Goal: Task Accomplishment & Management: Complete application form

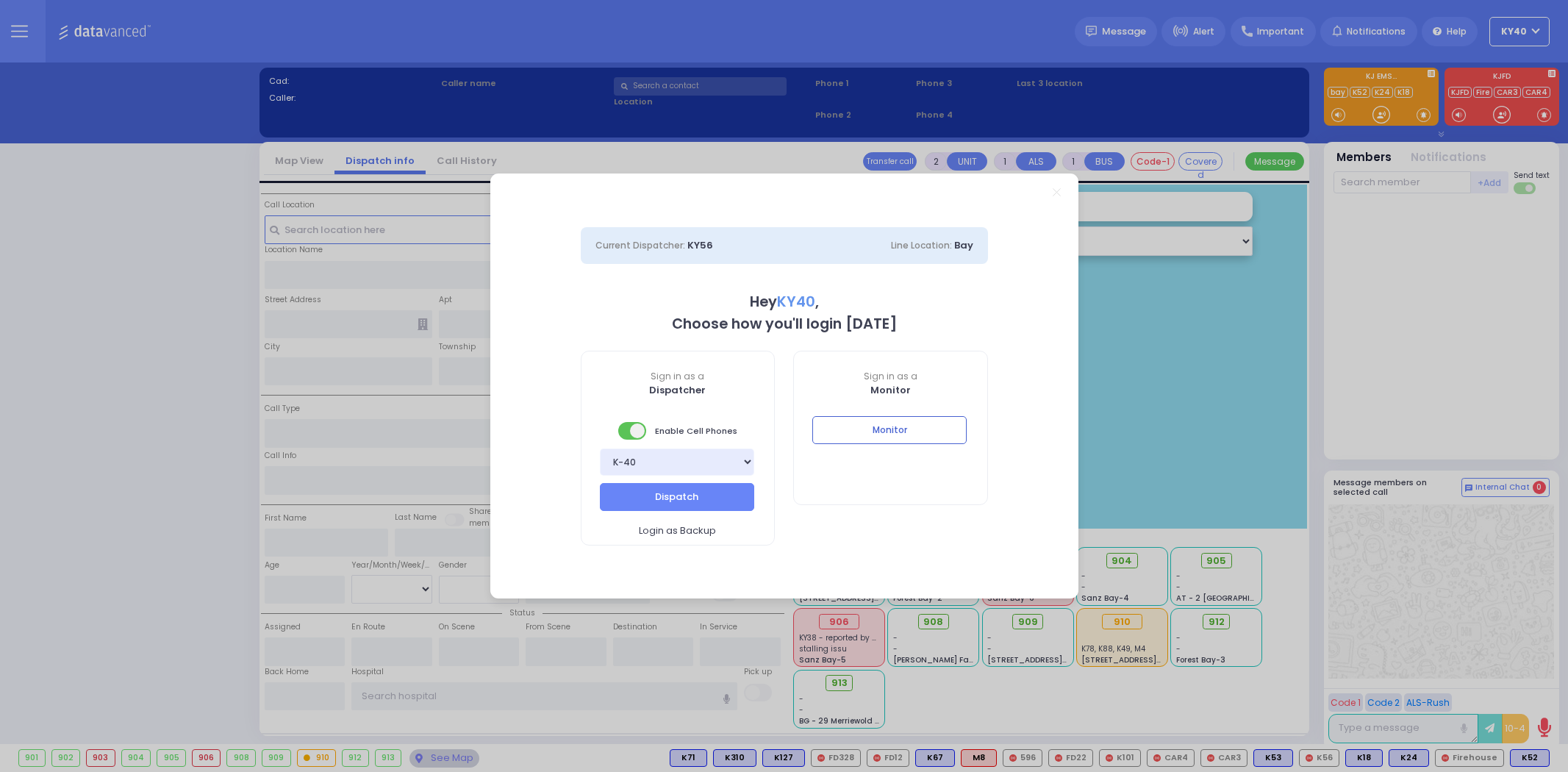
select select "5"
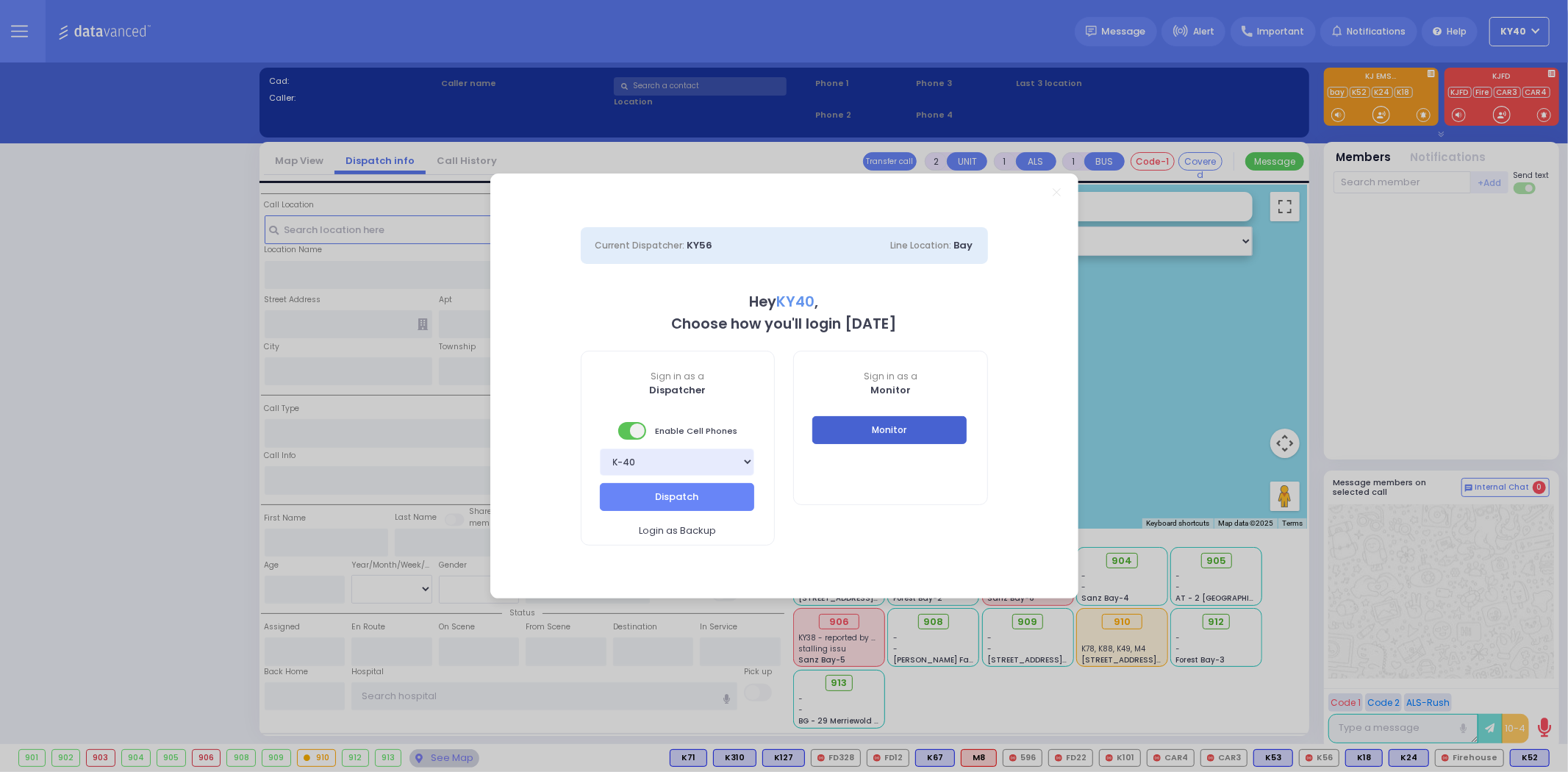
click at [881, 427] on button "Monitor" at bounding box center [889, 429] width 154 height 28
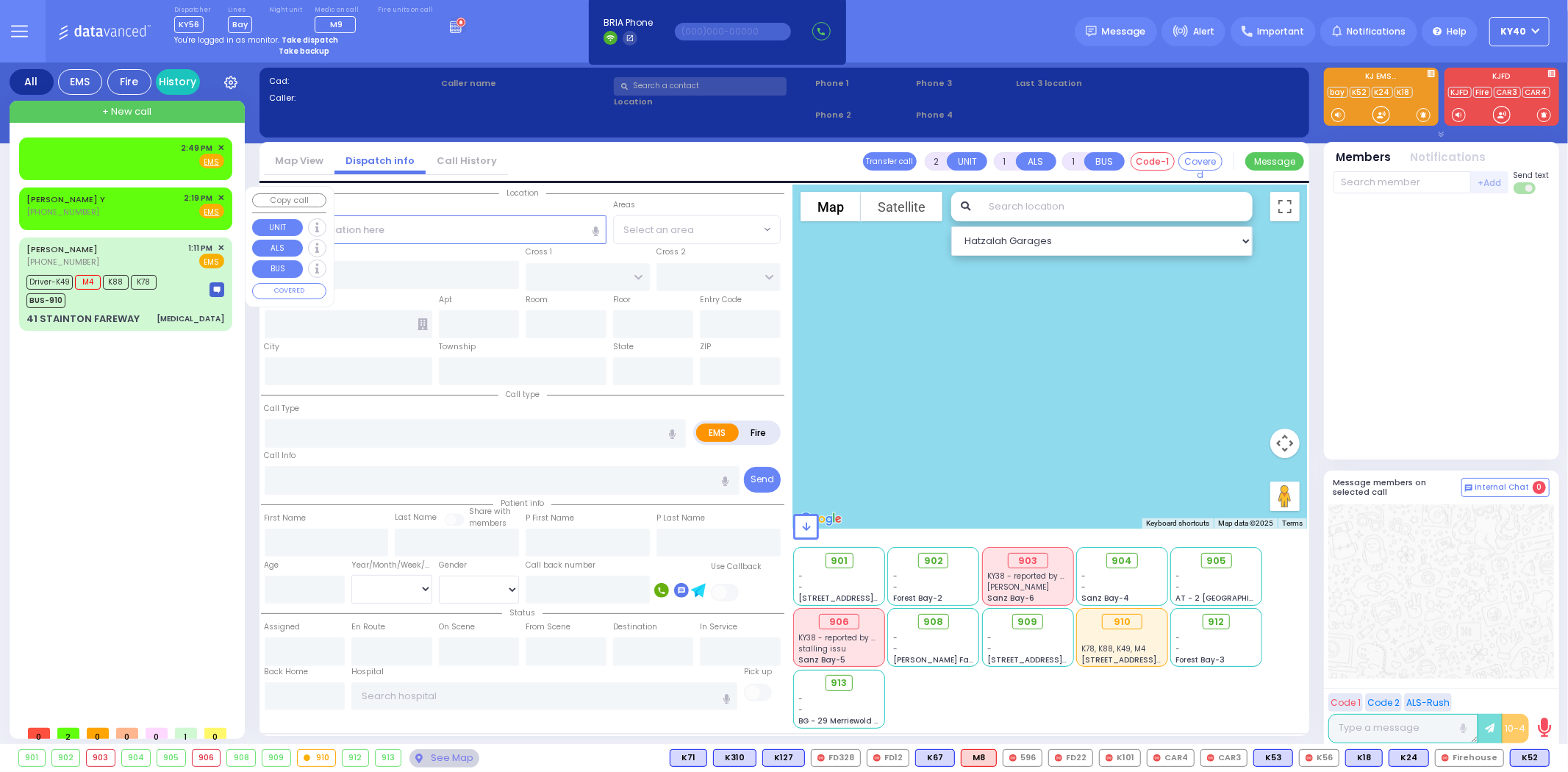
click at [141, 197] on div "KNOPF Y (773) 812-8803 2:19 PM ✕ Fire EMS" at bounding box center [125, 205] width 198 height 27
select select
radio input "true"
select select
type input "14:19"
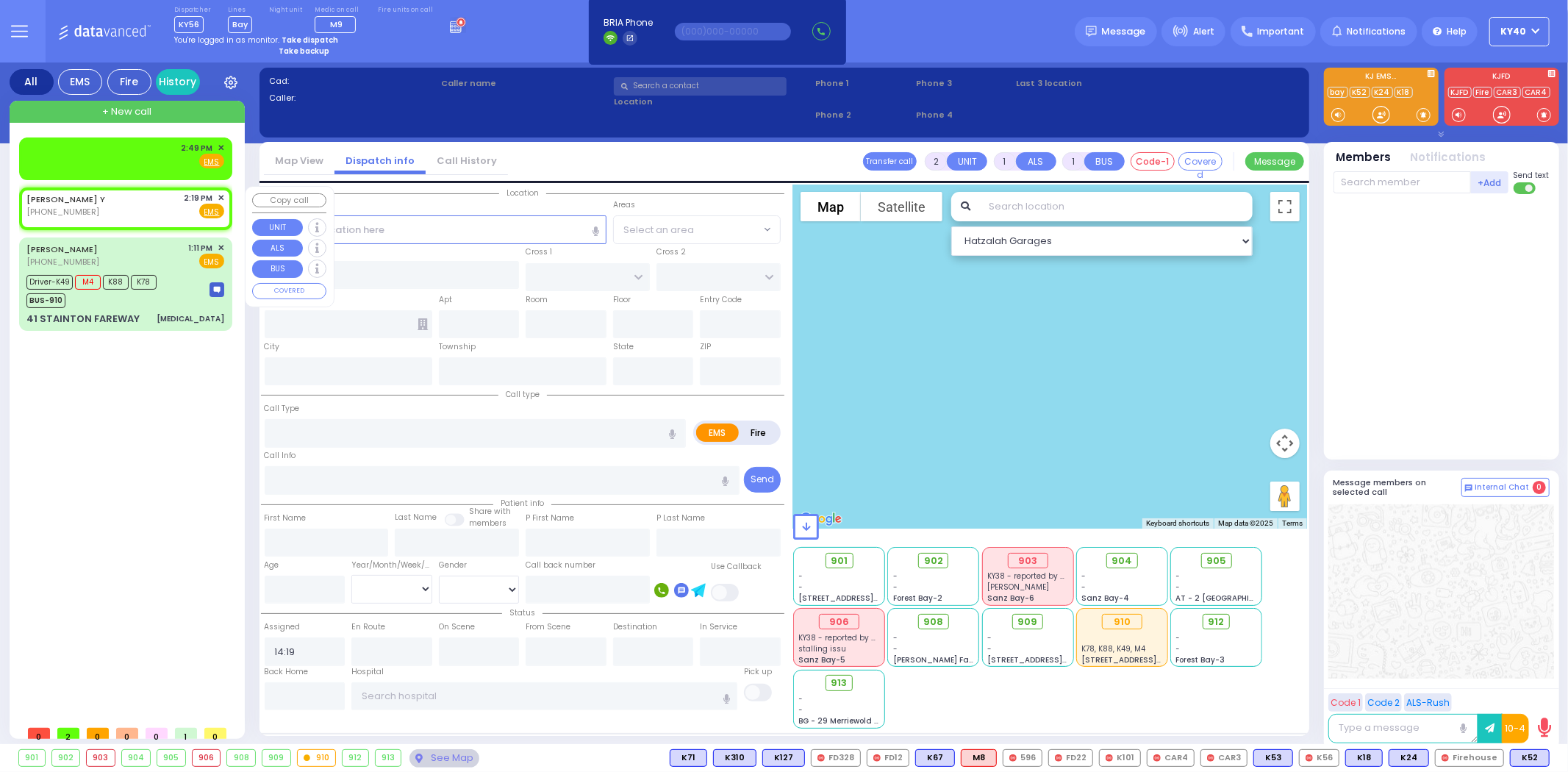
select select "Hatzalah Garages"
click at [137, 199] on div "KNOPF Y (773) 812-8803 2:19 PM ✕ Fire EMS" at bounding box center [125, 205] width 198 height 27
select select
radio input "true"
select select
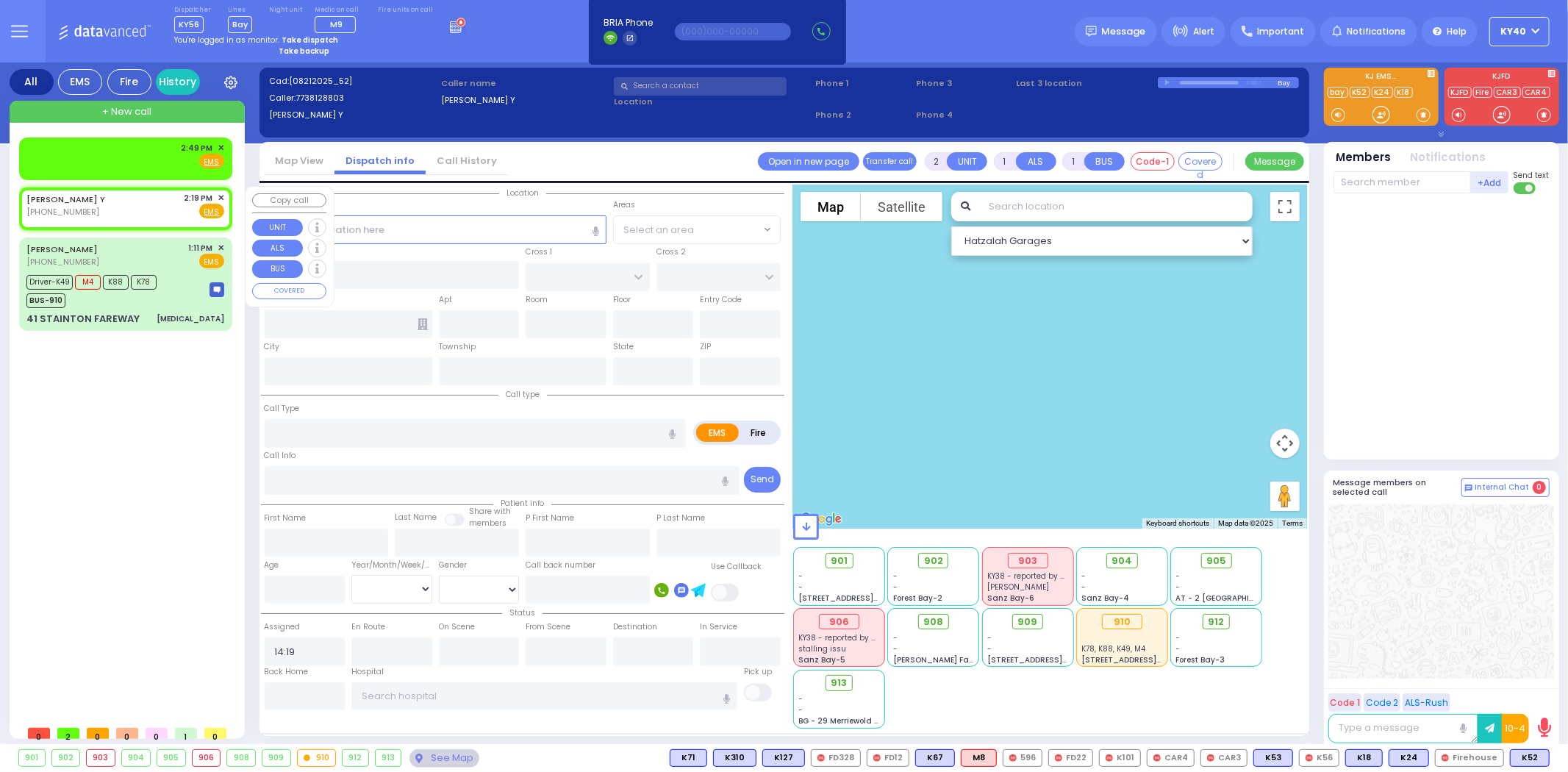
select select "Hatzalah Garages"
click at [149, 150] on div "2:49 PM ✕ Fire EMS" at bounding box center [125, 156] width 198 height 27
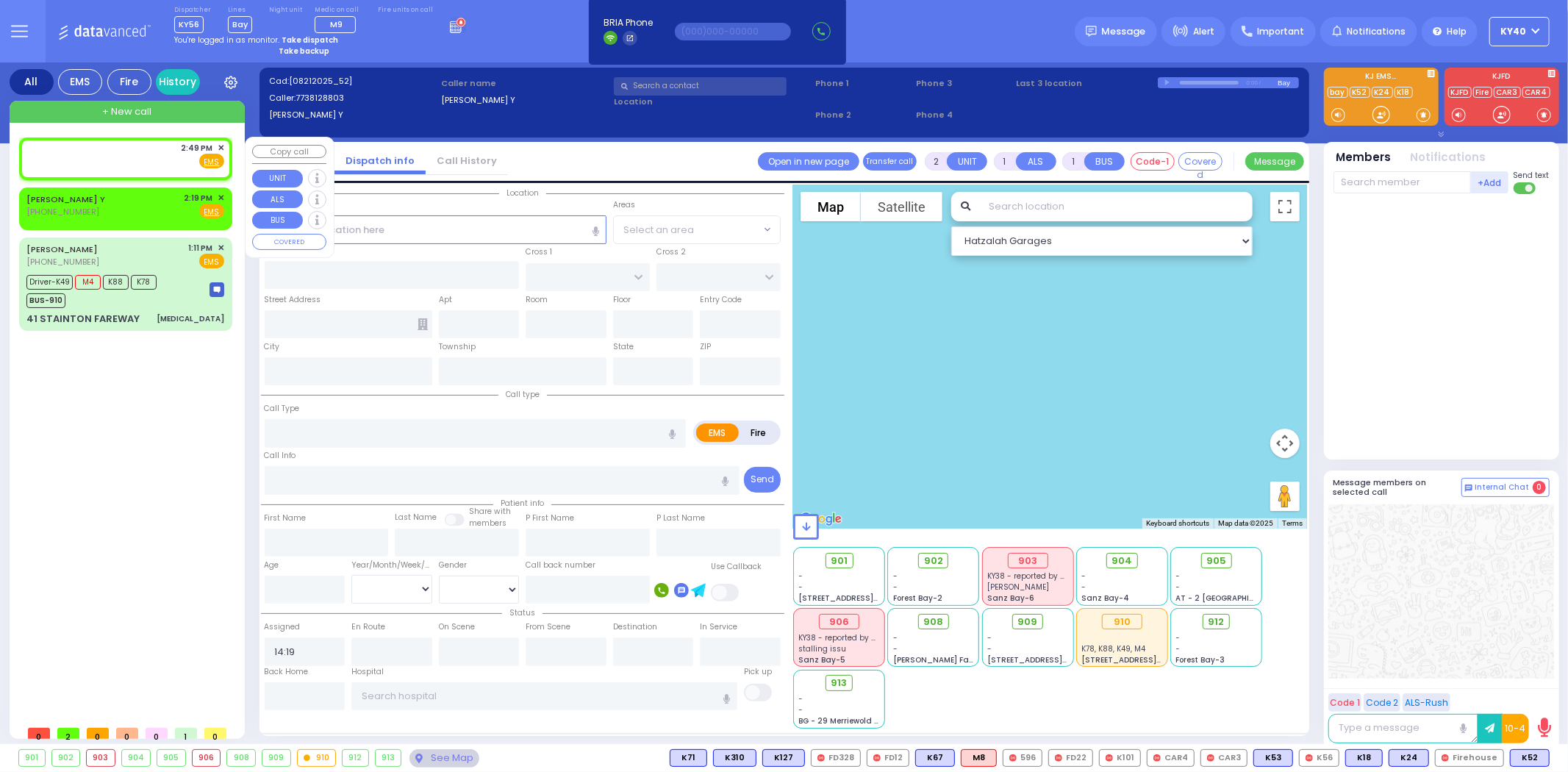
select select
radio input "true"
select select
type input "14:49"
select select "Hatzalah Garages"
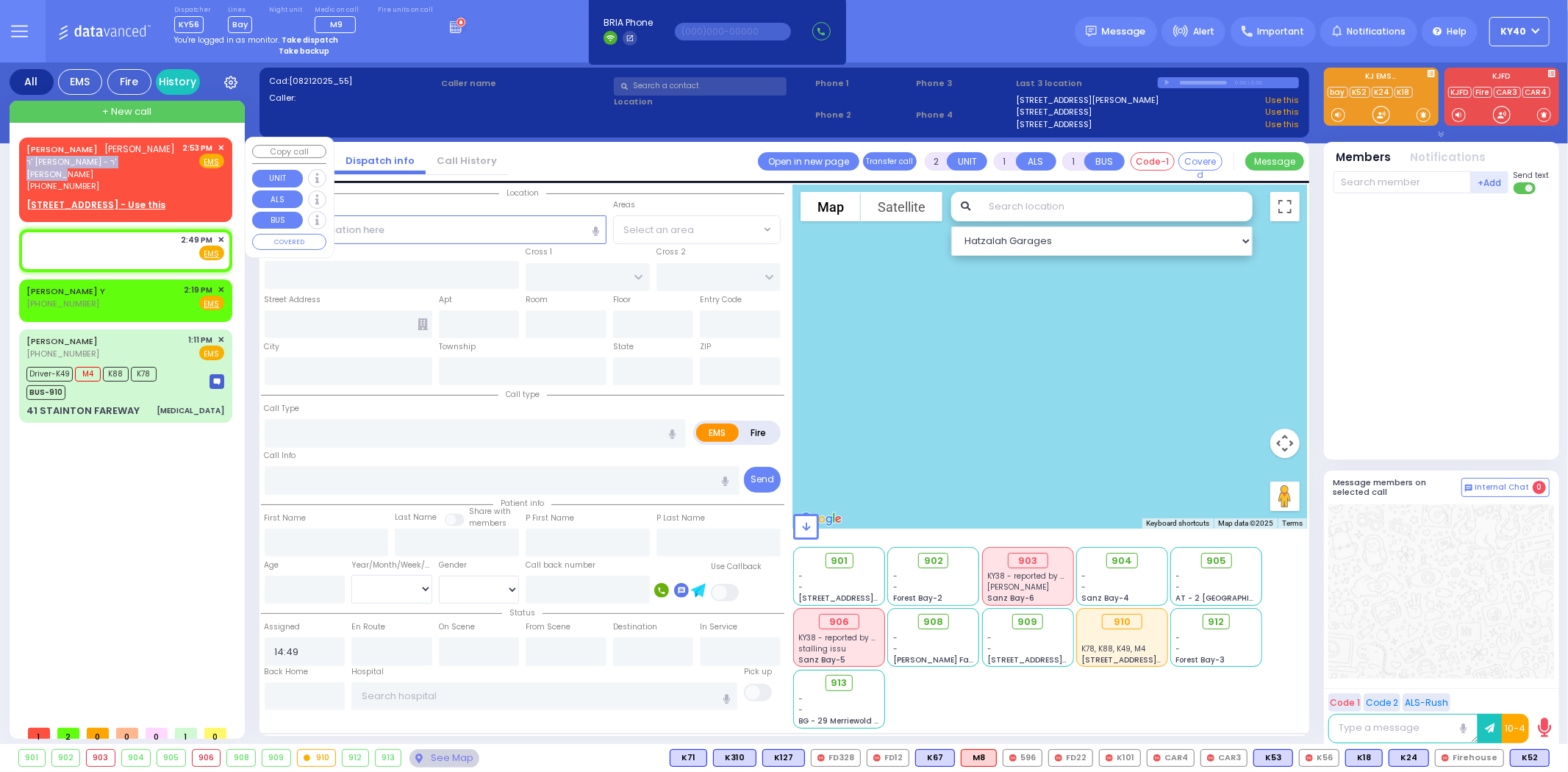
click at [138, 170] on div "YECHESKEL SHRAGA GOLDBERGER יחזקאל שרגא גאלדבערגער ר' משה - ר' חיים שמואל שפילמ…" at bounding box center [101, 167] width 151 height 50
select select
radio input "true"
type input "YECHESKEL SHRAGA"
type input "GOLDBERGER"
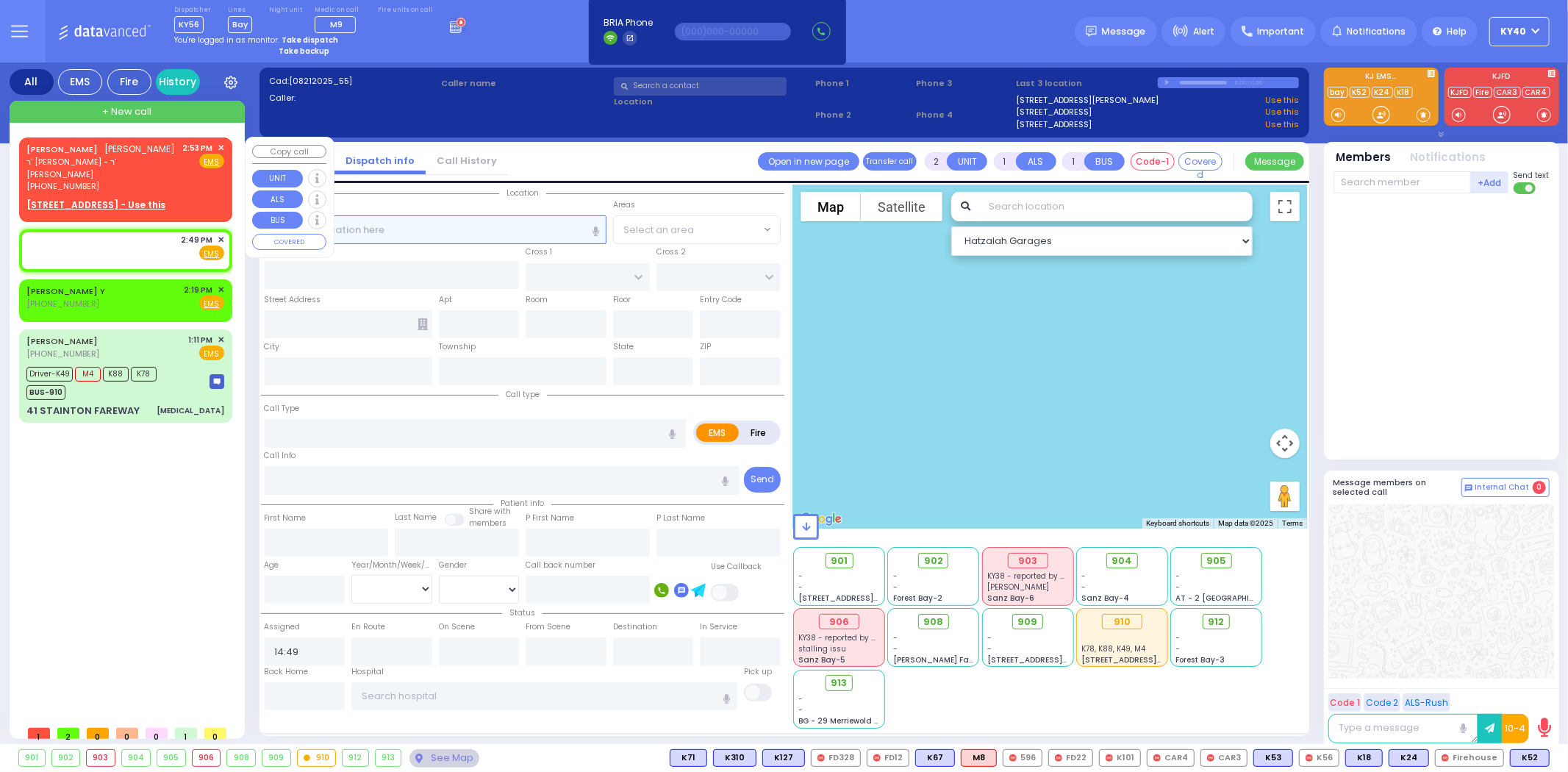
select select
type input "14:53"
select select "Hatzalah Garages"
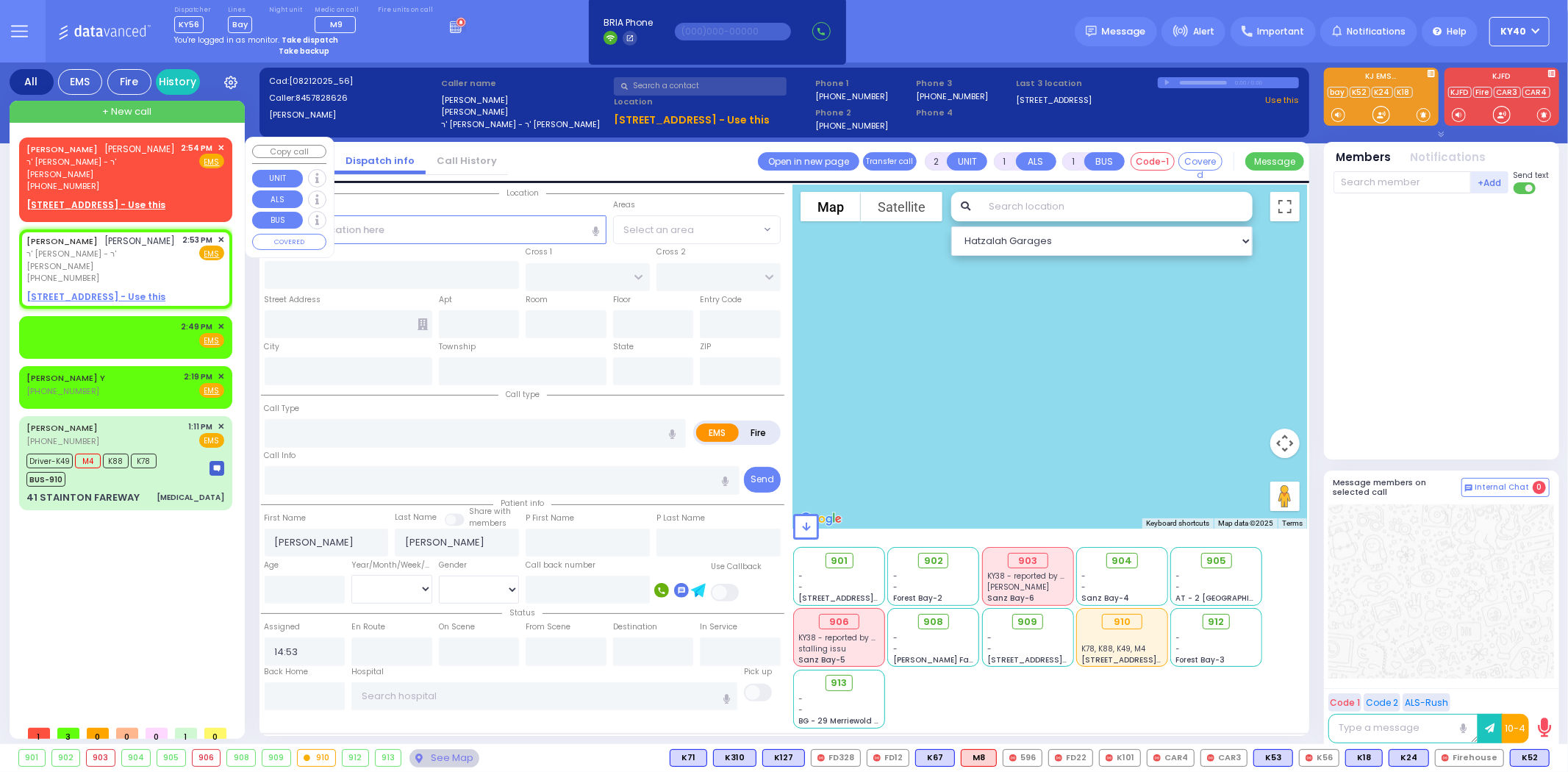
click at [156, 171] on span "ר' משה - ר' חיים שמואל שפילמאן" at bounding box center [101, 168] width 150 height 24
select select
radio input "true"
select select
type input "14:54"
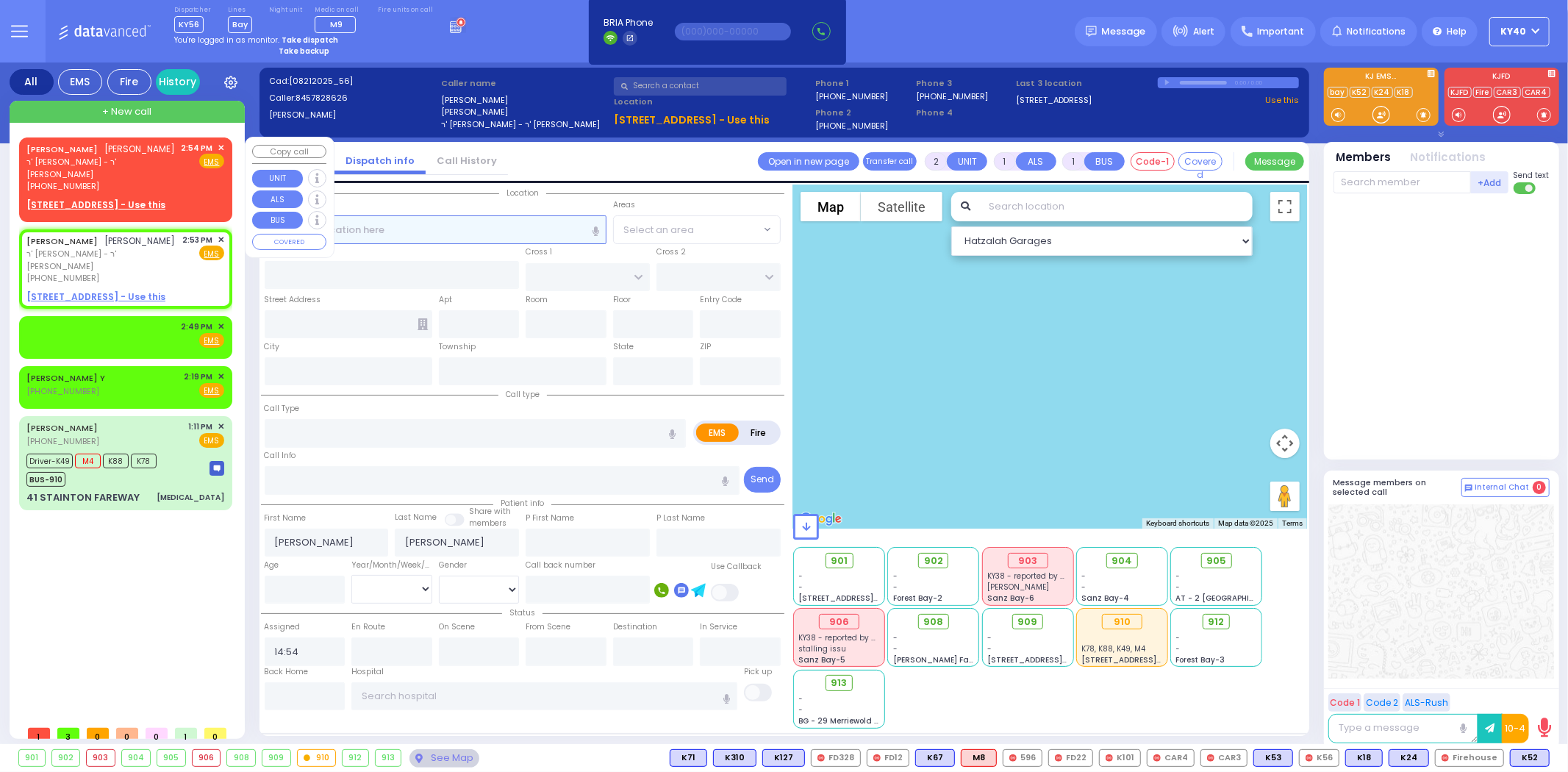
select select "Hatzalah Garages"
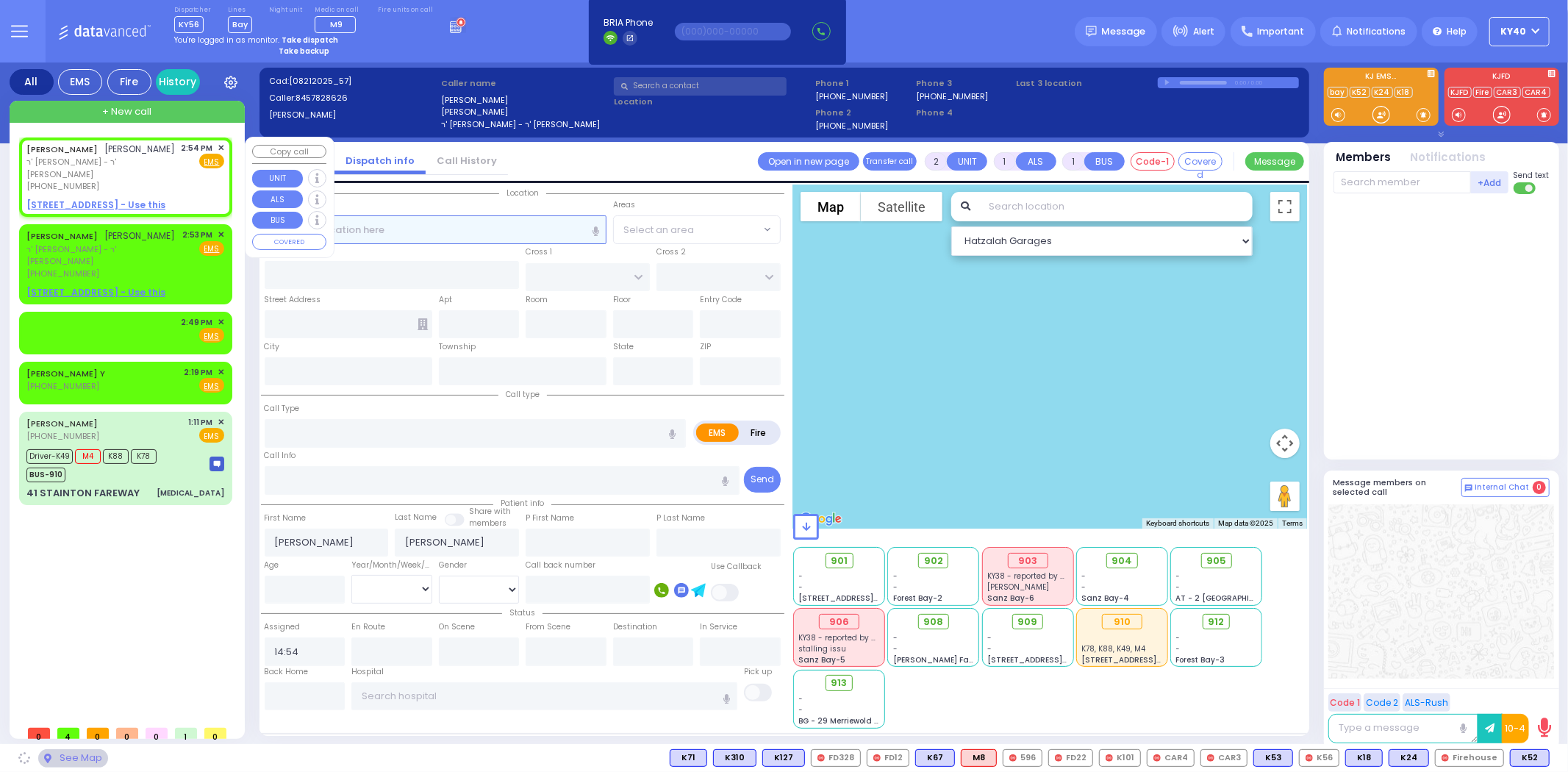
select select
radio input "true"
select select
select select "Hatzalah Garages"
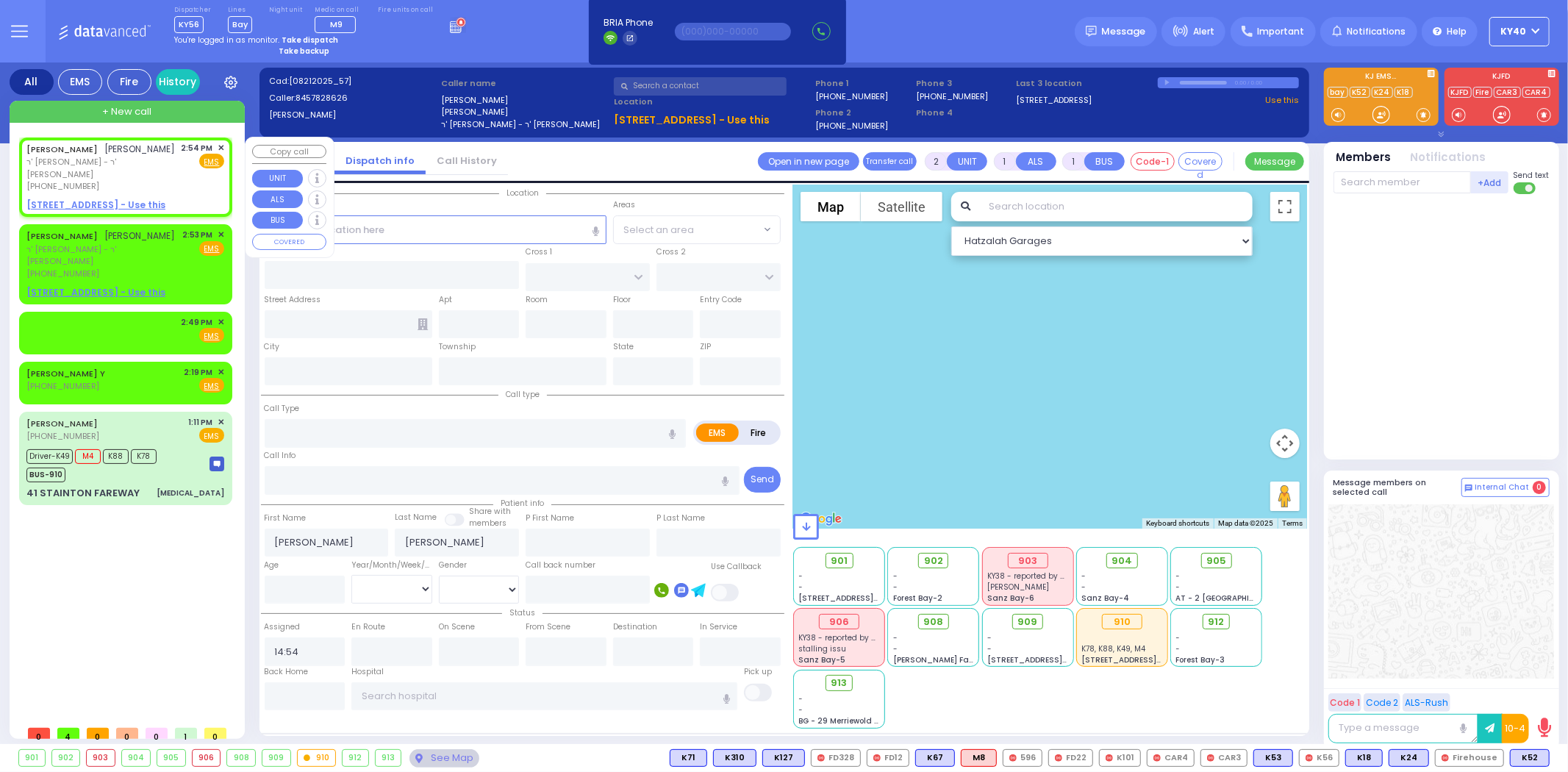
click at [155, 156] on div "YECHESKEL SHRAGA GOLDBERGER יחזקאל שרגא גאלדבערגער" at bounding box center [101, 150] width 150 height 15
select select
radio input "true"
select select
select select "Hatzalah Garages"
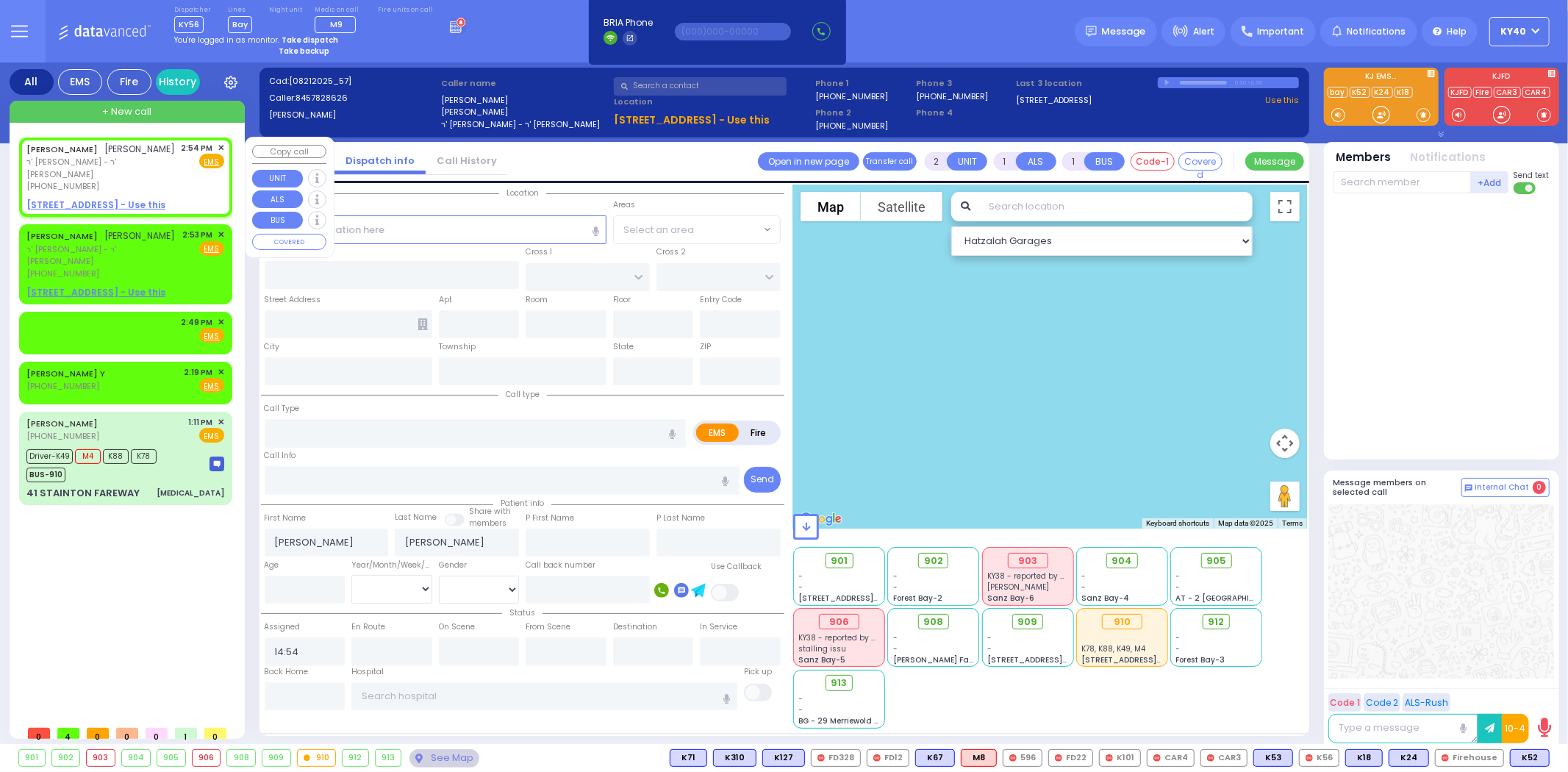
click at [153, 156] on div "YECHESKEL SHRAGA GOLDBERGER יחזקאל שרגא גאלדבערגער" at bounding box center [101, 150] width 150 height 15
select select
radio input "true"
select select
select select "Hatzalah Garages"
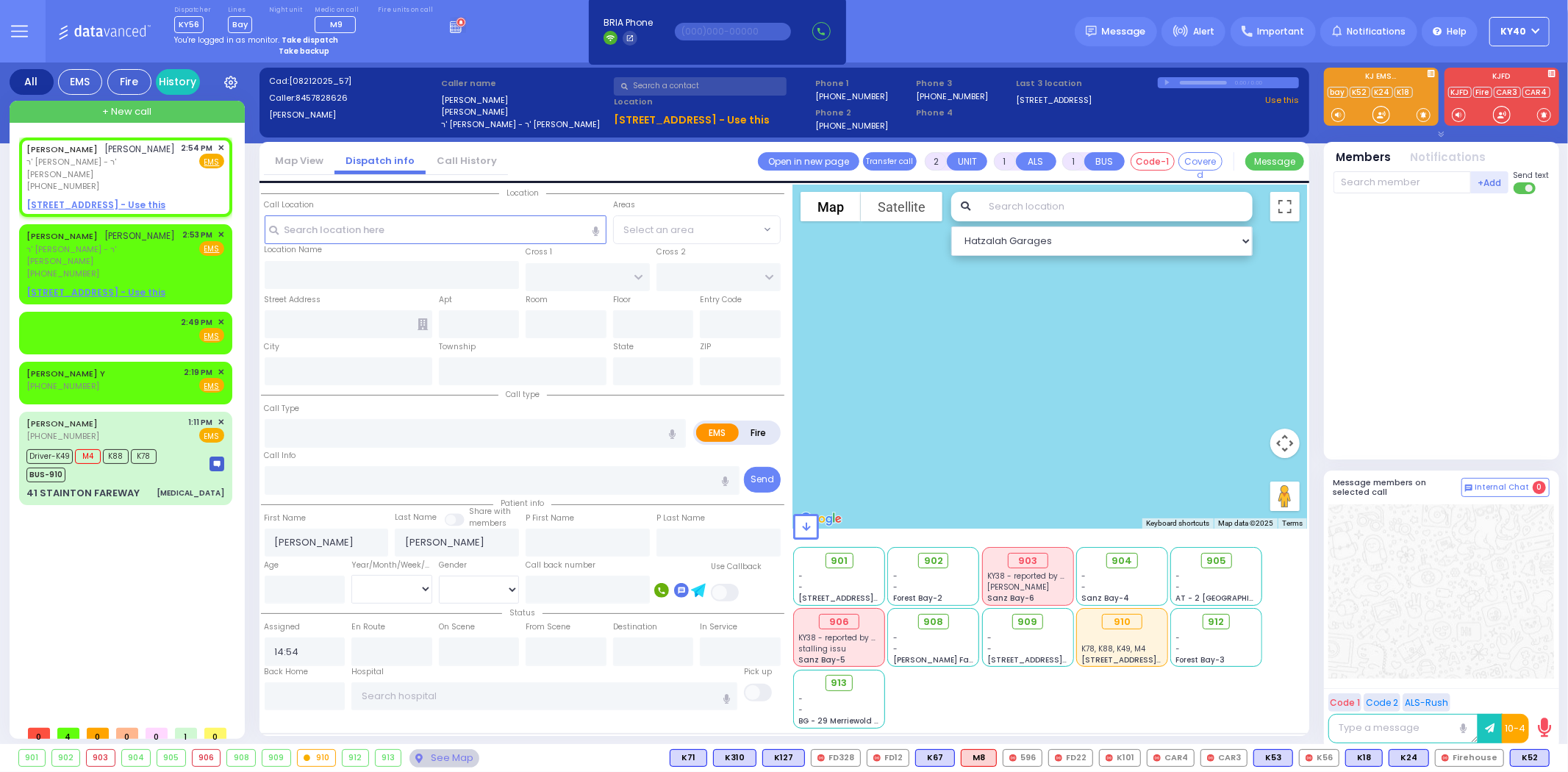
click at [450, 27] on icon at bounding box center [458, 25] width 17 height 17
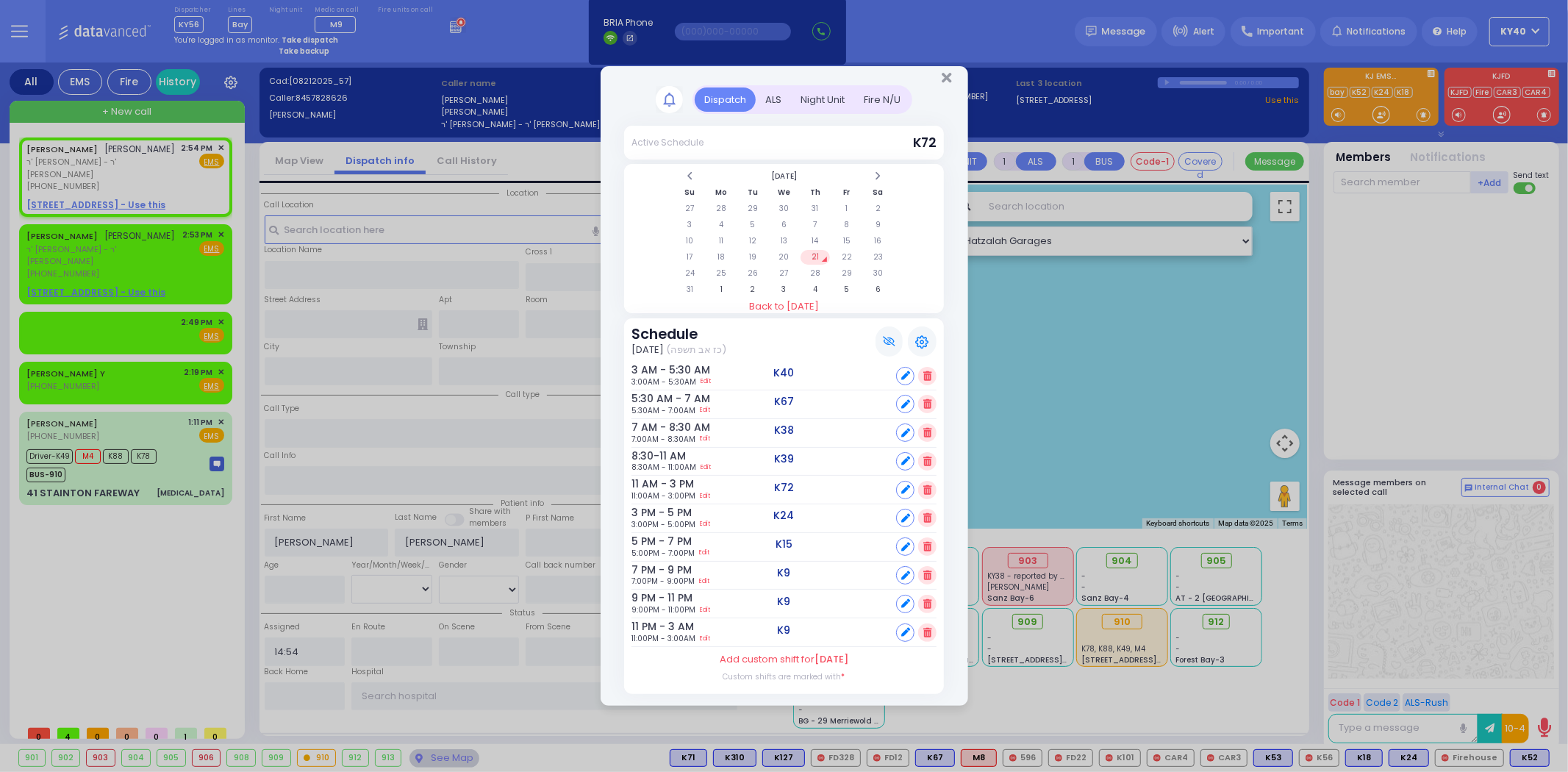
click at [437, 27] on div "Dispatch Active Schedule K72" at bounding box center [784, 386] width 1568 height 772
click at [947, 81] on icon "Close" at bounding box center [946, 78] width 10 height 15
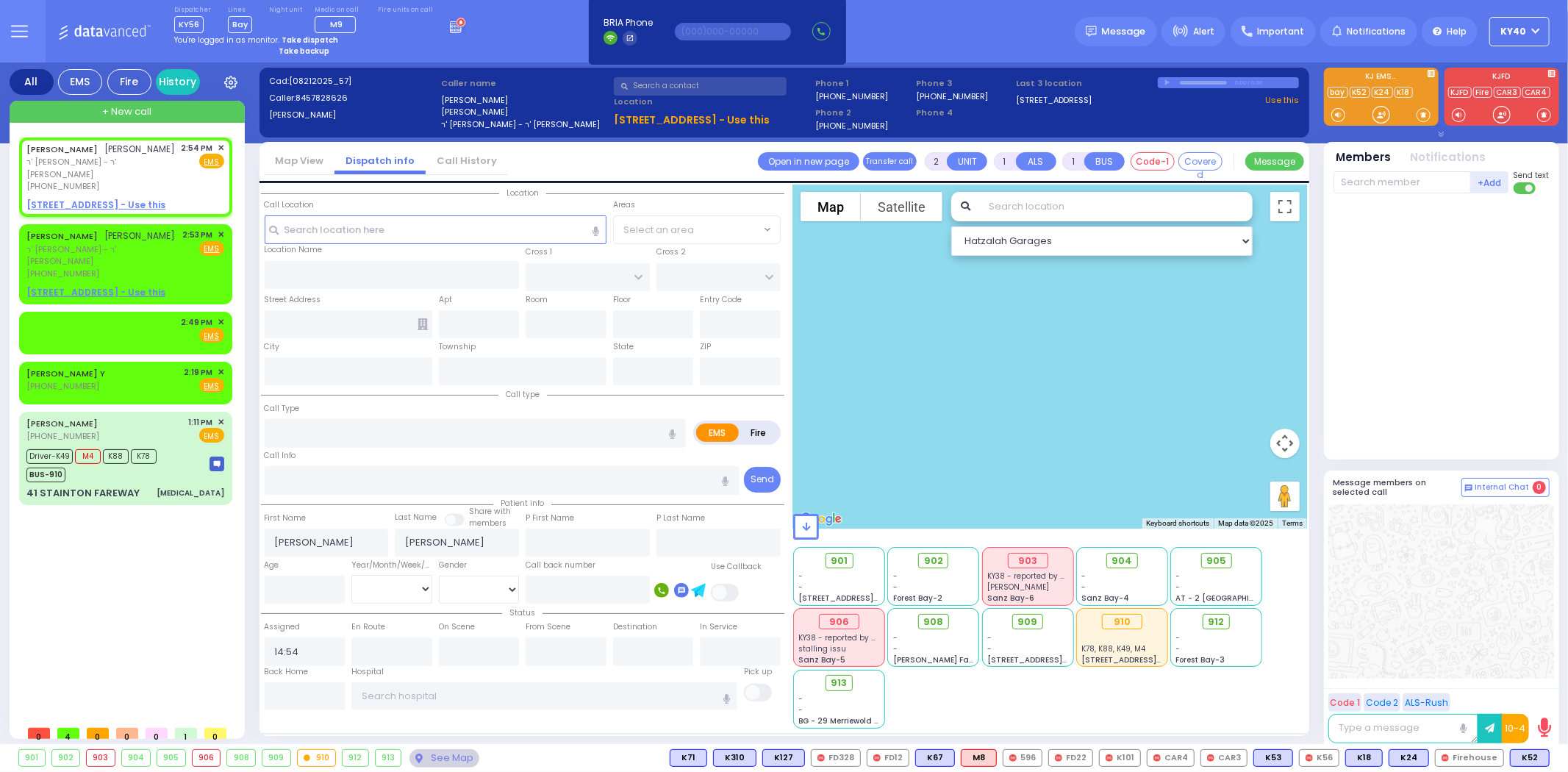
click at [474, 47] on div "Dispatcher KY56 shift has started. Are you ? Lines Bay" at bounding box center [784, 31] width 1568 height 62
select select
radio input "true"
select select
select select "Hatzalah Garages"
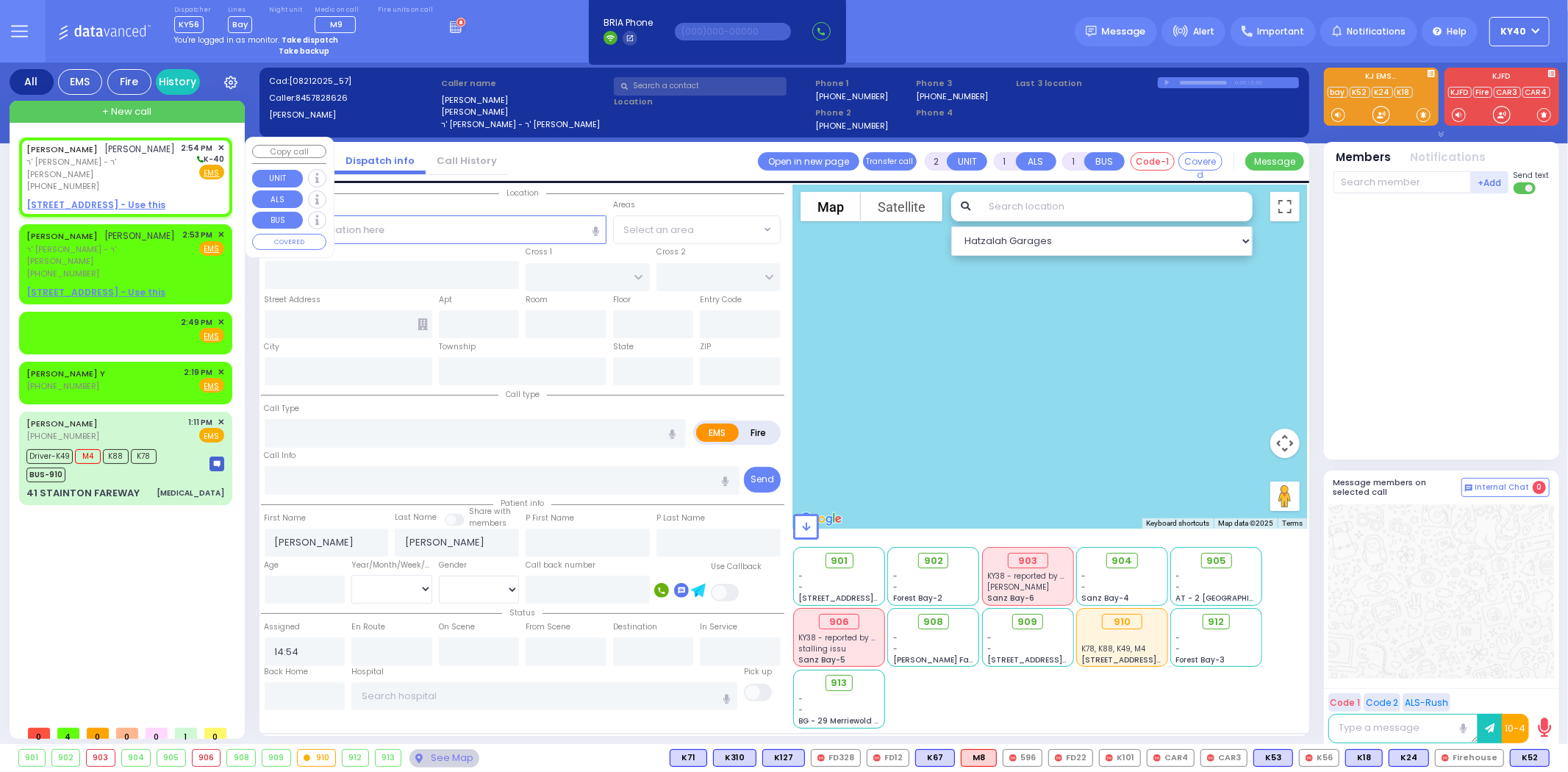
click at [108, 152] on div "YECHESKEL SHRAGA GOLDBERGER יחזקאל שרגא גאלדבערגער" at bounding box center [101, 150] width 150 height 15
select select
radio input "true"
select select
select select "Hatzalah Garages"
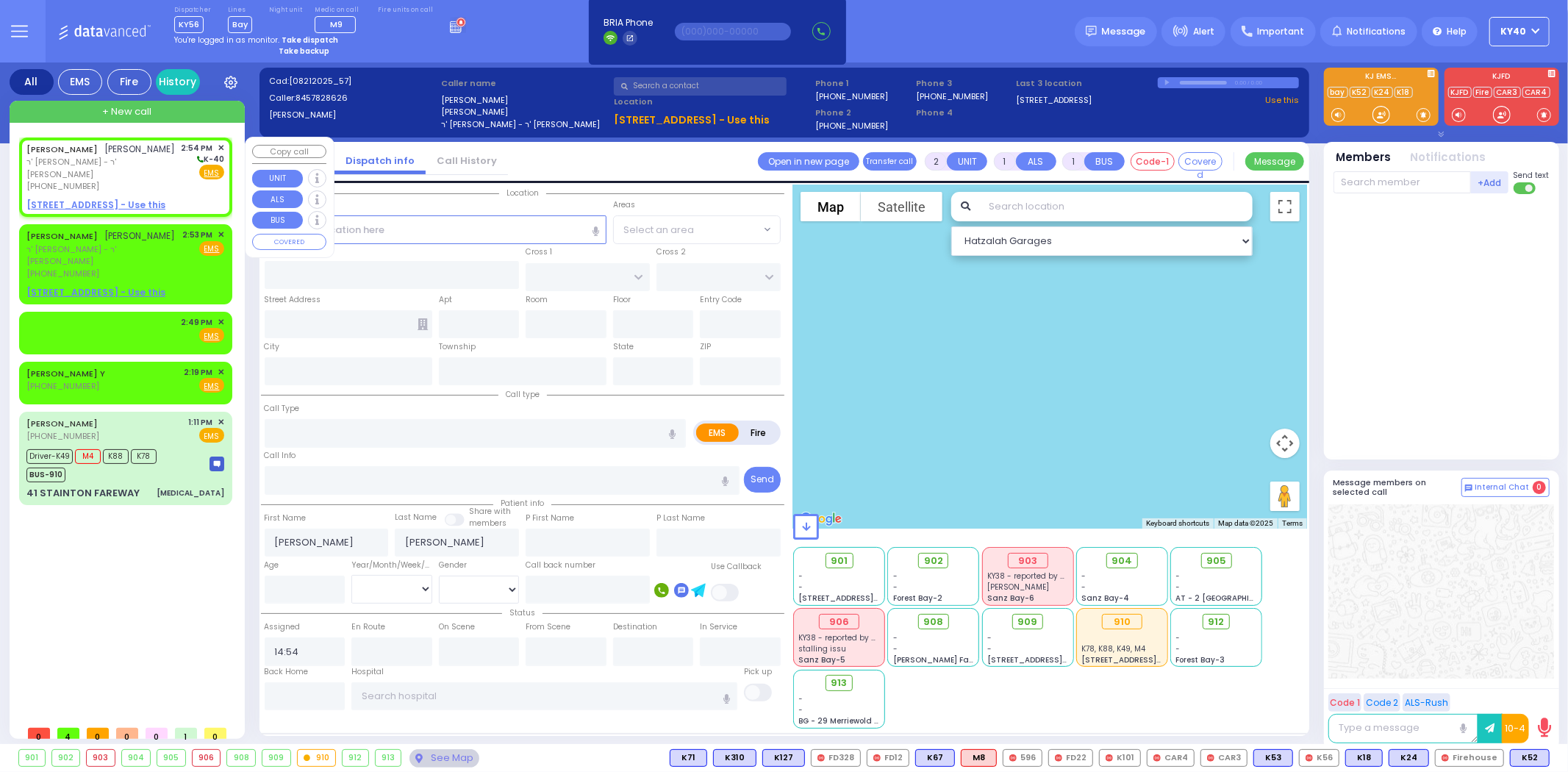
click at [133, 156] on div "YECHESKEL SHRAGA GOLDBERGER יחזקאל שרגא גאלדבערגער" at bounding box center [101, 150] width 150 height 15
select select
radio input "true"
select select
select select "Hatzalah Garages"
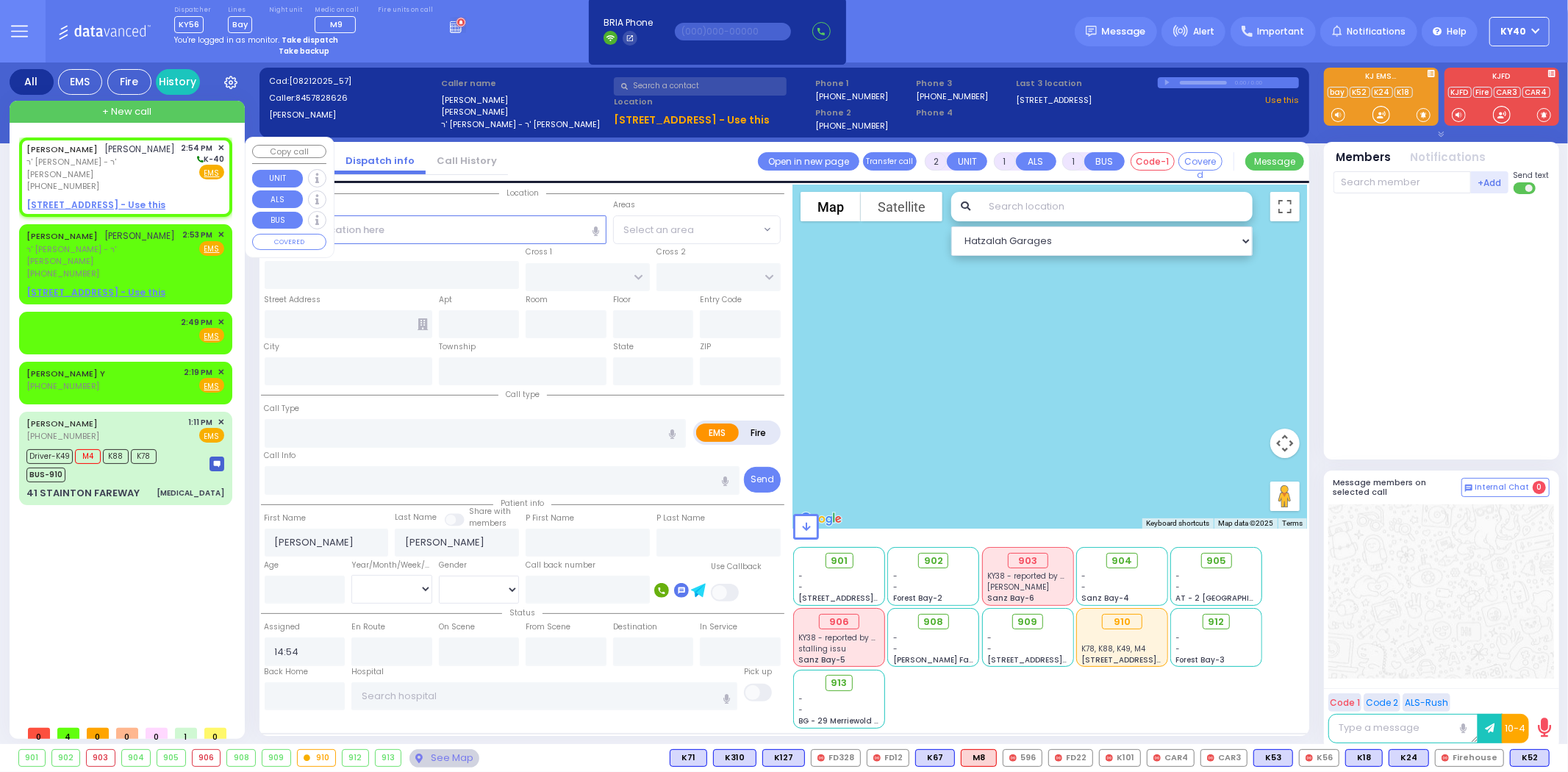
click at [121, 201] on u "9 NICKLESBURG RD 112 - Use this" at bounding box center [95, 204] width 139 height 13
select select
radio input "true"
select select
select select "Hatzalah Garages"
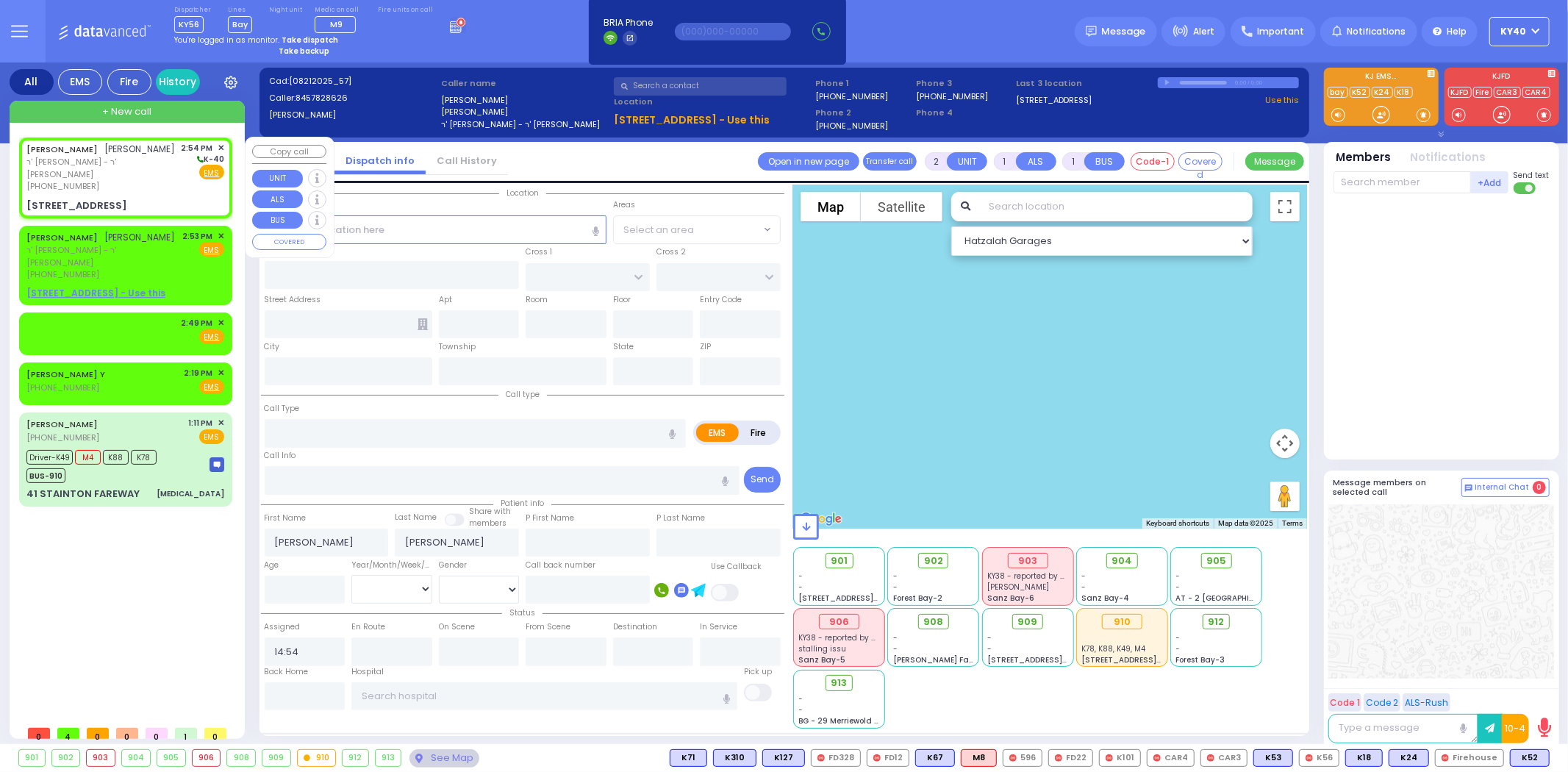
select select
radio input "true"
select select
type input "PAKSH PL"
type input "TZFAS RD"
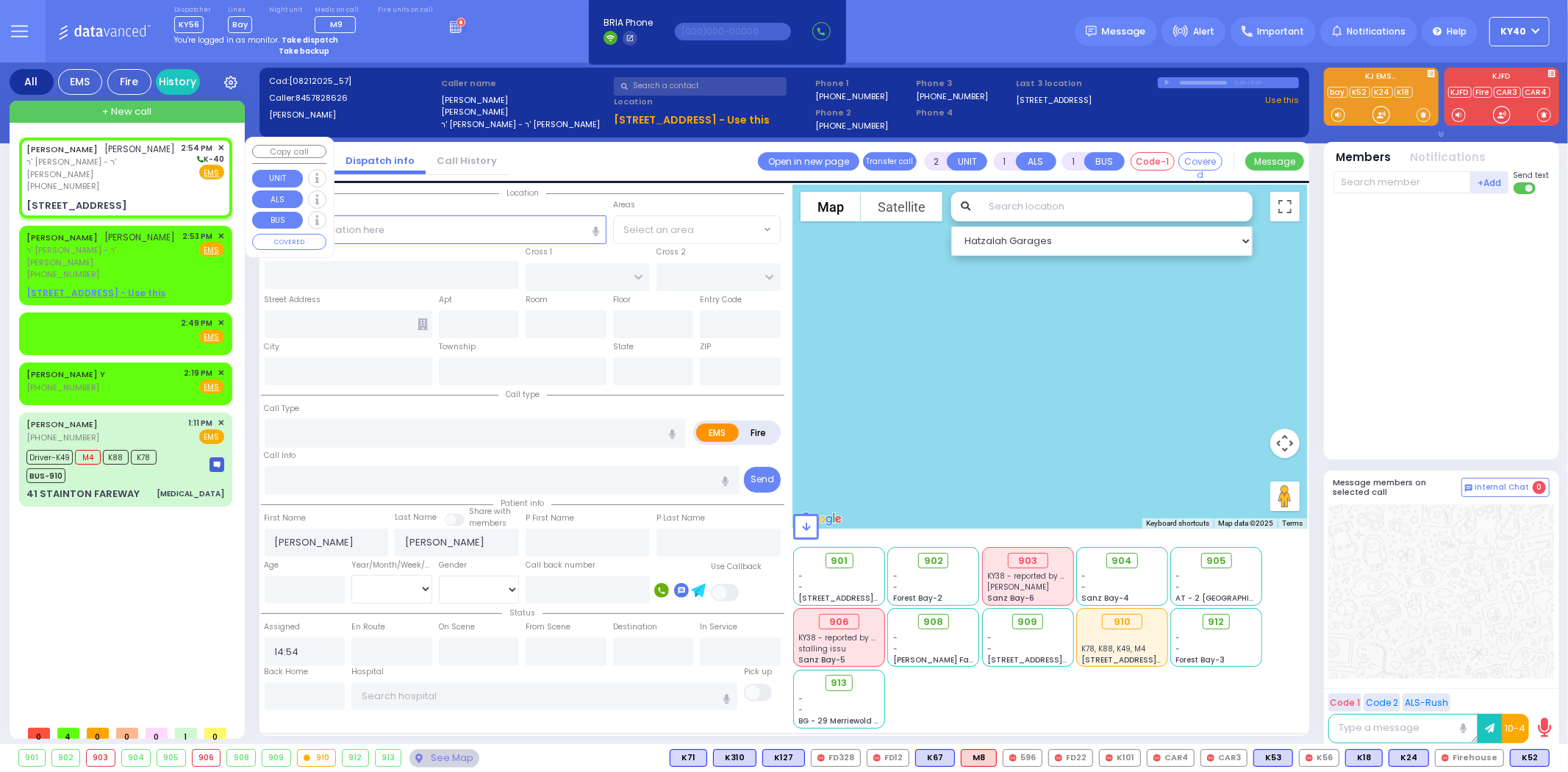
type input "9 NICKLESBURG RD"
type input "112"
type input "Monroe"
type input "[US_STATE]"
type input "10950"
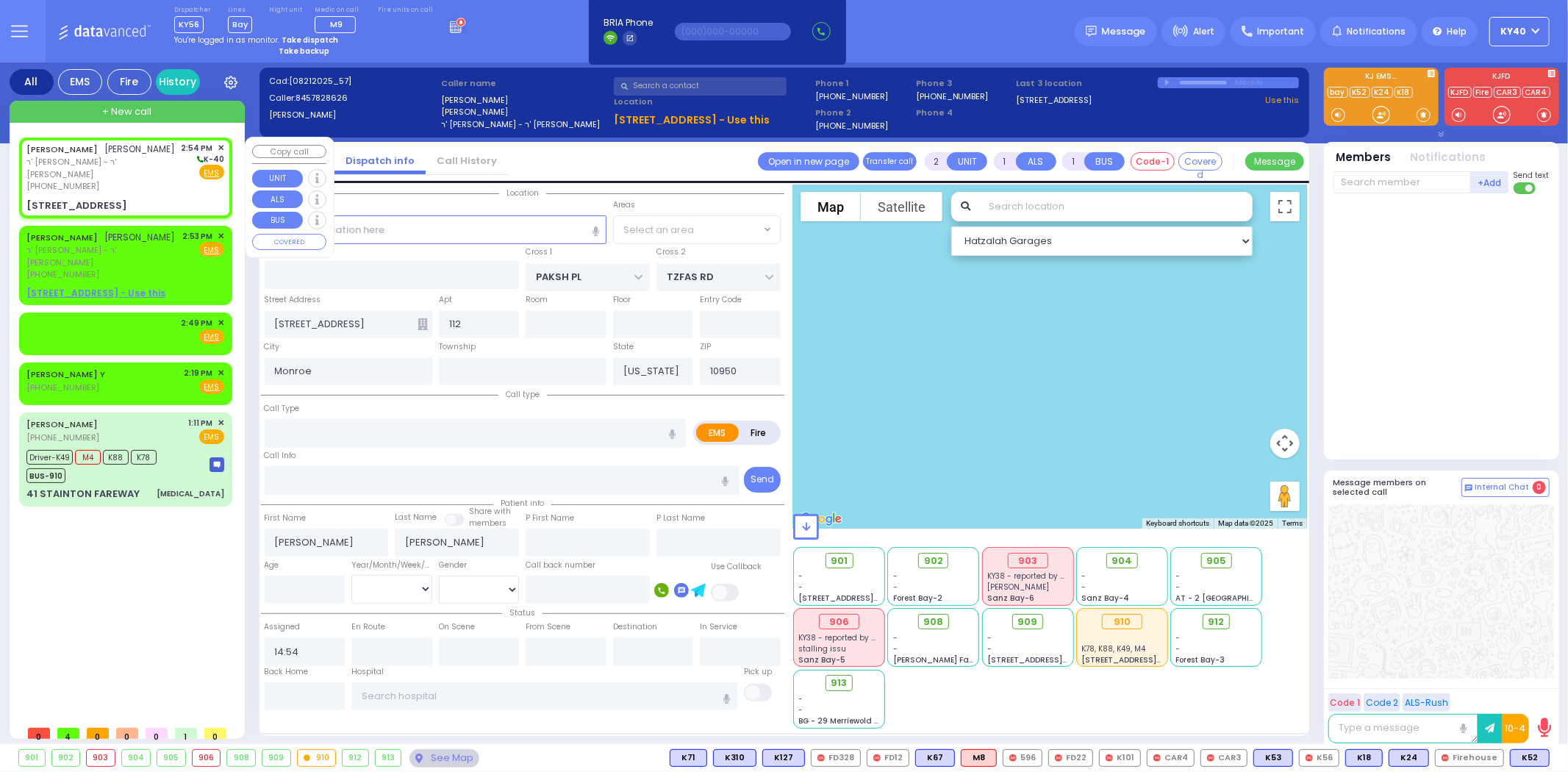
select select "ATZEI TAMURIM"
select select "Hatzalah Garages"
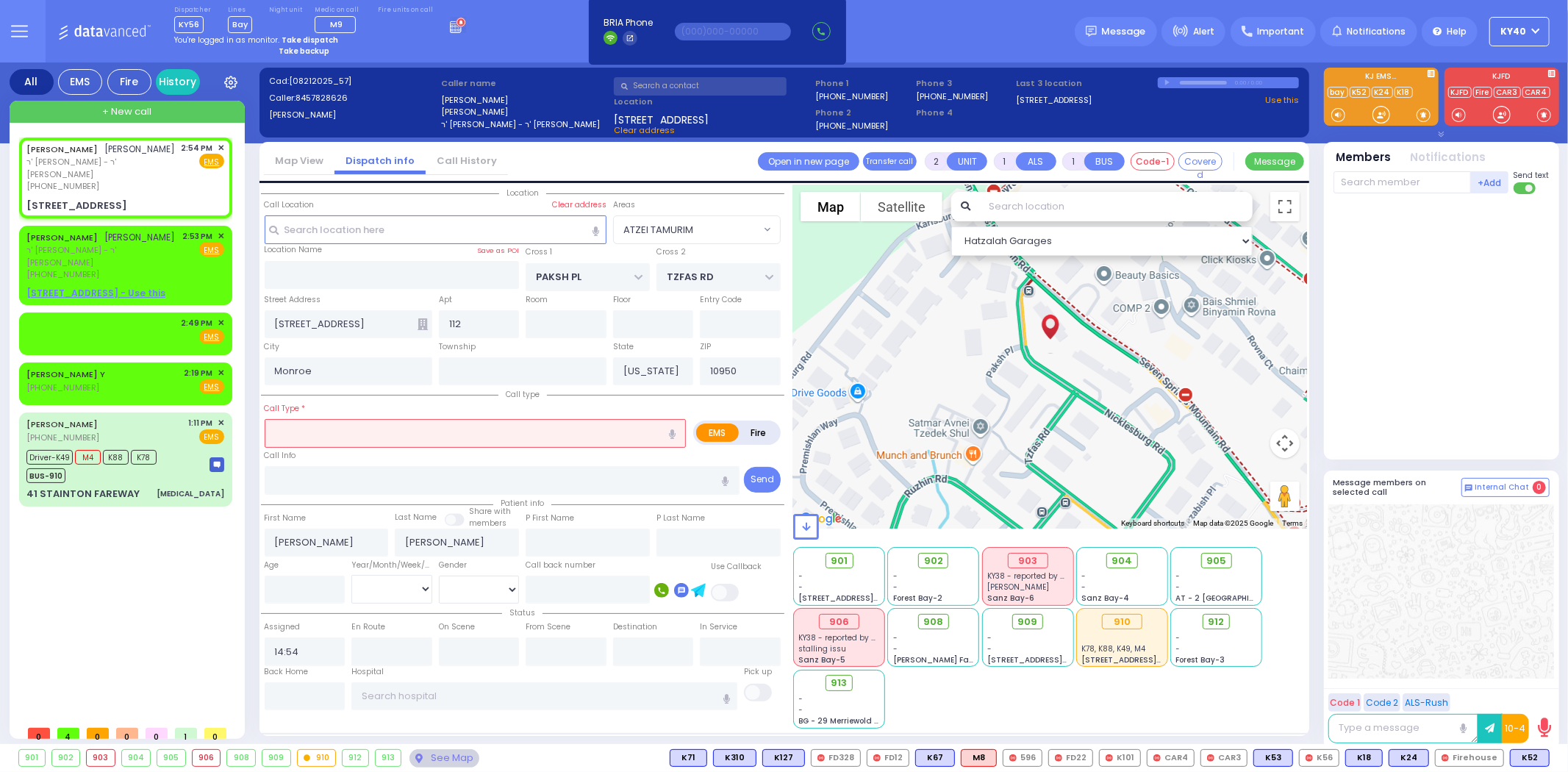
select select
radio input "true"
select select
select select "Hatzalah Garages"
select select "ATZEI TAMURIM"
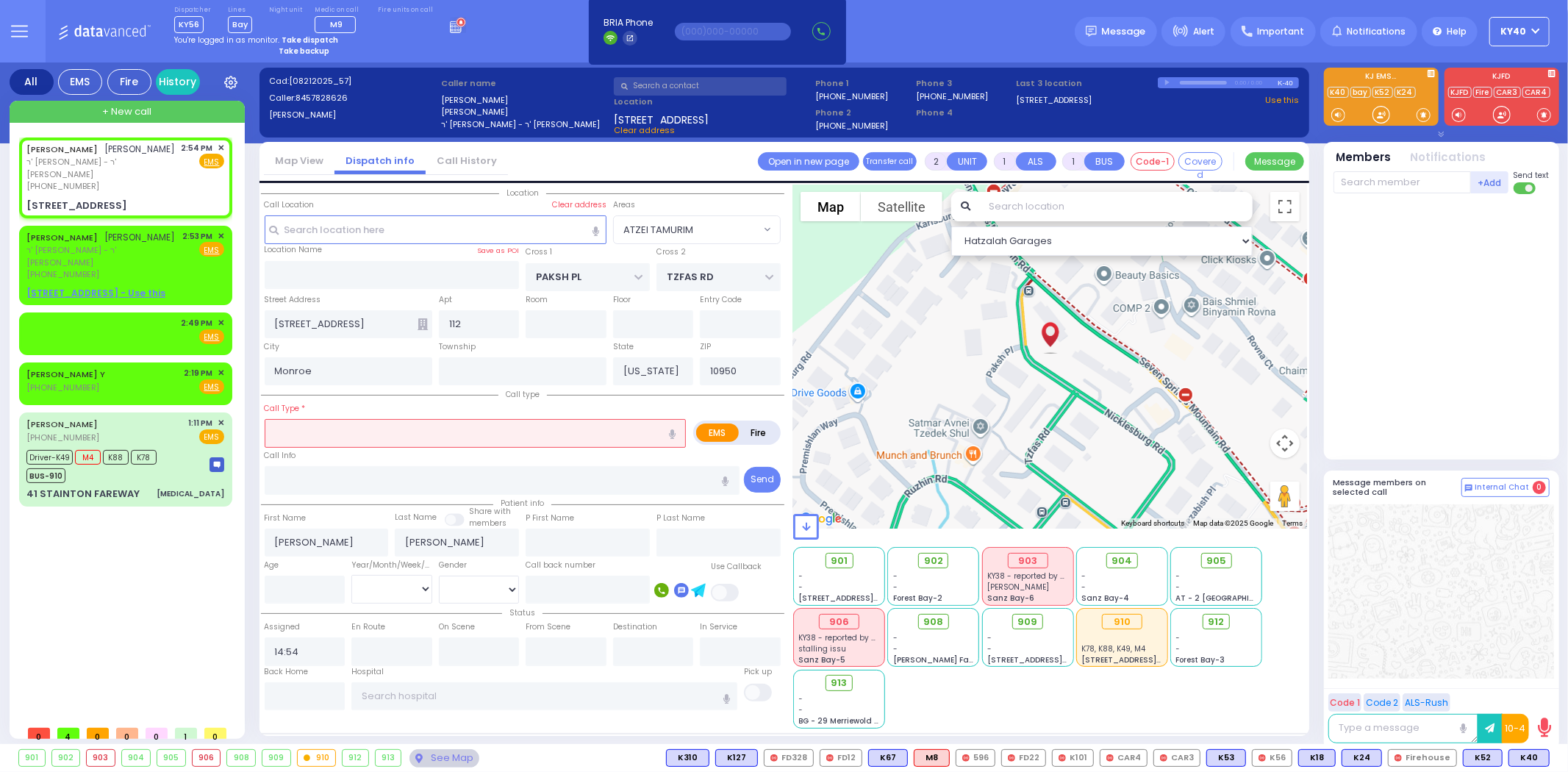
click at [437, 430] on input "text" at bounding box center [475, 432] width 422 height 28
type input "p"
select select
radio input "true"
select select
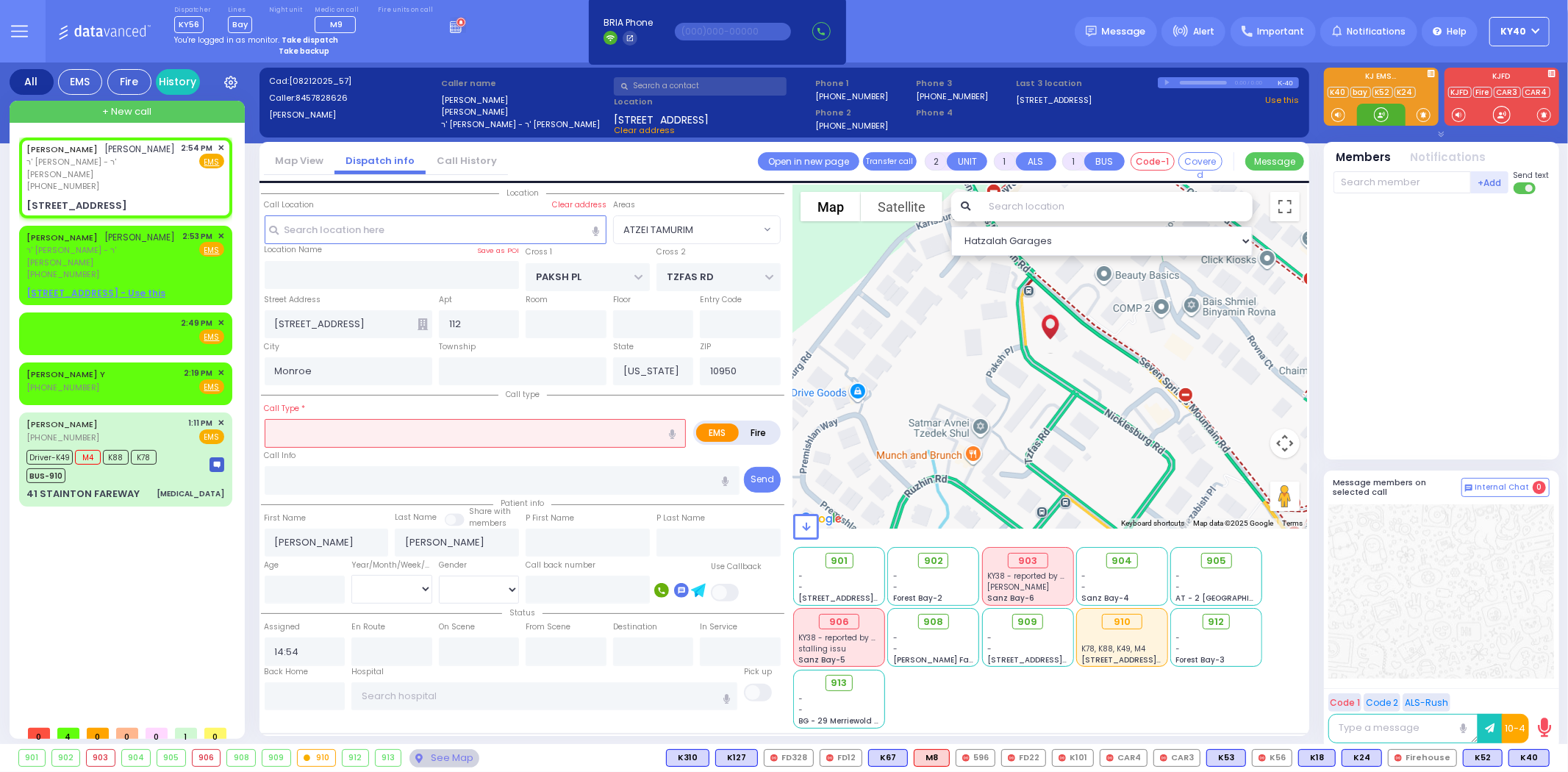
select select "Hatzalah Garages"
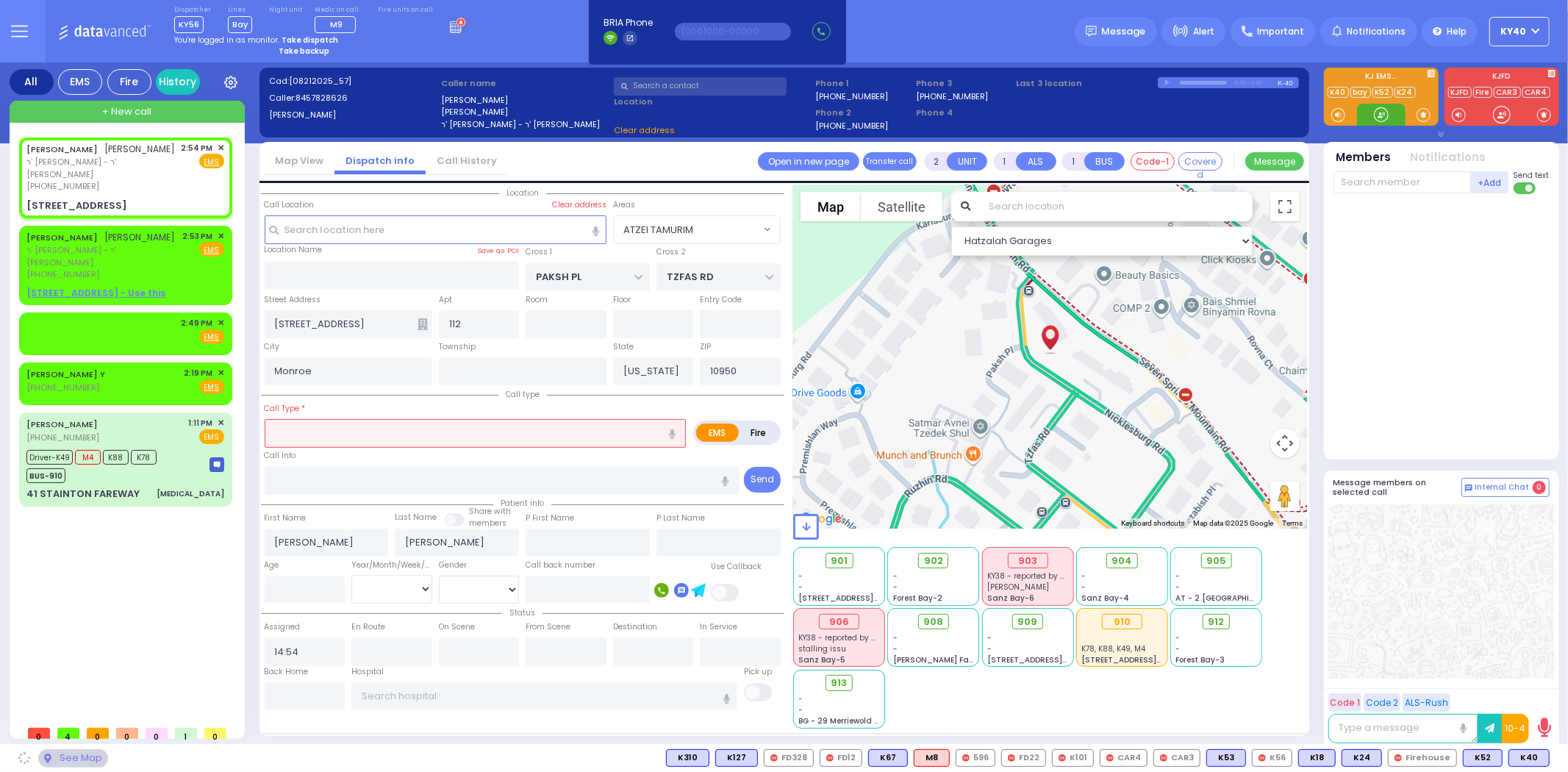
select select "ATZEI TAMURIM"
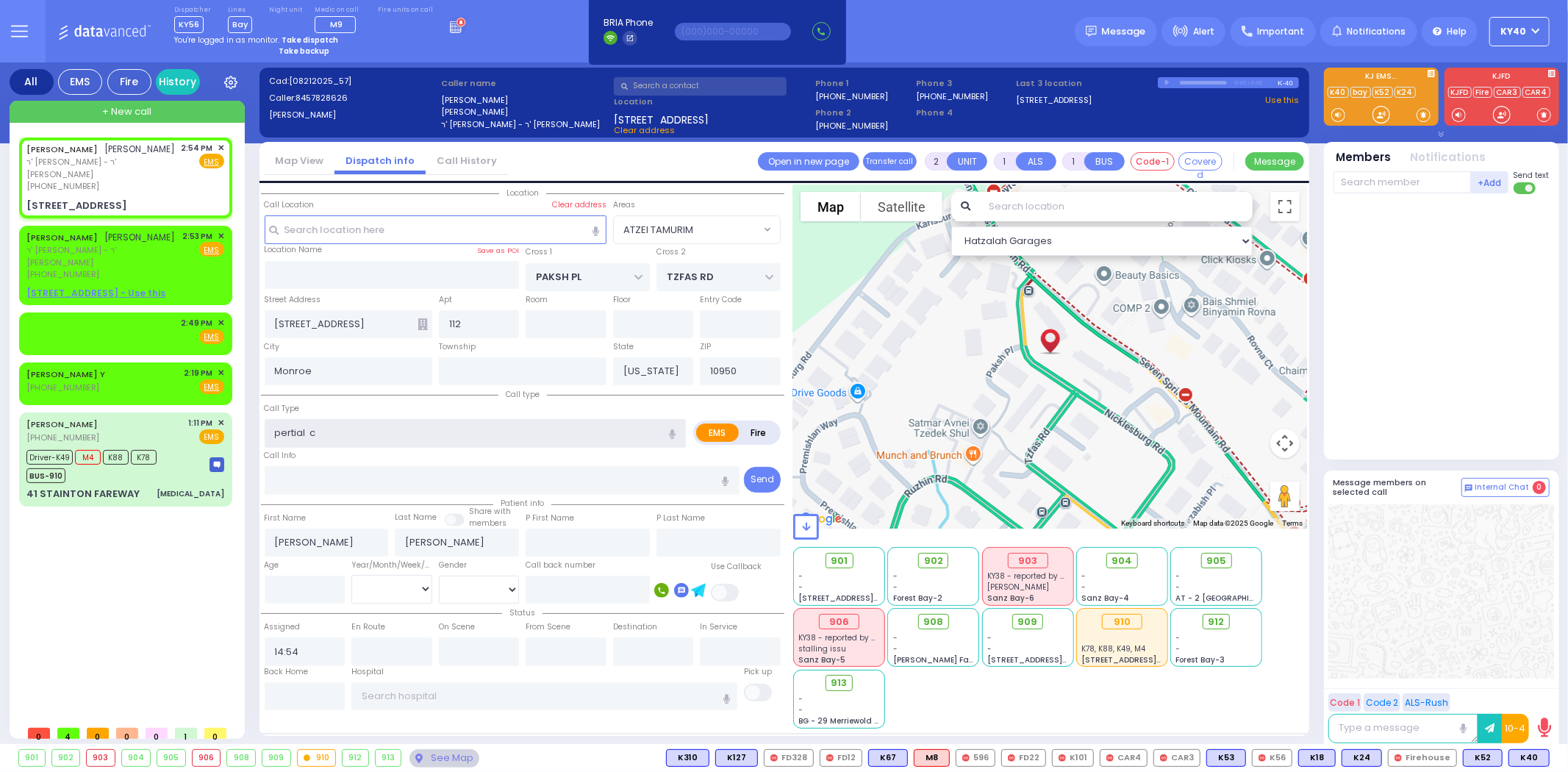
type input "pertial ch"
select select
radio input "true"
select select
select select "Hatzalah Garages"
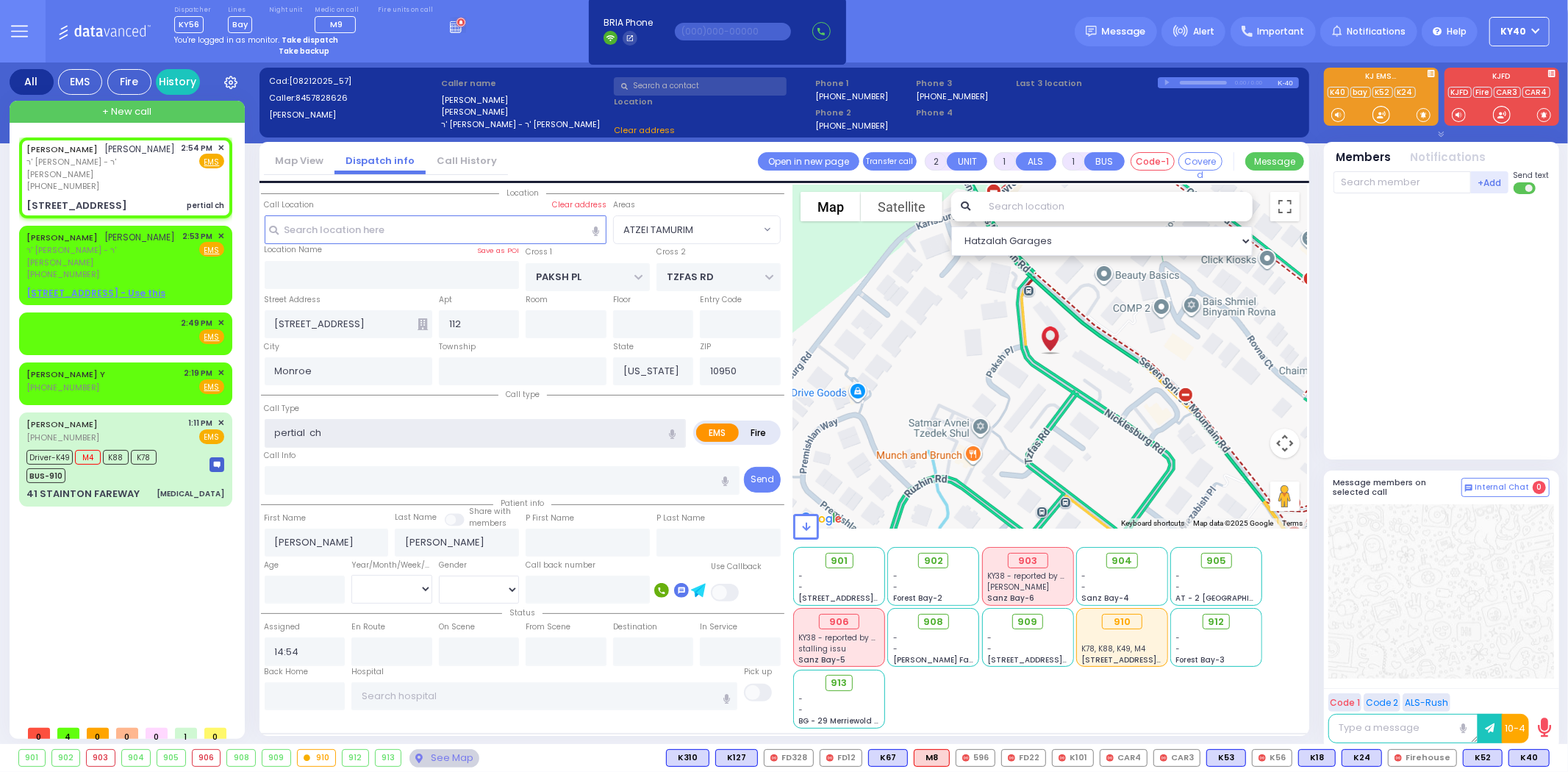
select select "ATZEI TAMURIM"
type input "pertial ch"
click at [105, 155] on span "יחזקאל שרגא גאלדבערגער" at bounding box center [141, 149] width 71 height 13
select select
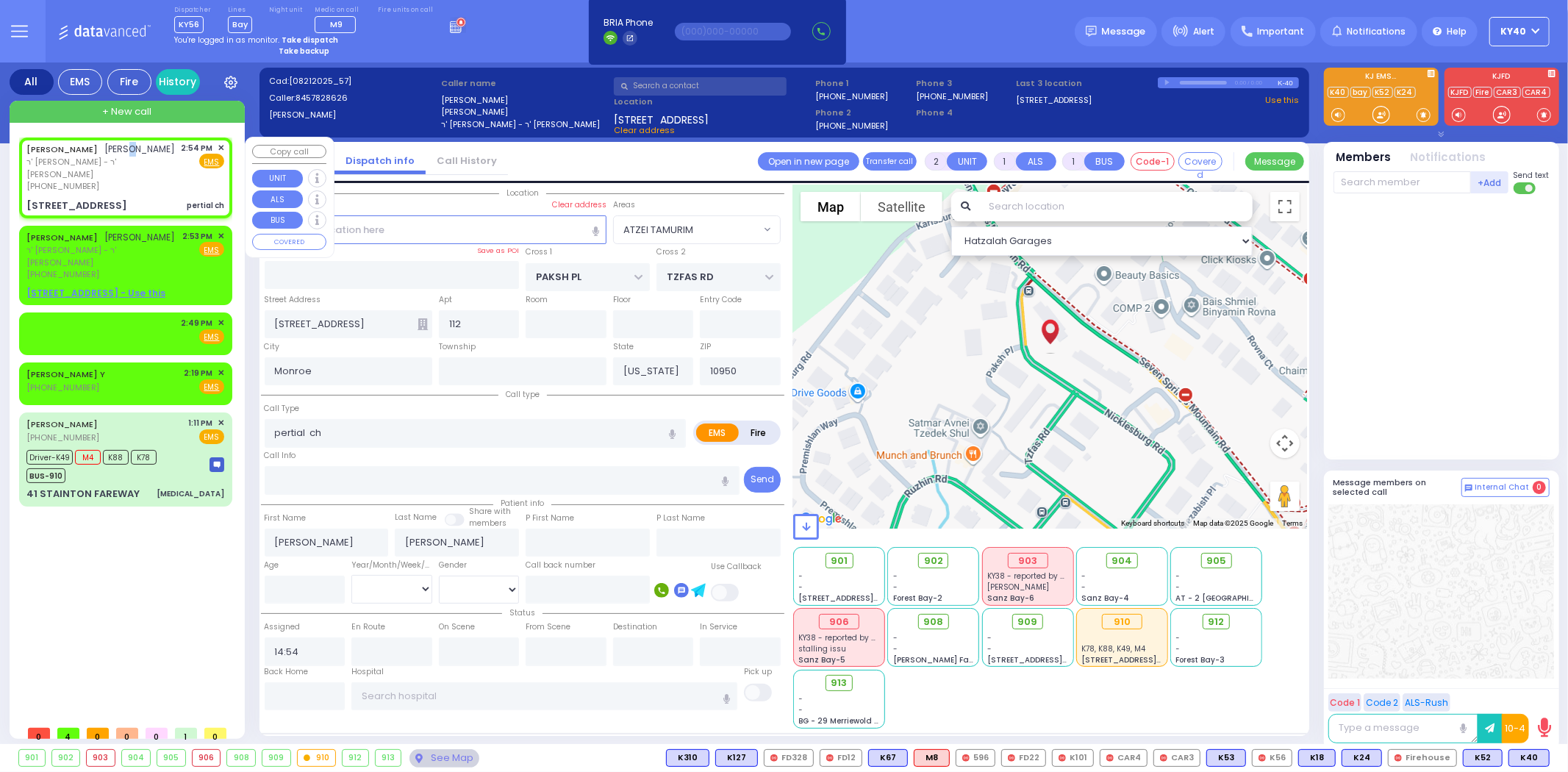
radio input "true"
select select
select select "Hatzalah Garages"
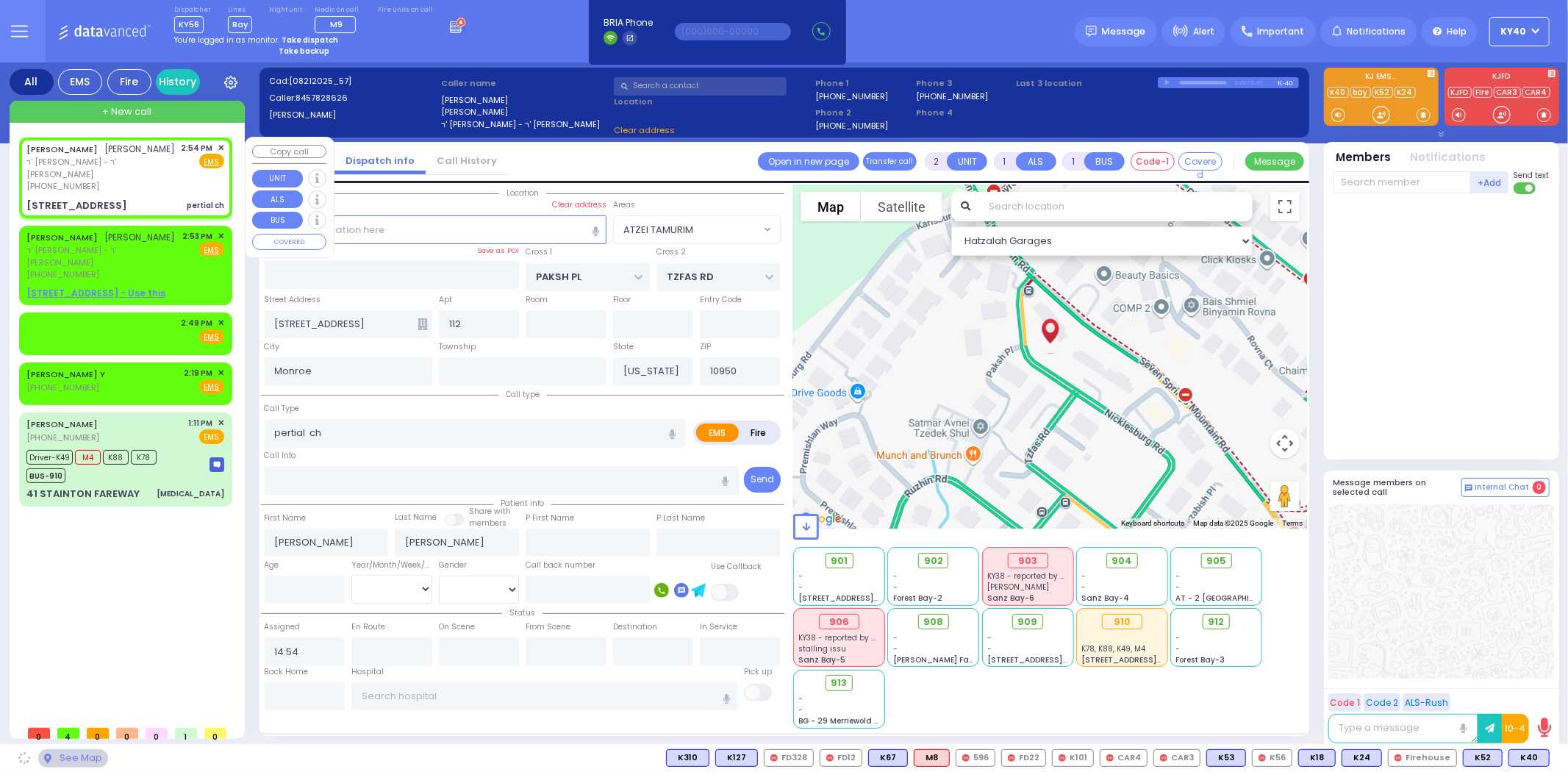
select select
radio input "true"
select select
select select "Hatzalah Garages"
select select "ATZEI TAMURIM"
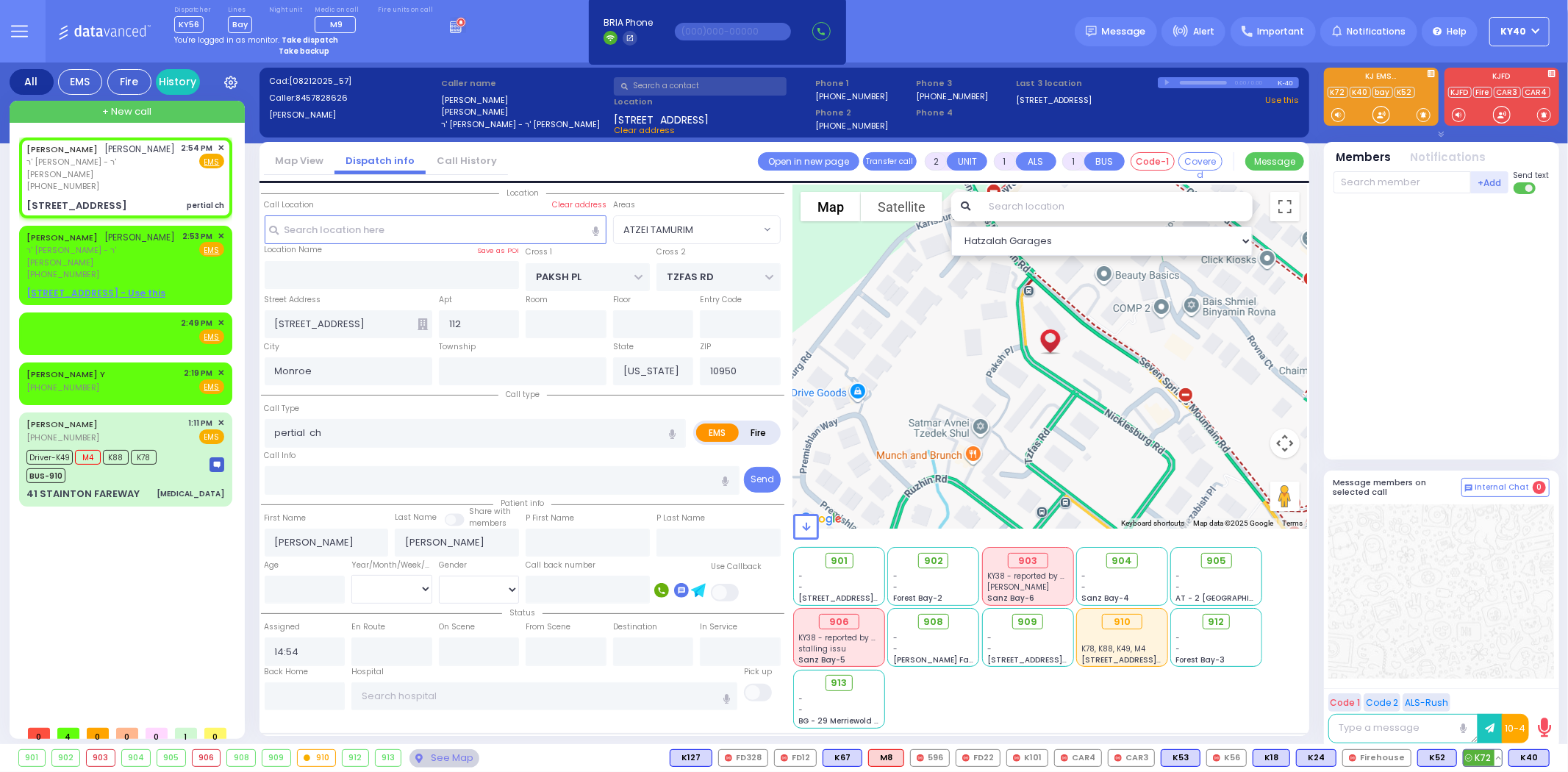
click at [1485, 758] on span "K72" at bounding box center [1482, 758] width 38 height 17
select select
radio input "true"
select select
type input "14:55"
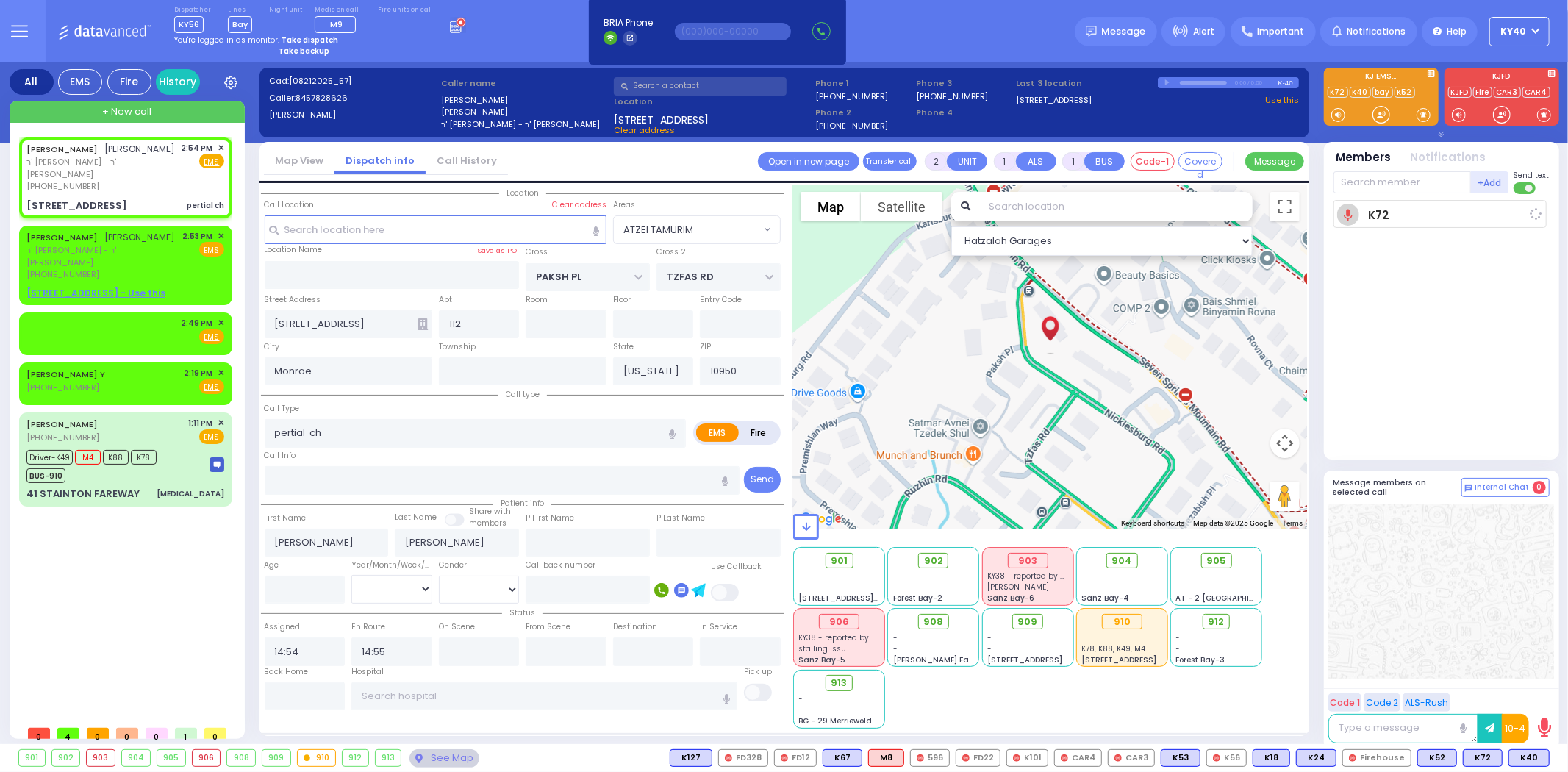
select select "Hatzalah Garages"
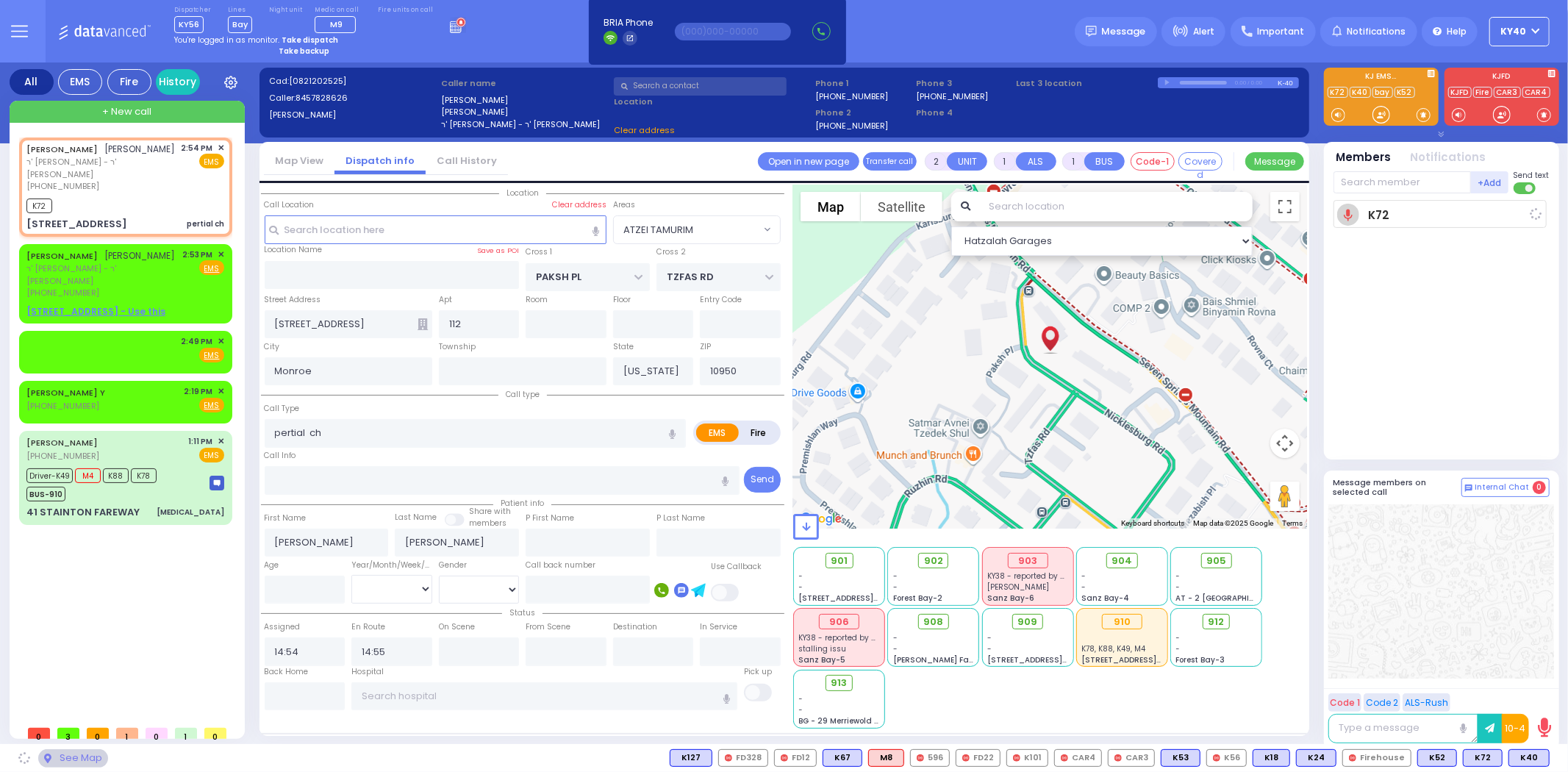
select select "ATZEI TAMURIM"
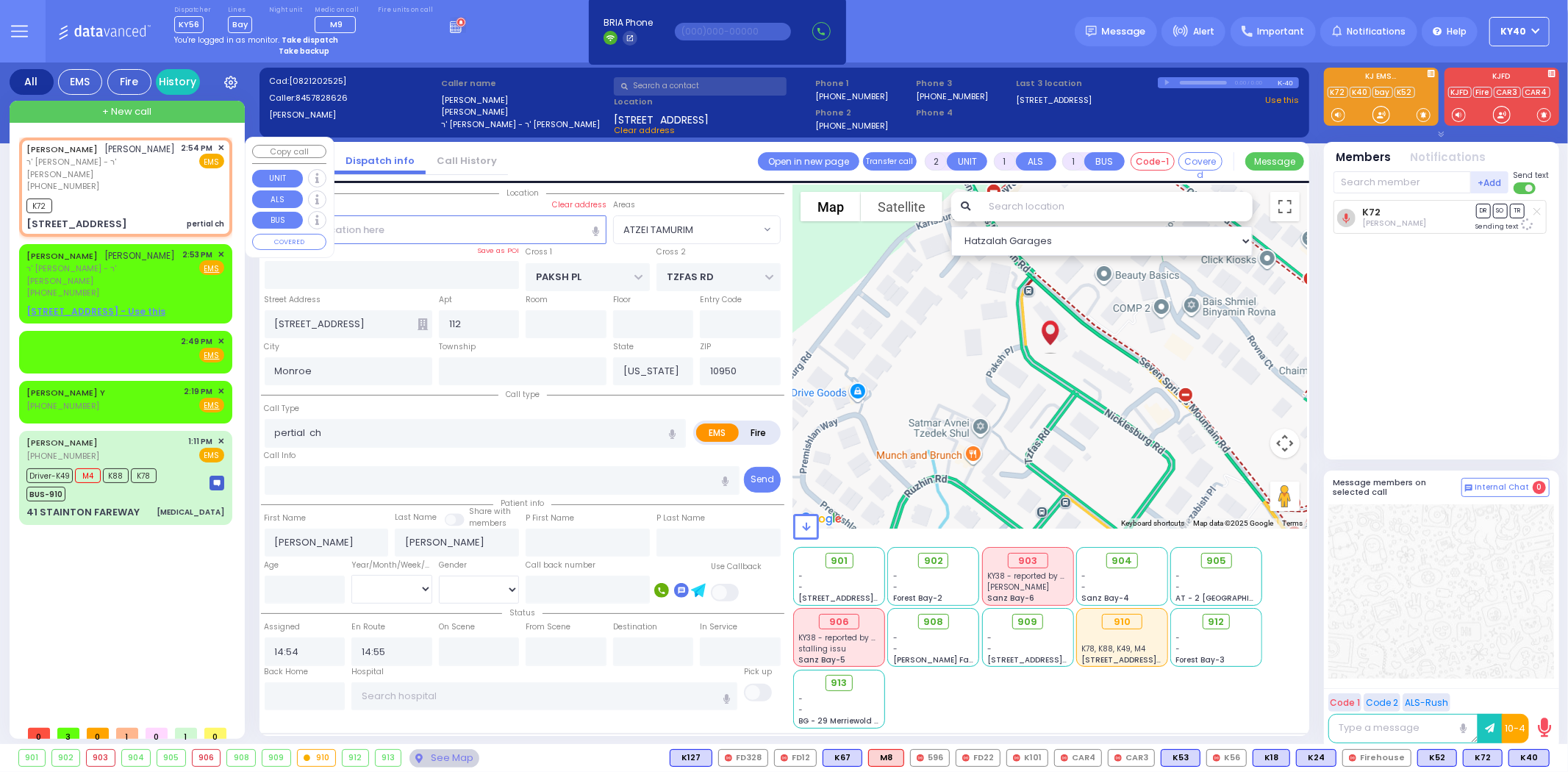
click at [135, 171] on span "ר' משה - ר' חיים שמואל שפילמאן" at bounding box center [101, 168] width 150 height 24
select select
radio input "true"
select select
select select "Hatzalah Garages"
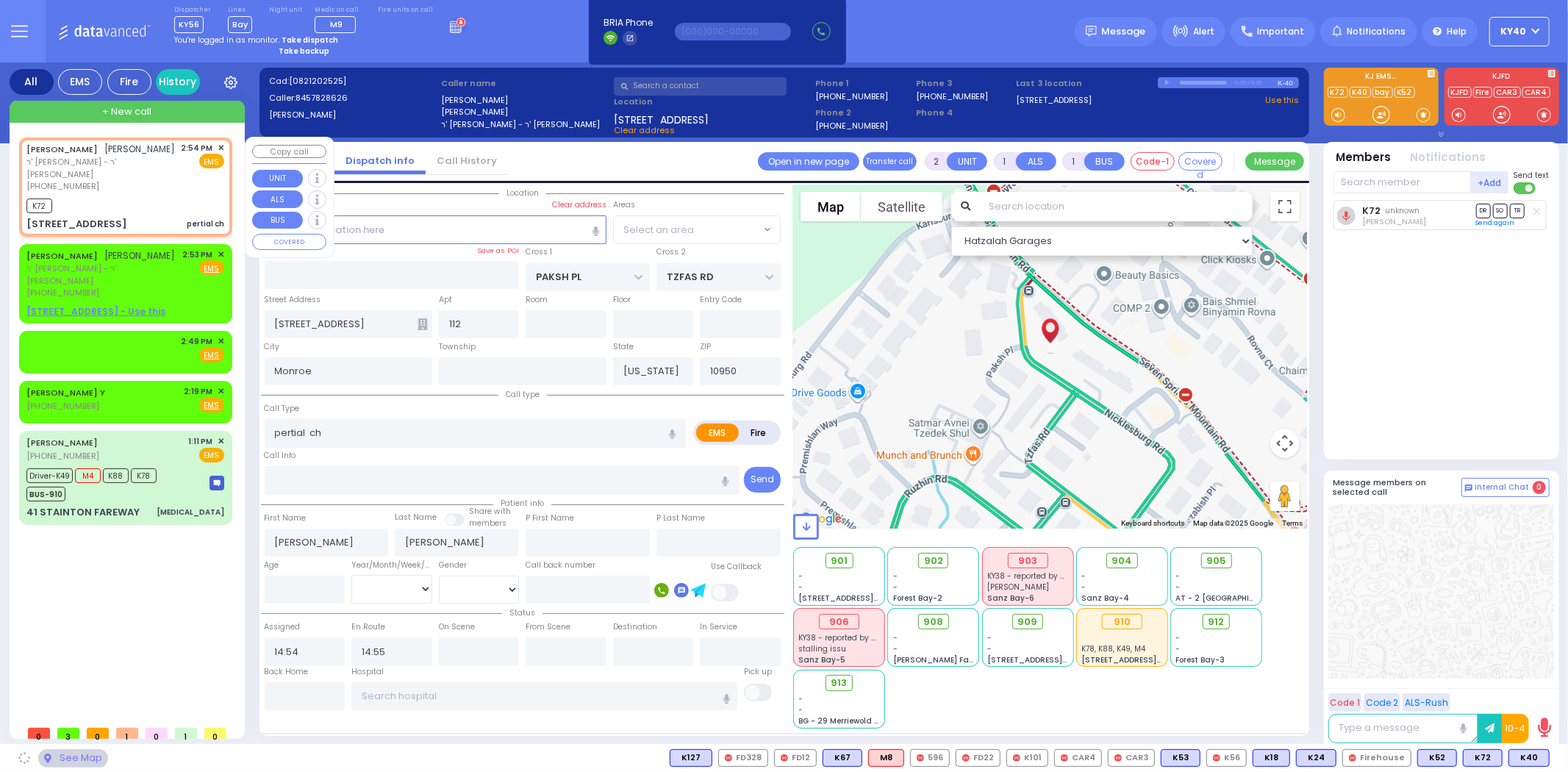
select select "ATZEI TAMURIM"
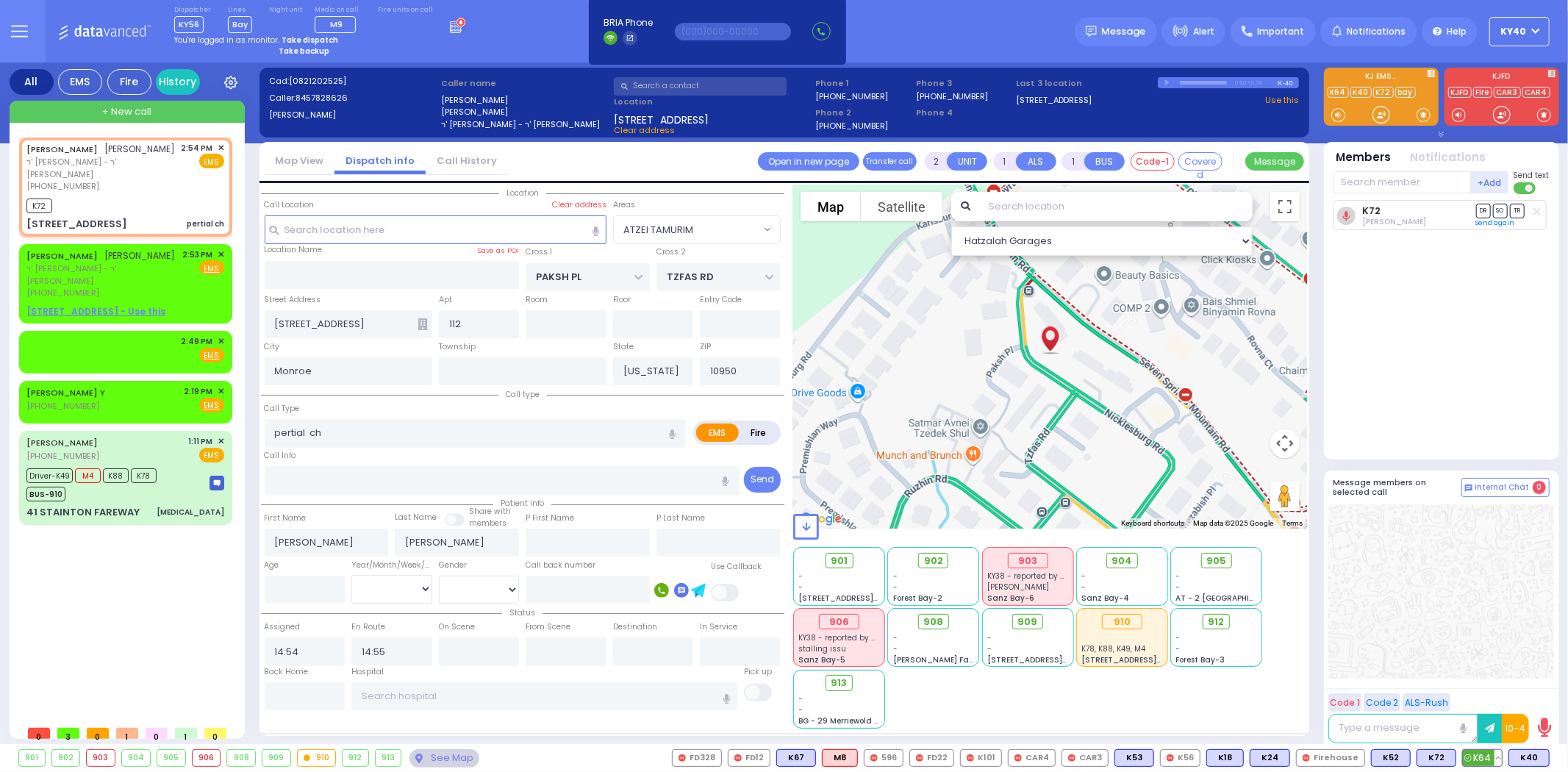
click at [1482, 753] on span "K64" at bounding box center [1482, 758] width 39 height 17
select select
radio input "true"
select select
select select "Hatzalah Garages"
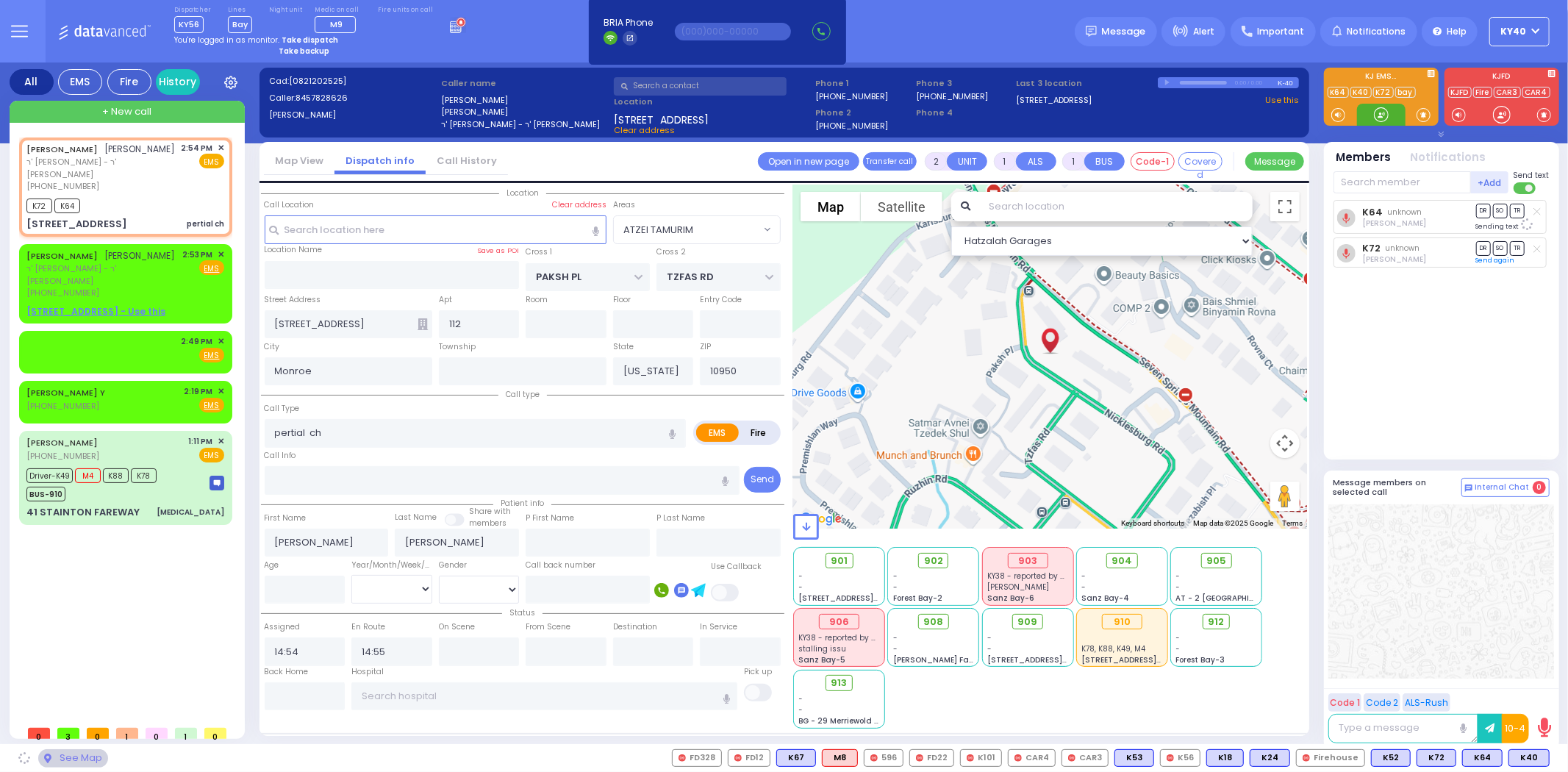
select select "ATZEI TAMURIM"
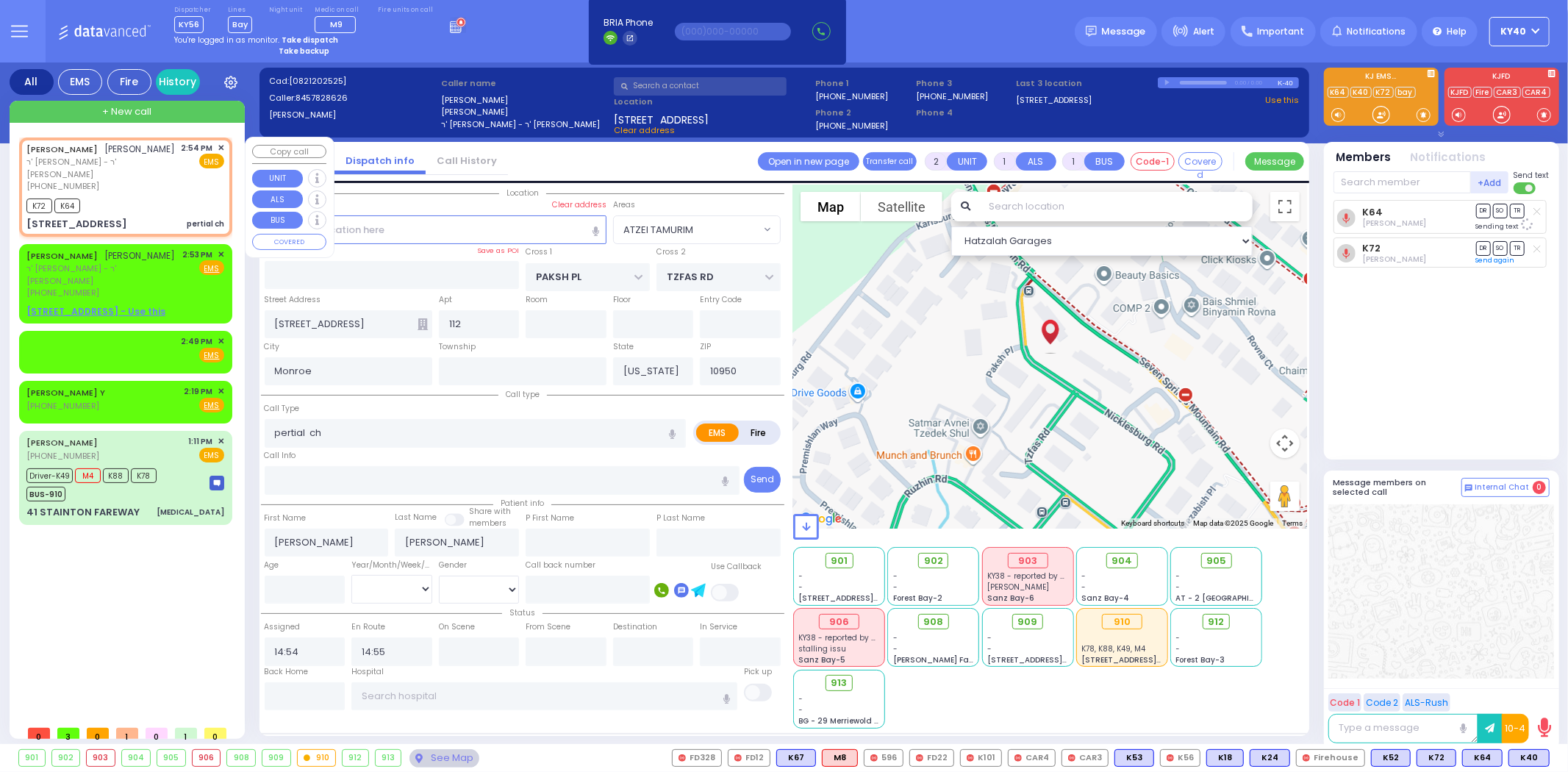
click at [160, 201] on div "K72 K64" at bounding box center [125, 204] width 198 height 18
select select
radio input "true"
select select
select select "ATZEI TAMURIM"
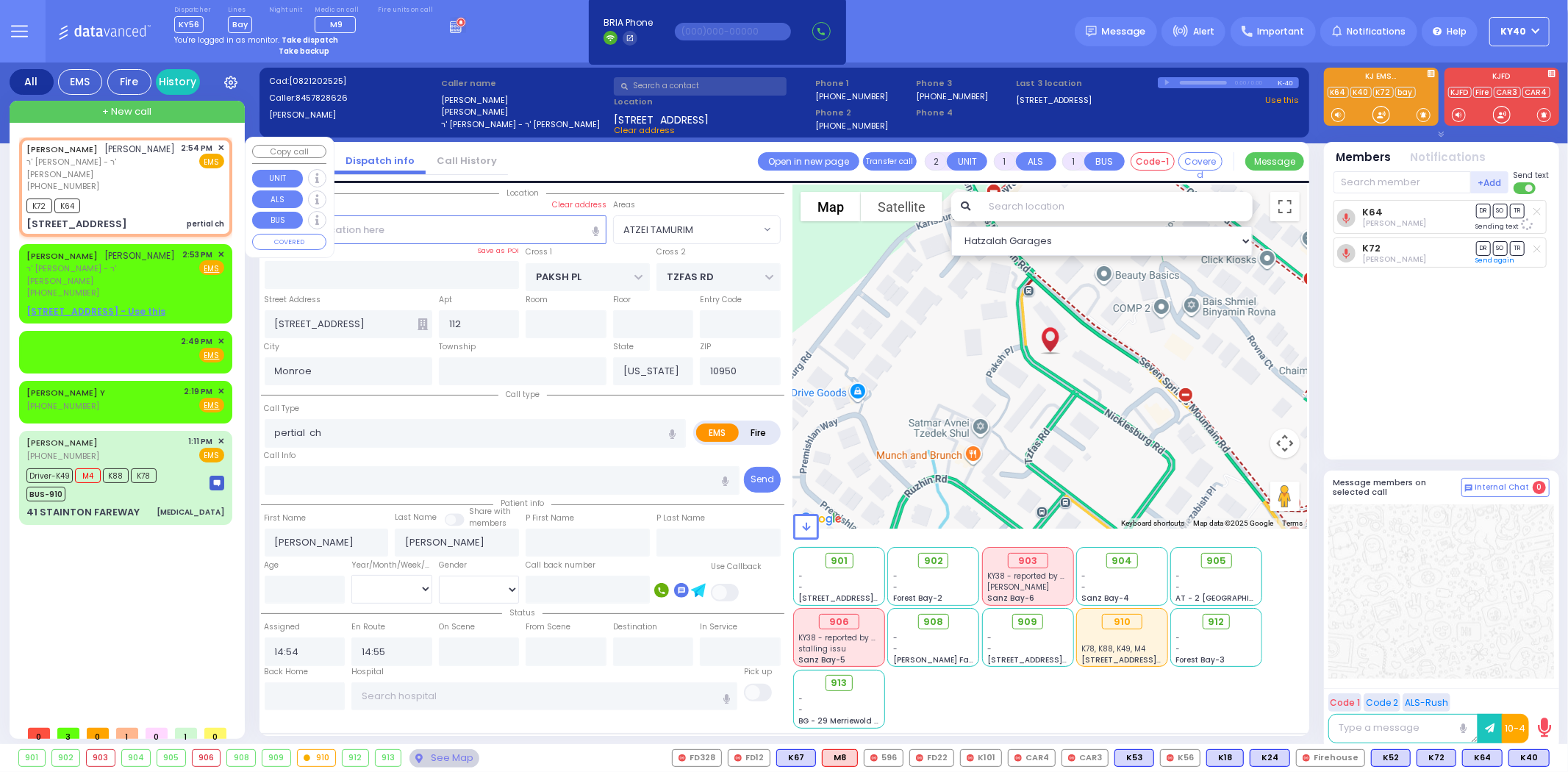
select select "Hatzalah Garages"
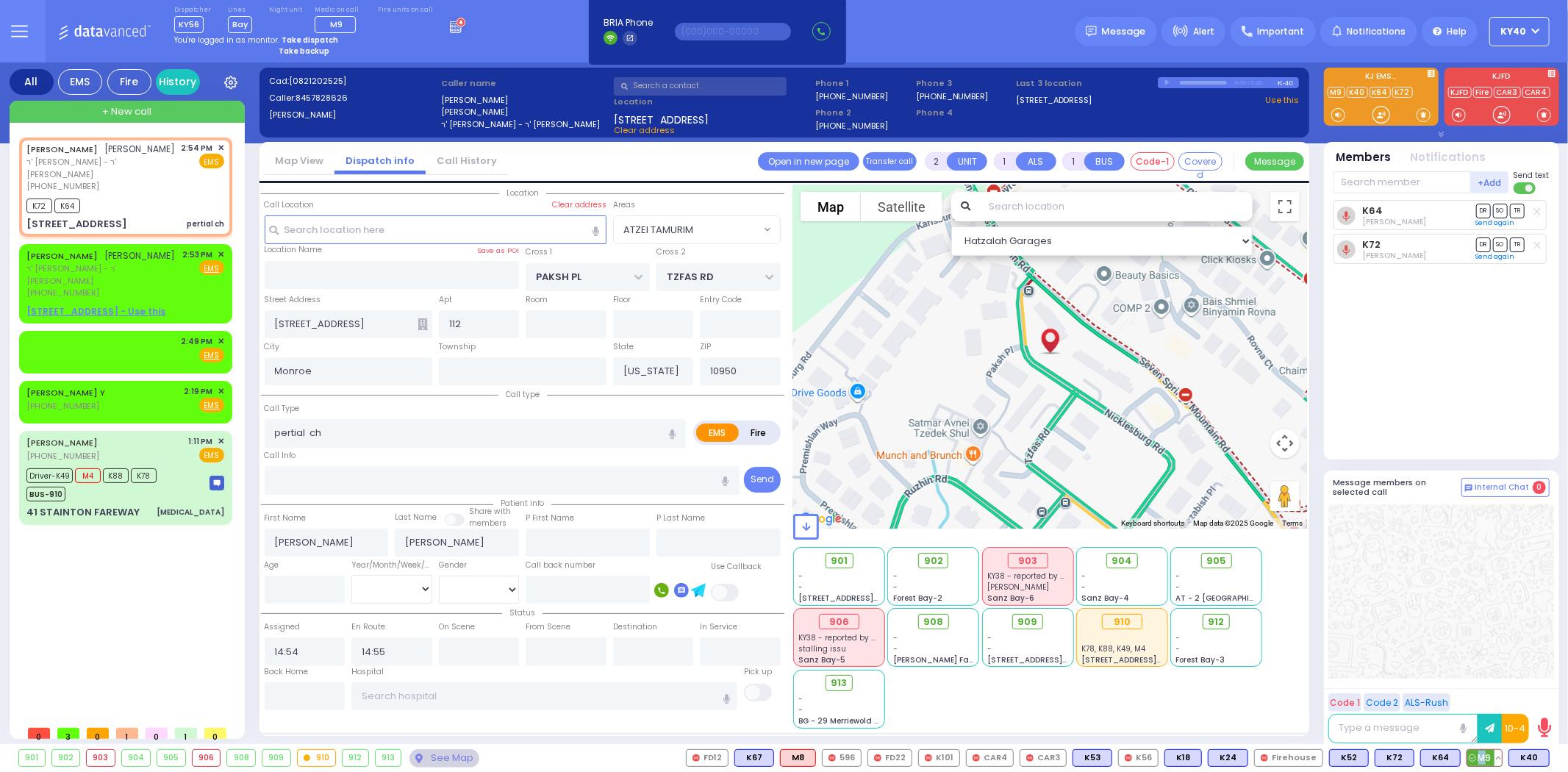
click at [1485, 755] on span "M9" at bounding box center [1485, 758] width 35 height 17
click at [446, 437] on input "pertial ch" at bounding box center [475, 432] width 422 height 28
select select
radio input "true"
select select
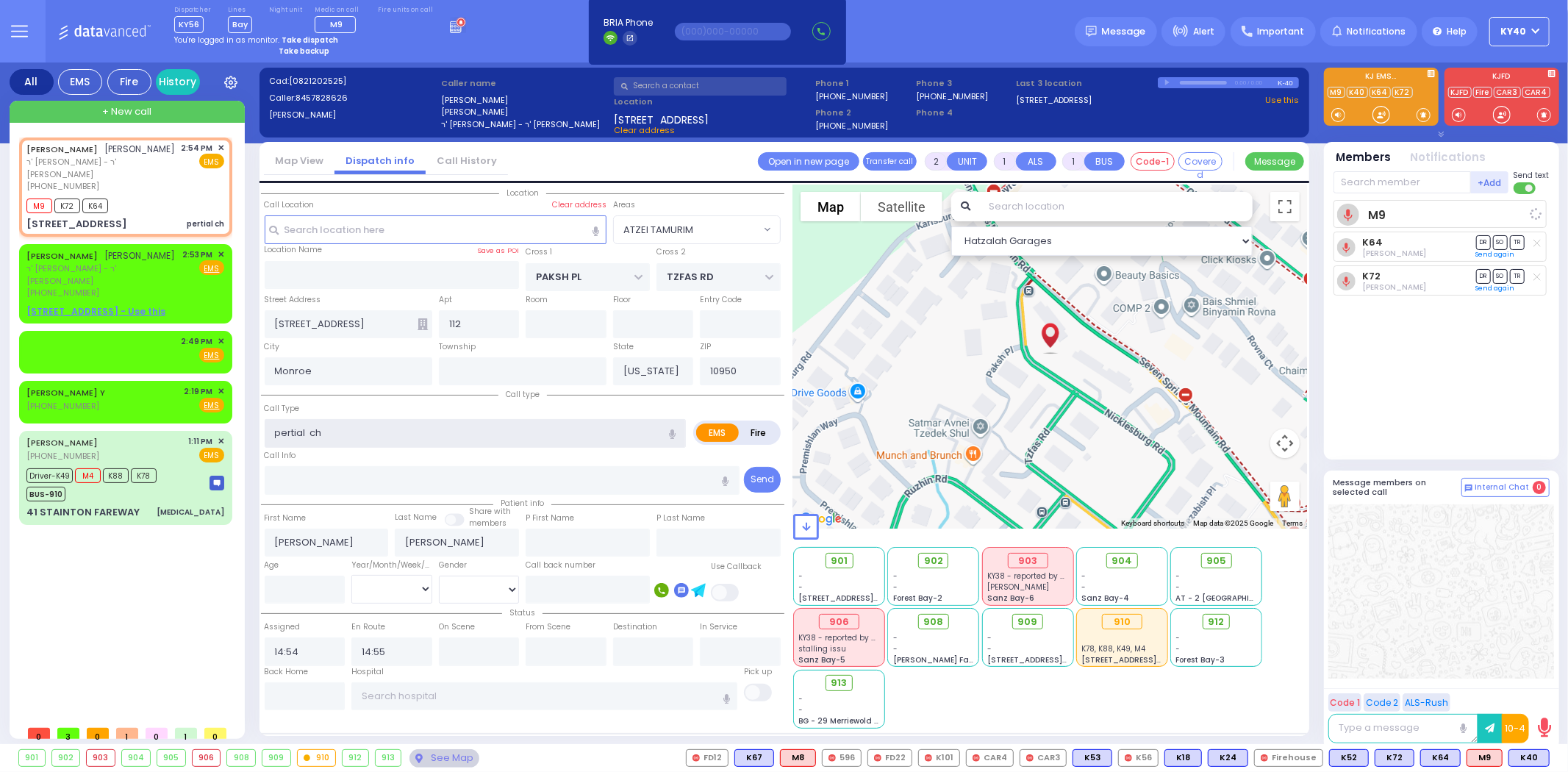
select select "Hatzalah Garages"
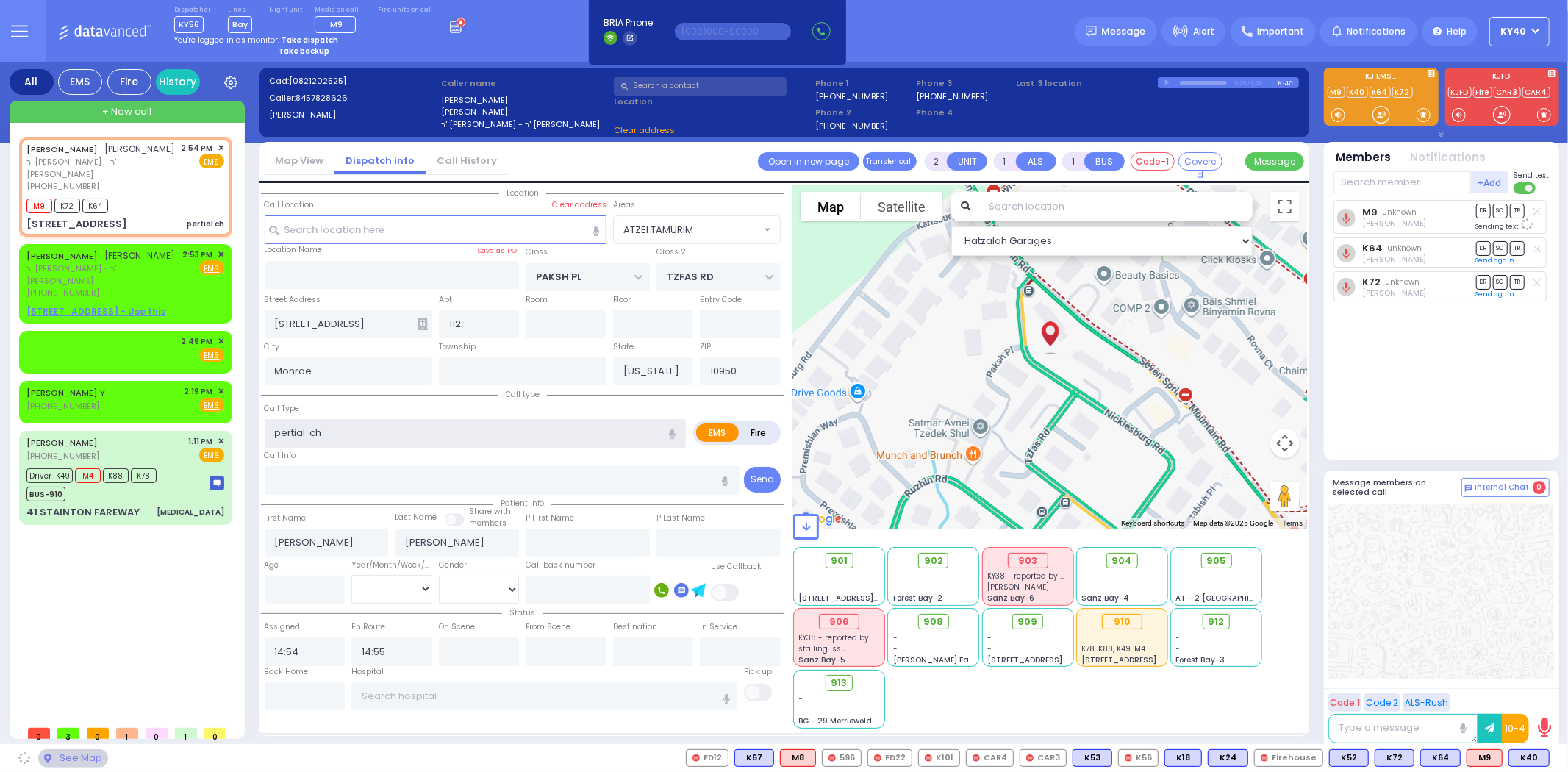
select select "ATZEI TAMURIM"
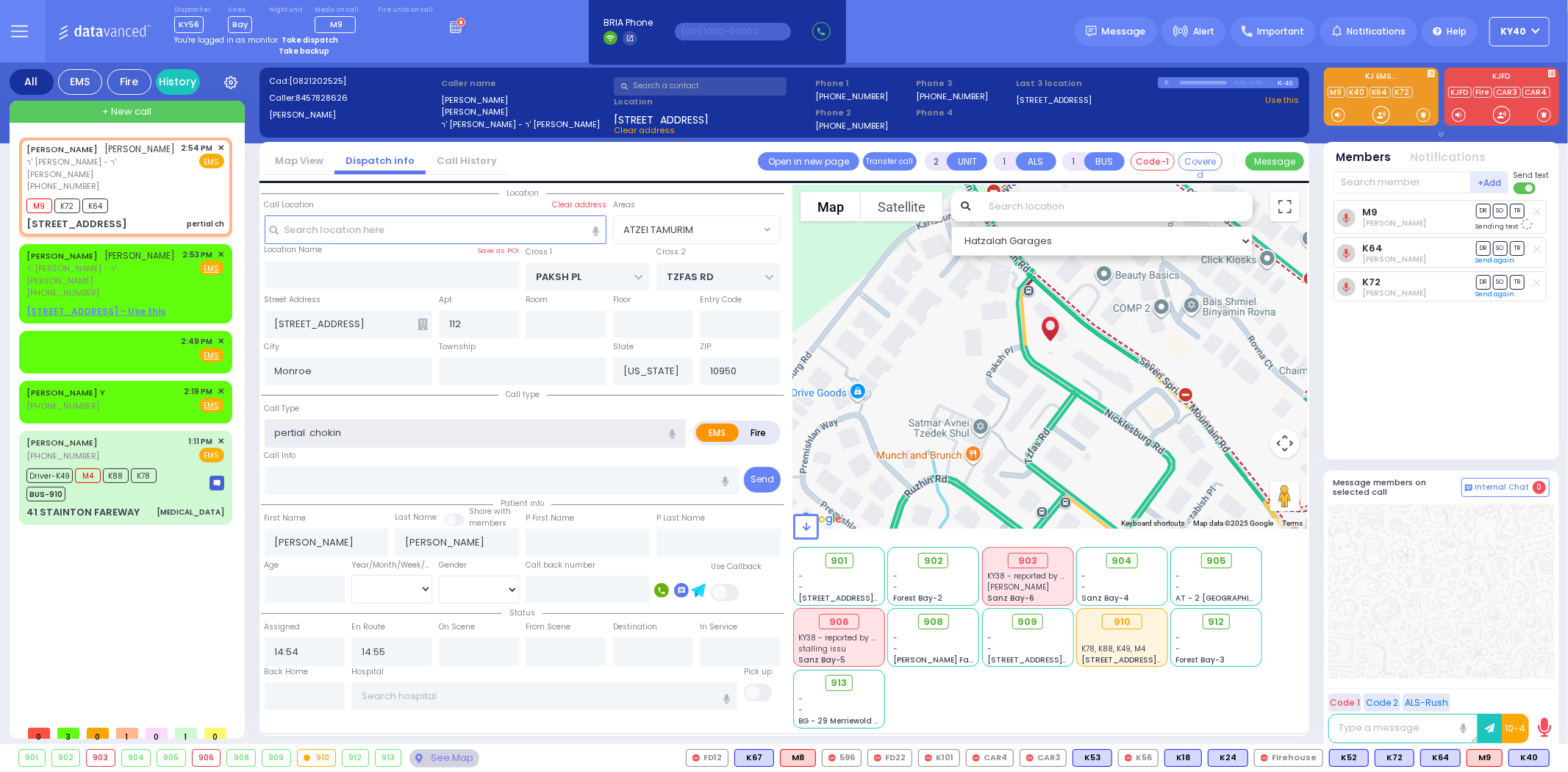
type input "pertial choking"
select select
radio input "true"
select select
select select "Hatzalah Garages"
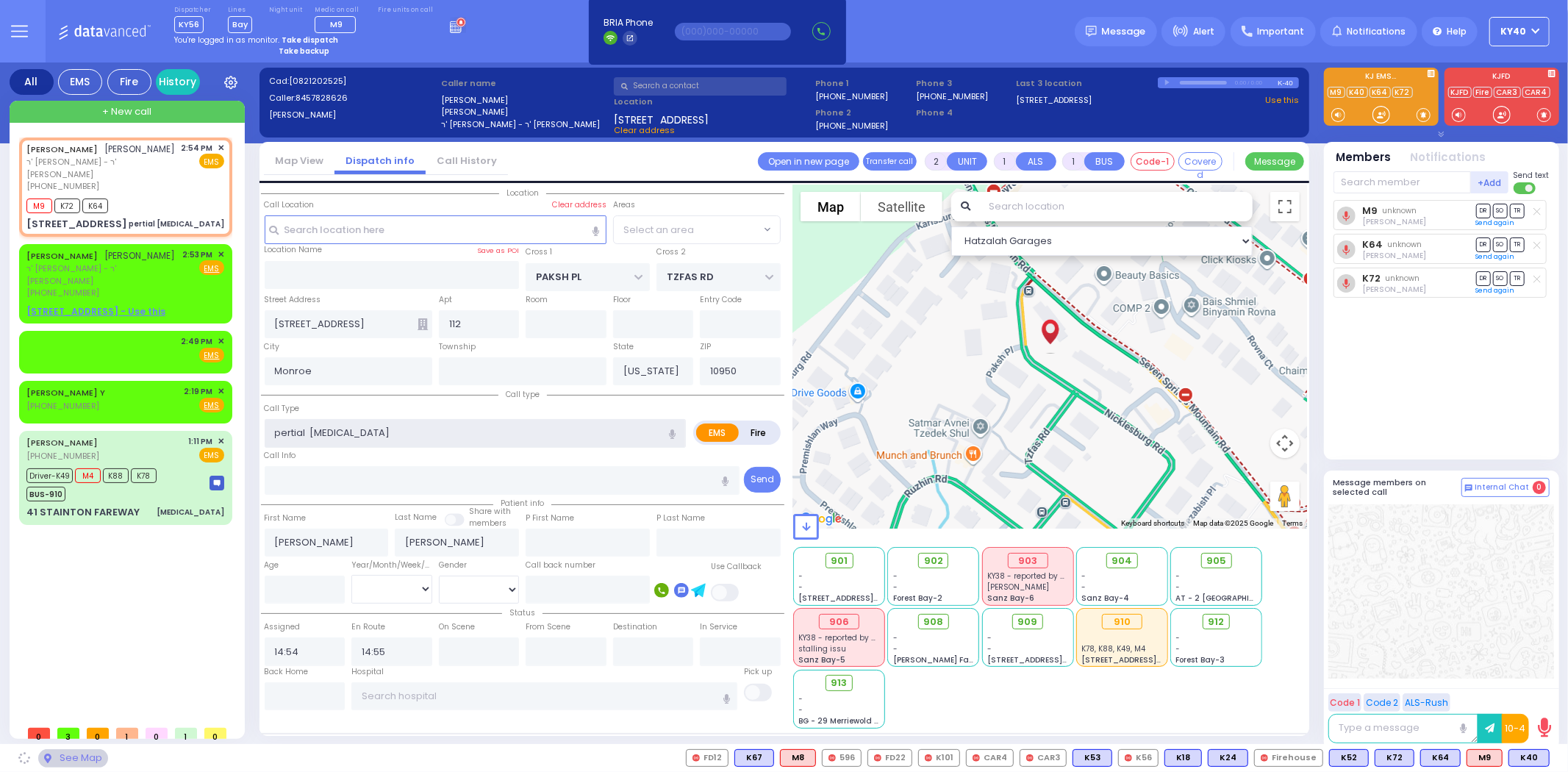
select select "ATZEI TAMURIM"
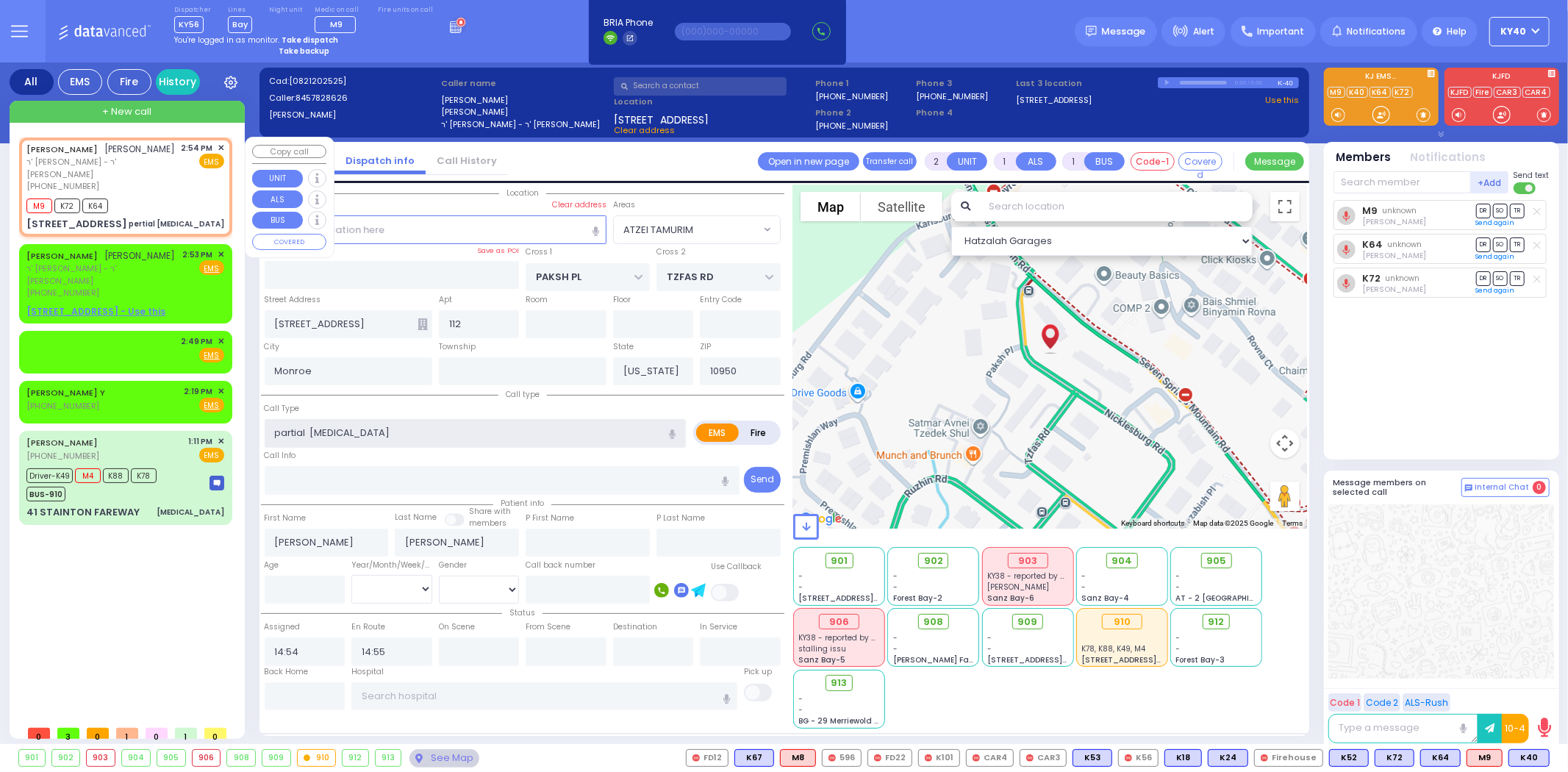
type input "partial choking"
click at [180, 174] on div "YECHESKEL SHRAGA GOLDBERGER יחזקאל שרגא גאלדבערגער ר' משה - ר' חיים שמואל שפילמ…" at bounding box center [125, 167] width 198 height 50
select select
radio input "true"
select select
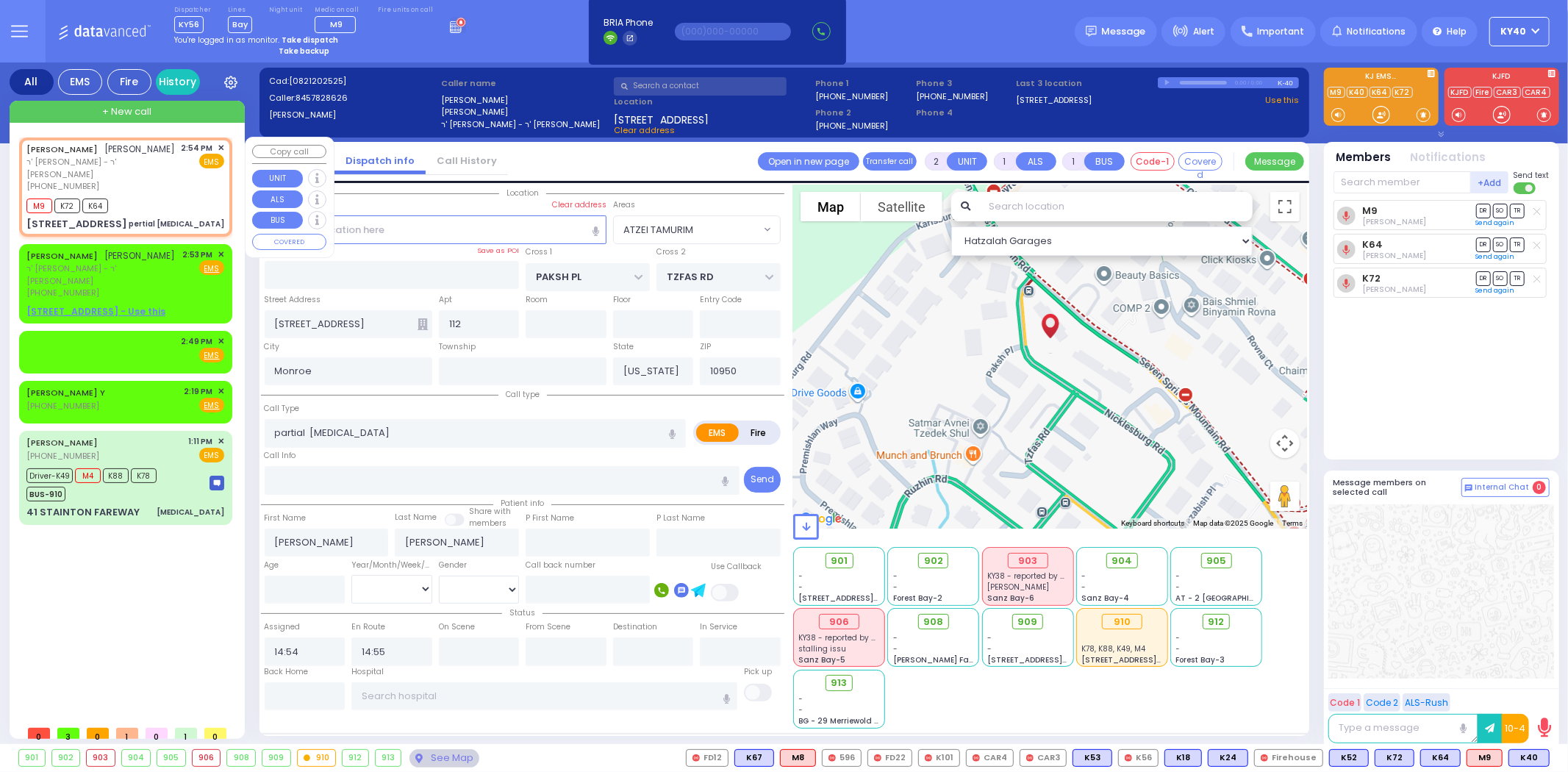
select select "Hatzalah Garages"
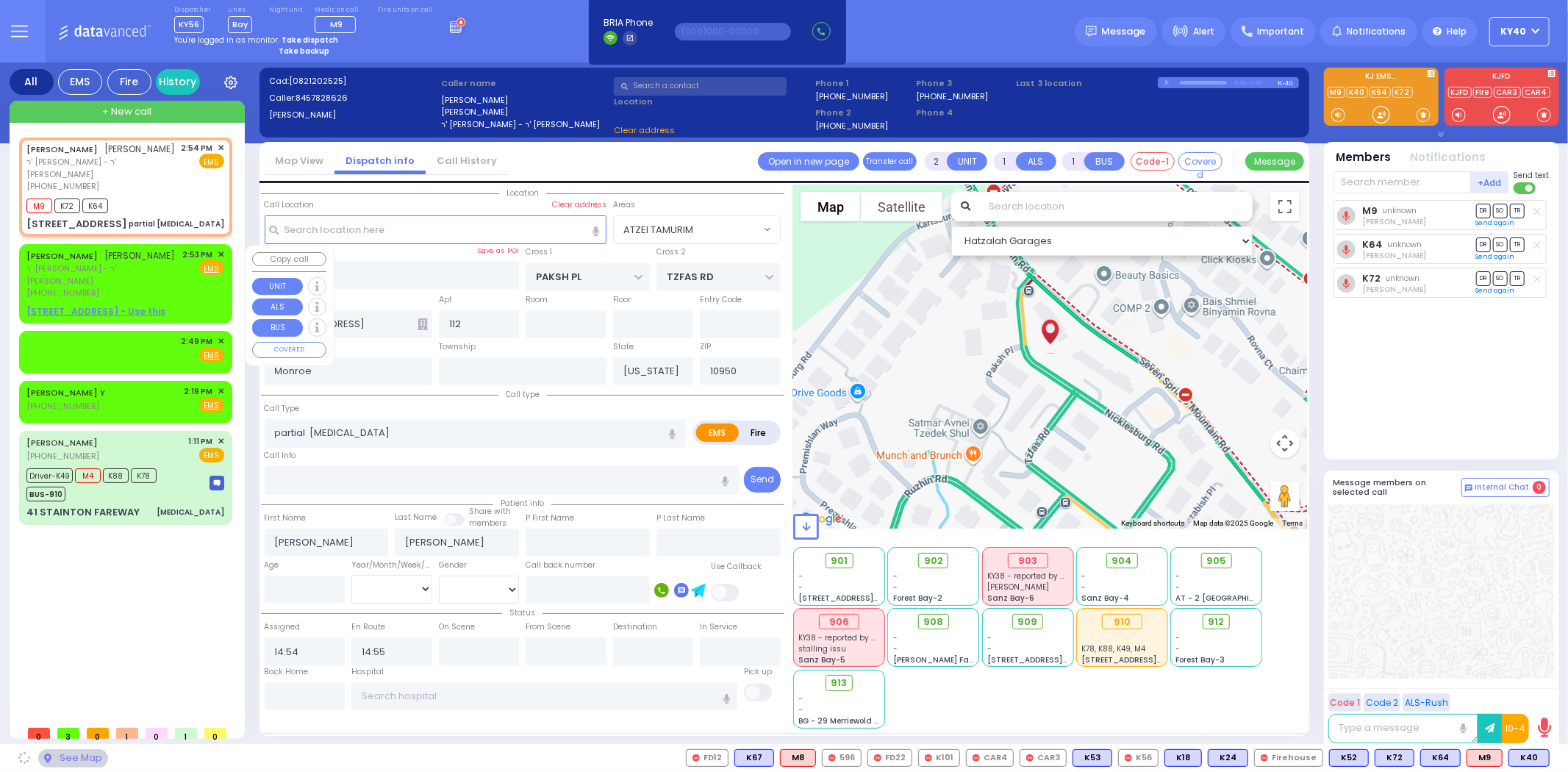
click at [167, 283] on span "ר' משה - ר' חיים שמואל שפילמאן" at bounding box center [101, 274] width 151 height 24
select select
radio input "true"
select select
select select "Hatzalah Garages"
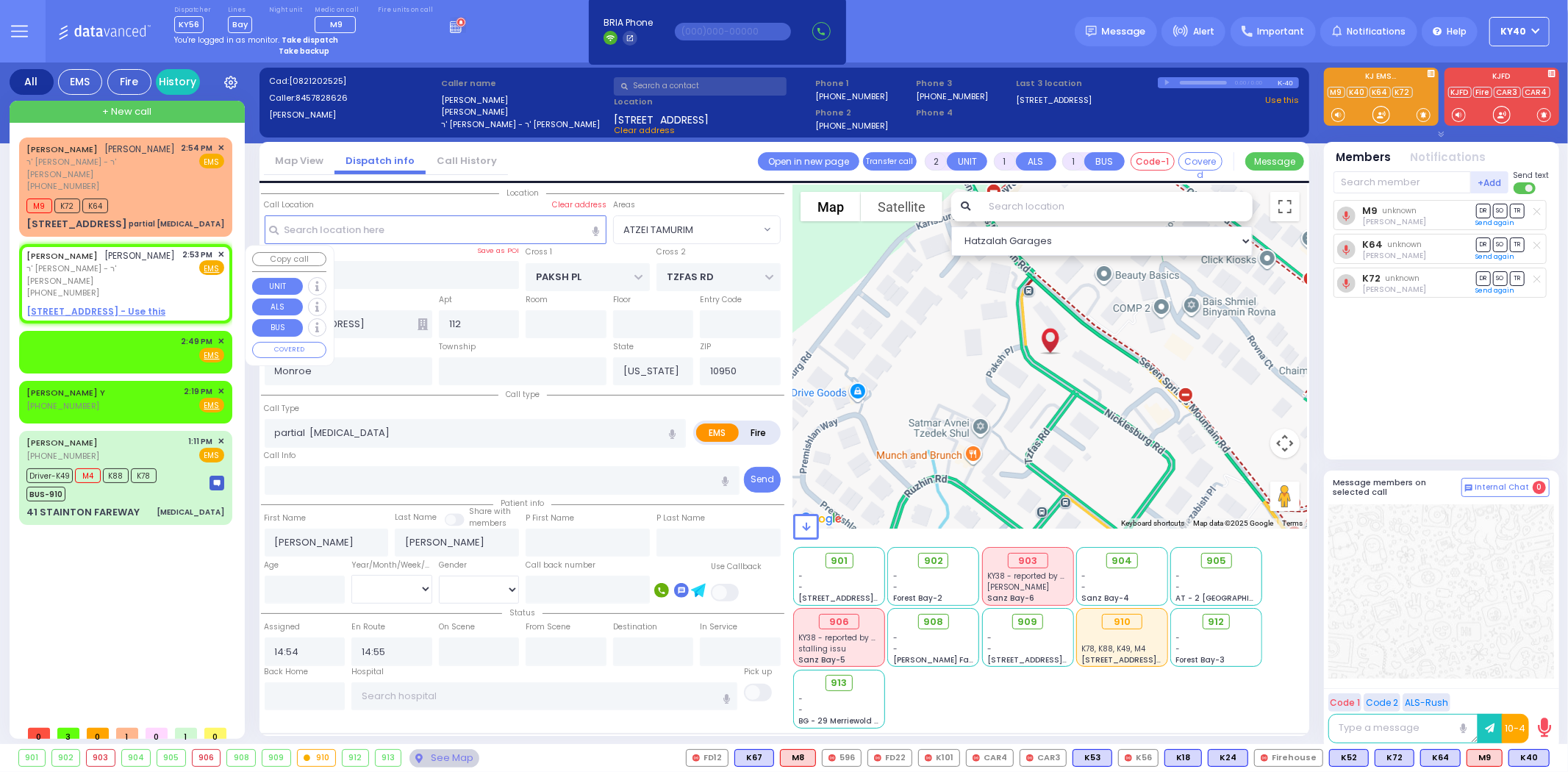
select select "ATZEI TAMURIM"
select select
radio input "true"
select select
type input "14:53"
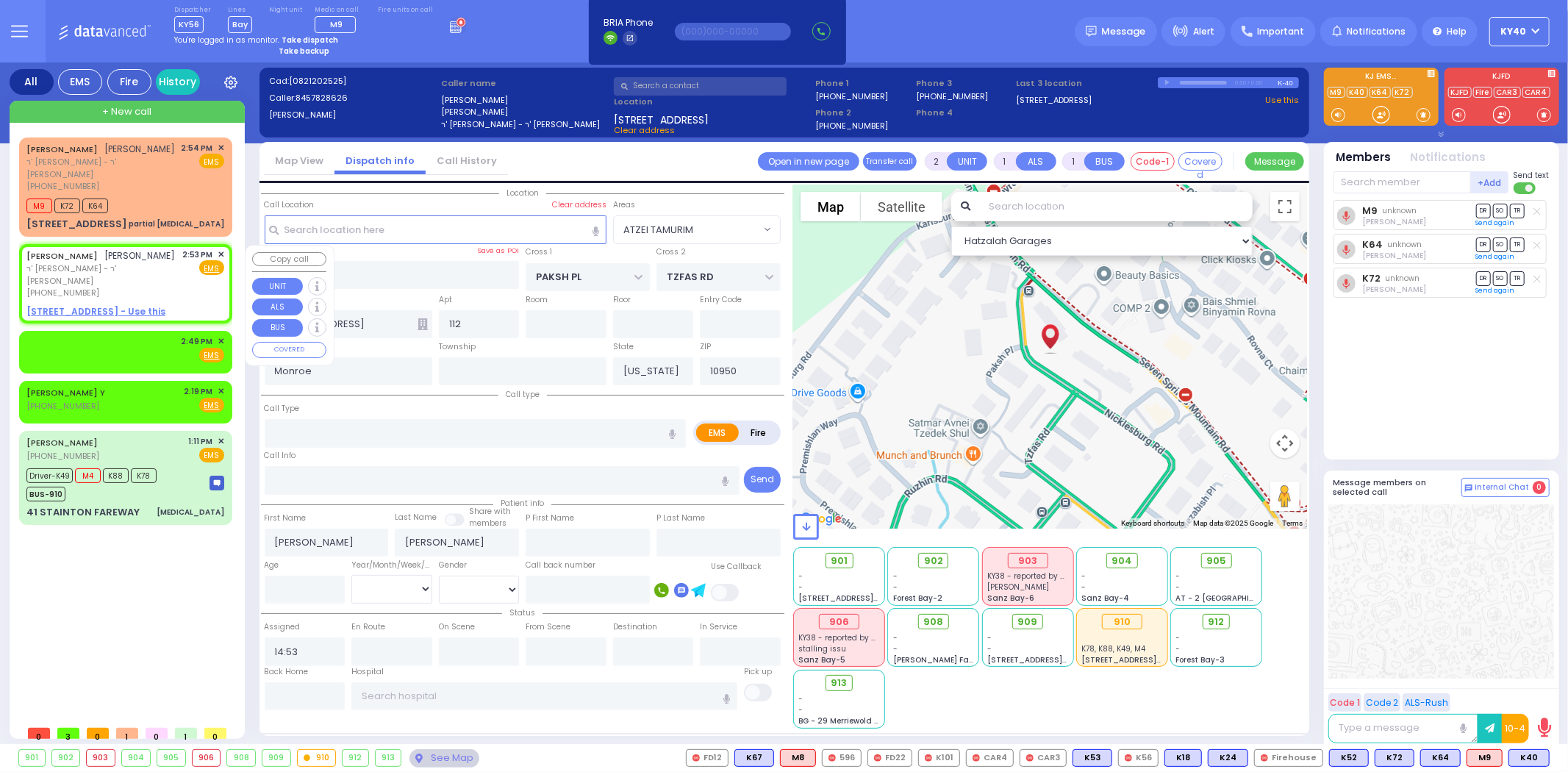
select select "Hatzalah Garages"
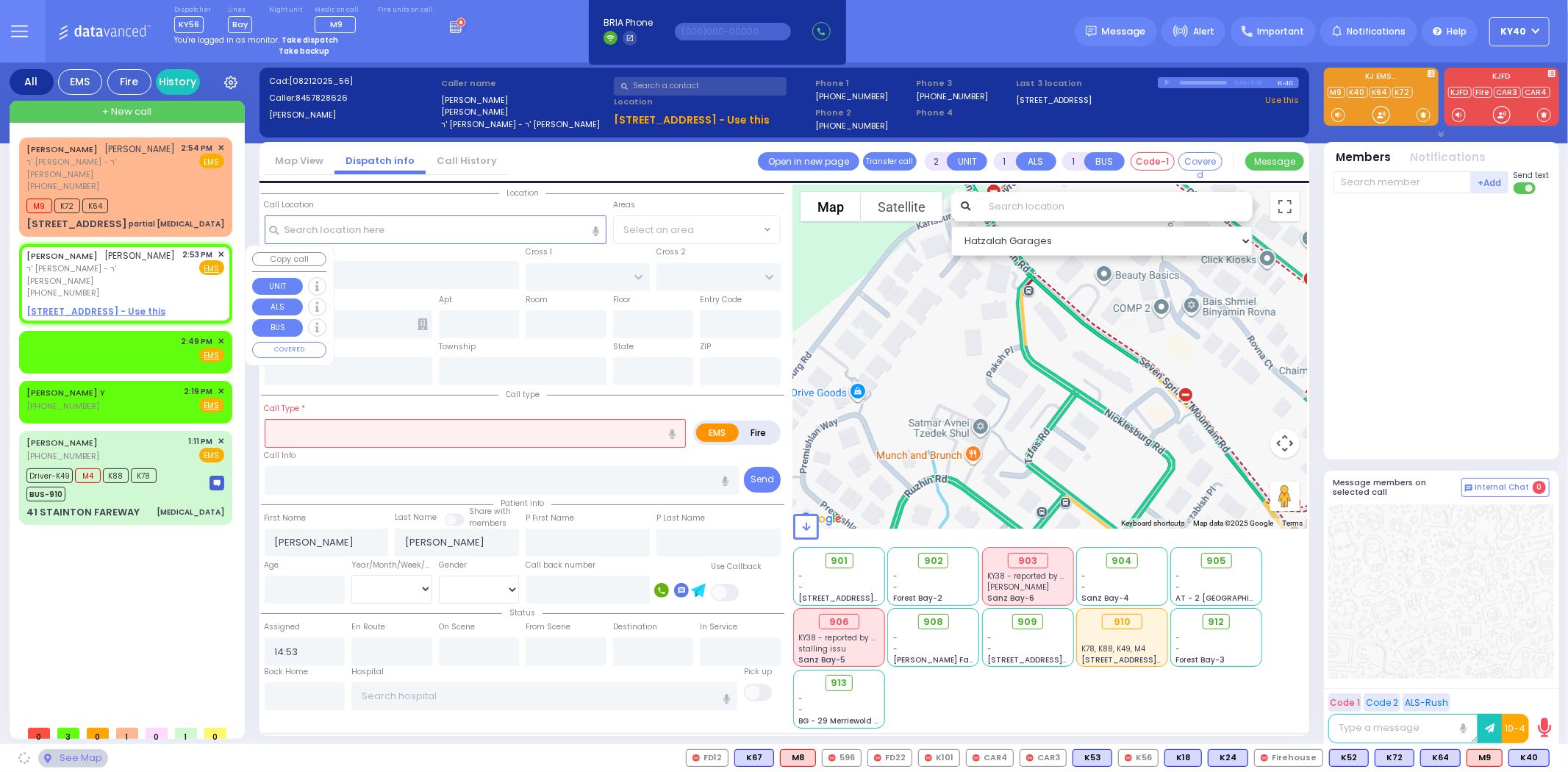
select select "ATZEI TAMURIM"
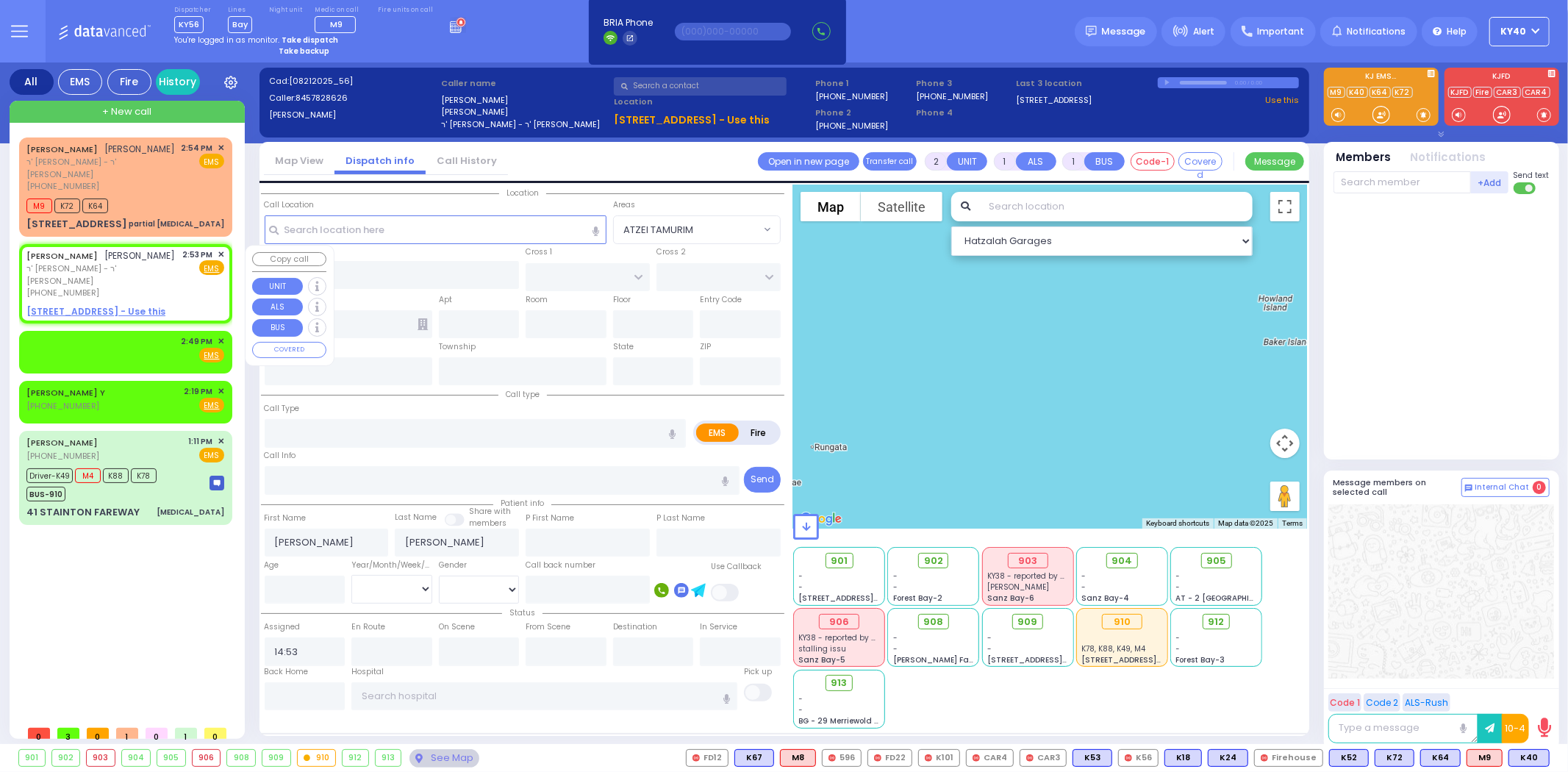
click at [219, 252] on span "✕" at bounding box center [220, 255] width 7 height 13
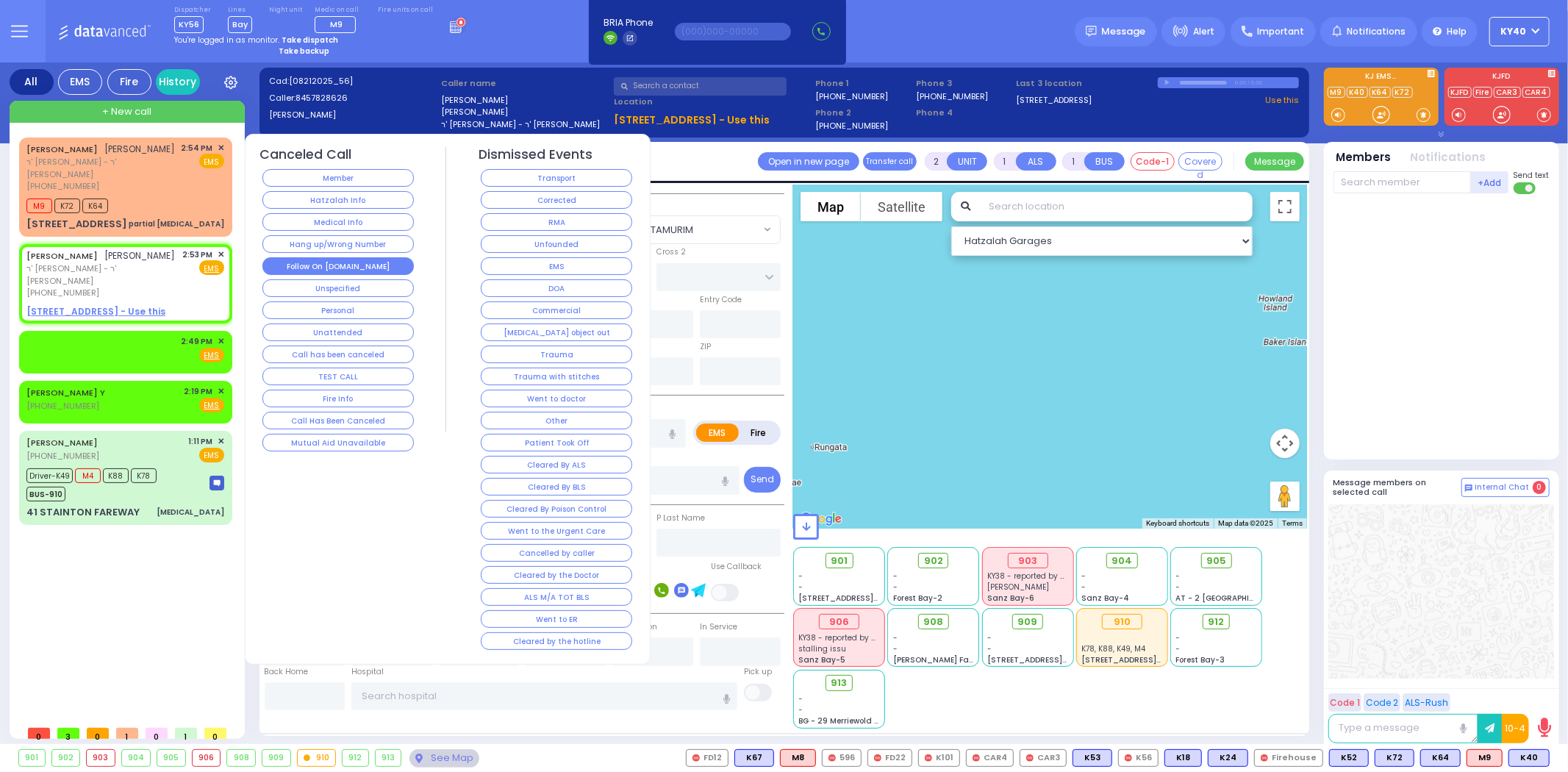
click at [343, 262] on button "Follow On [DOMAIN_NAME]" at bounding box center [338, 265] width 151 height 17
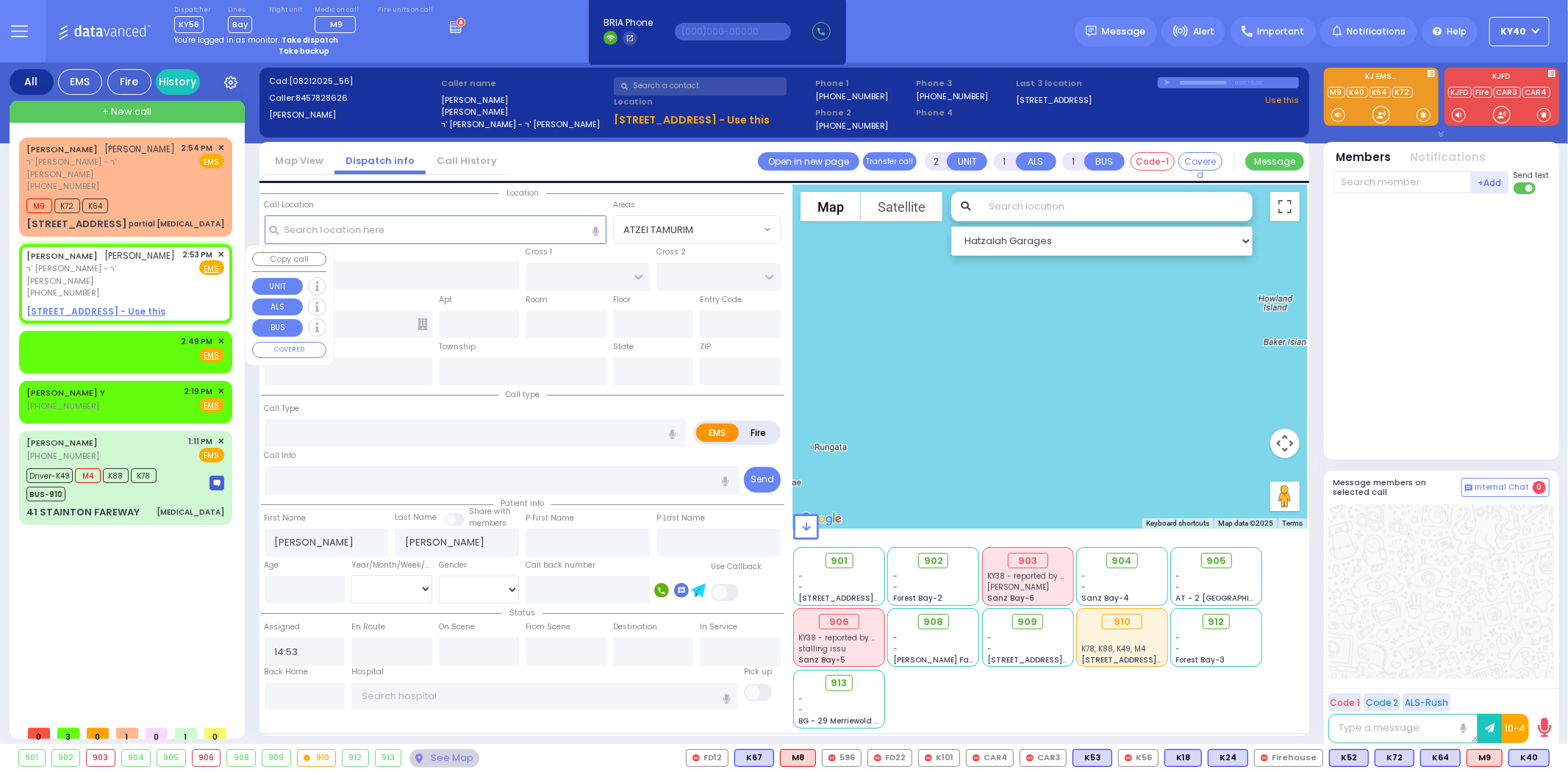
select select
radio input "true"
select select
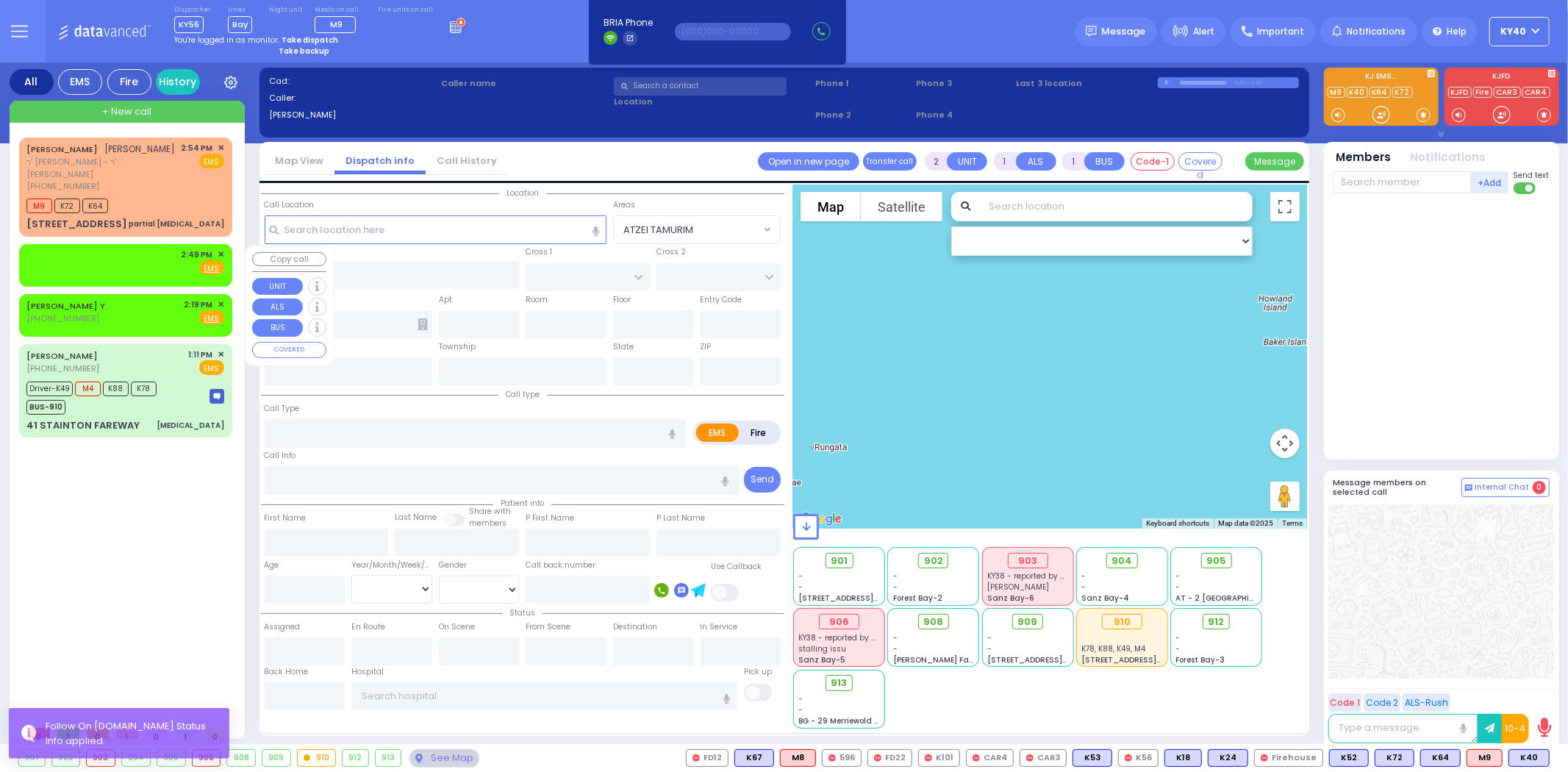
click at [155, 253] on div "2:49 PM ✕ Fire EMS" at bounding box center [125, 262] width 198 height 27
select select
radio input "true"
select select
type input "14:49"
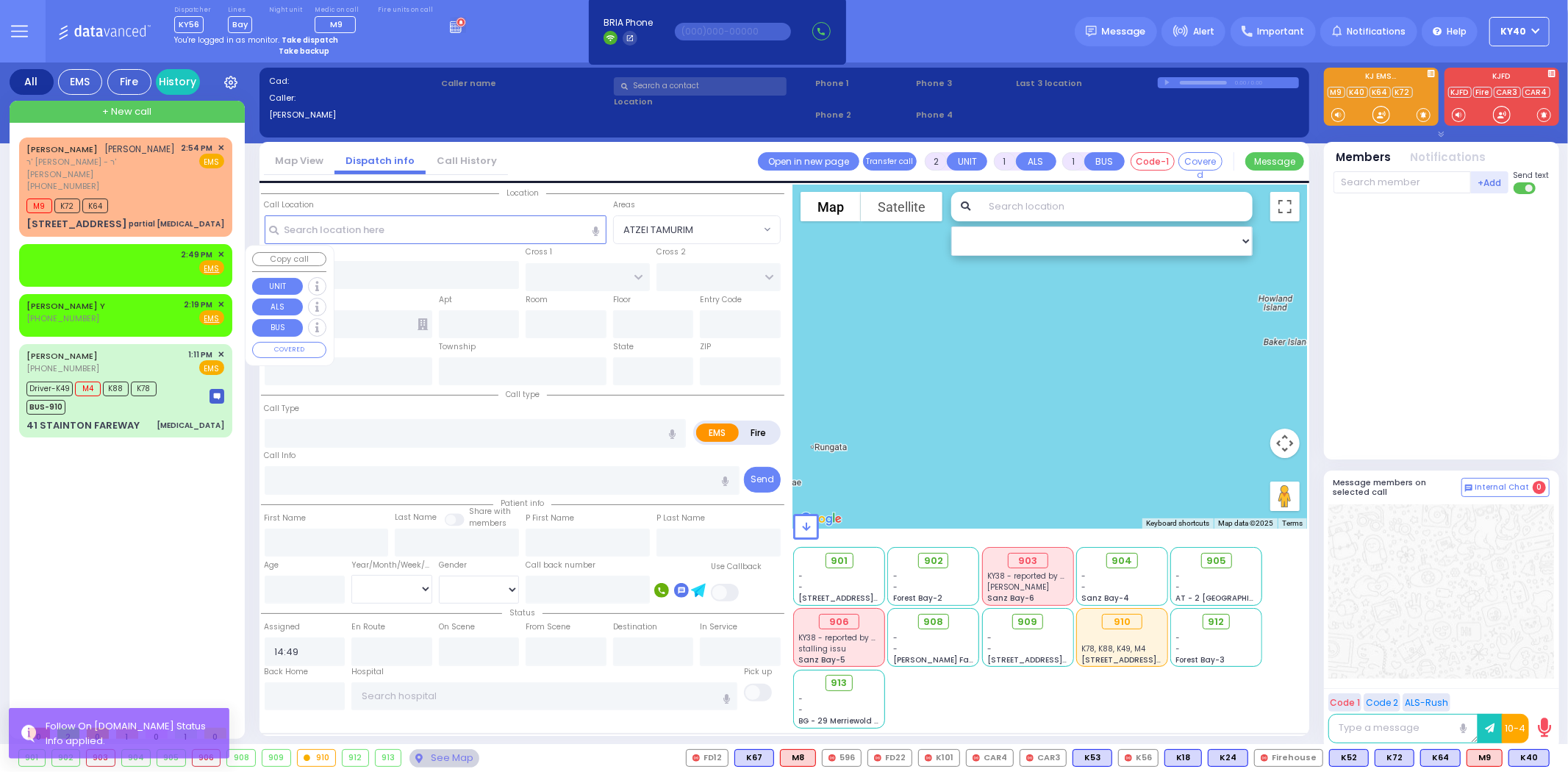
select select "Hatzalah Garages"
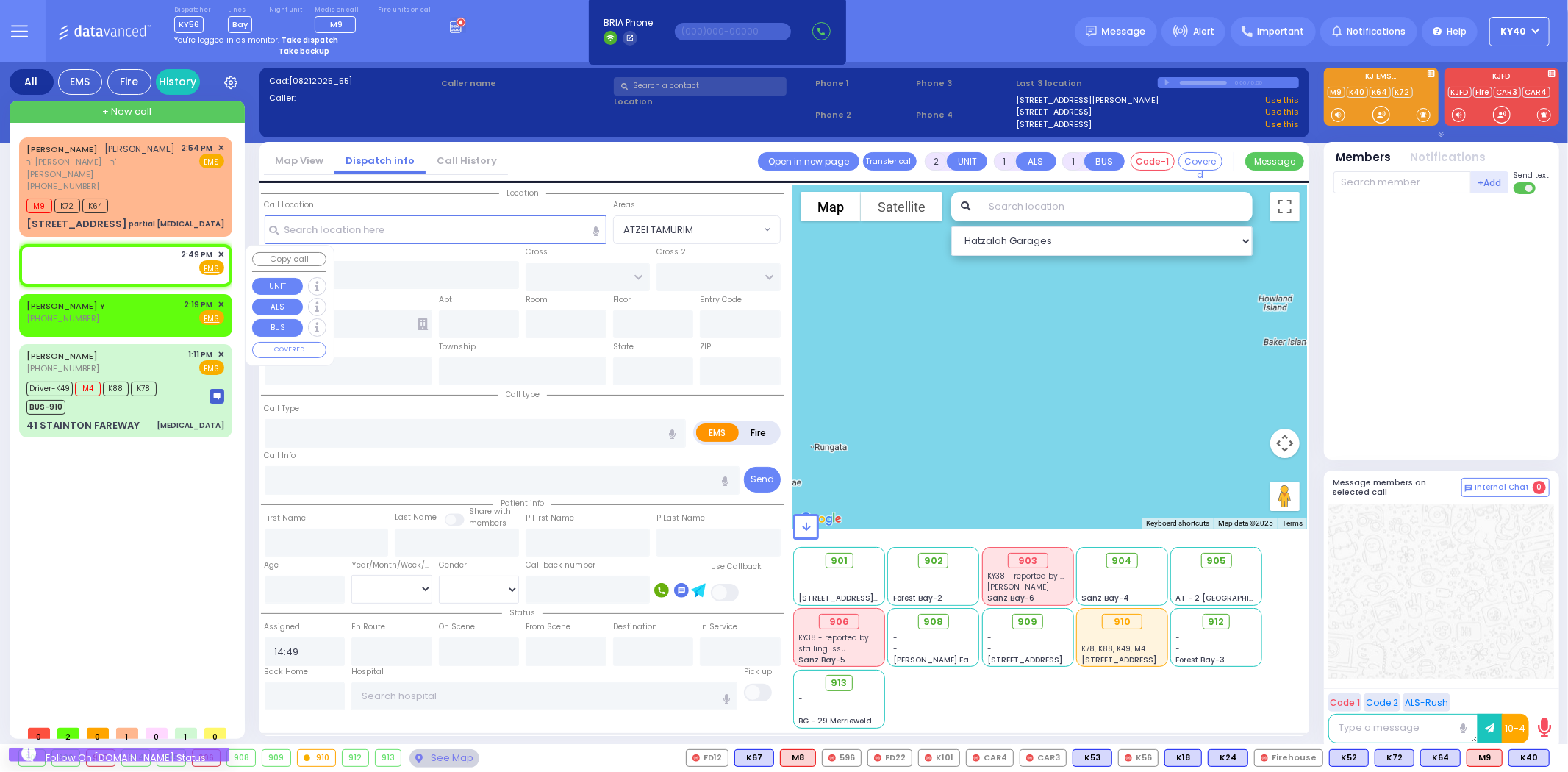
click at [221, 253] on span "✕" at bounding box center [220, 255] width 7 height 13
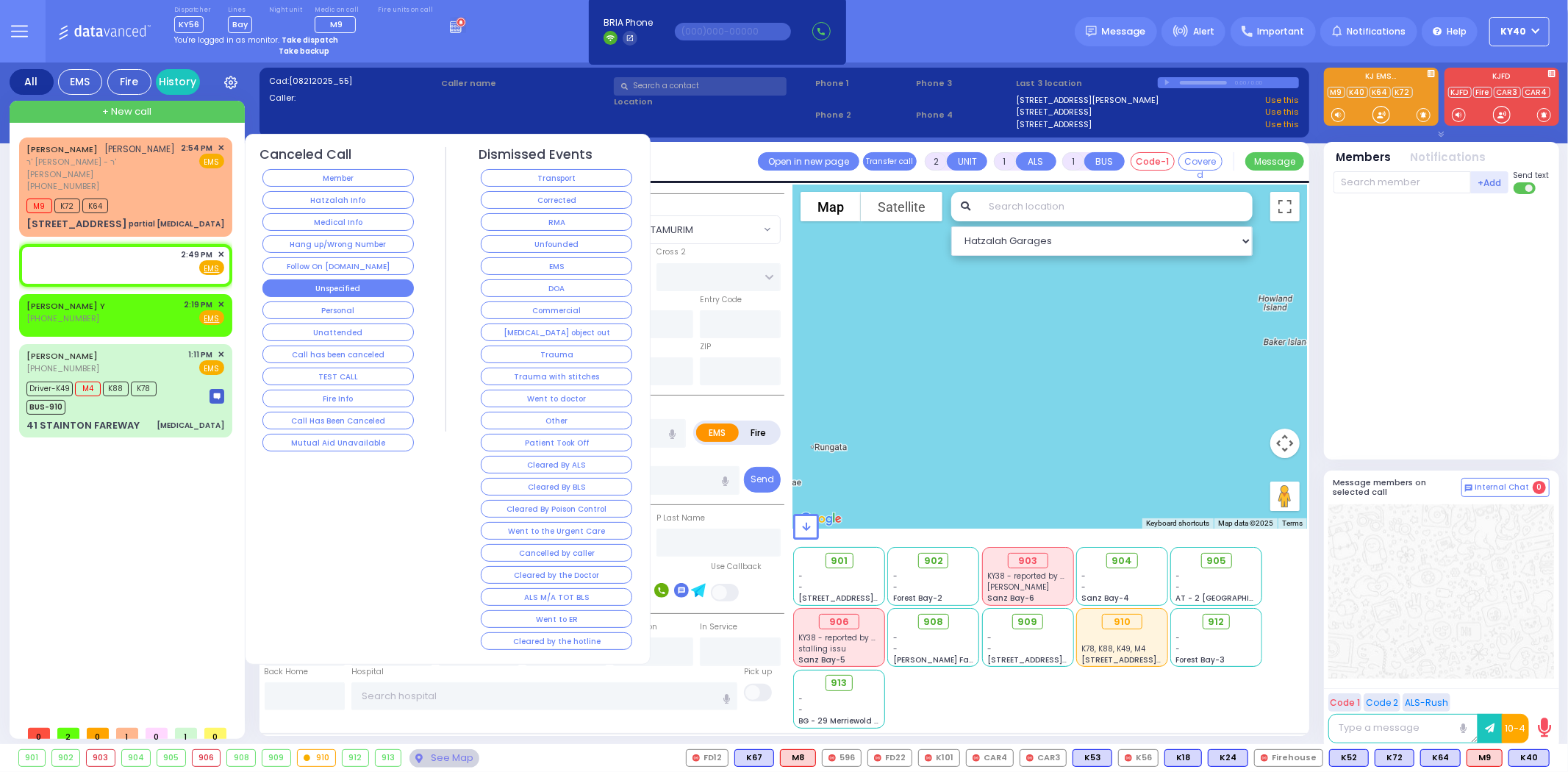
click at [334, 283] on button "Unspecified" at bounding box center [338, 288] width 151 height 17
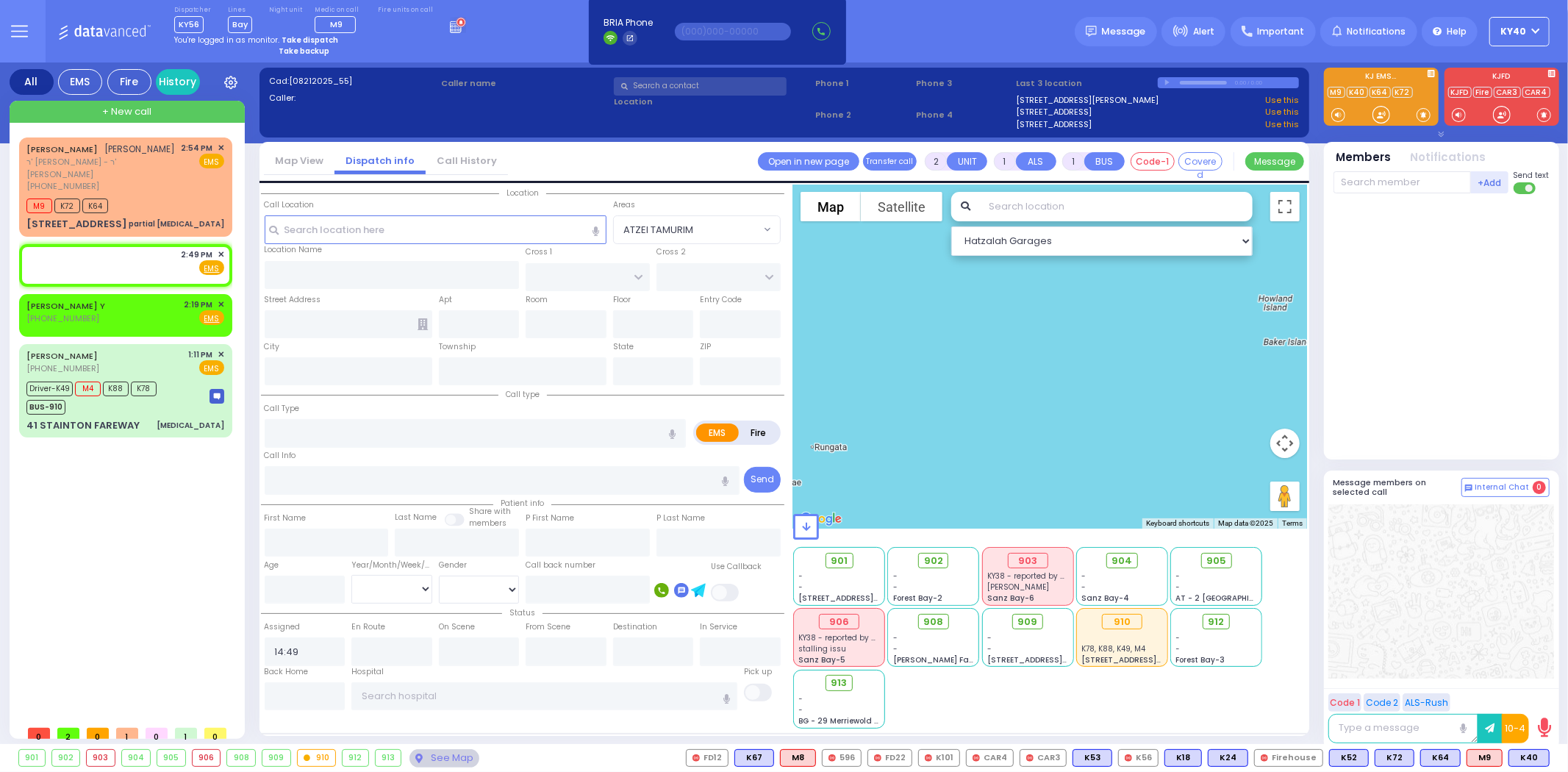
select select
radio input "true"
select select
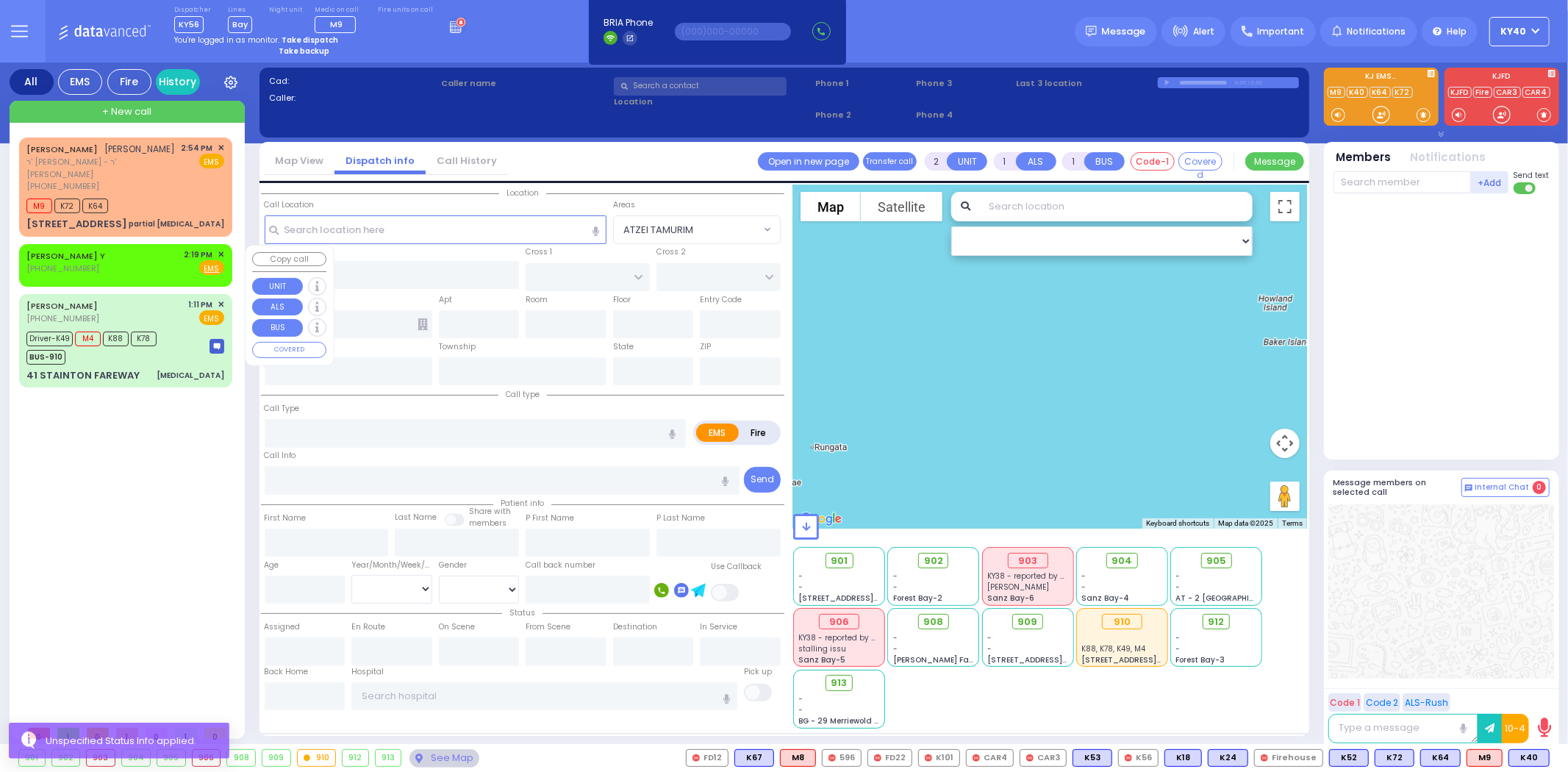
click at [152, 265] on div "KNOPF Y (773) 812-8803 2:19 PM ✕ Fire EMS" at bounding box center [125, 262] width 198 height 27
select select
radio input "true"
select select
type input "14:19"
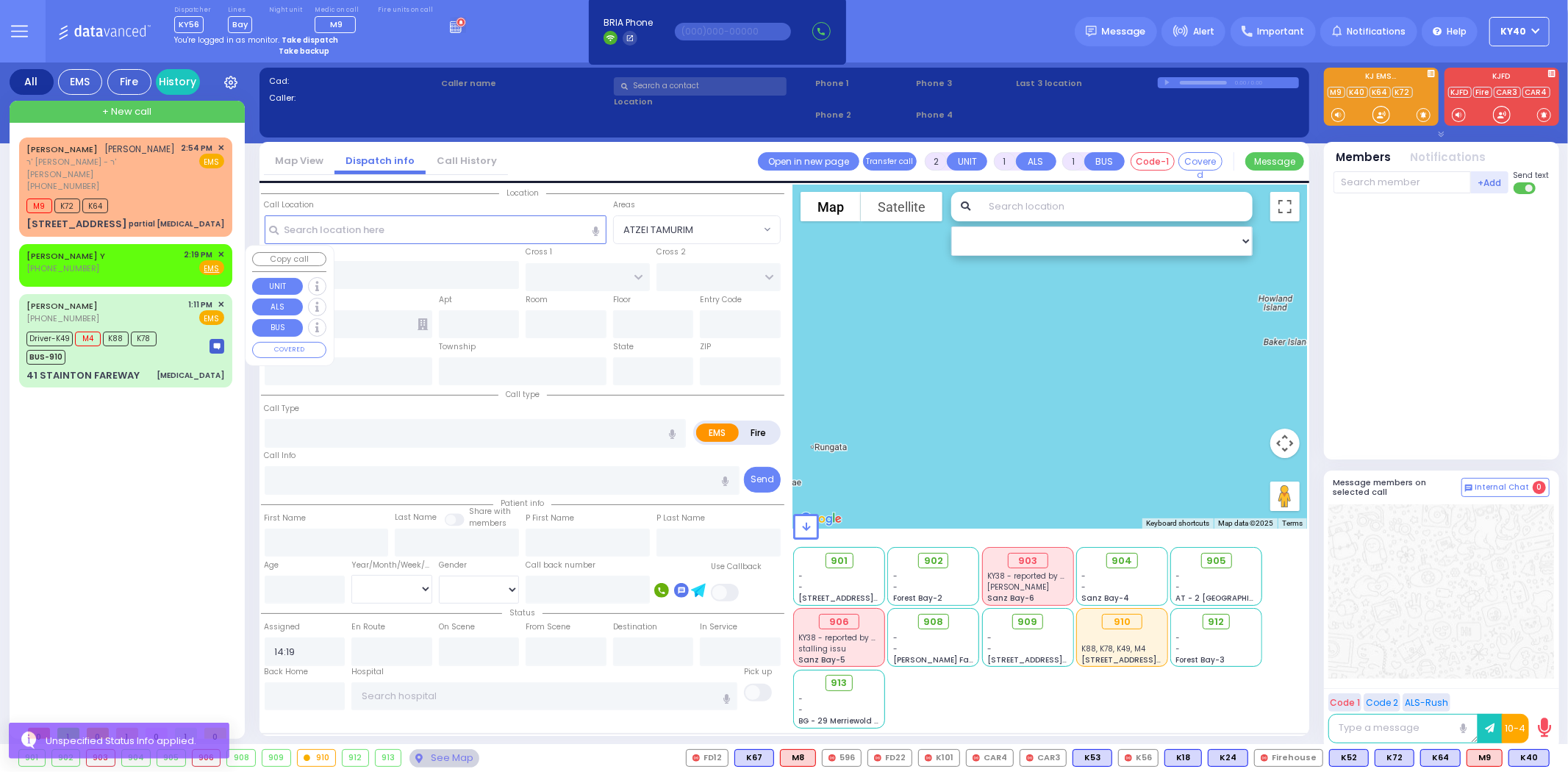
select select "Hatzalah Garages"
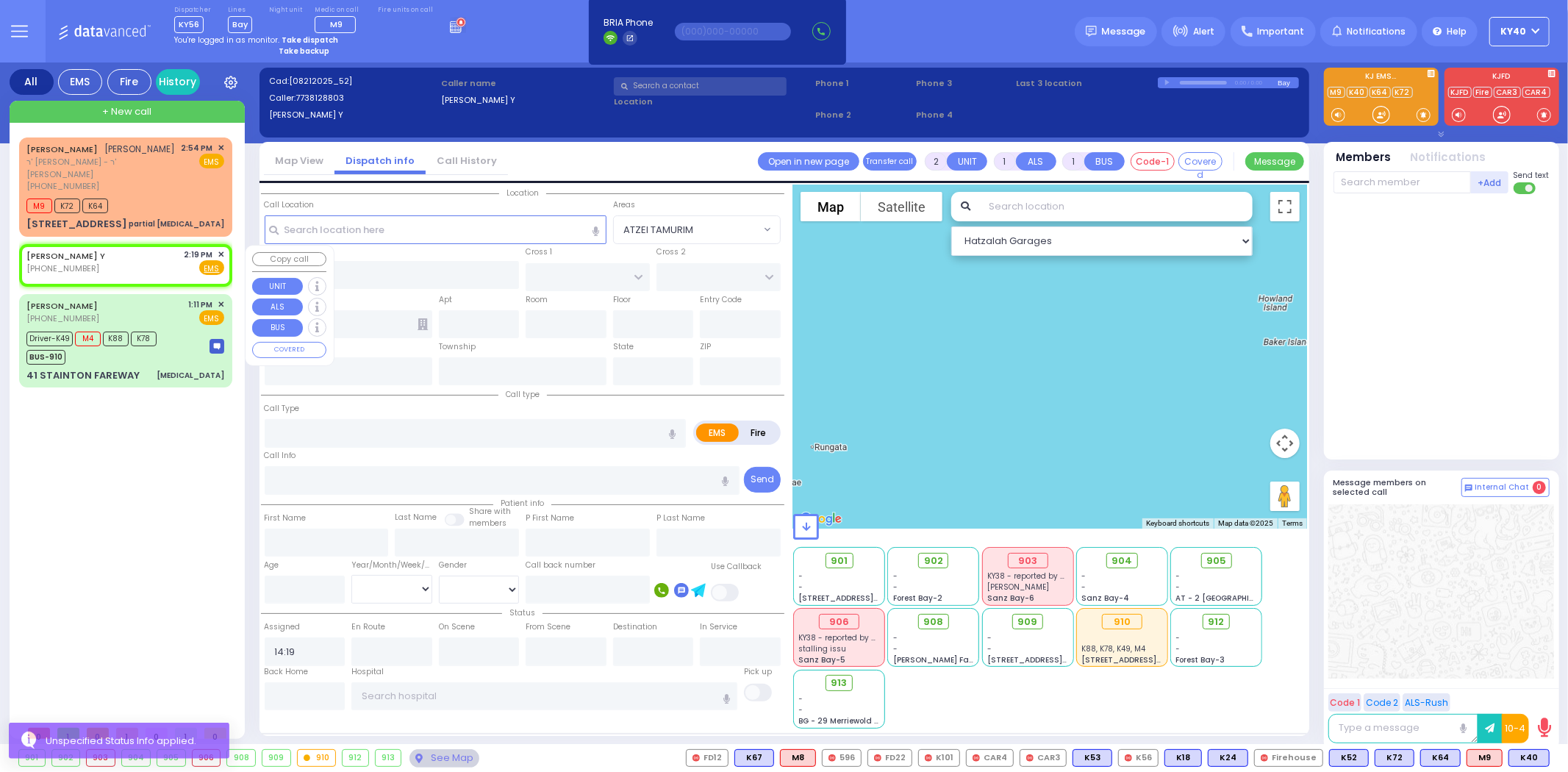
click at [152, 265] on div "KNOPF Y (773) 812-8803 2:19 PM ✕ Fire EMS" at bounding box center [125, 262] width 198 height 27
select select
radio input "true"
select select
select select "Hatzalah Garages"
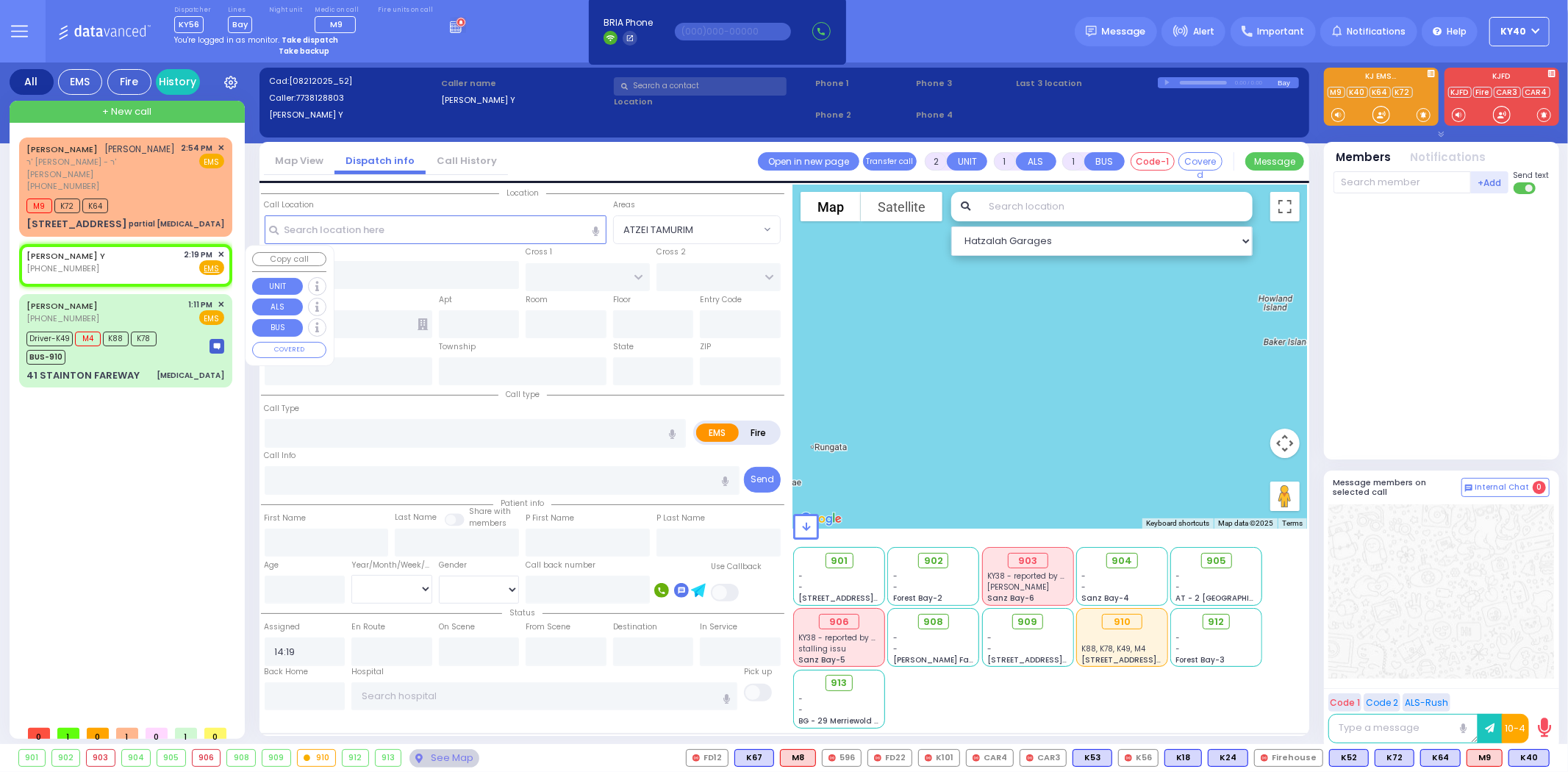
click at [140, 259] on div "KNOPF Y (773) 812-8803 2:19 PM ✕ Fire EMS" at bounding box center [125, 262] width 198 height 27
select select
radio input "true"
select select
select select "Hatzalah Garages"
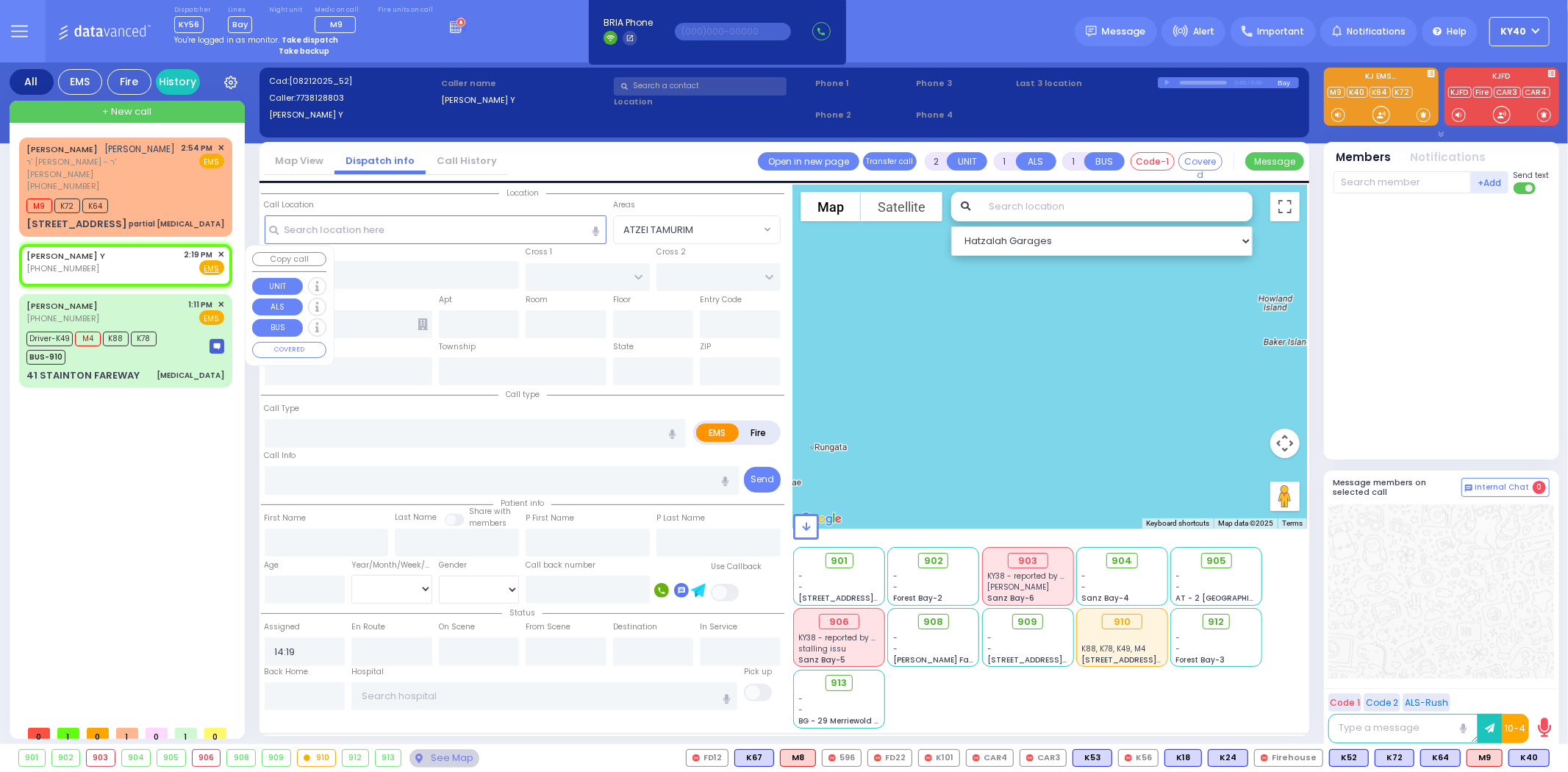
click at [222, 253] on span "✕" at bounding box center [220, 255] width 7 height 13
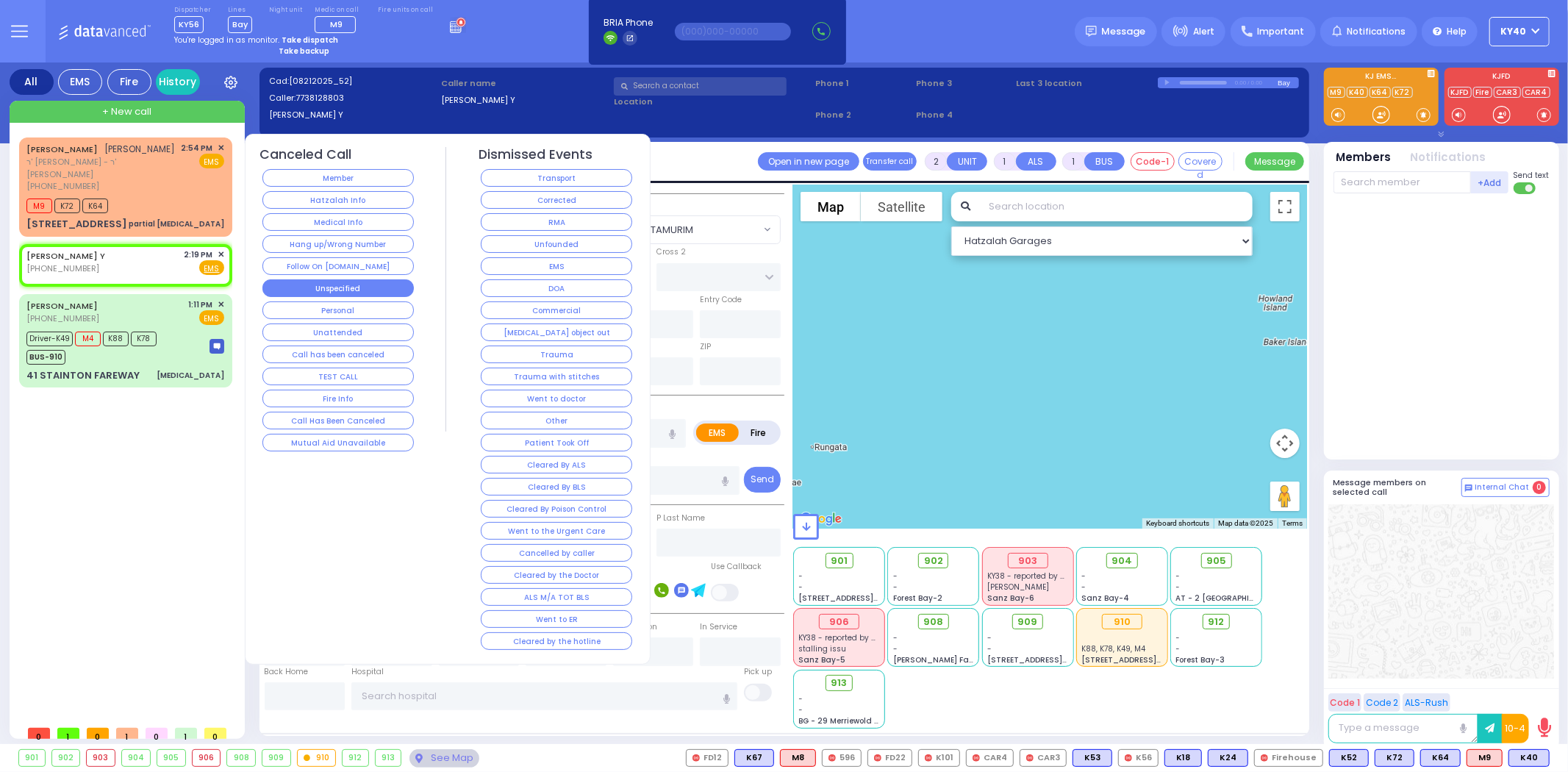
click at [319, 289] on button "Unspecified" at bounding box center [338, 288] width 151 height 17
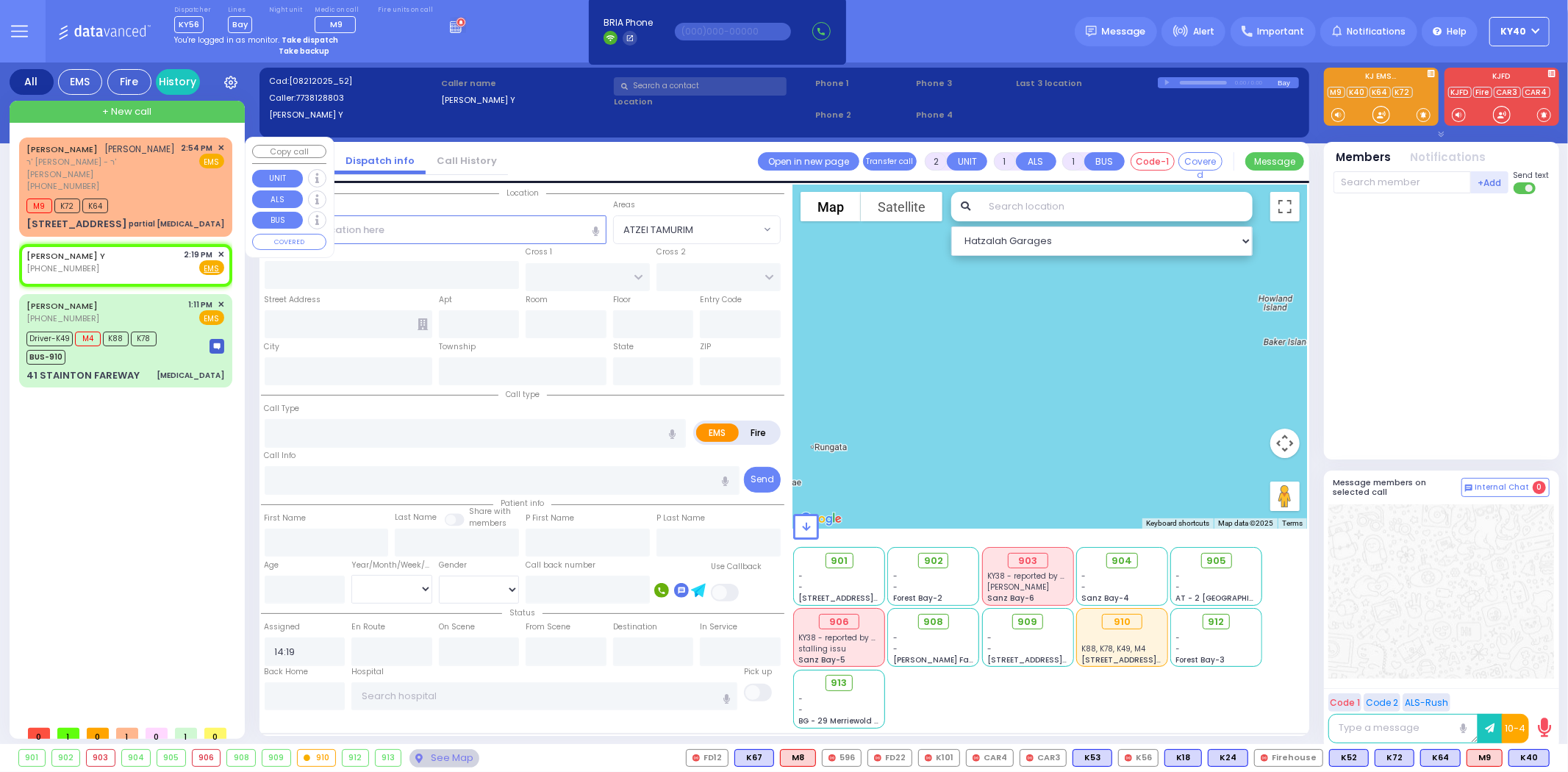
select select
radio input "true"
select select
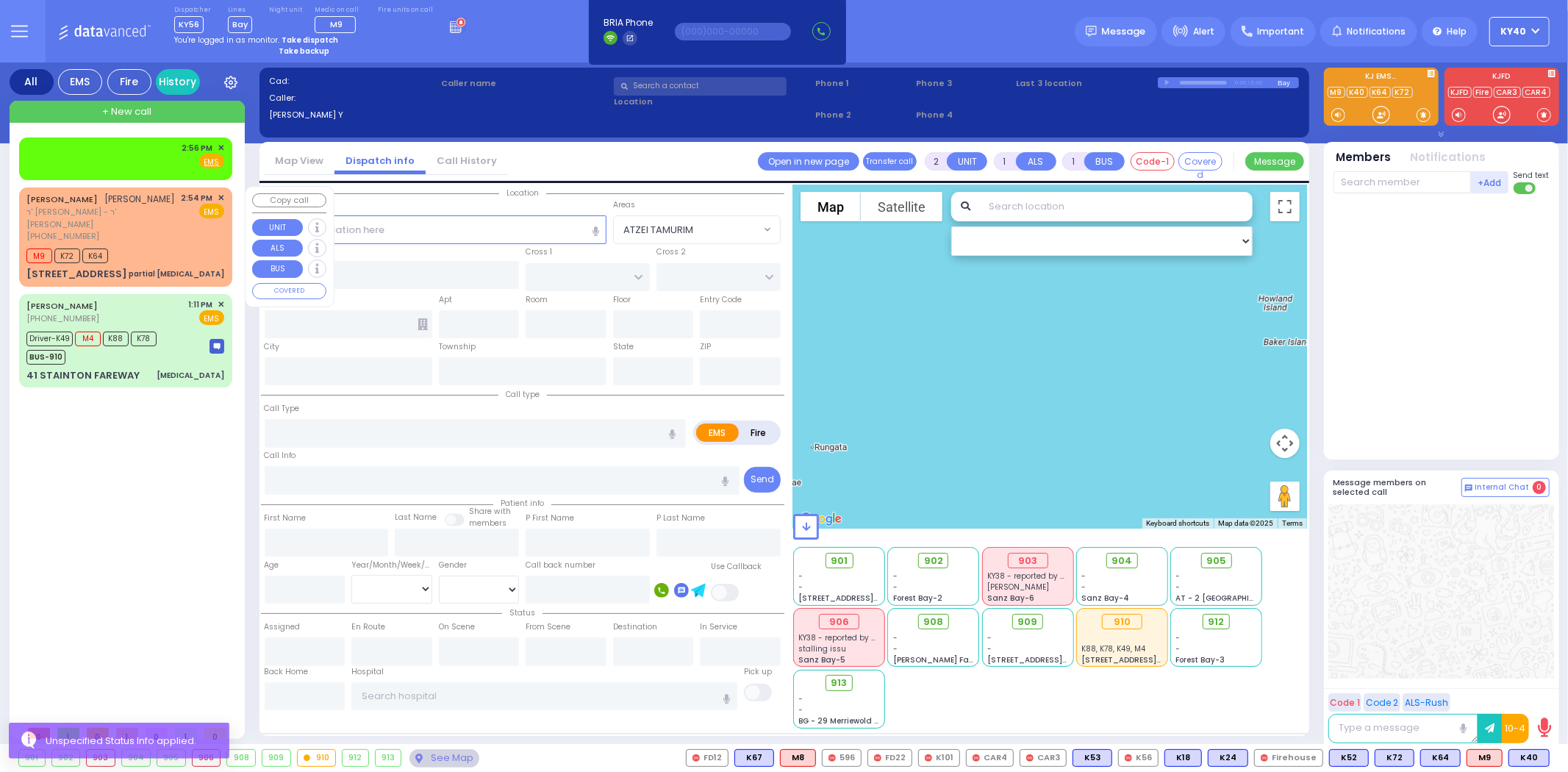
drag, startPoint x: 153, startPoint y: 208, endPoint x: 140, endPoint y: 210, distance: 13.2
click at [140, 207] on div "YECHESKEL SHRAGA GOLDBERGER יחזקאל שרגא גאלדבערגער" at bounding box center [101, 199] width 150 height 15
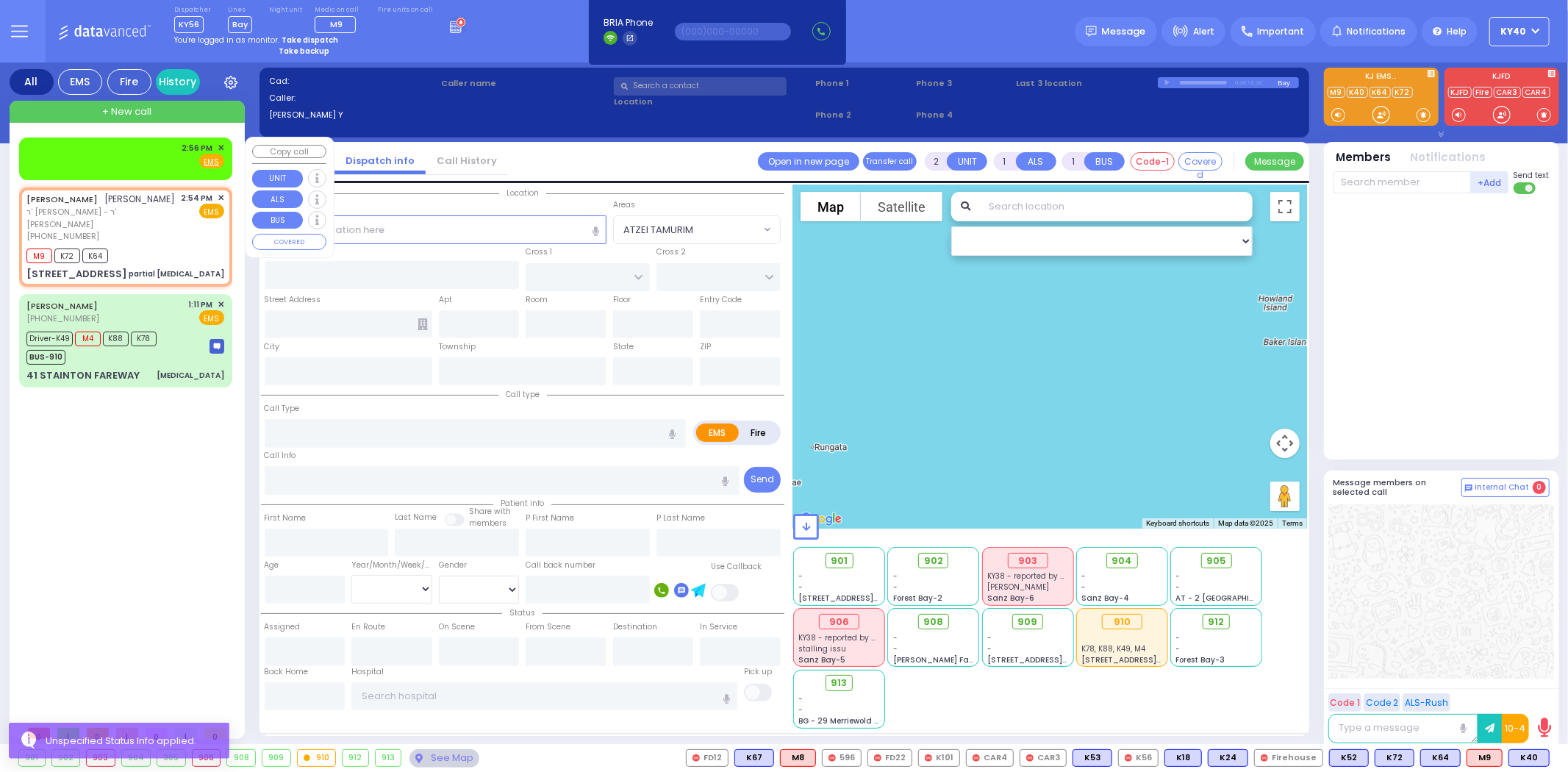
select select
type input "partial choking"
radio input "true"
type input "YECHESKEL SHRAGA"
type input "GOLDBERGER"
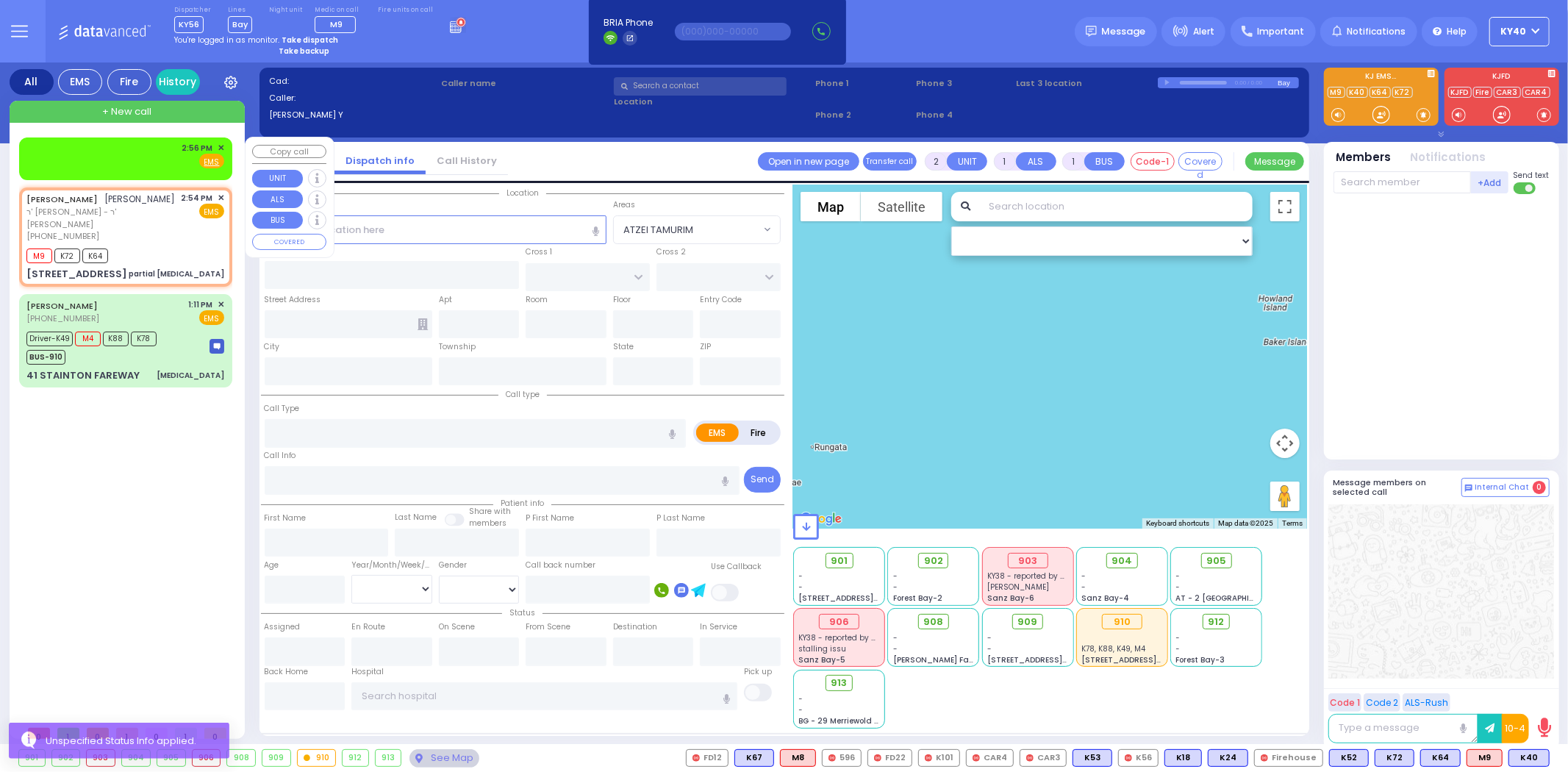
select select
type input "14:54"
type input "14:55"
select select "Hatzalah Garages"
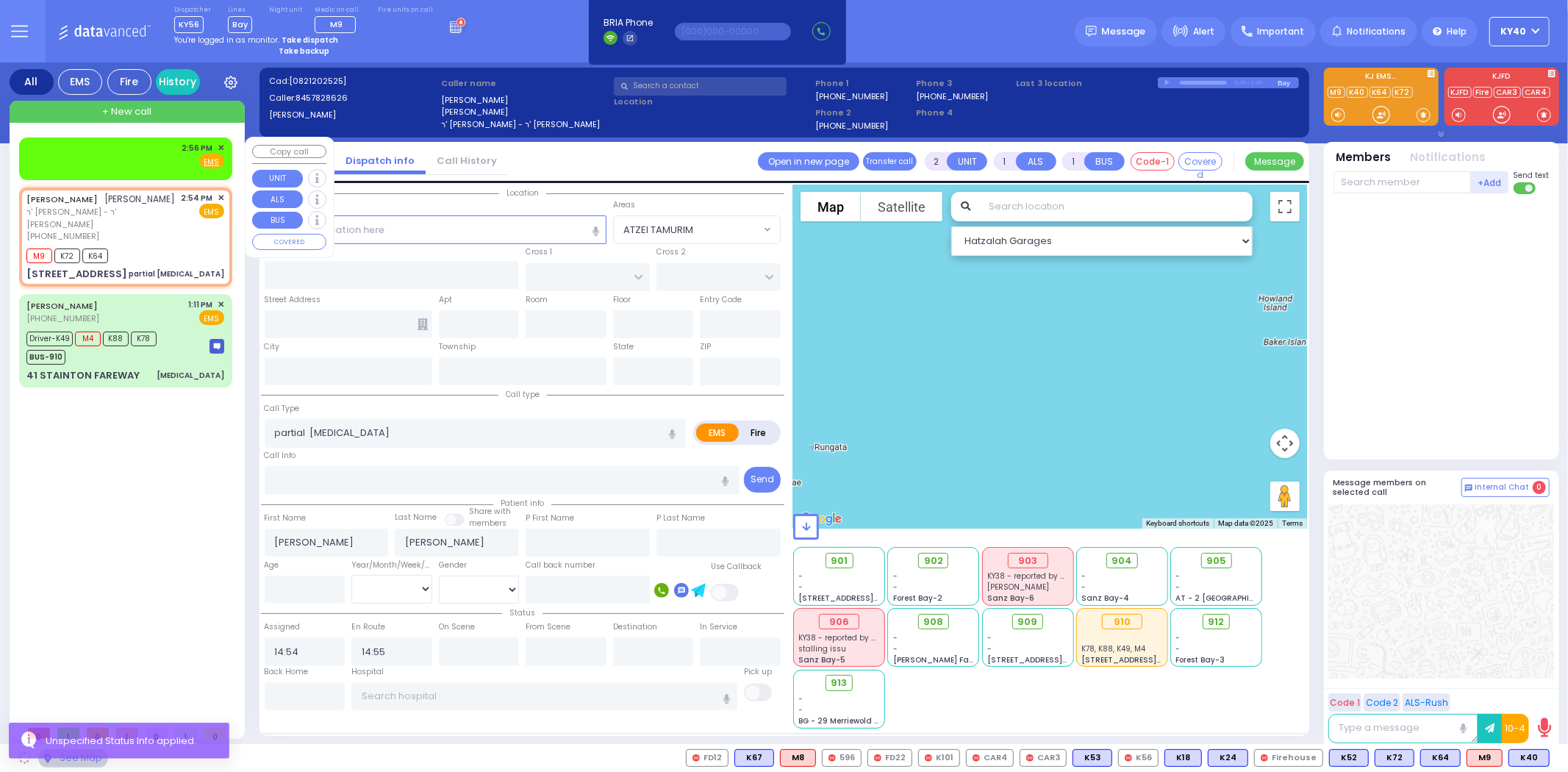
click at [156, 148] on div "2:56 PM ✕ Fire EMS" at bounding box center [125, 156] width 198 height 27
type input "PAKSH PL"
type input "TZFAS RD"
type input "9 NICKLESBURG RD"
type input "112"
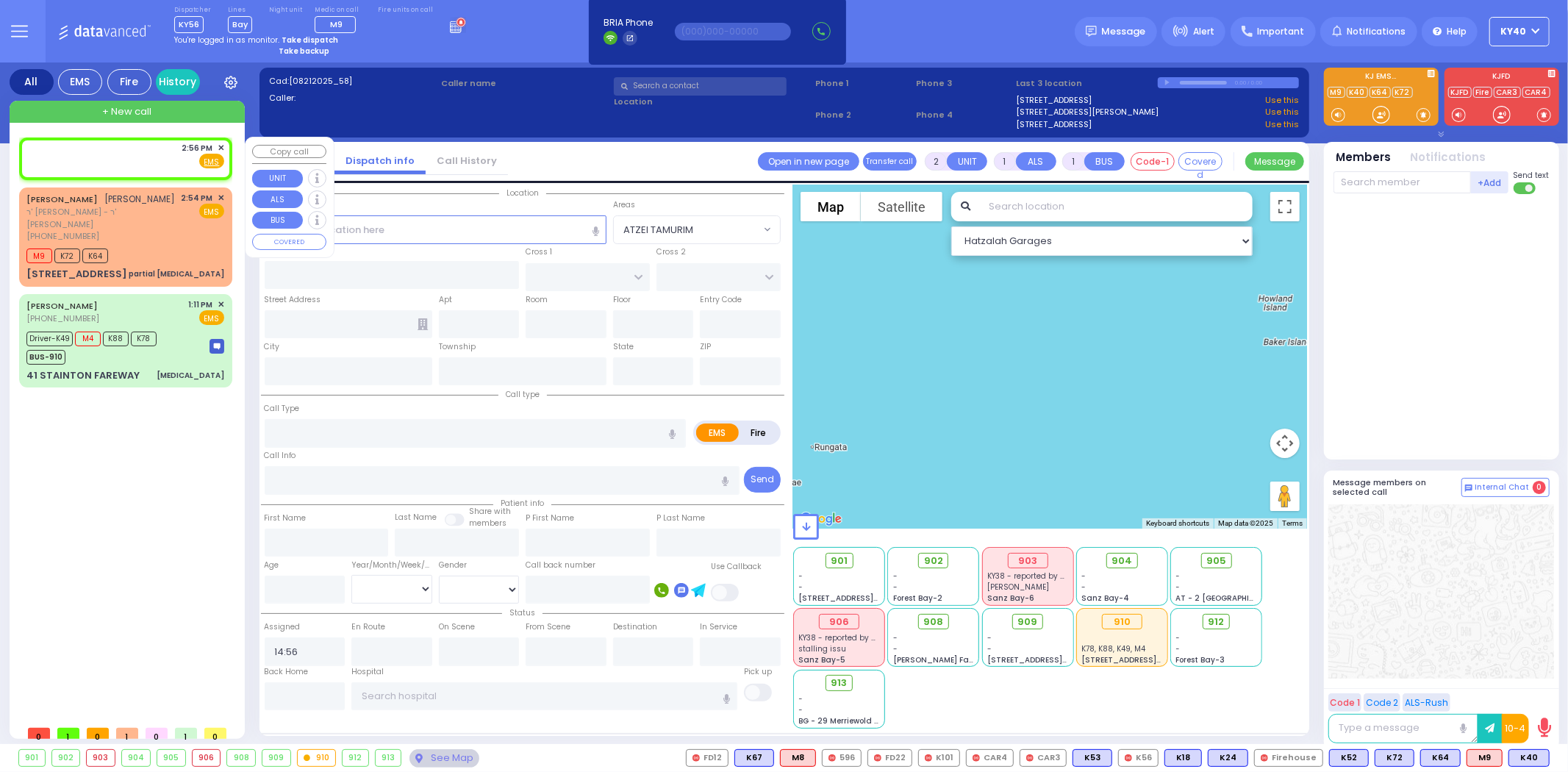
click at [152, 159] on div "2:56 PM ✕ Fire EMS" at bounding box center [125, 156] width 198 height 27
click at [156, 152] on div "2:56 PM ✕ Fire EMS" at bounding box center [125, 156] width 198 height 27
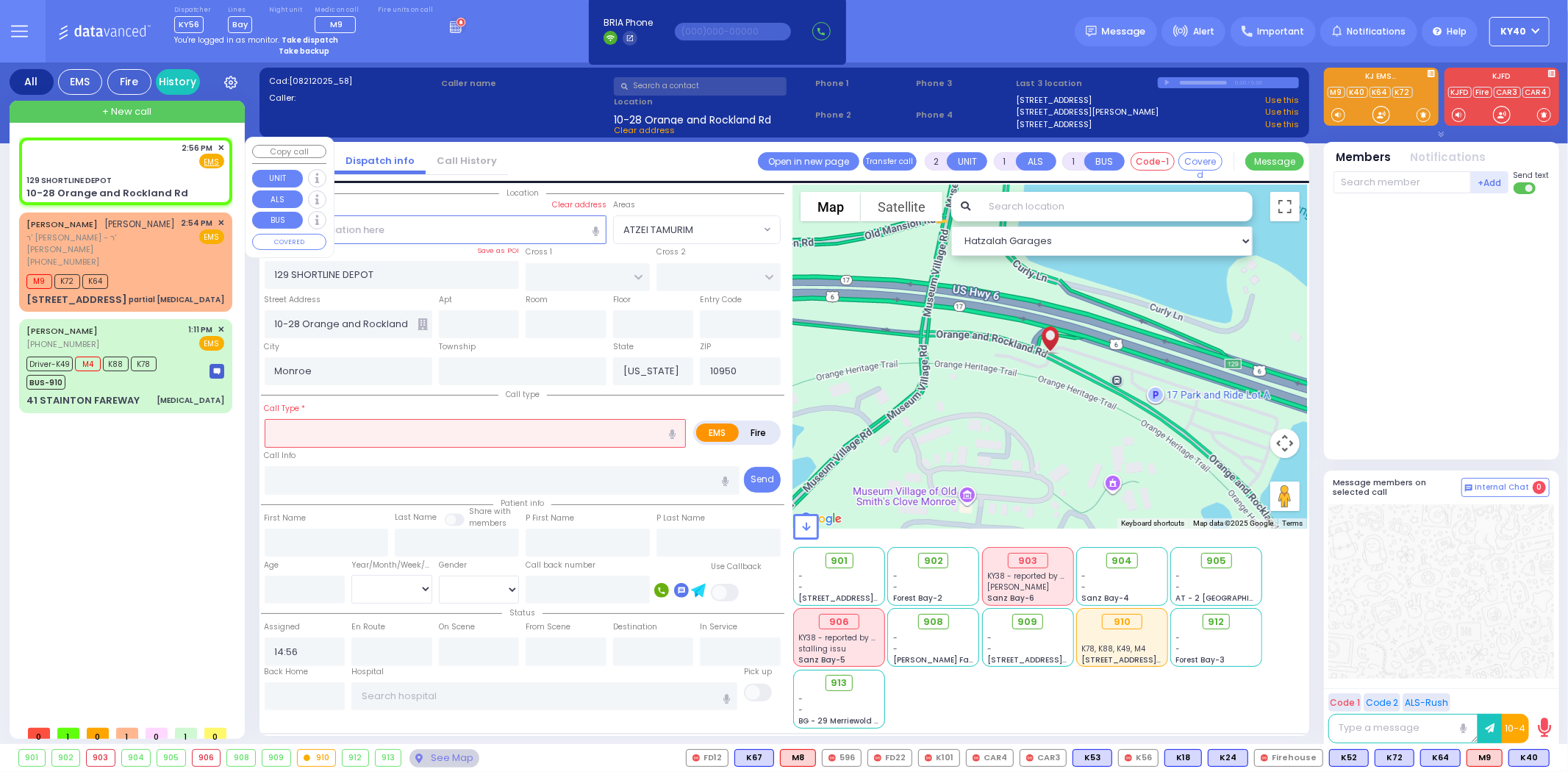
click at [146, 165] on div "2:56 PM ✕ Fire EMS" at bounding box center [125, 156] width 198 height 27
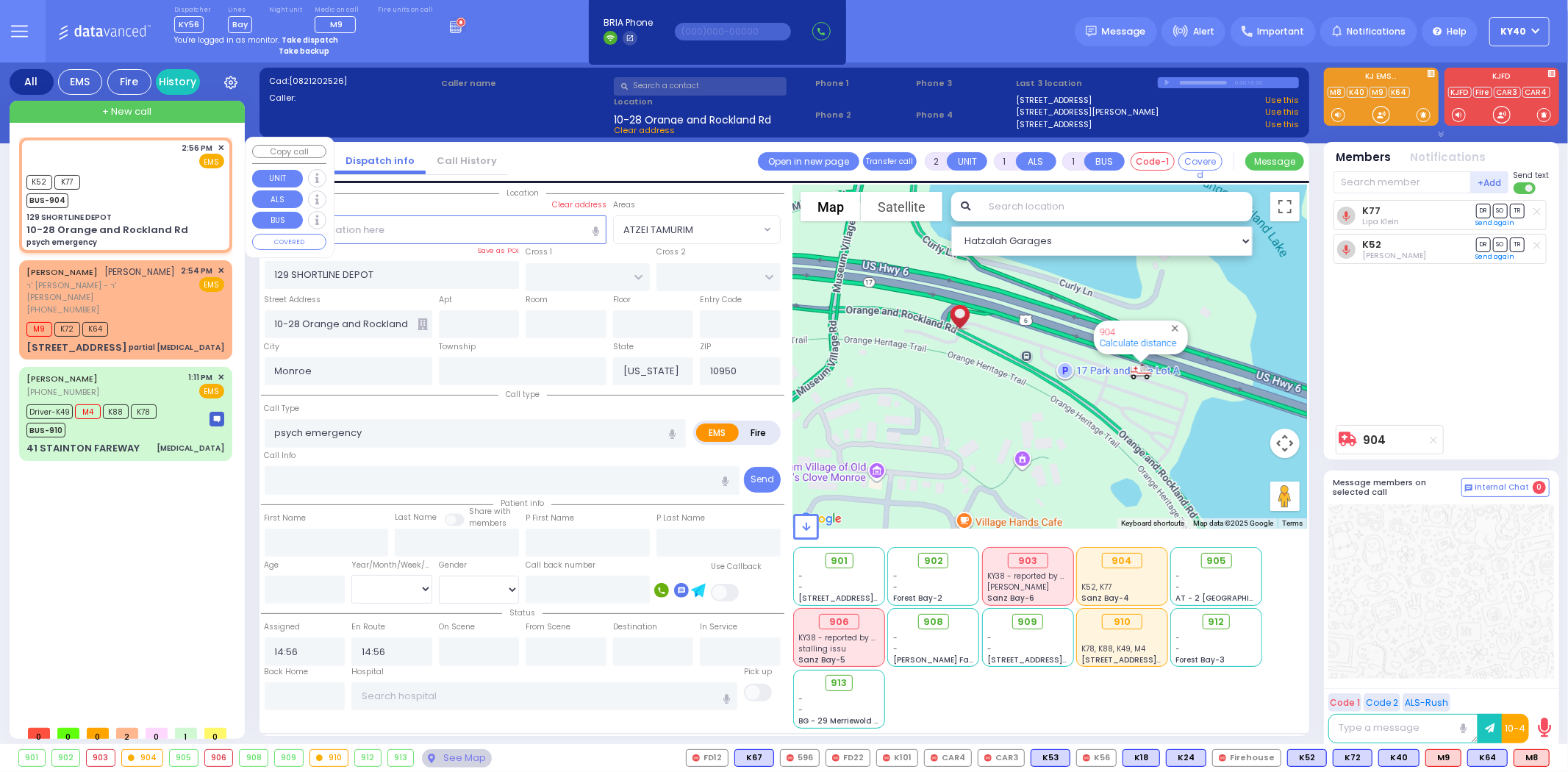
click at [126, 181] on div "K52 K77 BUS-904" at bounding box center [125, 189] width 198 height 37
click at [128, 180] on div "K52 K77 BUS-904" at bounding box center [125, 189] width 198 height 37
click at [163, 191] on div "K52 K77 BUS-904" at bounding box center [125, 189] width 198 height 37
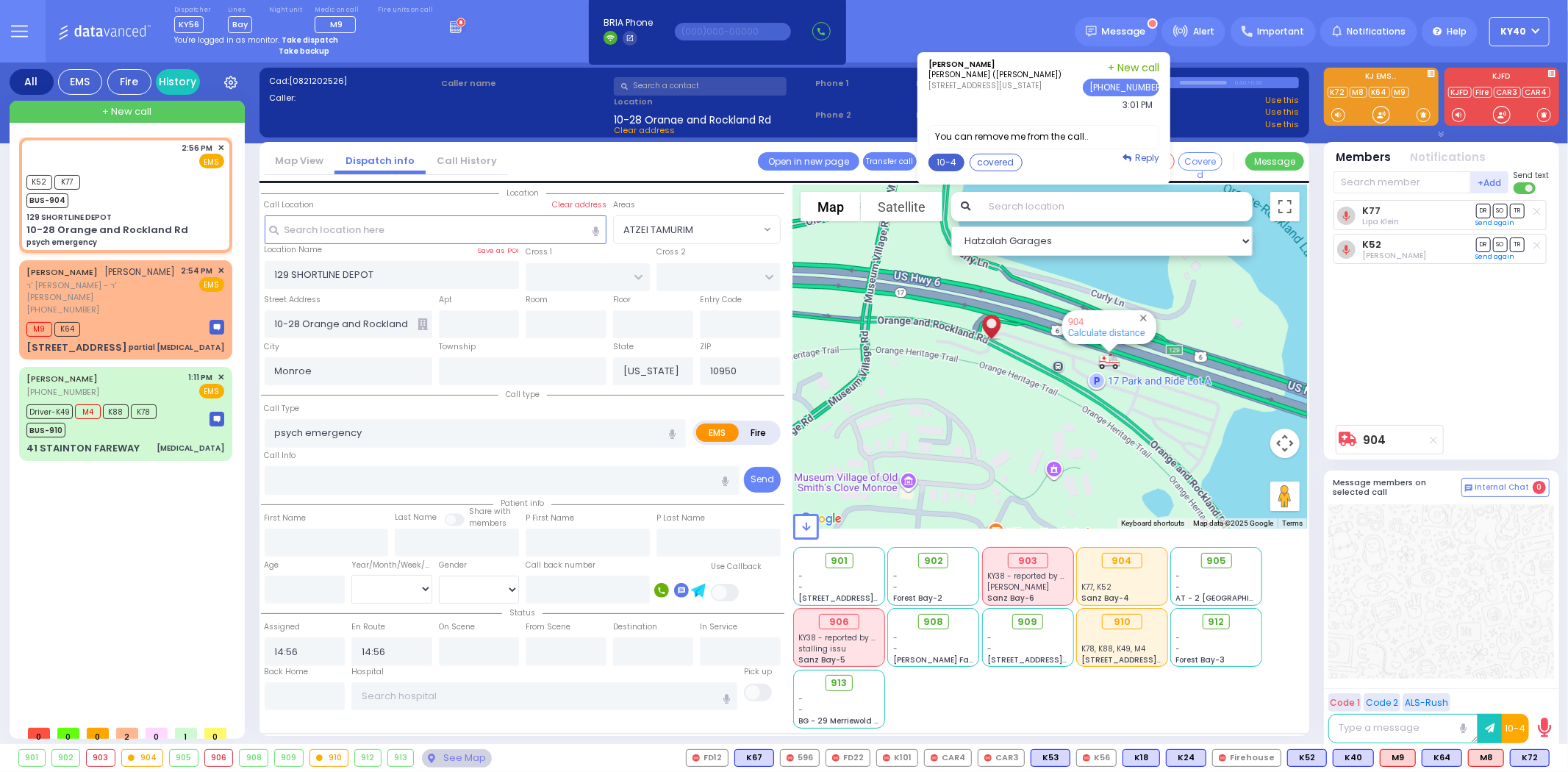
click at [957, 163] on button "10-4" at bounding box center [946, 162] width 36 height 17
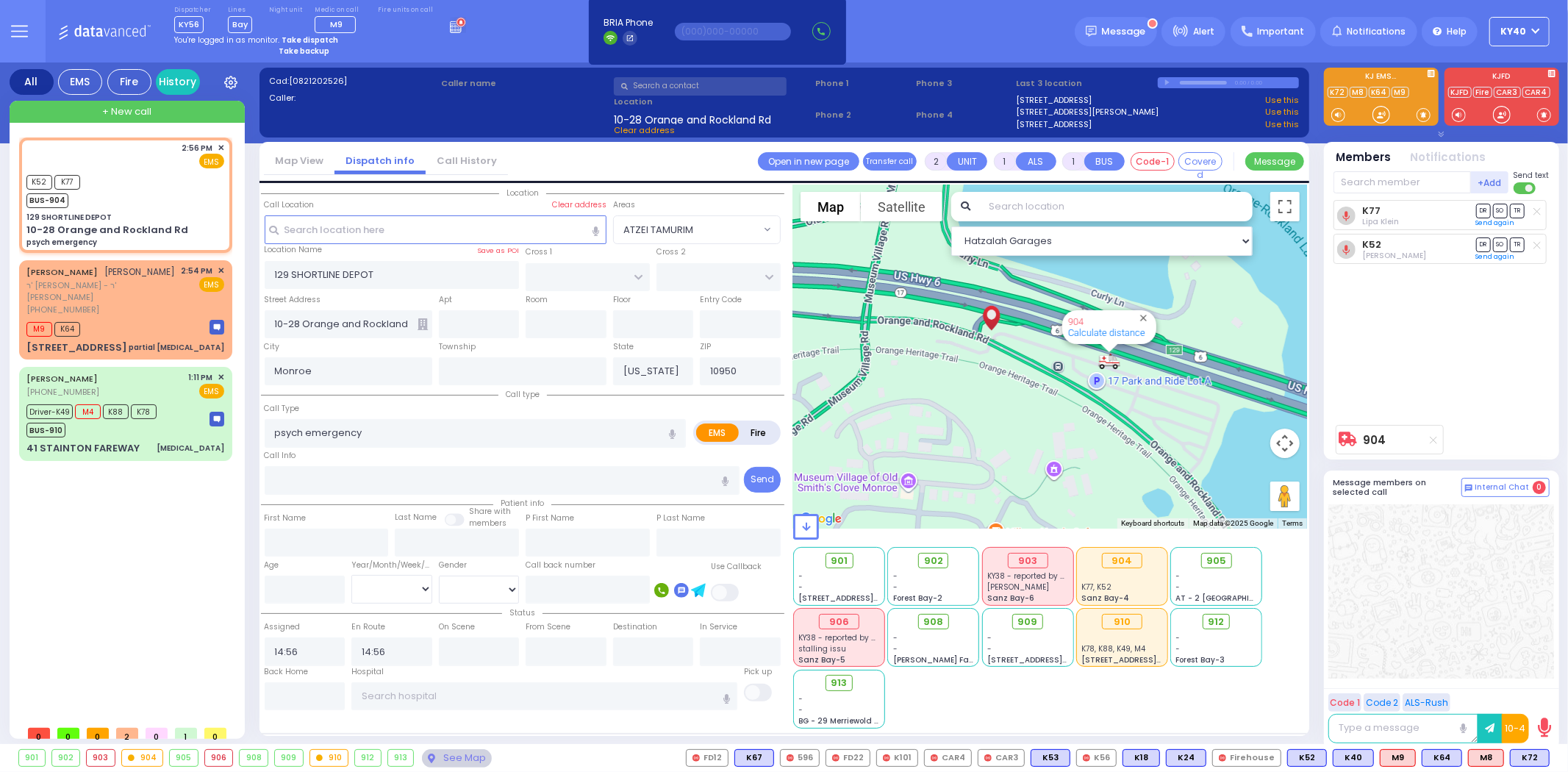
click at [0, 0] on button "Send" at bounding box center [0, 0] width 0 height 0
click at [186, 289] on div "EMS" at bounding box center [204, 285] width 44 height 15
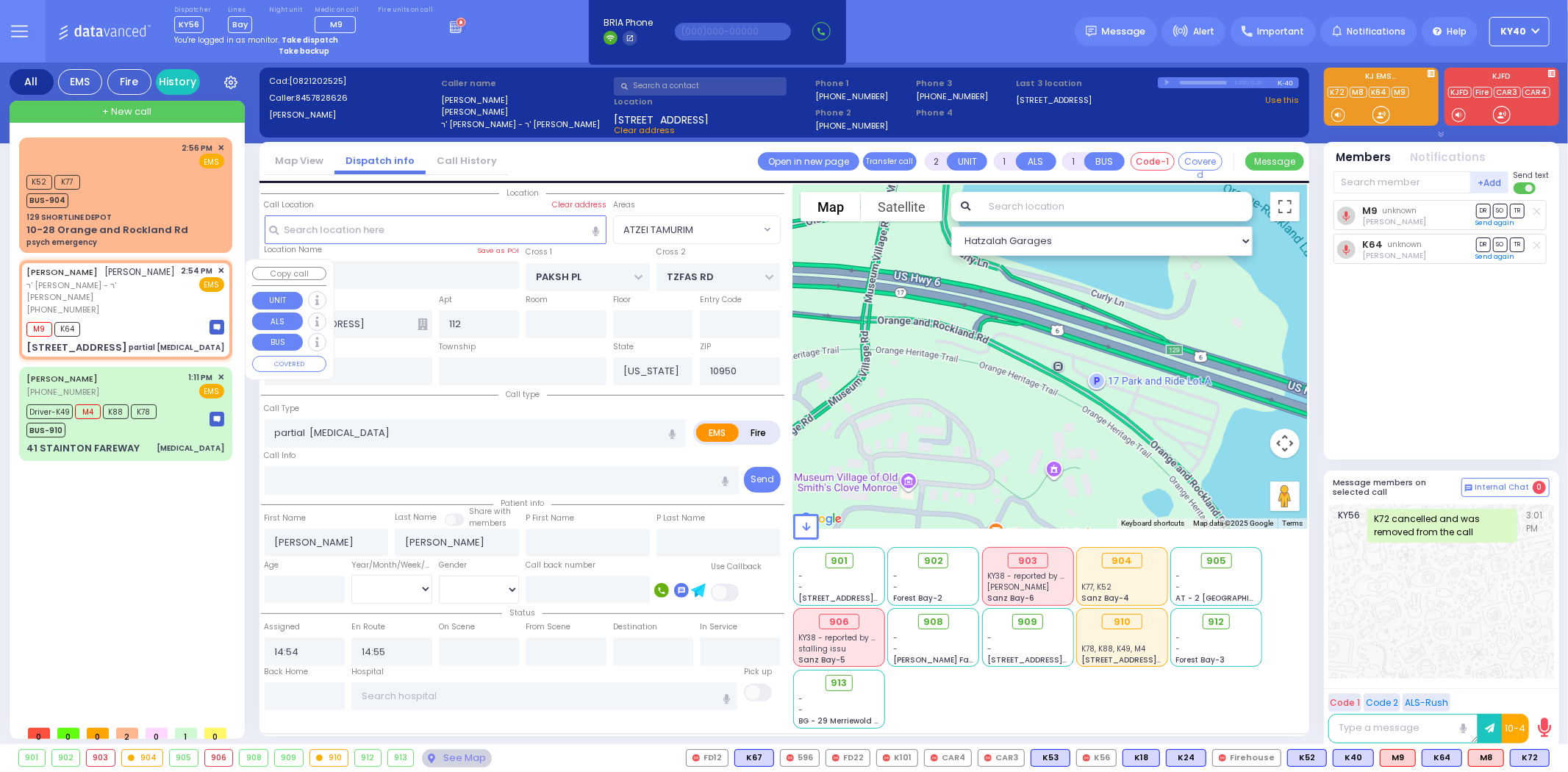
click at [155, 280] on div "YECHESKEL SHRAGA GOLDBERGER יחזקאל שרגא גאלדבערגער" at bounding box center [101, 272] width 150 height 15
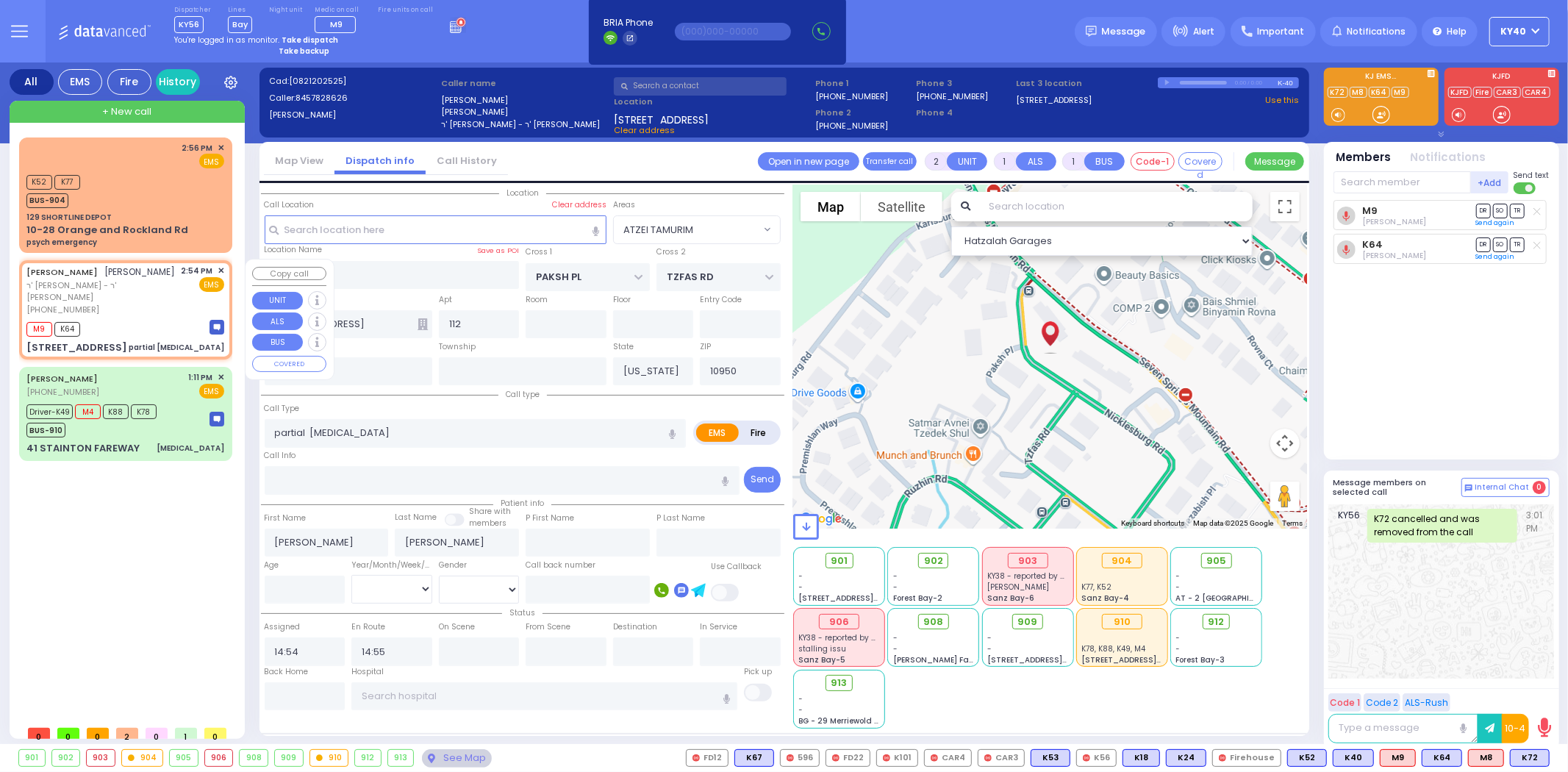
click at [145, 278] on div "YECHESKEL SHRAGA GOLDBERGER יחזקאל שרגא גאלדבערגער" at bounding box center [101, 272] width 150 height 15
click at [141, 174] on div "K52 K77 BUS-904" at bounding box center [125, 189] width 198 height 37
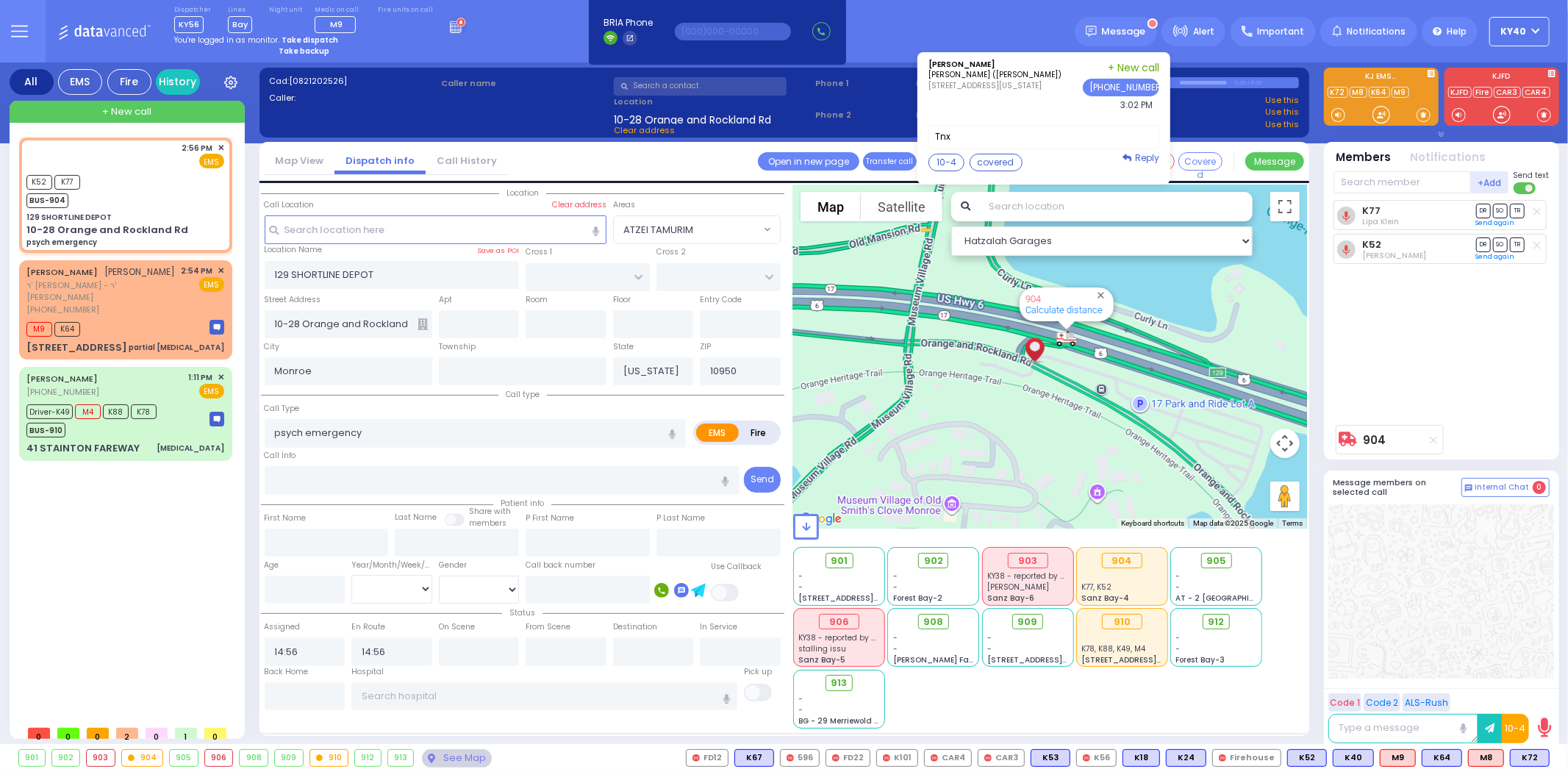
click at [313, 41] on strong "Take dispatch" at bounding box center [310, 40] width 56 height 11
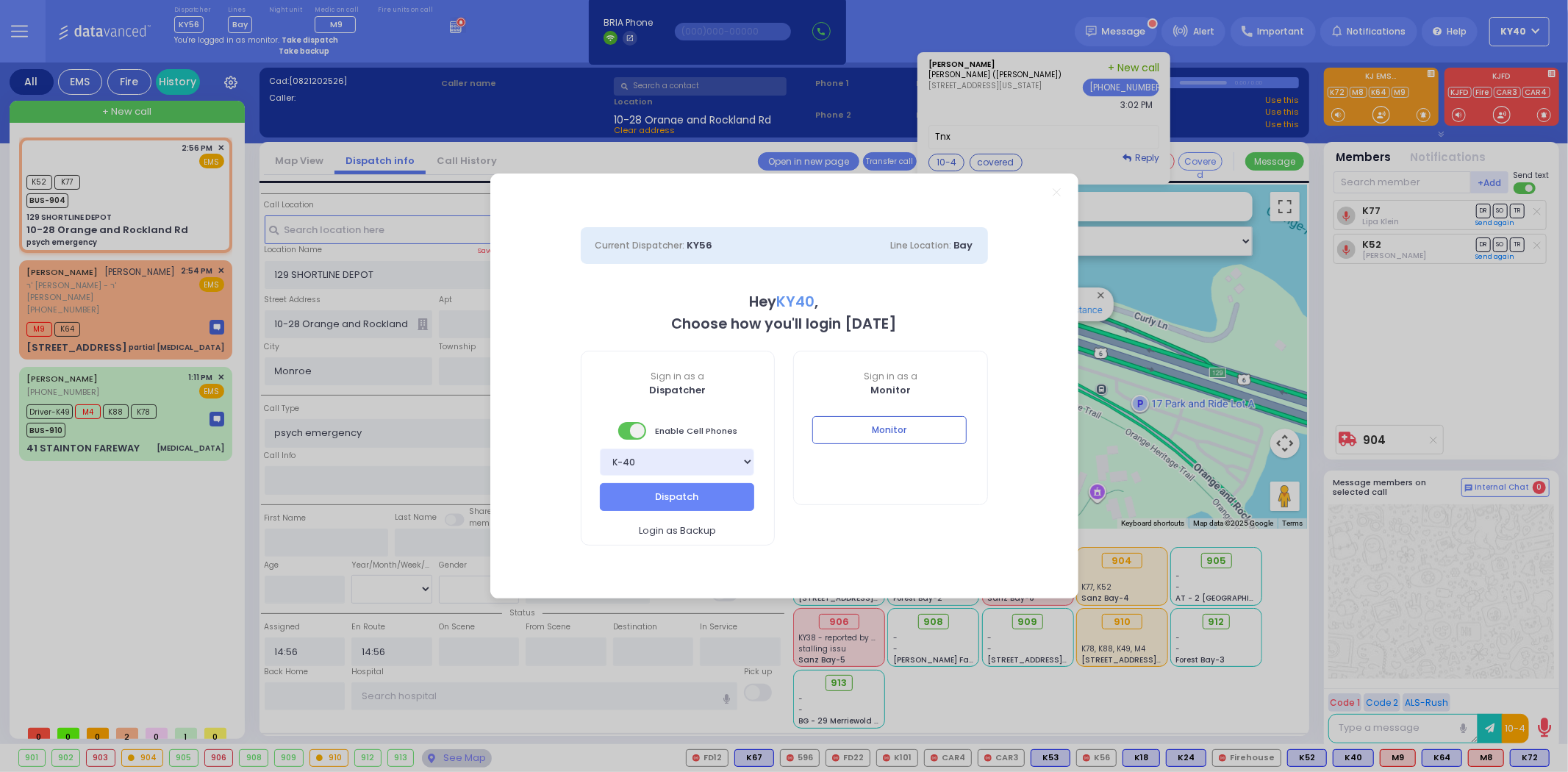
click at [986, 93] on div "Current Dispatcher: KY56 Line Location: Bay Hey KY40 , Choose how you'll login …" at bounding box center [784, 386] width 1568 height 772
click at [655, 481] on div "Bay K-14 K-16 K-18 K-40 K-6 K-61 K-63 K-67 K-72 Medic 7 K-68 K-48 D-801 D-802 D…" at bounding box center [678, 466] width 193 height 35
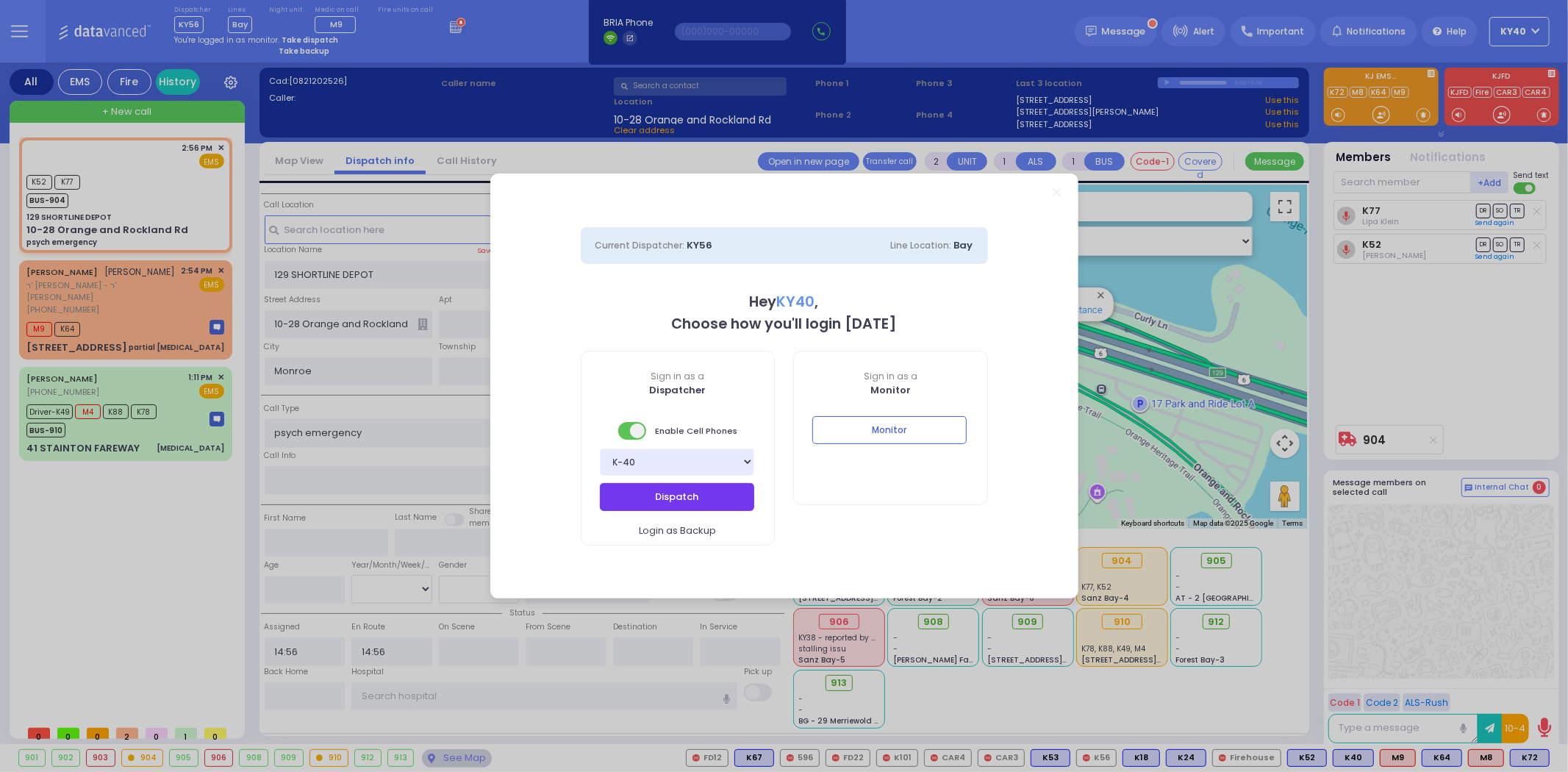
click at [649, 496] on button "Dispatch" at bounding box center [677, 496] width 154 height 28
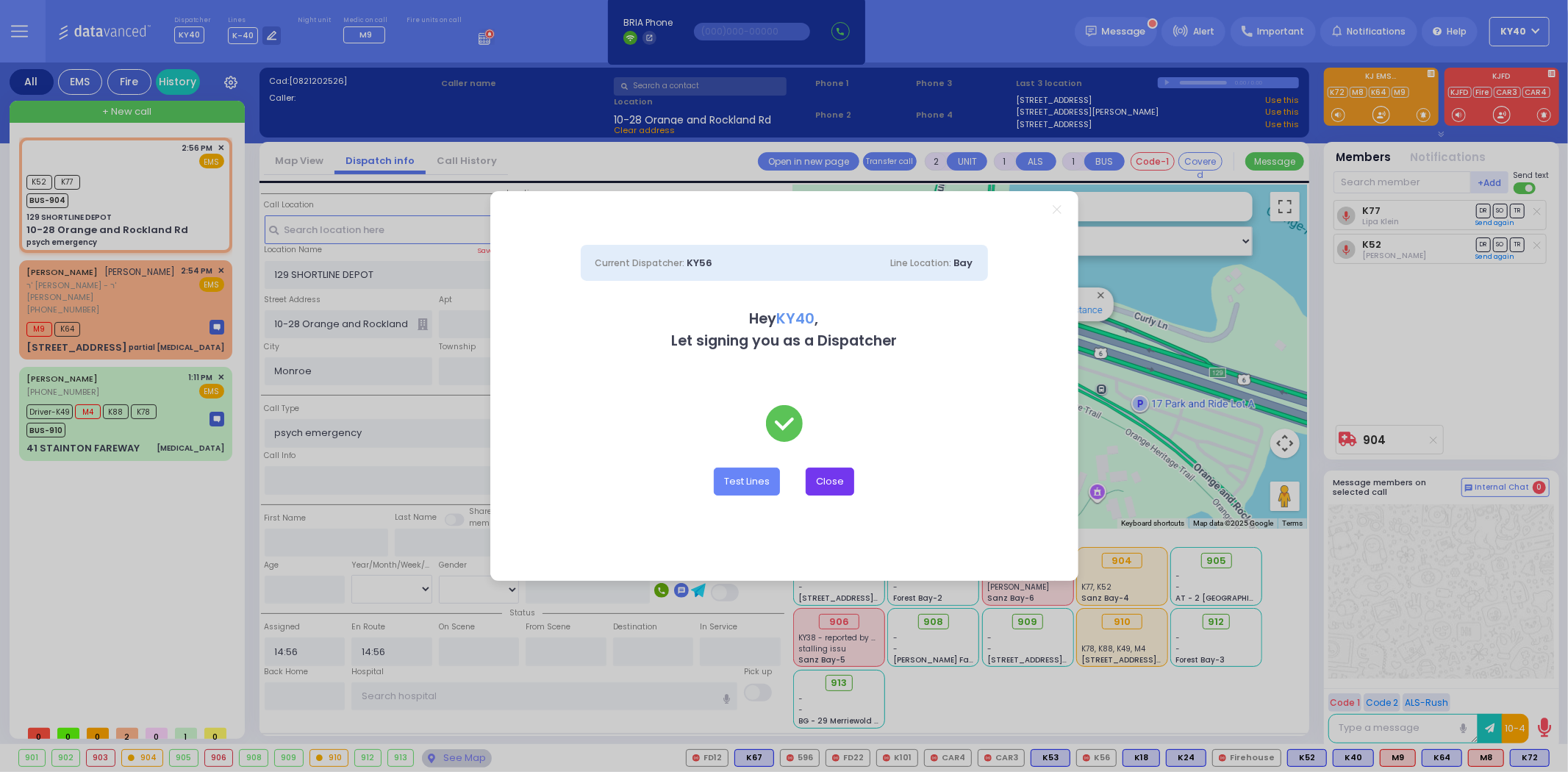
click at [840, 480] on button "Close" at bounding box center [830, 481] width 49 height 28
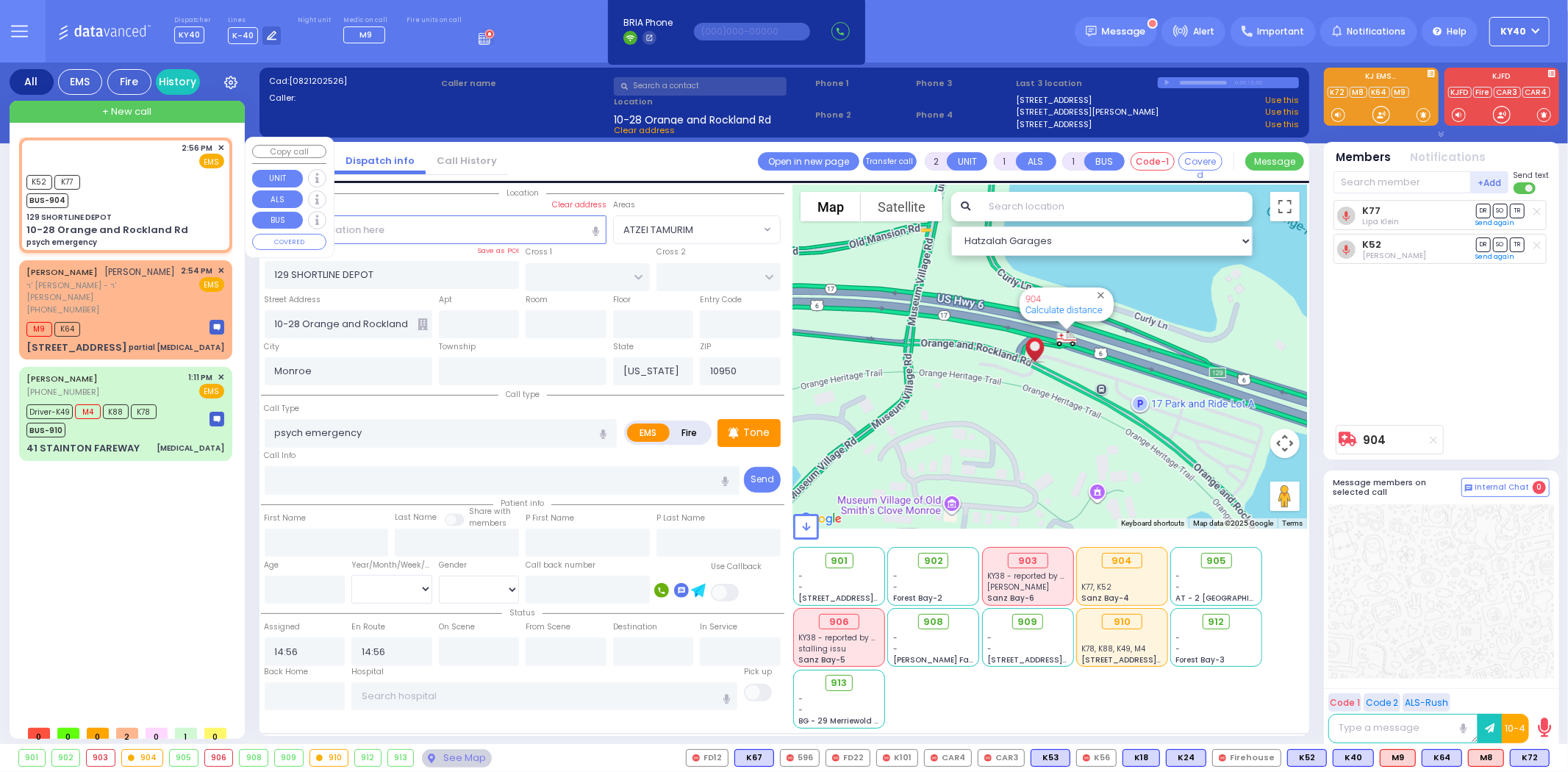
click at [142, 183] on div "K52 K77 BUS-904" at bounding box center [125, 189] width 198 height 37
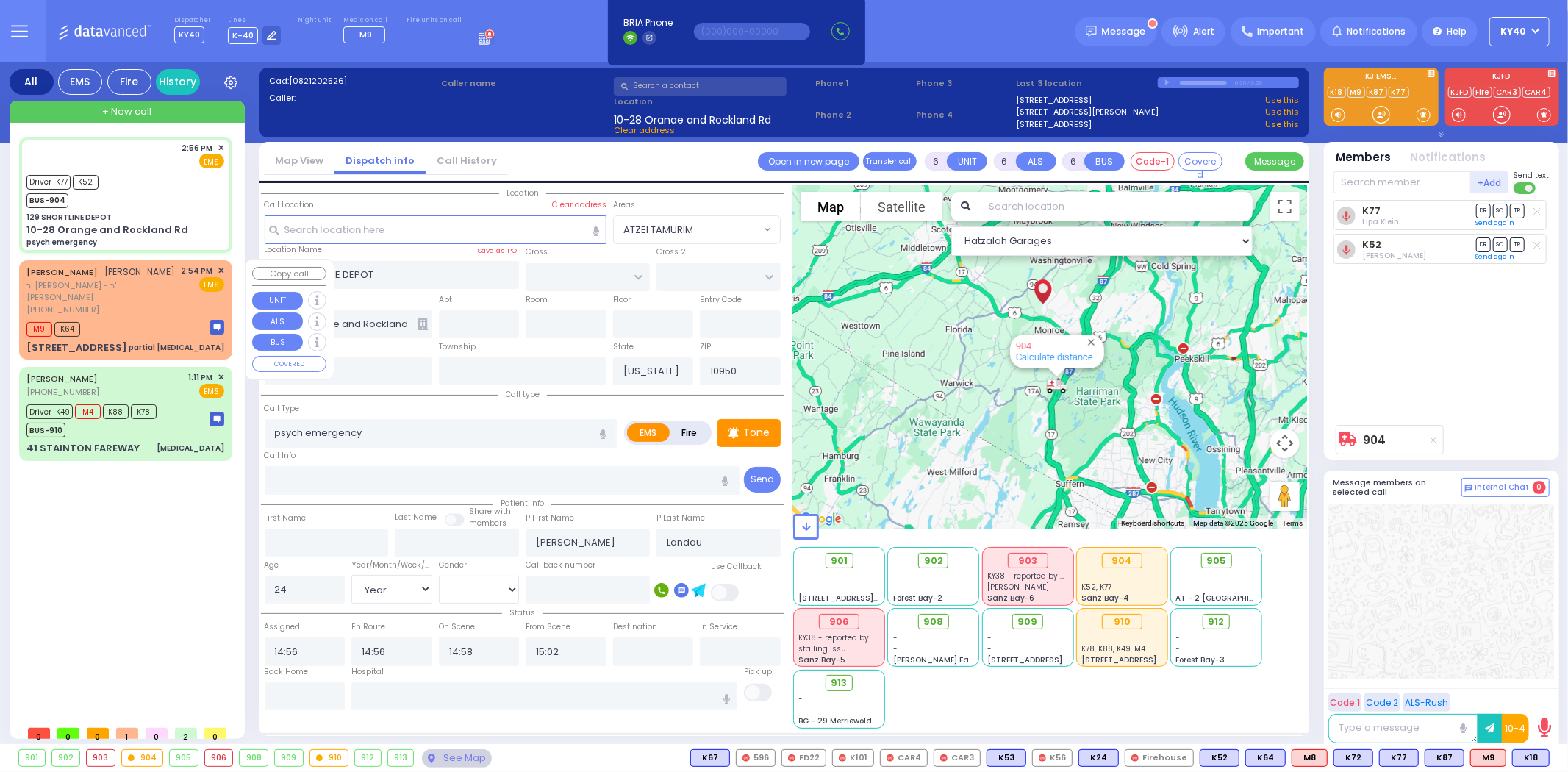
click at [222, 268] on span "✕" at bounding box center [220, 271] width 7 height 13
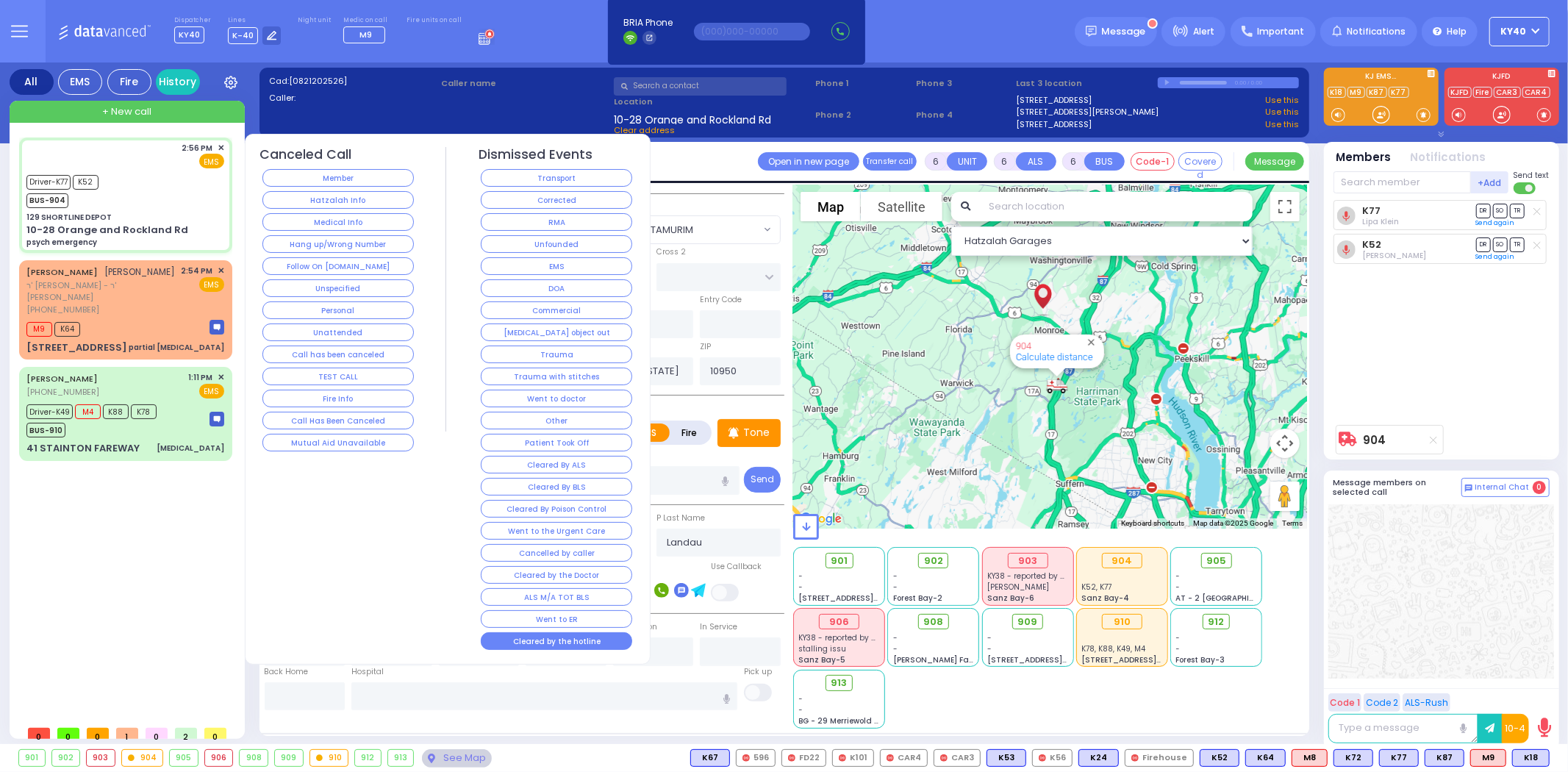
click at [606, 642] on button "Cleared by the hotline" at bounding box center [556, 640] width 151 height 17
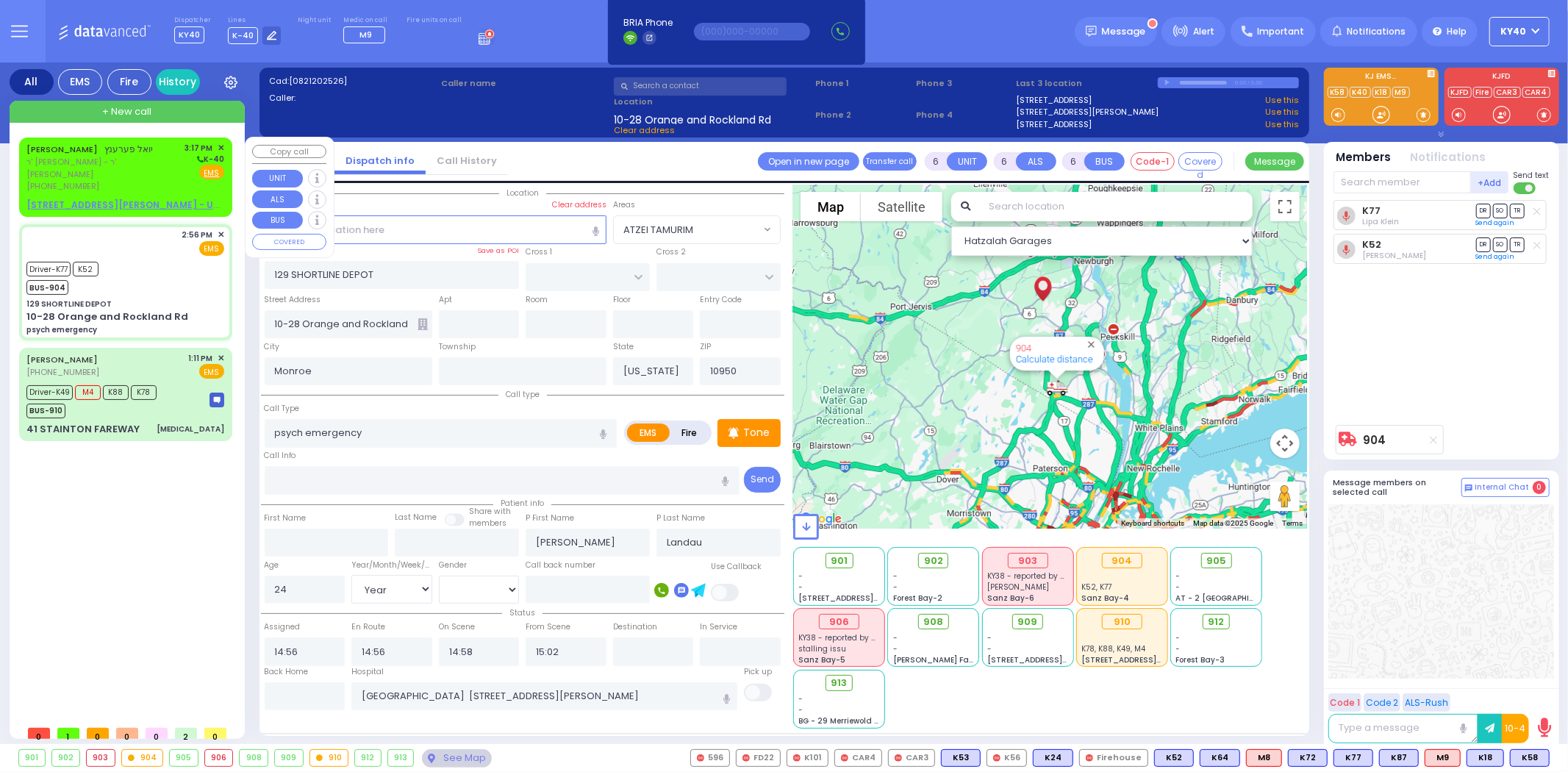
click at [98, 162] on span "ר' אברהם שלמה - ר' שלמה ליימזידער" at bounding box center [103, 168] width 153 height 24
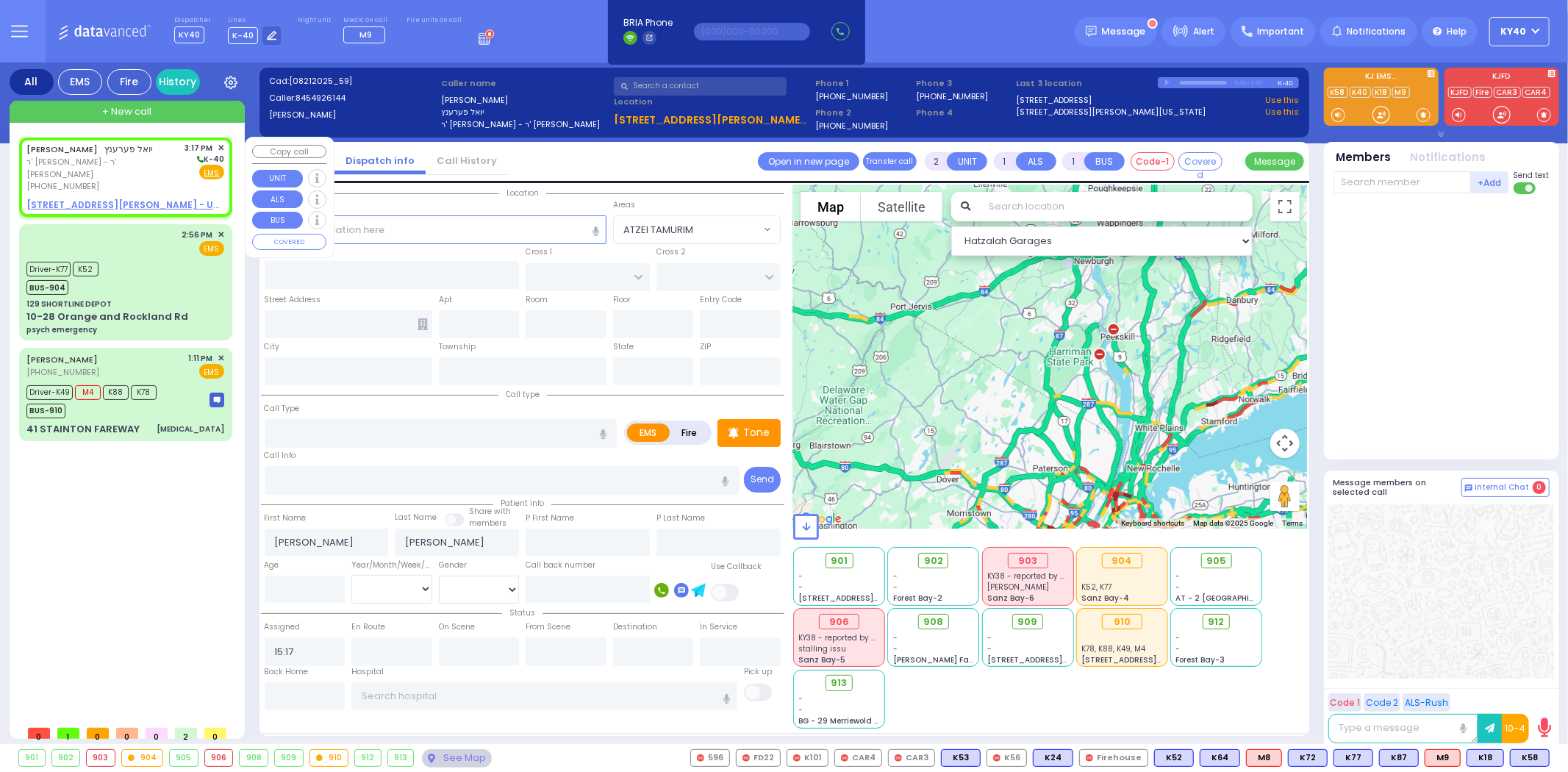
click at [103, 159] on span "ר' אברהם שלמה - ר' שלמה ליימזידער" at bounding box center [103, 168] width 153 height 24
click at [101, 156] on span "ר' אברהם שלמה - ר' שלמה ליימזידער" at bounding box center [103, 168] width 153 height 24
click at [106, 156] on span "ר' אברהם שלמה - ר' שלמה ליימזידער" at bounding box center [103, 168] width 153 height 24
click at [104, 159] on span "ר' אברהם שלמה - ר' שלמה ליימזידער" at bounding box center [103, 168] width 153 height 24
click at [220, 149] on span "✕" at bounding box center [220, 148] width 7 height 13
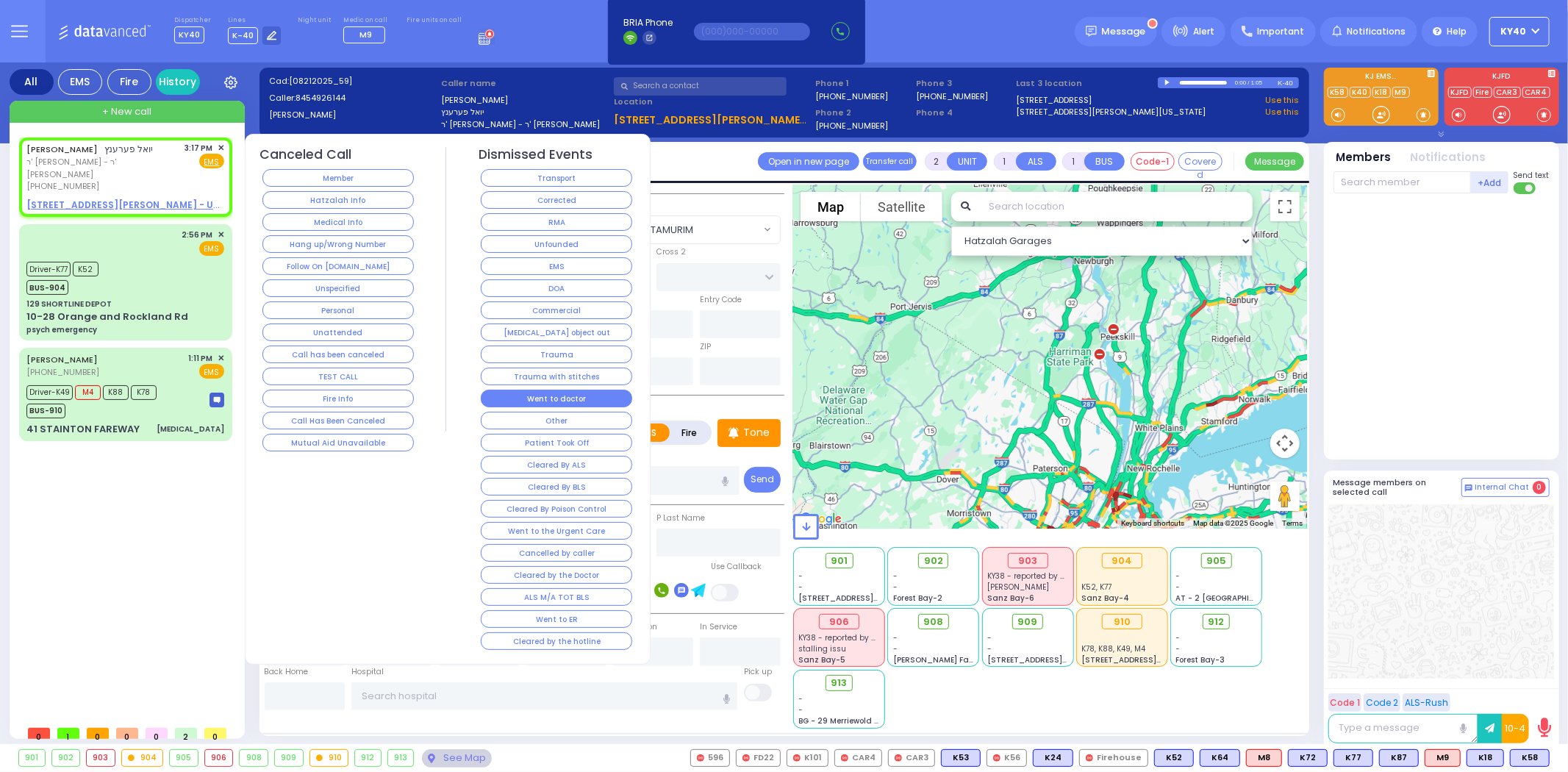
click at [592, 395] on button "Went to doctor" at bounding box center [556, 398] width 151 height 17
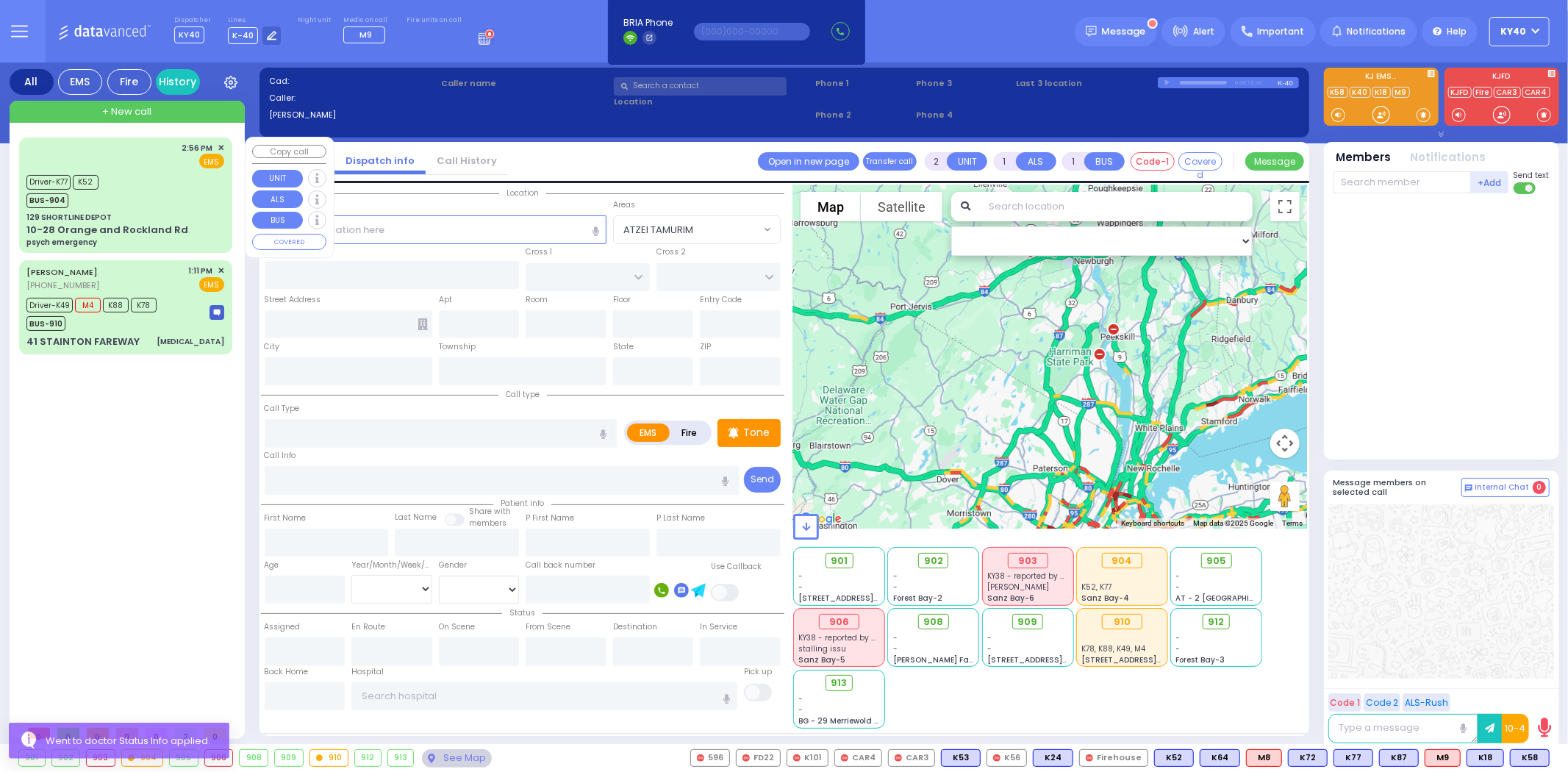
drag, startPoint x: 129, startPoint y: 172, endPoint x: 104, endPoint y: 195, distance: 34.0
click at [130, 175] on div "Driver-K77 K52 BUS-904" at bounding box center [125, 189] width 198 height 37
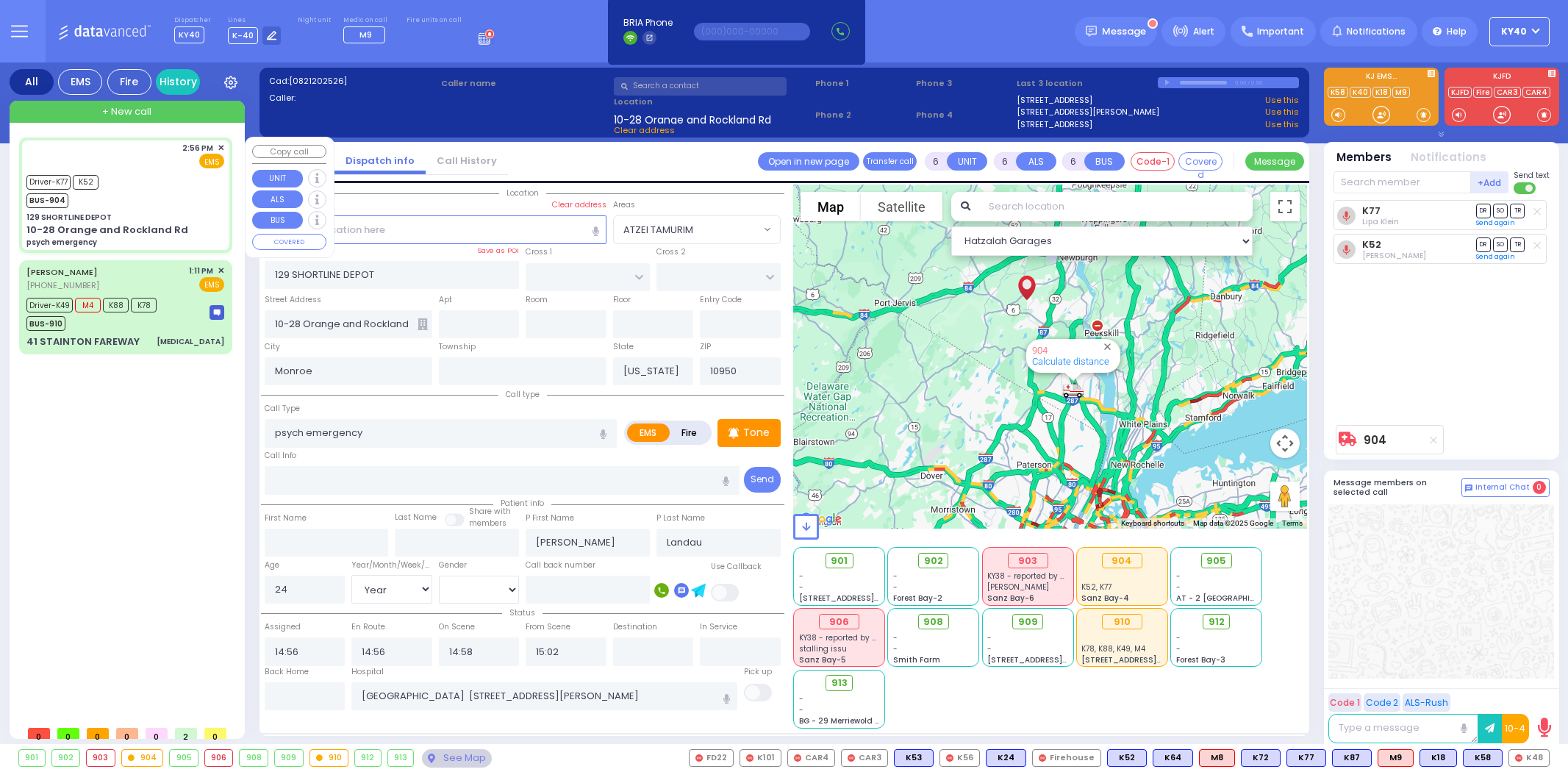
select select
select select "Year"
select select "[DEMOGRAPHIC_DATA]"
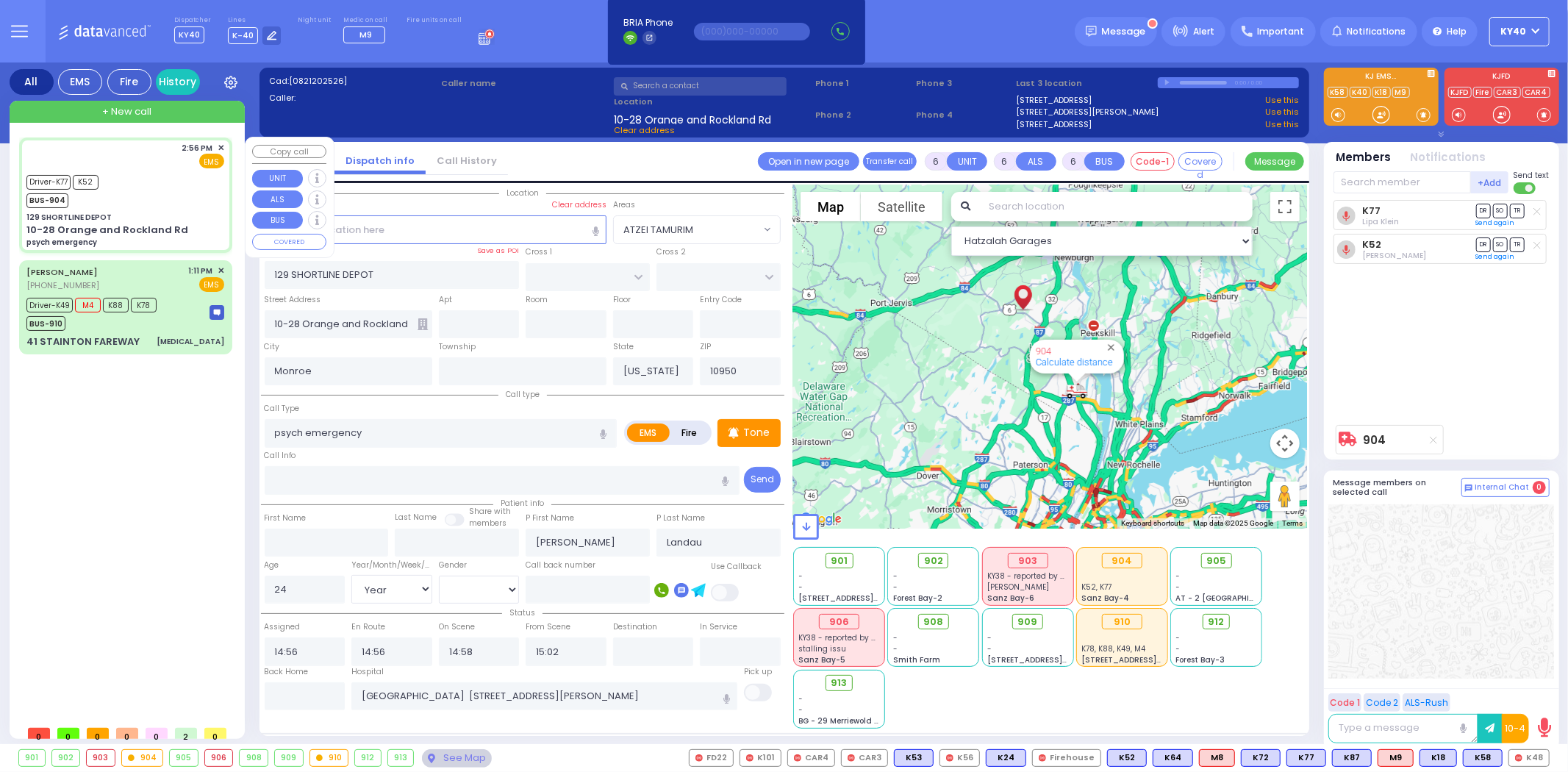
select select
radio input "true"
select select "Year"
select select "[DEMOGRAPHIC_DATA]"
select select "Hatzalah Garages"
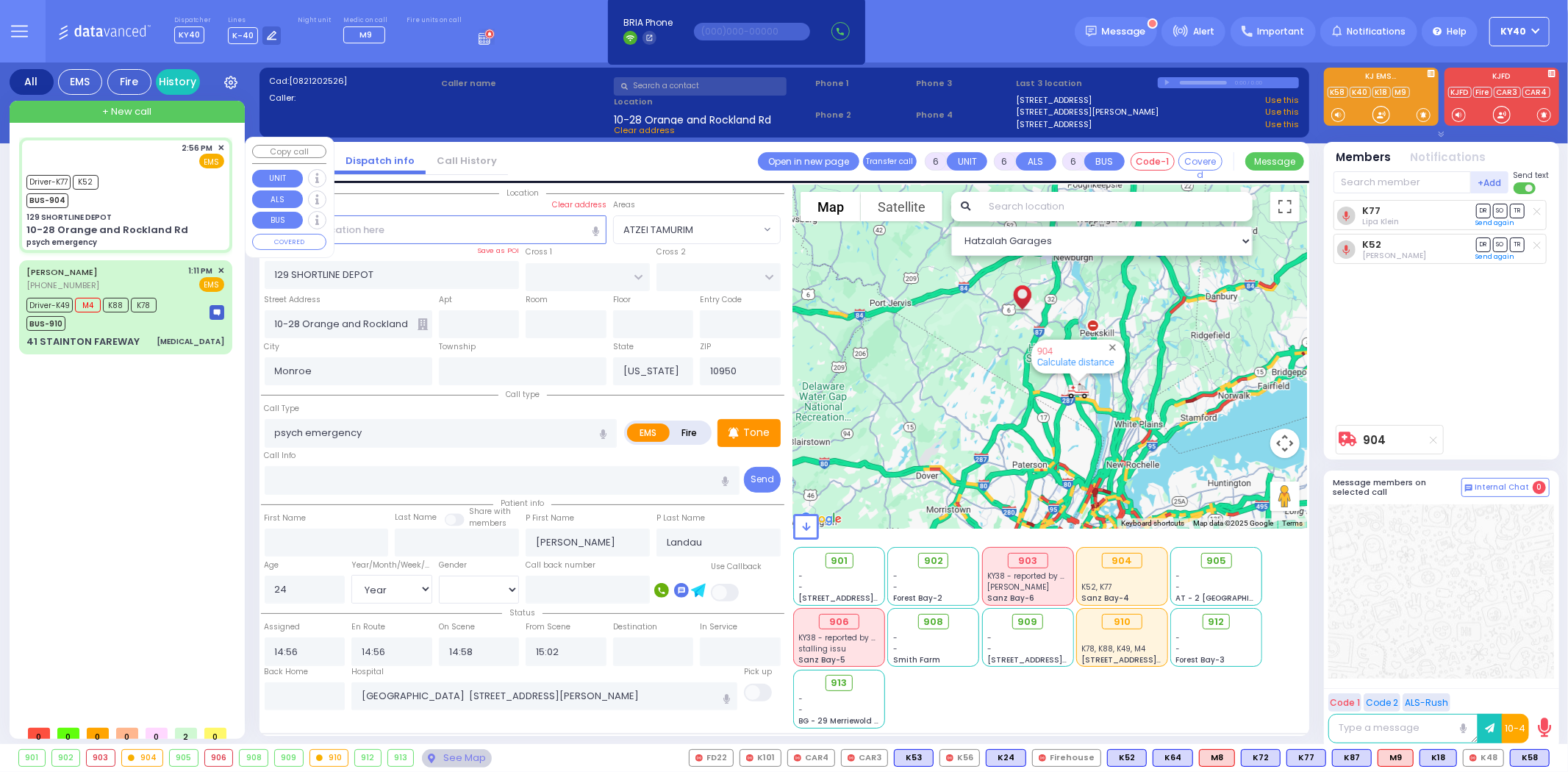
select select
radio input "true"
select select "Year"
select select "[DEMOGRAPHIC_DATA]"
select select "Hatzalah Garages"
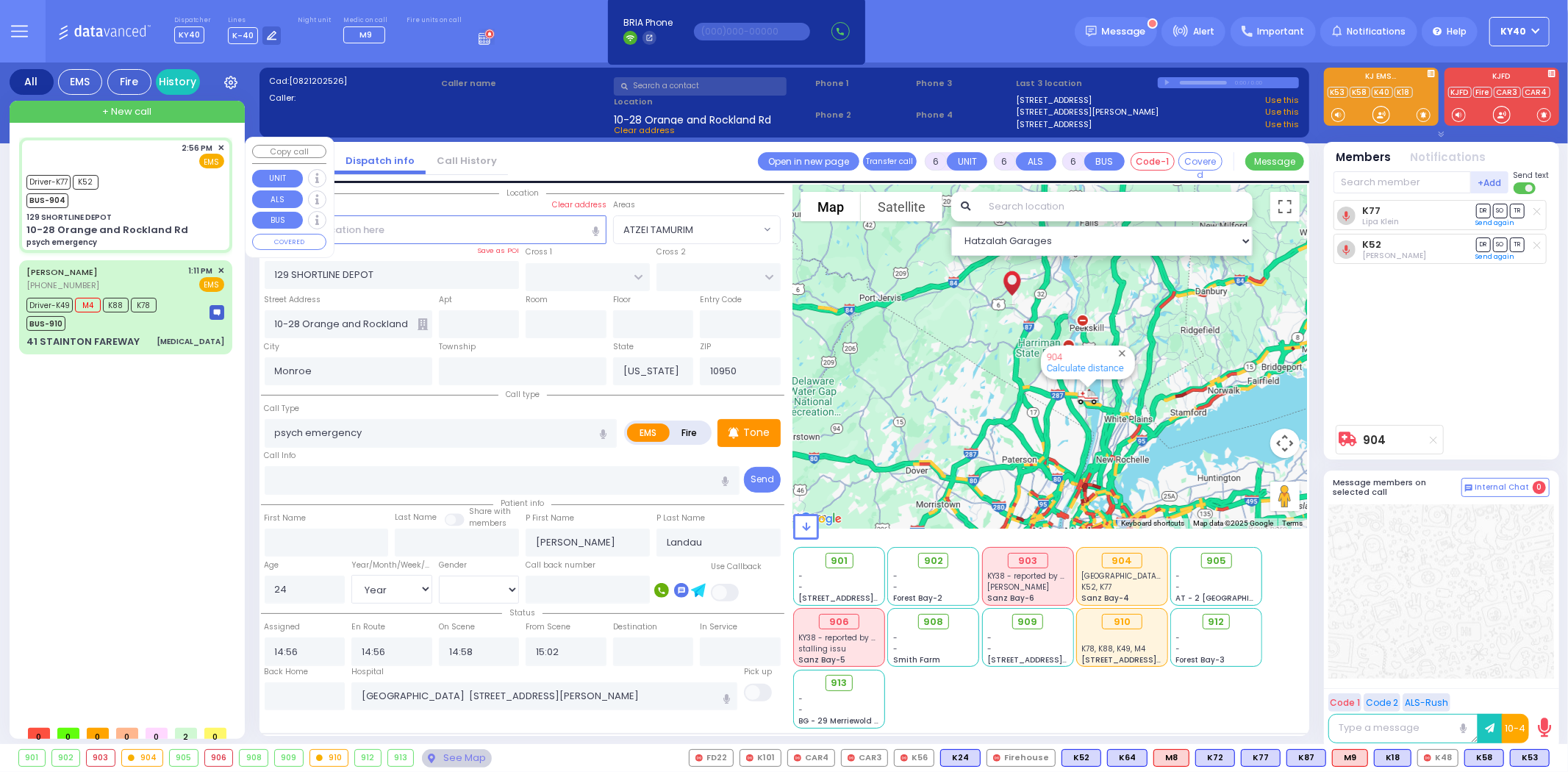
select select
radio input "true"
select select "Year"
select select "[DEMOGRAPHIC_DATA]"
select select "Hatzalah Garages"
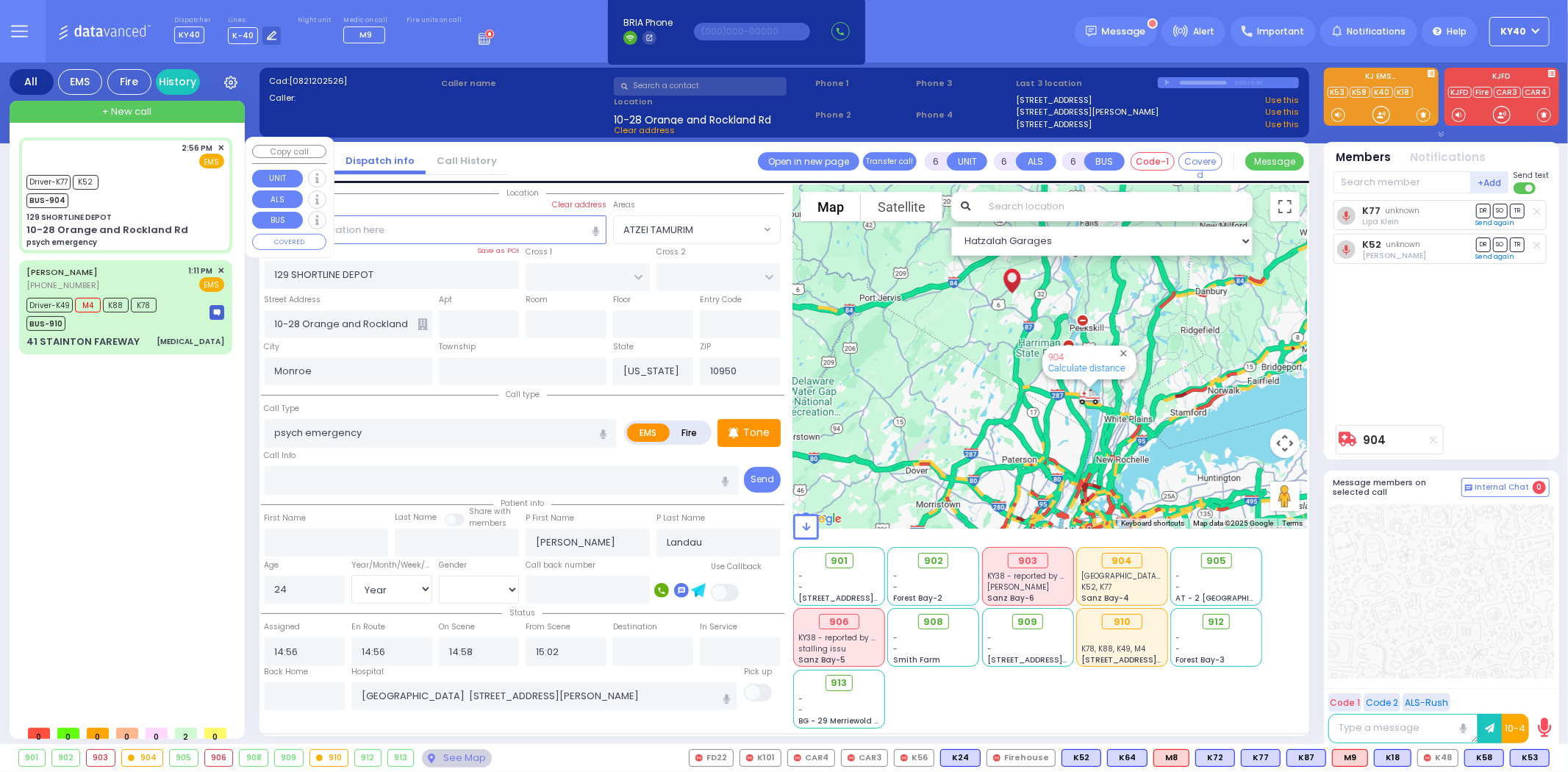
select select
radio input "true"
select select "Year"
select select "[DEMOGRAPHIC_DATA]"
select select "Hatzalah Garages"
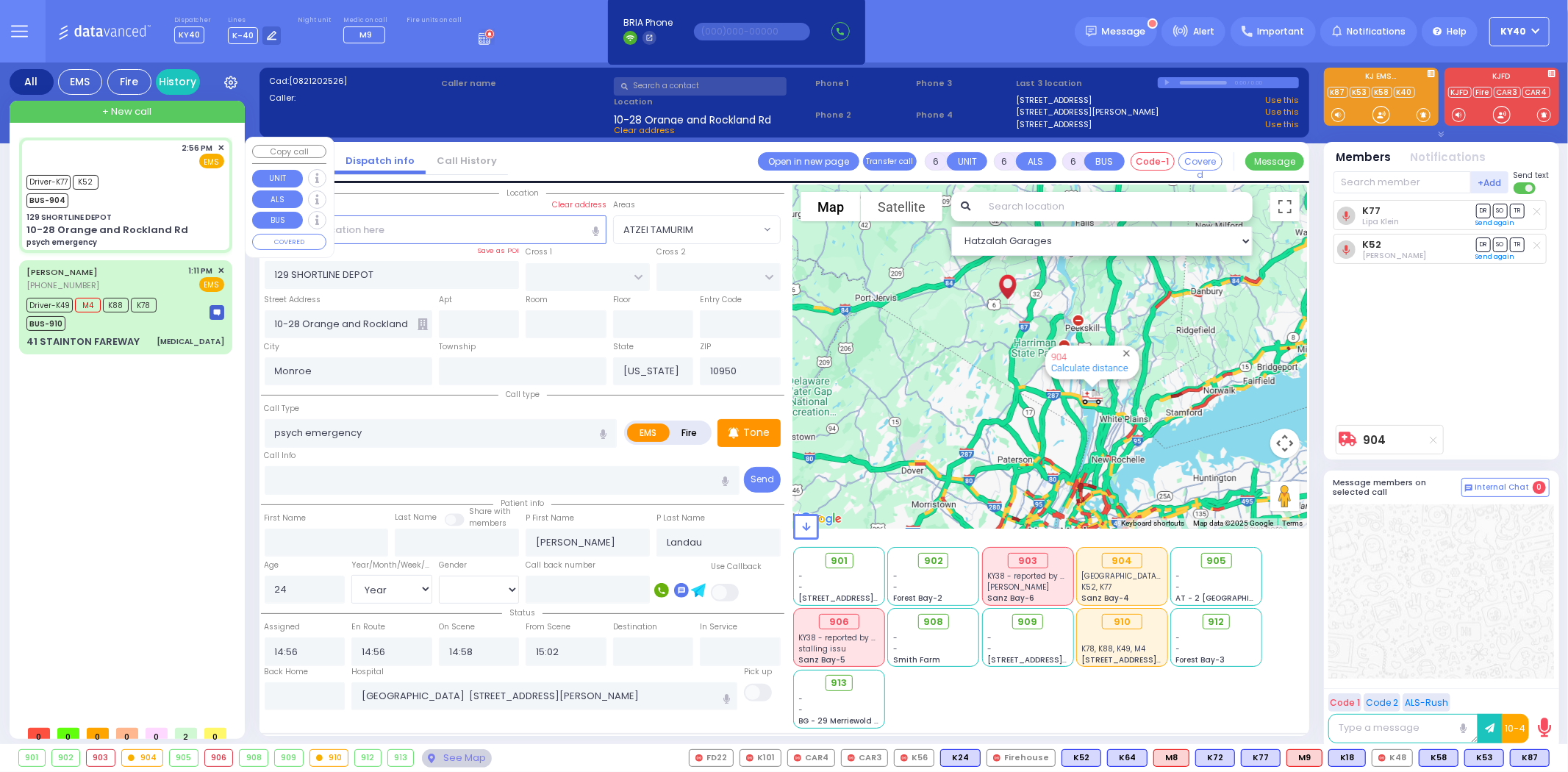
select select
radio input "true"
select select "Year"
select select "[DEMOGRAPHIC_DATA]"
select select "Hatzalah Garages"
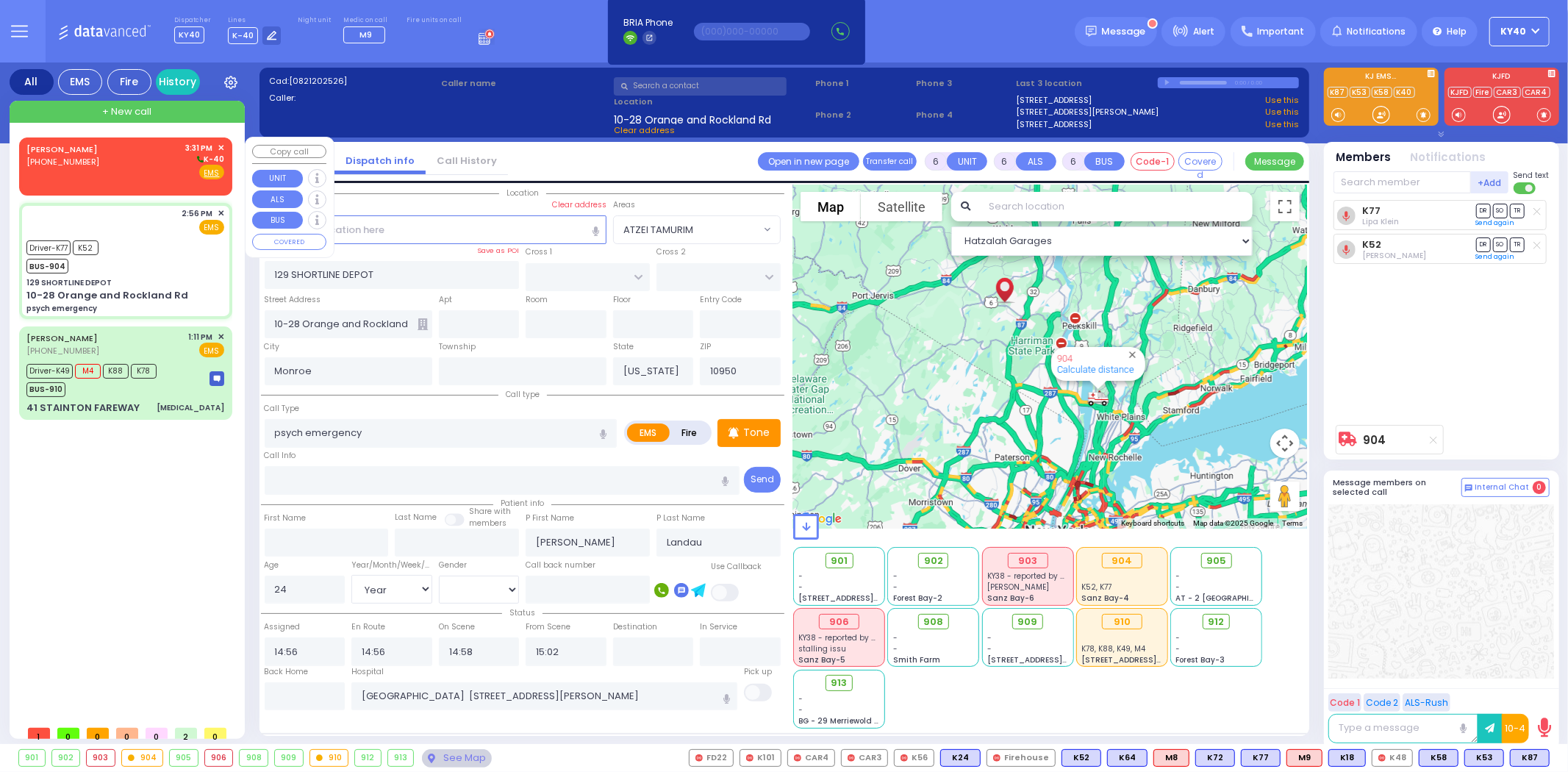
click at [98, 159] on div "[PHONE_NUMBER]" at bounding box center [65, 162] width 77 height 13
type input "2"
type input "1"
select select
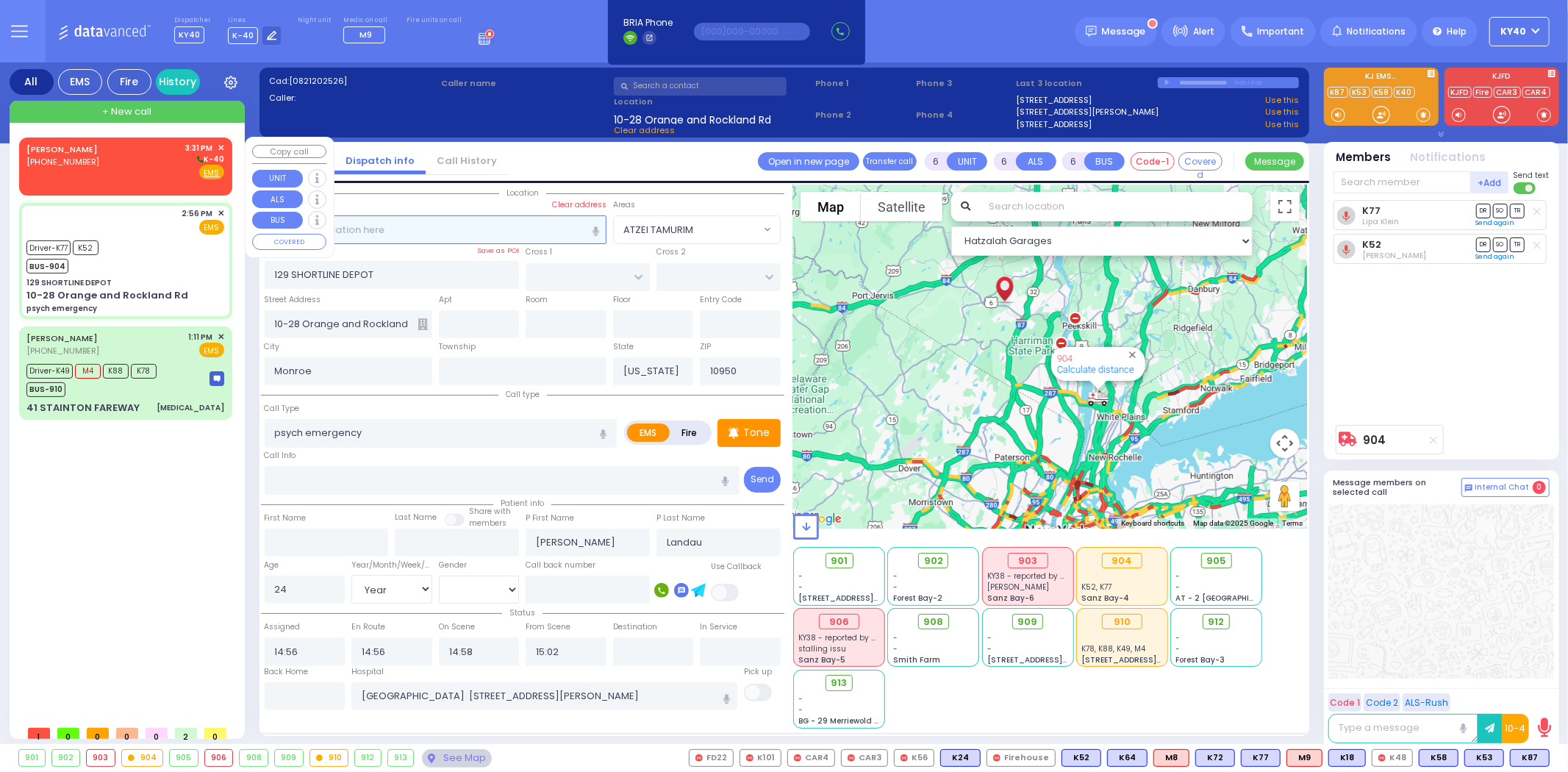
radio input "true"
select select
type input "15:31"
select select "Hatzalah Garages"
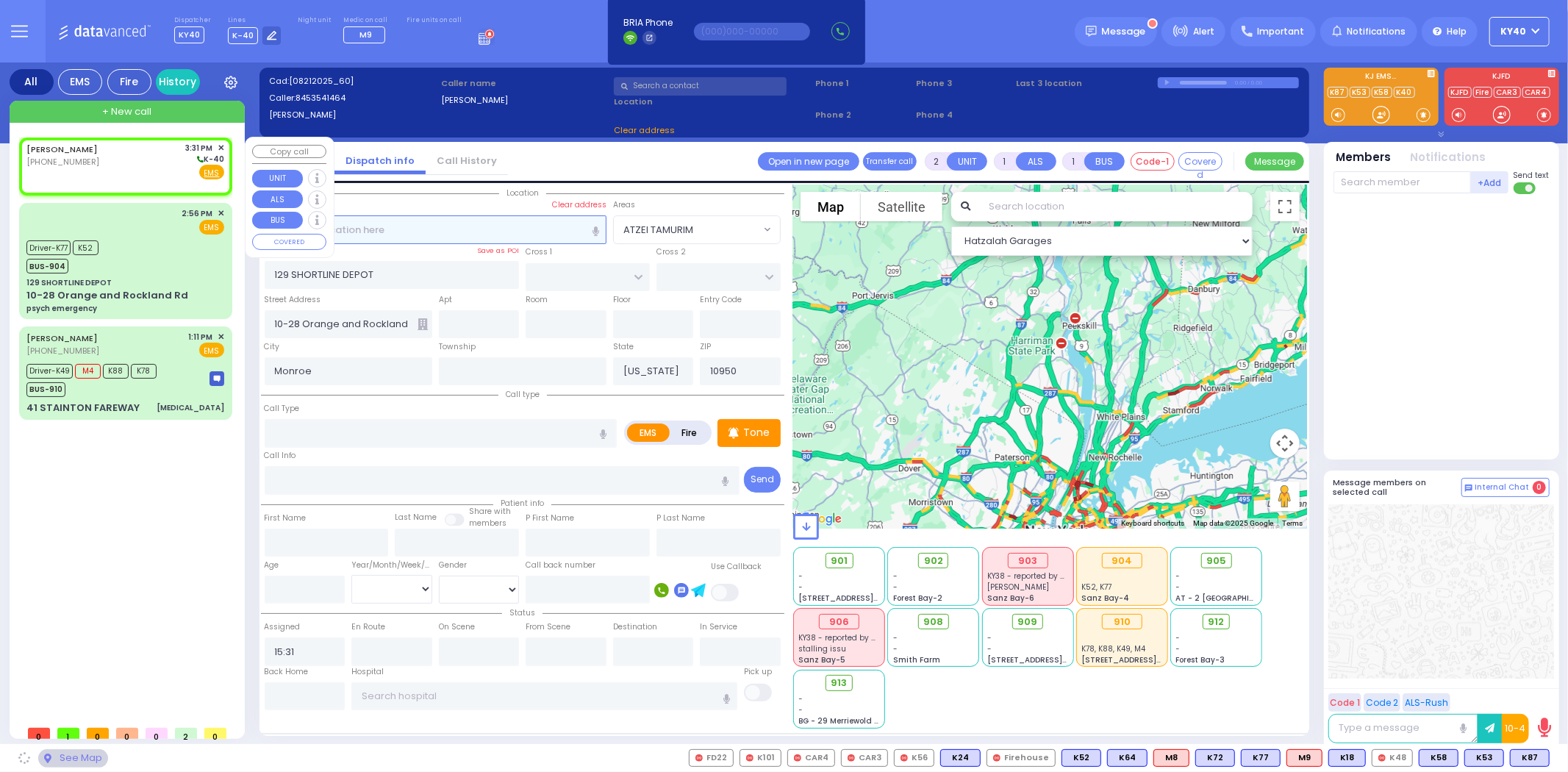
select select
radio input "true"
select select
select select "Hatzalah Garages"
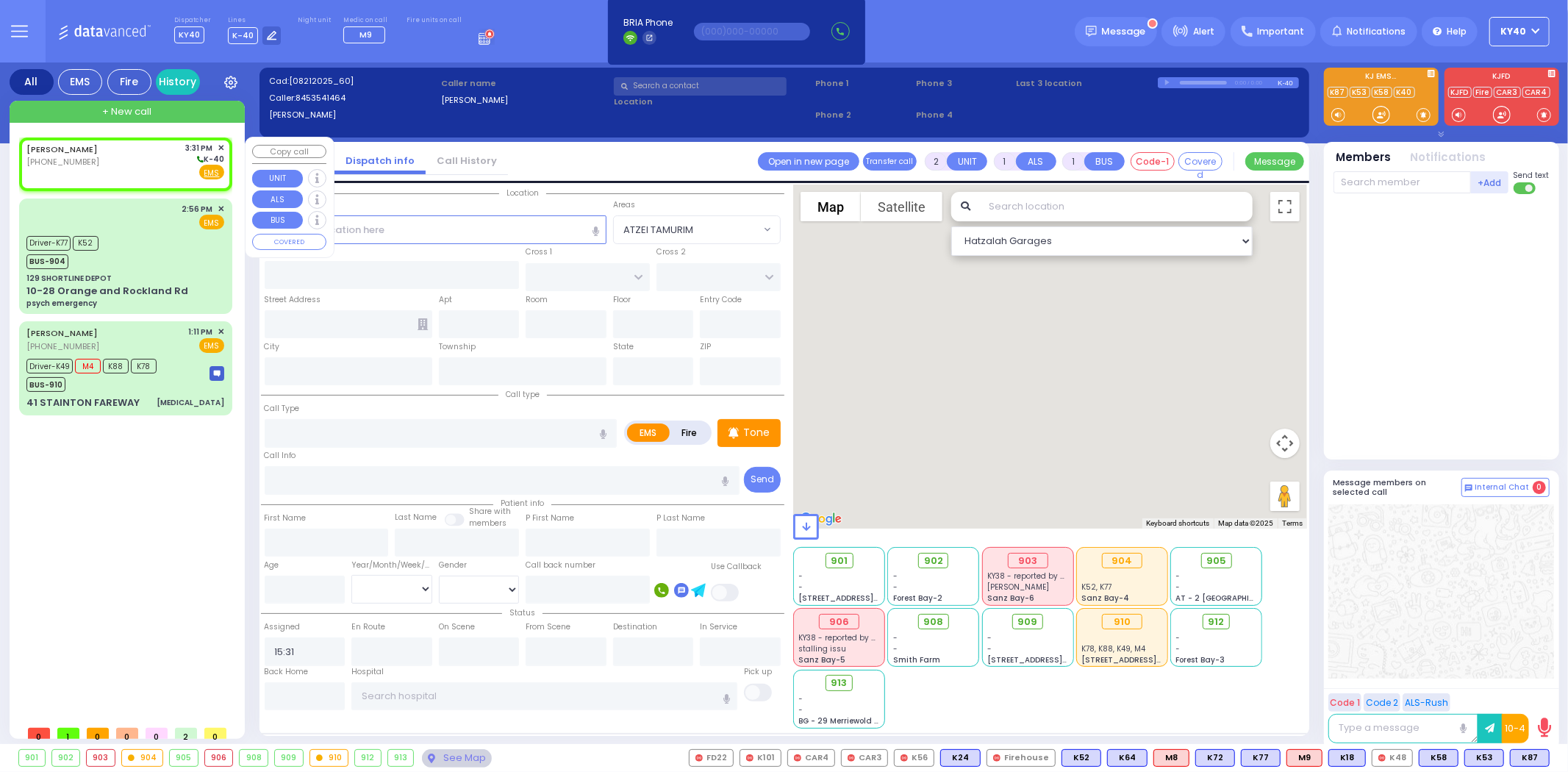
click at [105, 159] on div "[PERSON_NAME] [PHONE_NUMBER] 3:31 PM ✕ K-40" at bounding box center [125, 161] width 198 height 38
select select
radio input "true"
select select
select select "Hatzalah Garages"
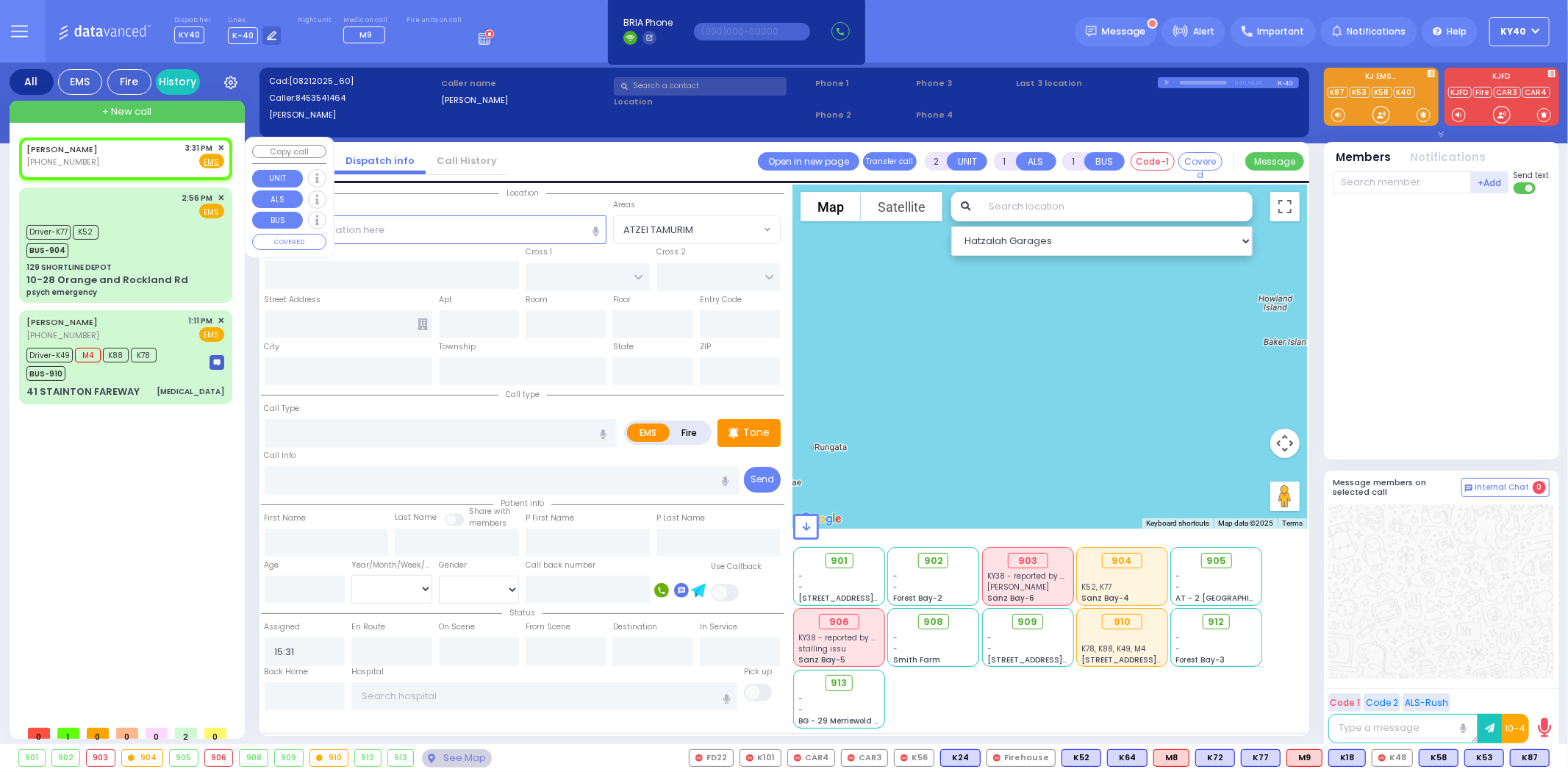
select select
radio input "true"
select select
select select "Hatzalah Garages"
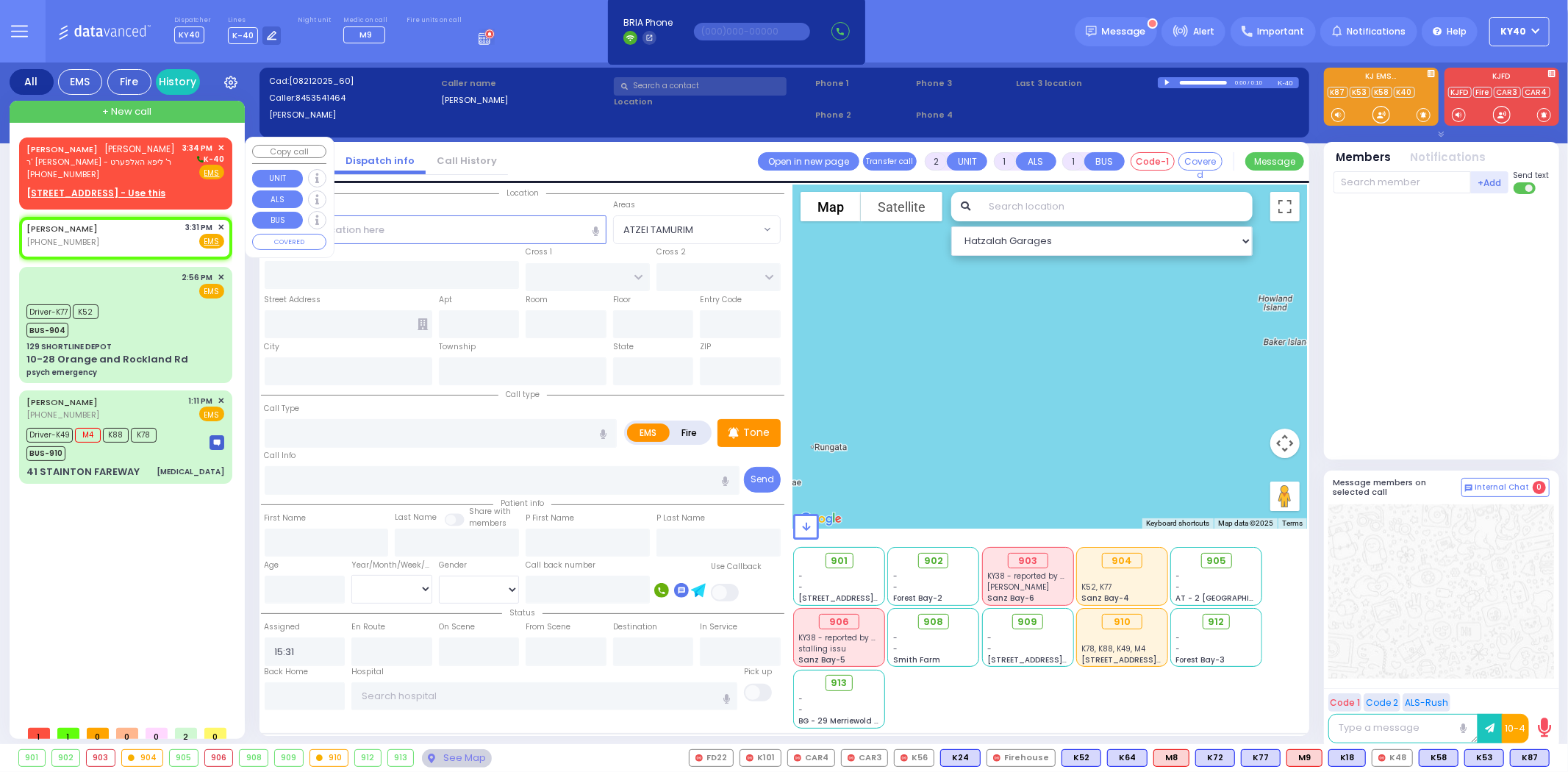
click at [84, 163] on span "ר' [PERSON_NAME] - ר' ליפא האלפערט" at bounding box center [101, 162] width 150 height 13
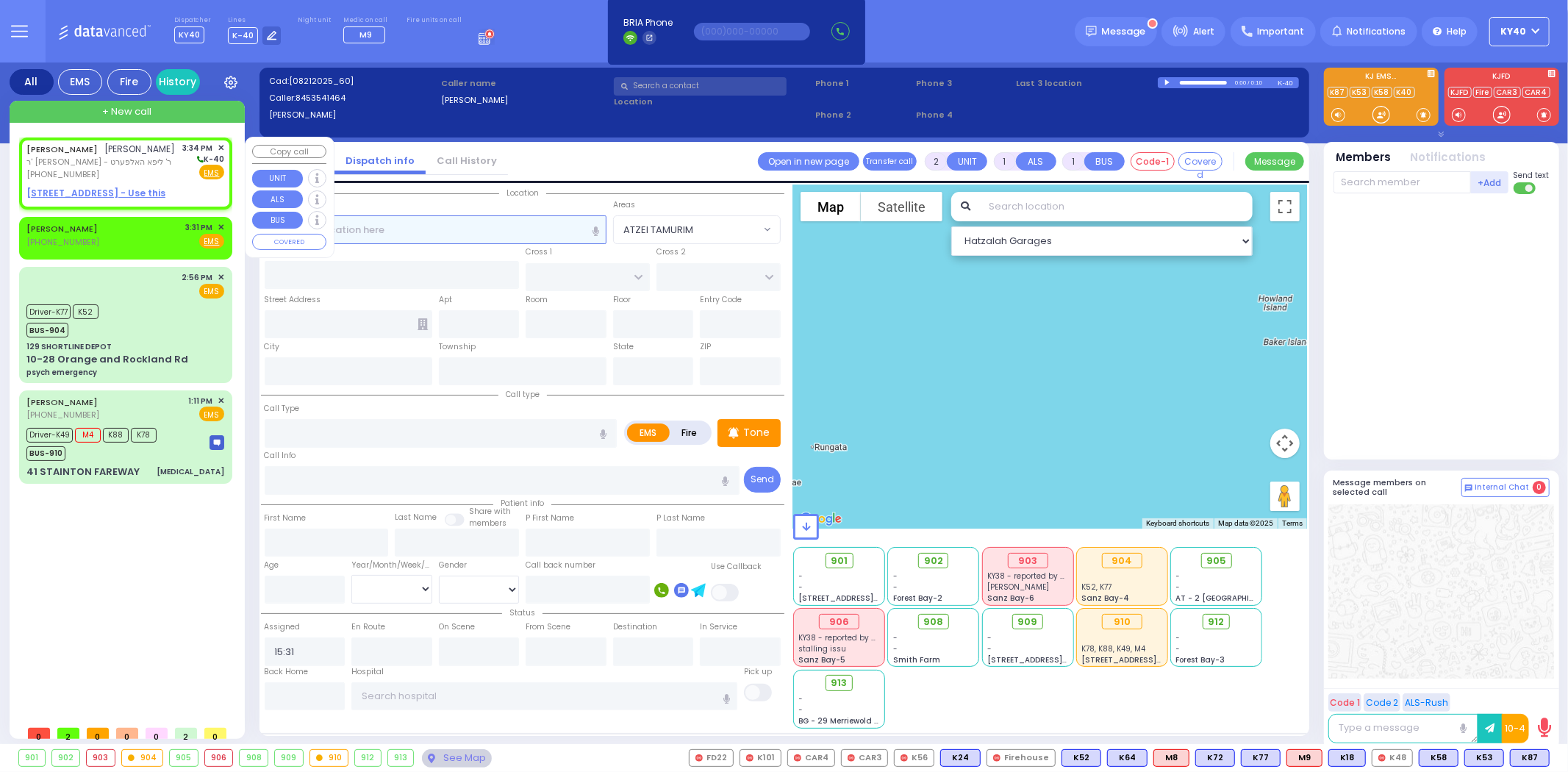
select select
radio input "true"
type input "[PERSON_NAME]"
type input "WEISS"
select select
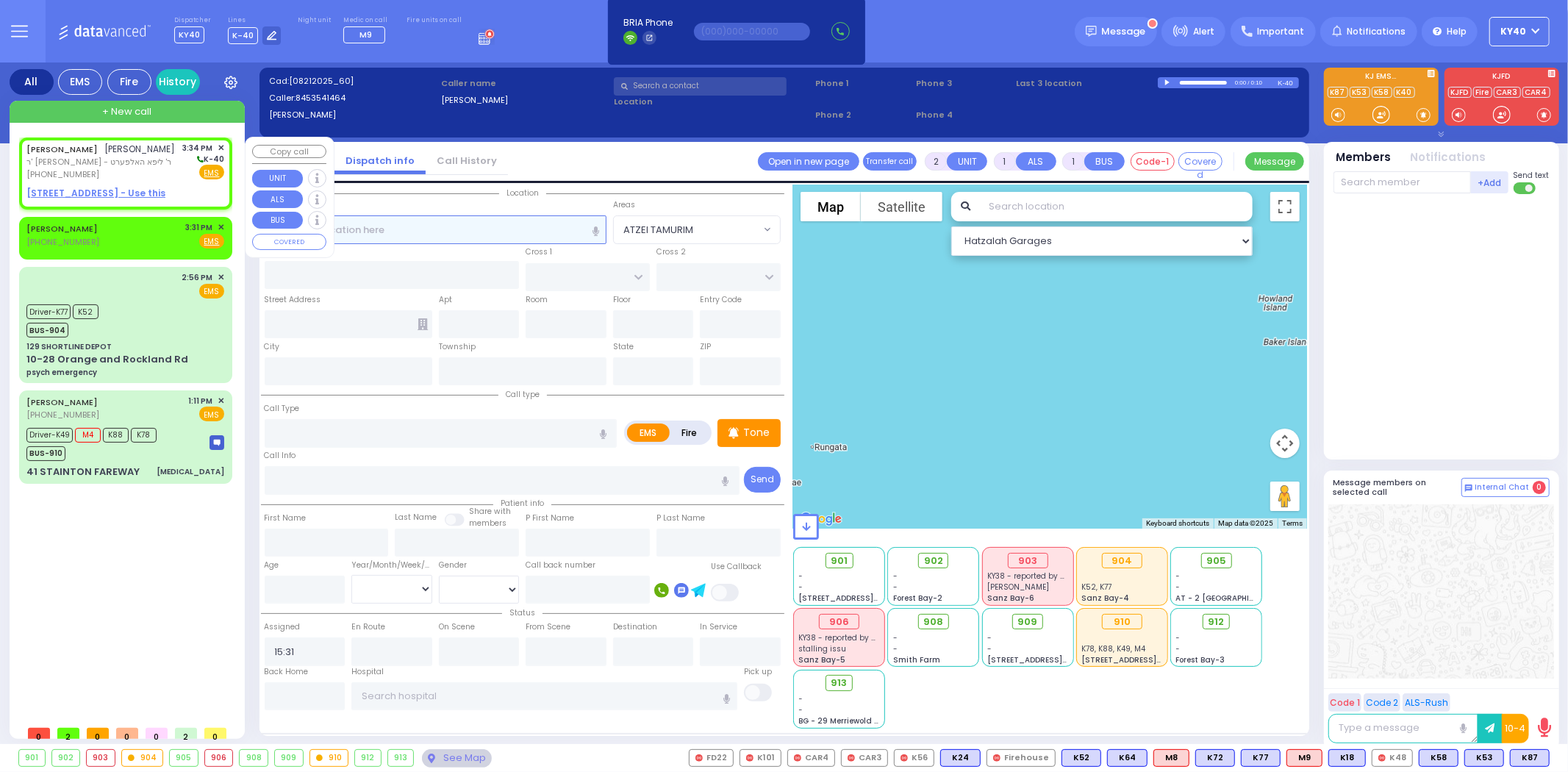
type input "15:34"
select select "Hatzalah Garages"
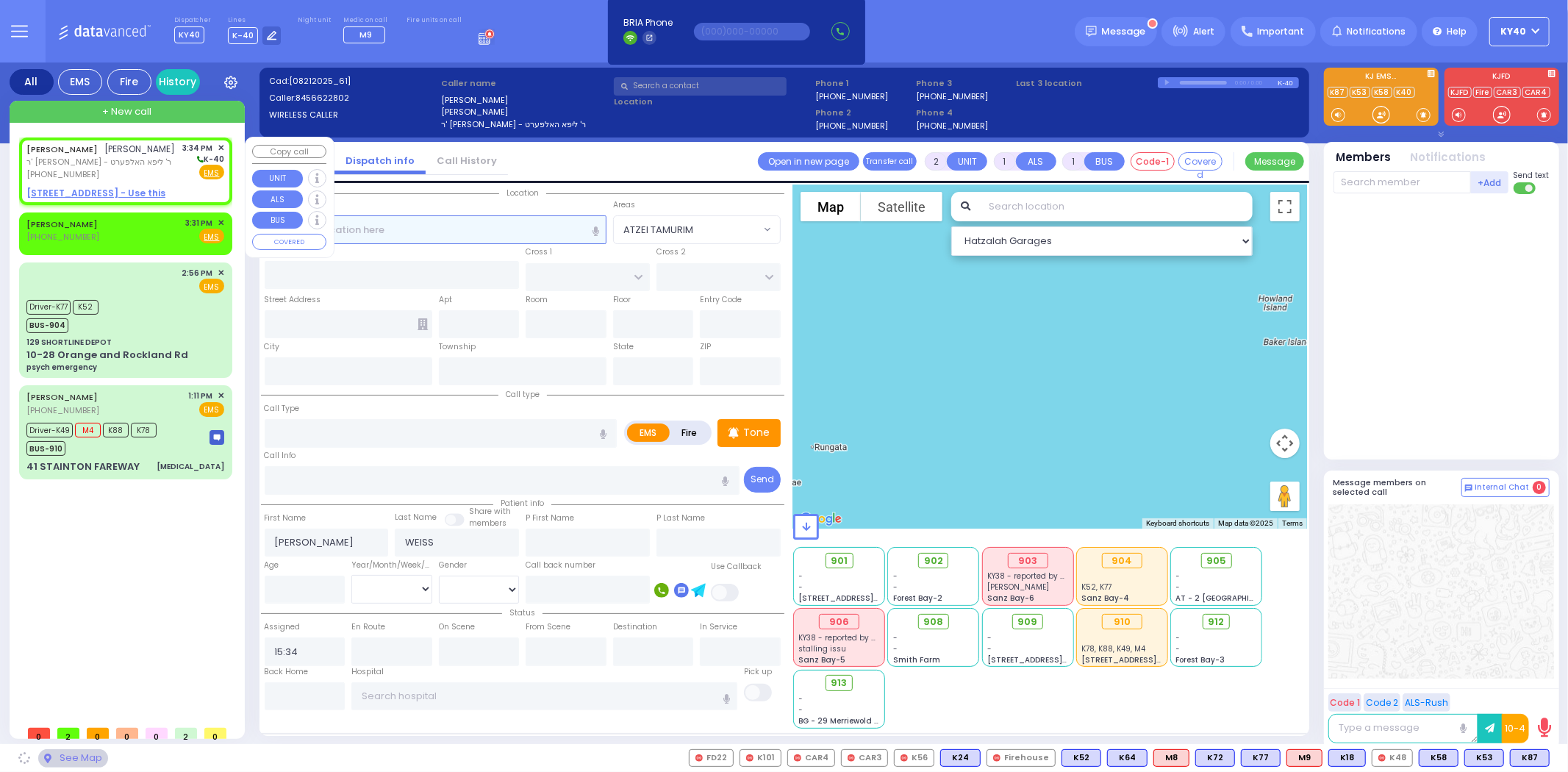
select select
radio input "true"
select select
select select "Hatzalah Garages"
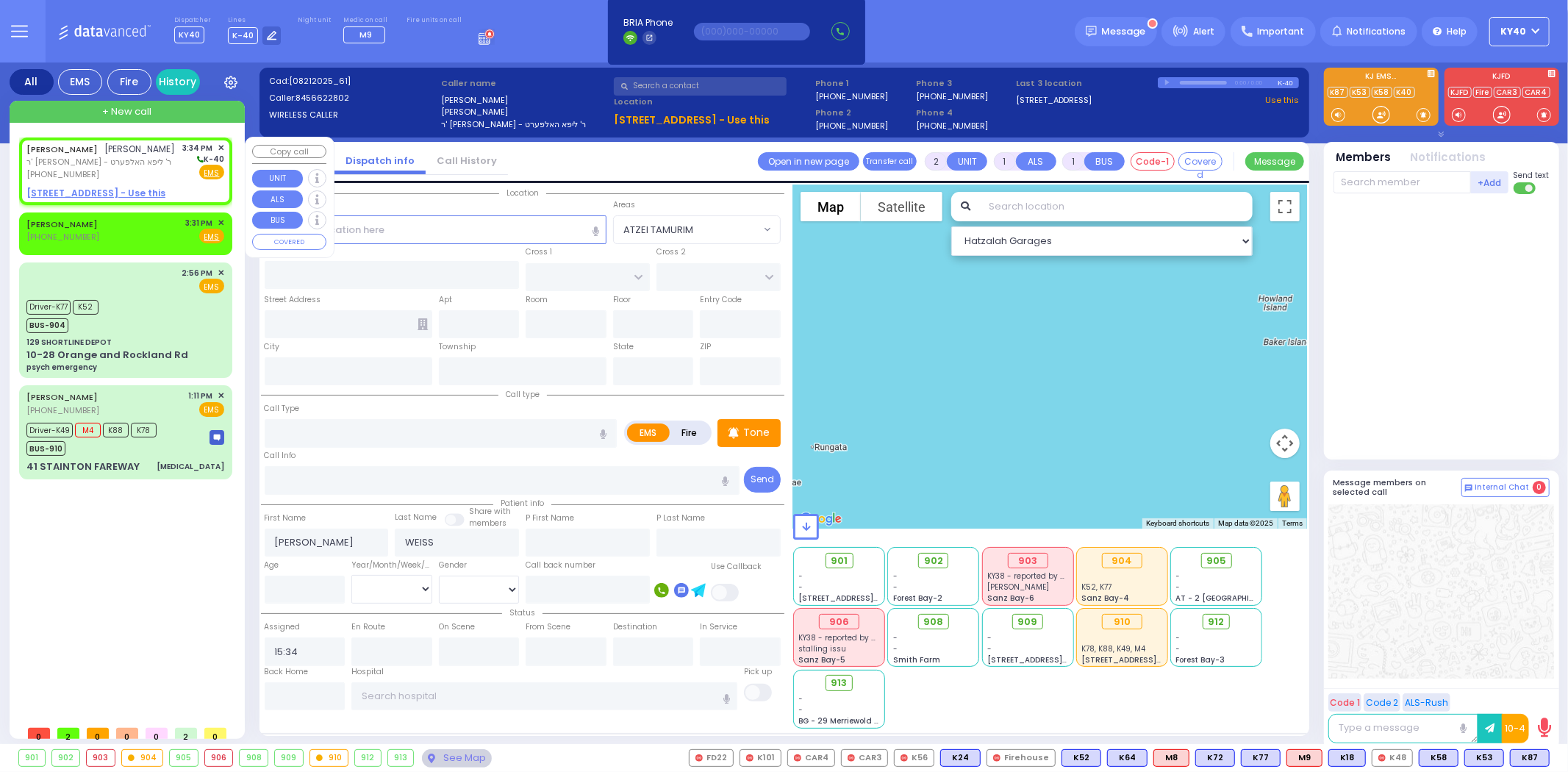
click at [156, 160] on div "[PERSON_NAME] [PERSON_NAME] ר' [PERSON_NAME] - ר' ליפא האלפערט [PHONE_NUMBER] 3…" at bounding box center [125, 162] width 198 height 39
select select
radio input "true"
select select
select select "Hatzalah Garages"
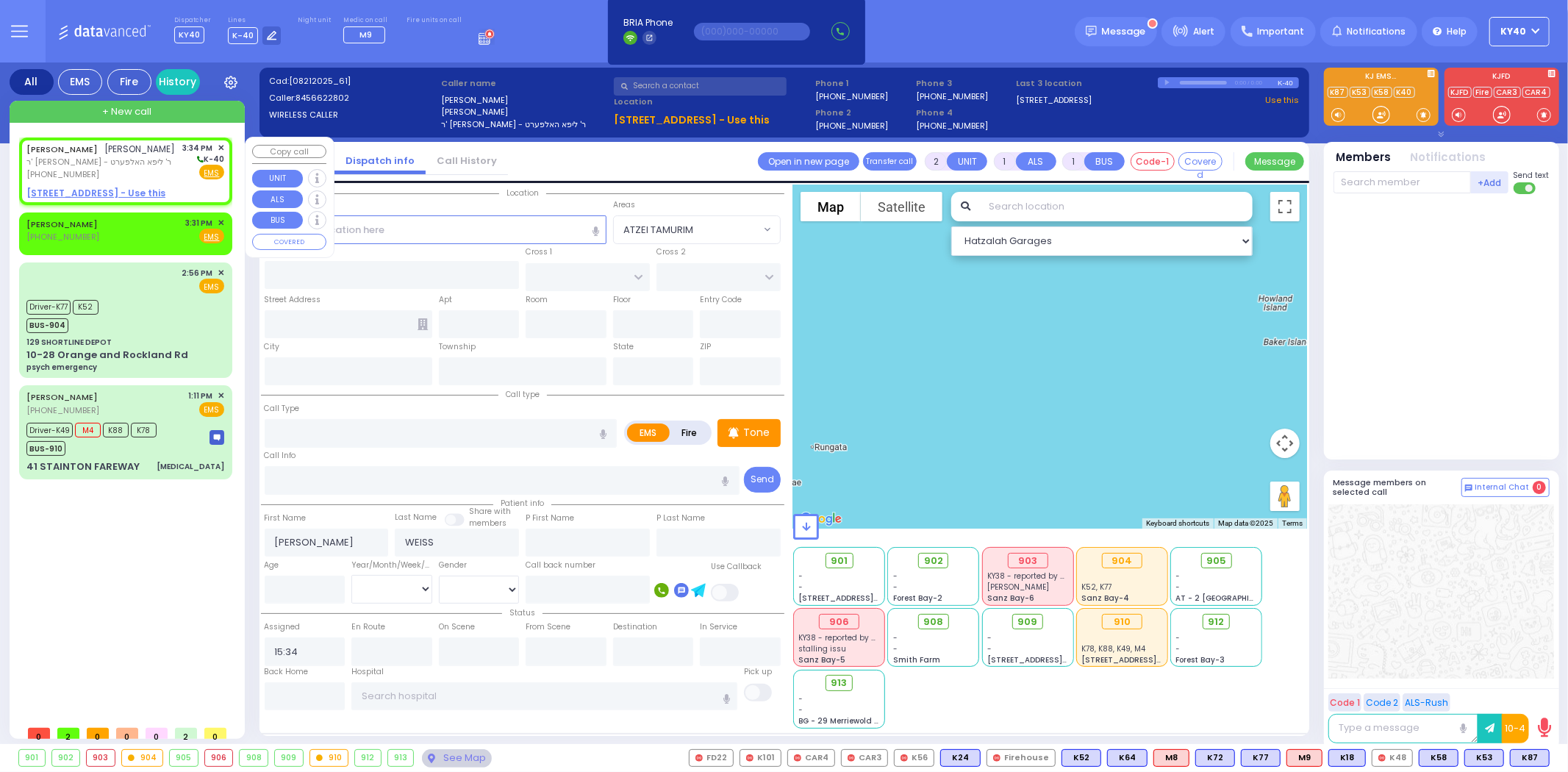
click at [154, 157] on div "[PERSON_NAME] [PERSON_NAME] ר' [PERSON_NAME] - ר' ליפא האלפערט [PHONE_NUMBER] 3…" at bounding box center [125, 162] width 198 height 39
select select
radio input "true"
select select
select select "Hatzalah Garages"
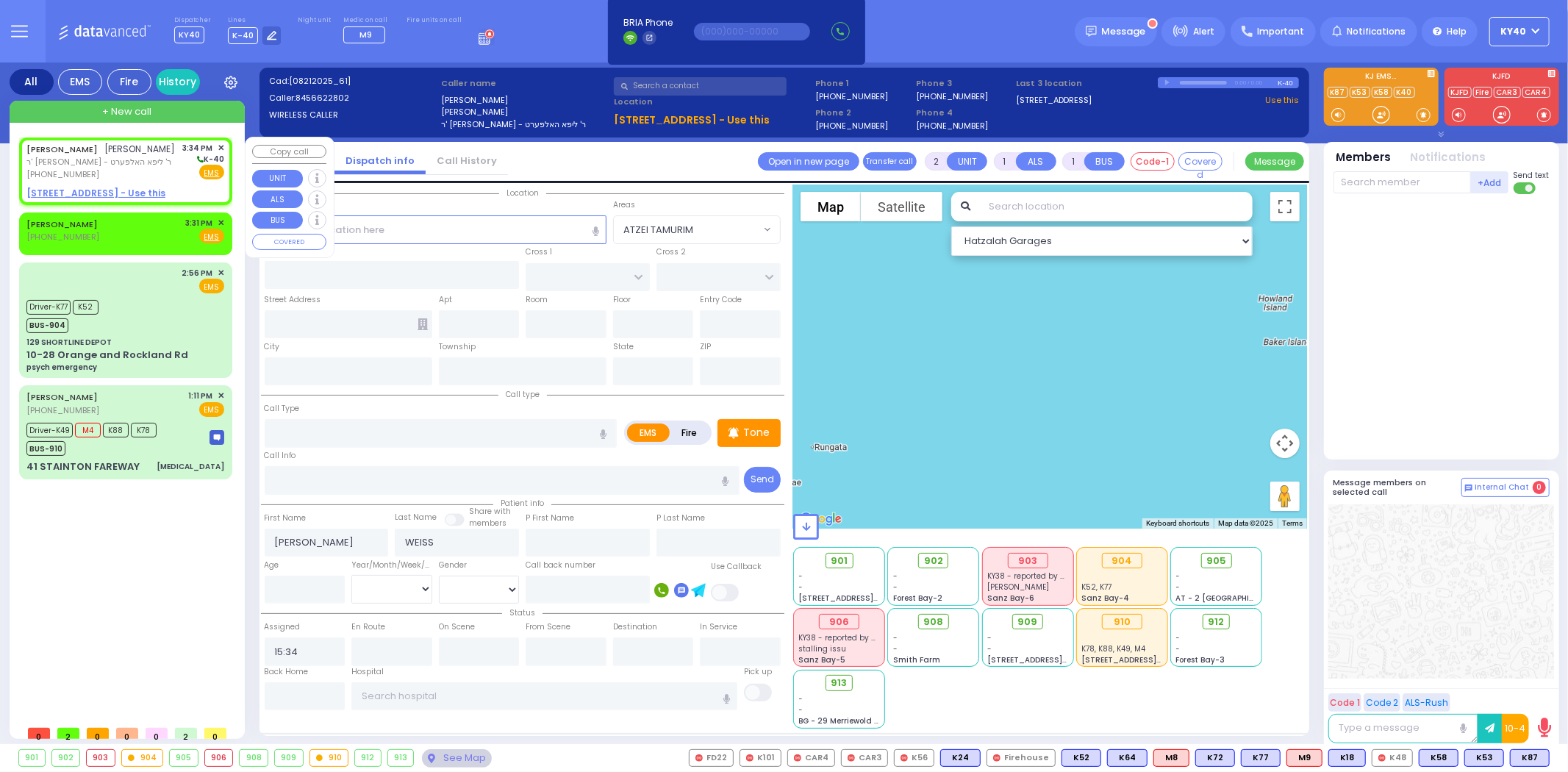
click at [155, 156] on div "[PERSON_NAME] [PERSON_NAME] ר' [PERSON_NAME] - ר' ליפא האלפערט [PHONE_NUMBER] 3…" at bounding box center [125, 162] width 198 height 39
select select
radio input "true"
select select
select select "Hatzalah Garages"
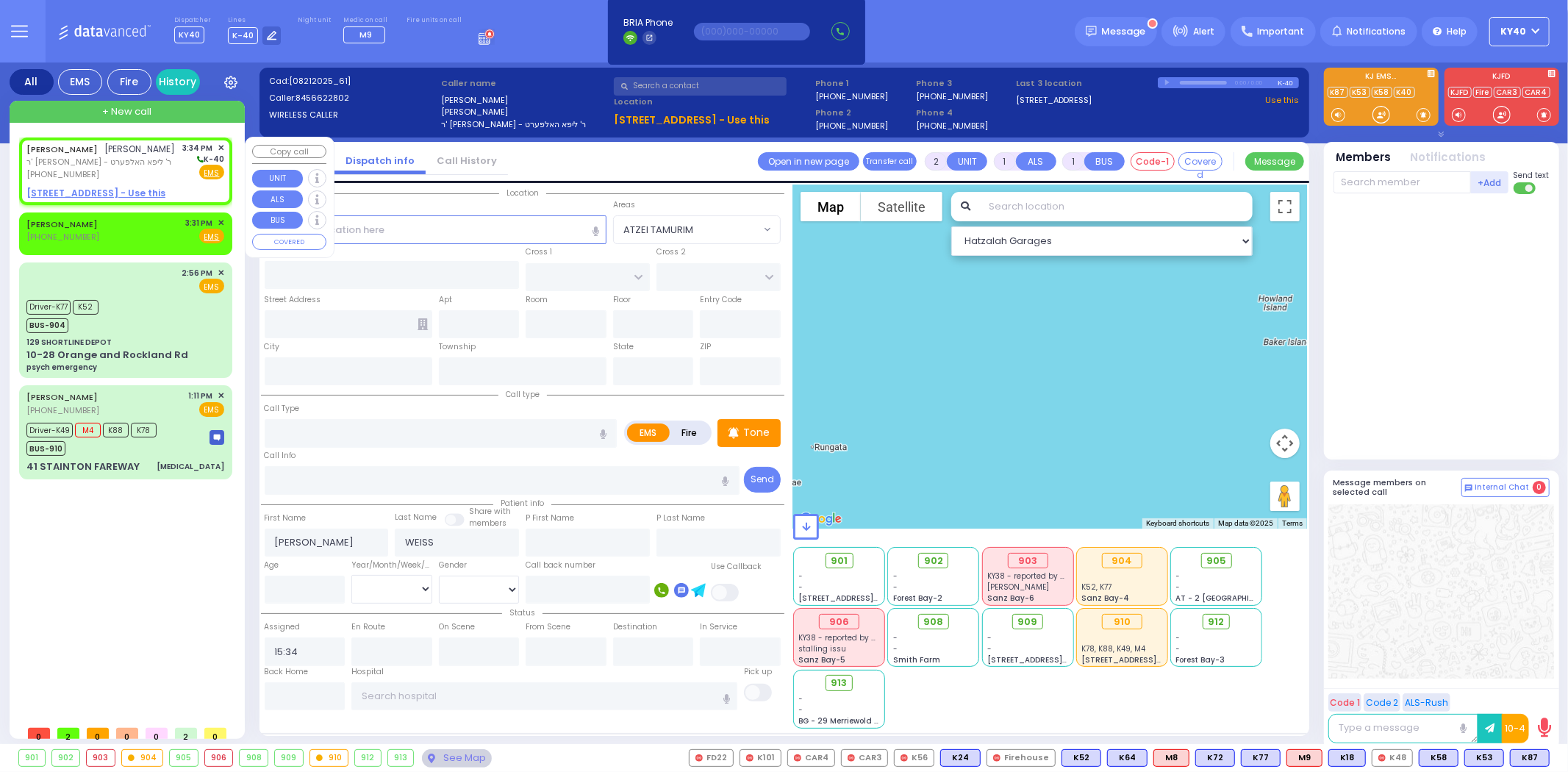
click at [153, 156] on div "[PERSON_NAME] [PERSON_NAME] ר' [PERSON_NAME] - ר' ליפא האלפערט [PHONE_NUMBER] 3…" at bounding box center [125, 162] width 198 height 39
select select
radio input "true"
select select
select select "Hatzalah Garages"
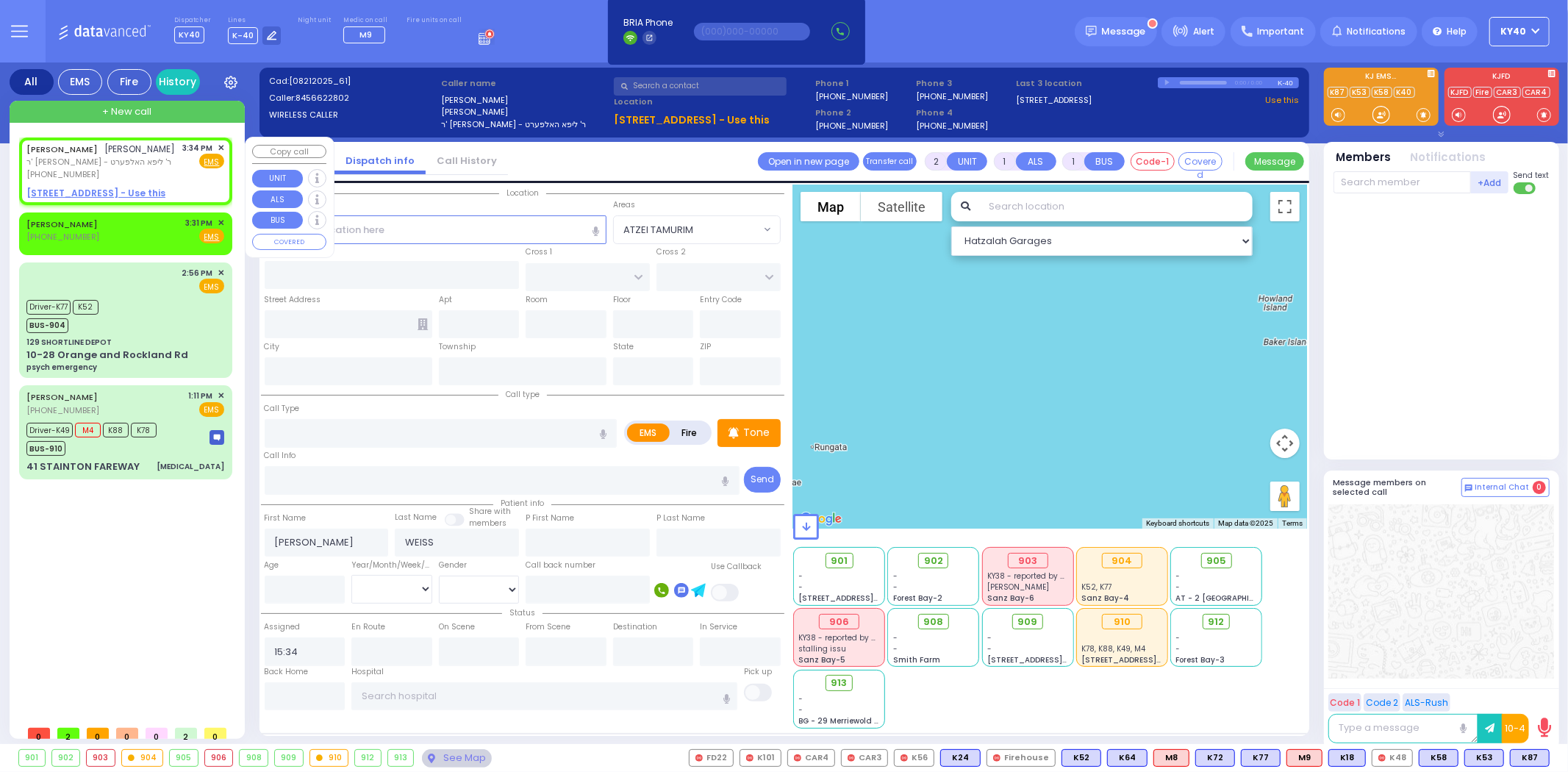
select select
radio input "true"
select select
select select "Hatzalah Garages"
click at [143, 164] on div "[PERSON_NAME] [PERSON_NAME] ר' [PERSON_NAME] - ר' ליפא האלפערט [PHONE_NUMBER] 3…" at bounding box center [125, 162] width 198 height 39
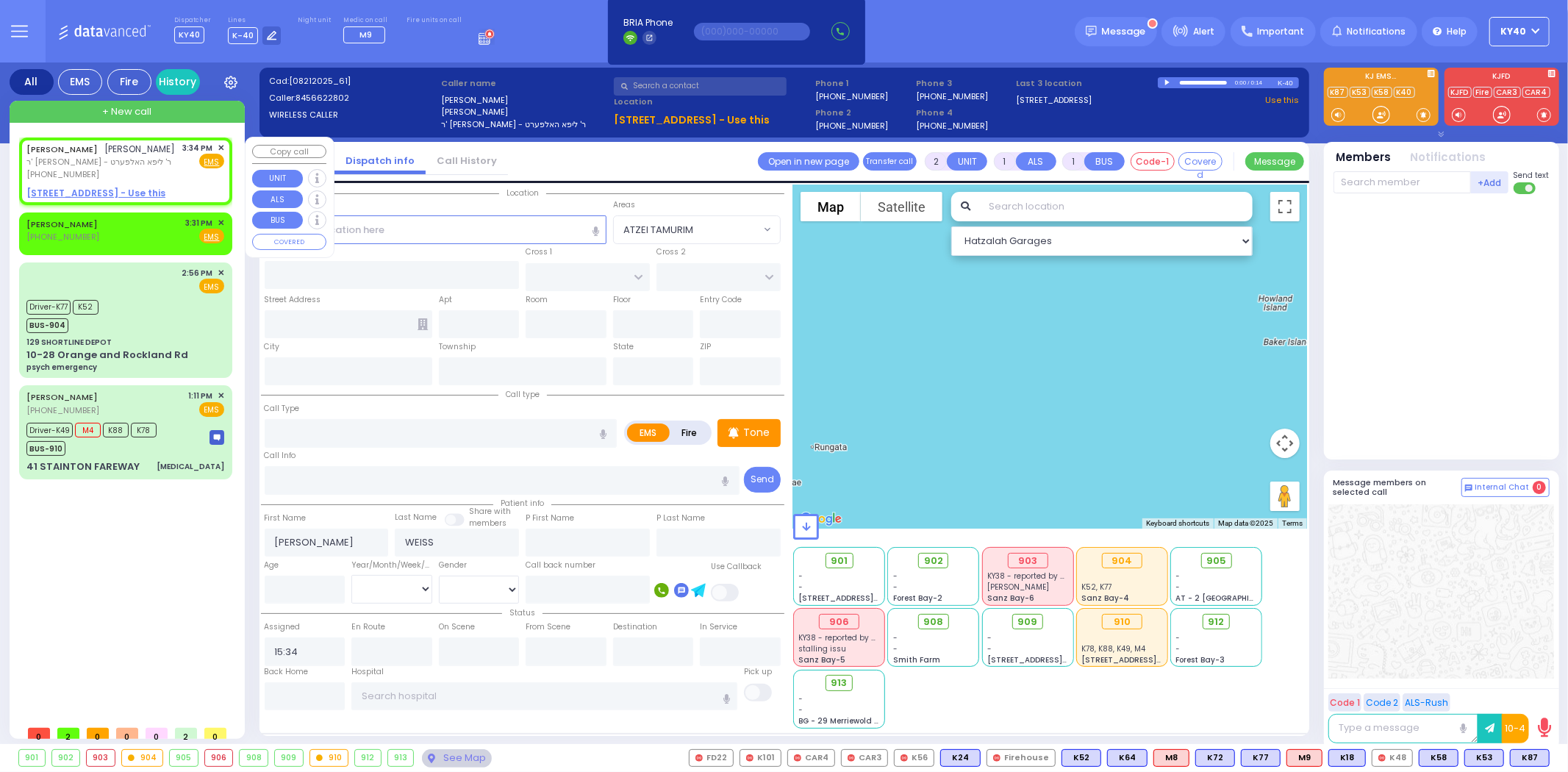
select select
radio input "true"
select select
select select "Hatzalah Garages"
click at [156, 159] on div "[PERSON_NAME] [PERSON_NAME] ר' [PERSON_NAME] - ר' ליפא האלפערט [PHONE_NUMBER] 3…" at bounding box center [125, 162] width 198 height 39
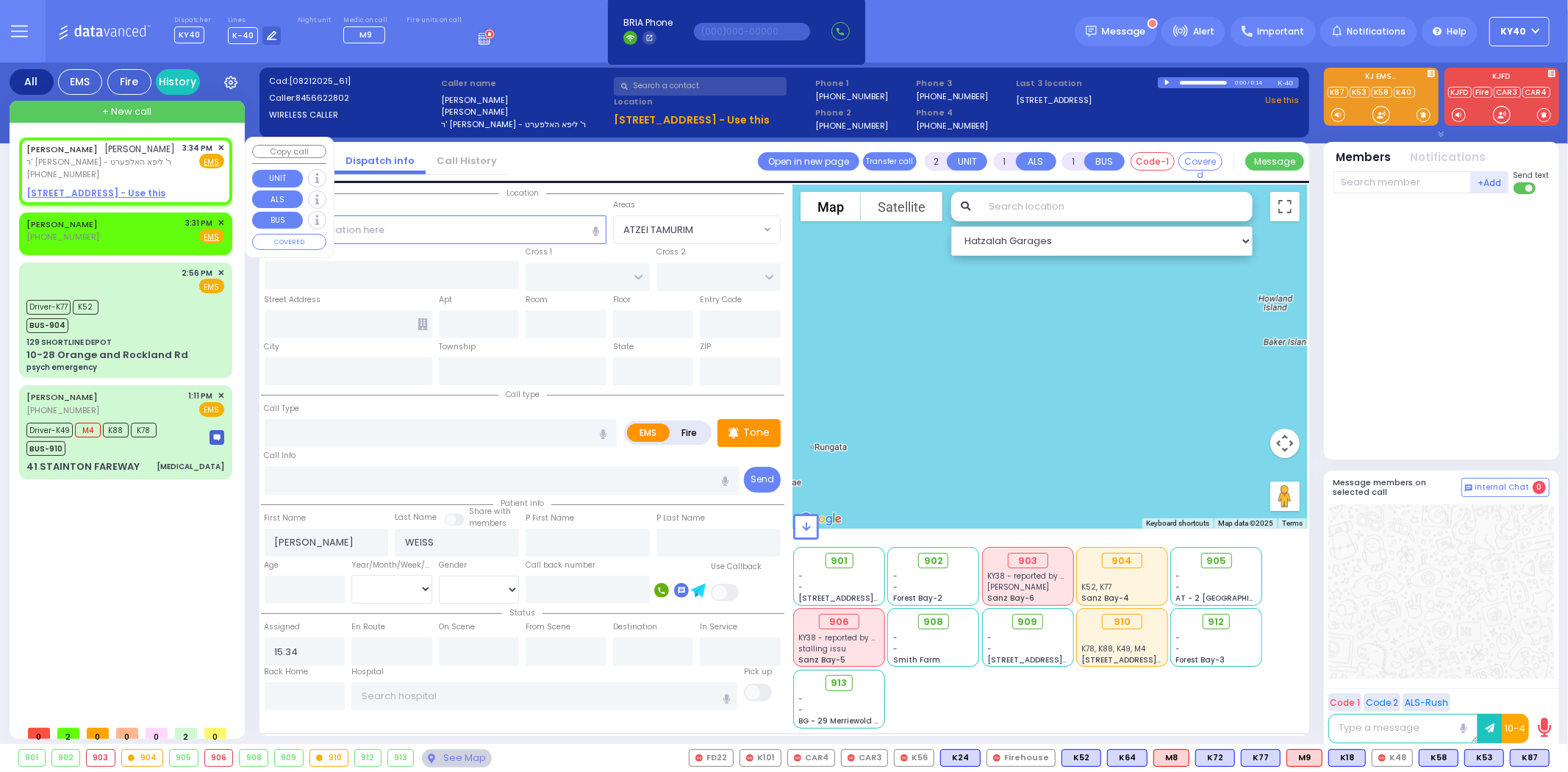
select select
radio input "true"
select select
select select "Hatzalah Garages"
click at [156, 156] on div "[PERSON_NAME] [PERSON_NAME] ר' [PERSON_NAME] - ר' ליפא האלפערט [PHONE_NUMBER] 3…" at bounding box center [125, 162] width 198 height 39
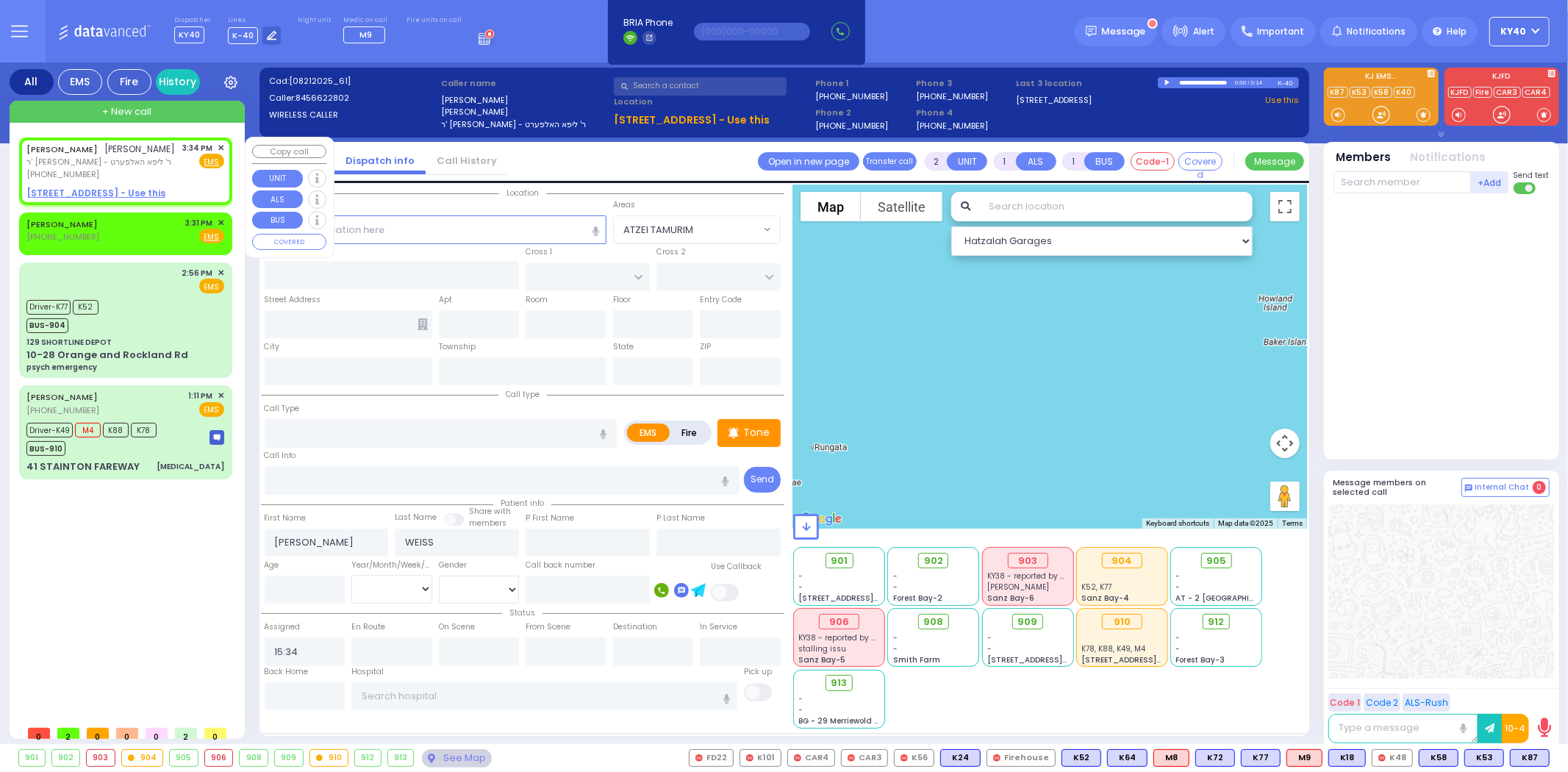
select select
radio input "true"
select select
select select "Hatzalah Garages"
click at [222, 220] on span "✕" at bounding box center [220, 223] width 7 height 13
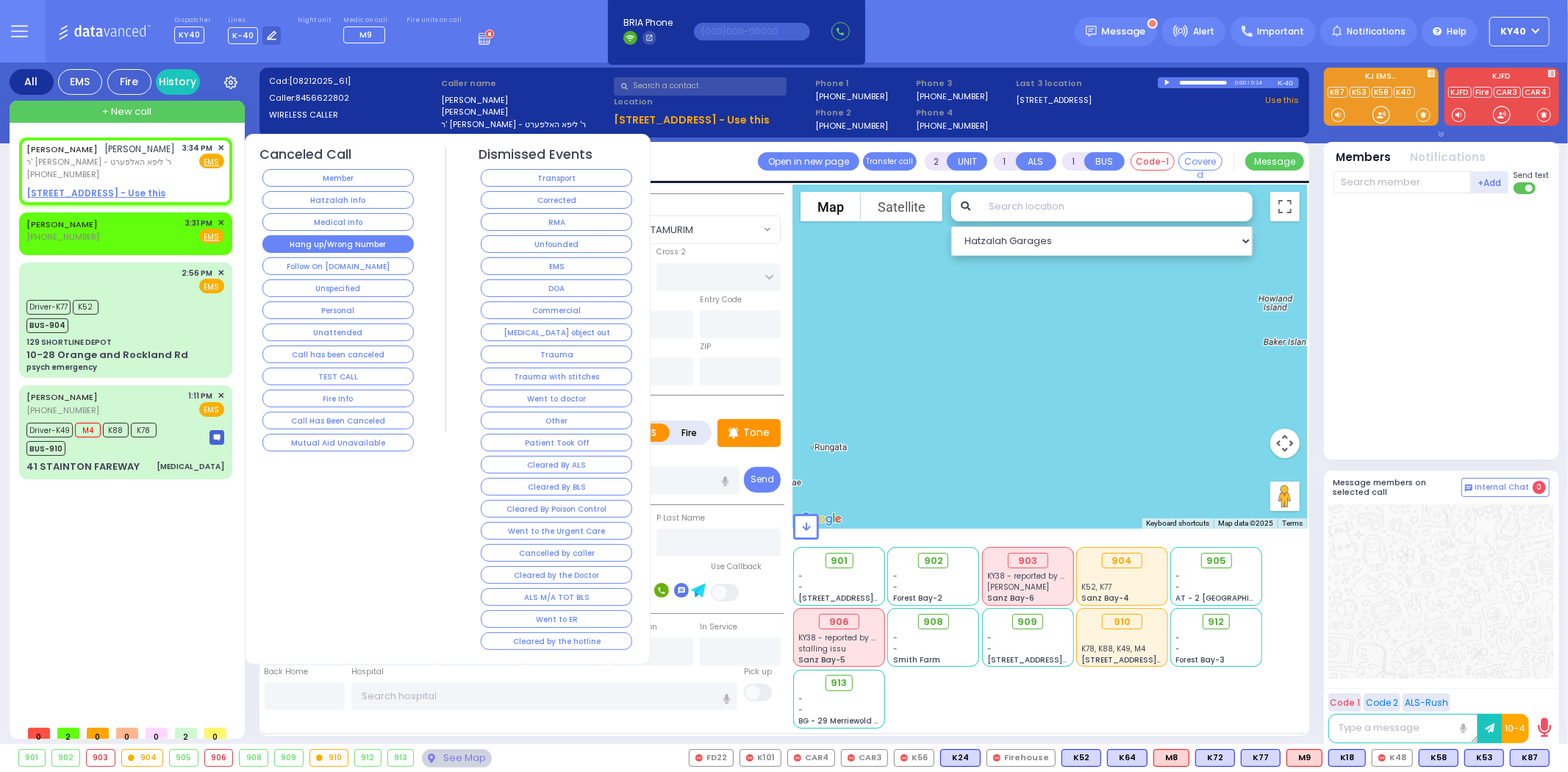
click at [364, 240] on button "Hang up/Wrong Number" at bounding box center [338, 244] width 151 height 17
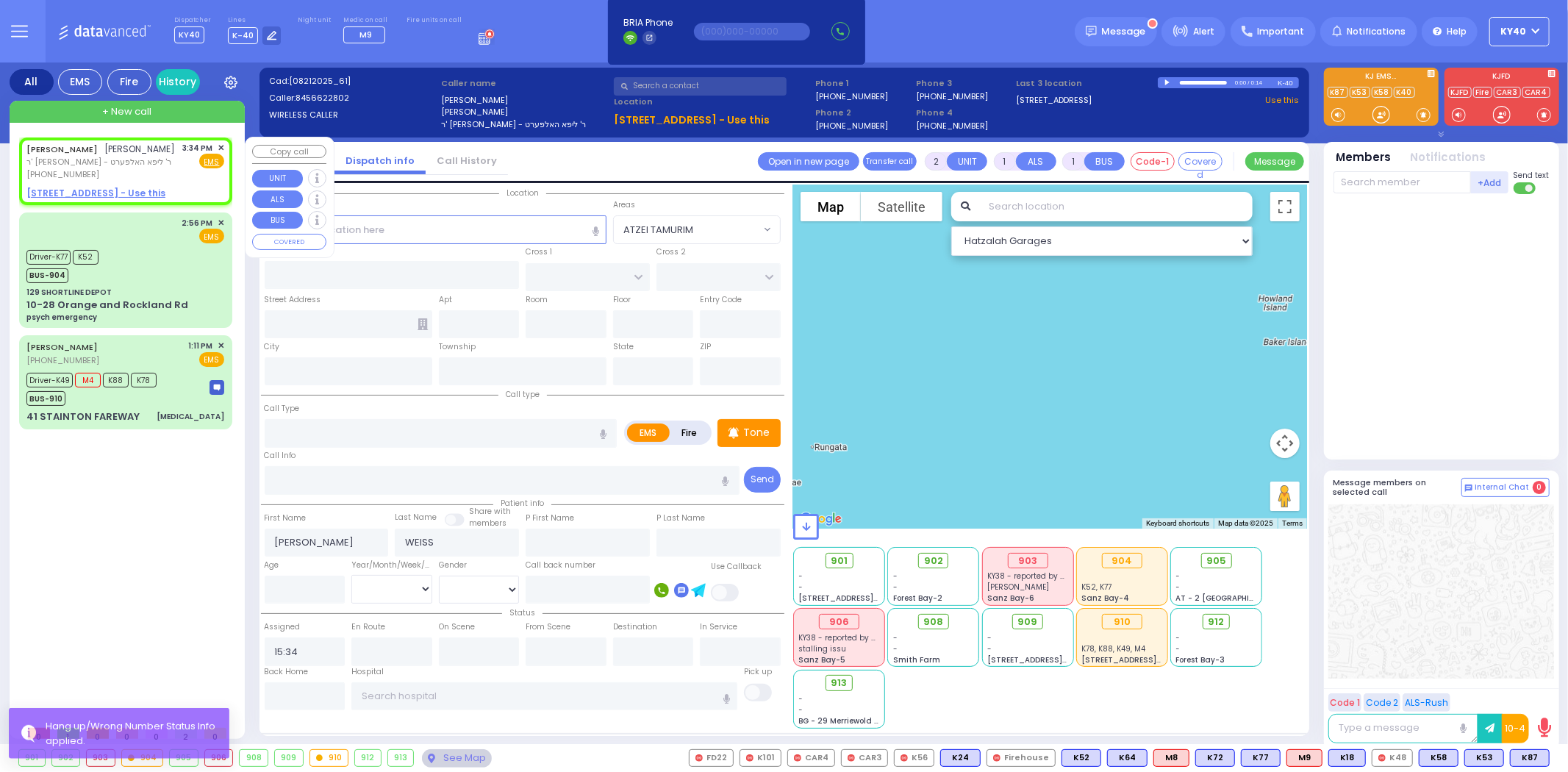
click at [122, 162] on span "ר' [PERSON_NAME] - ר' ליפא האלפערט" at bounding box center [101, 162] width 150 height 13
select select
radio input "true"
select select
select select "Hatzalah Garages"
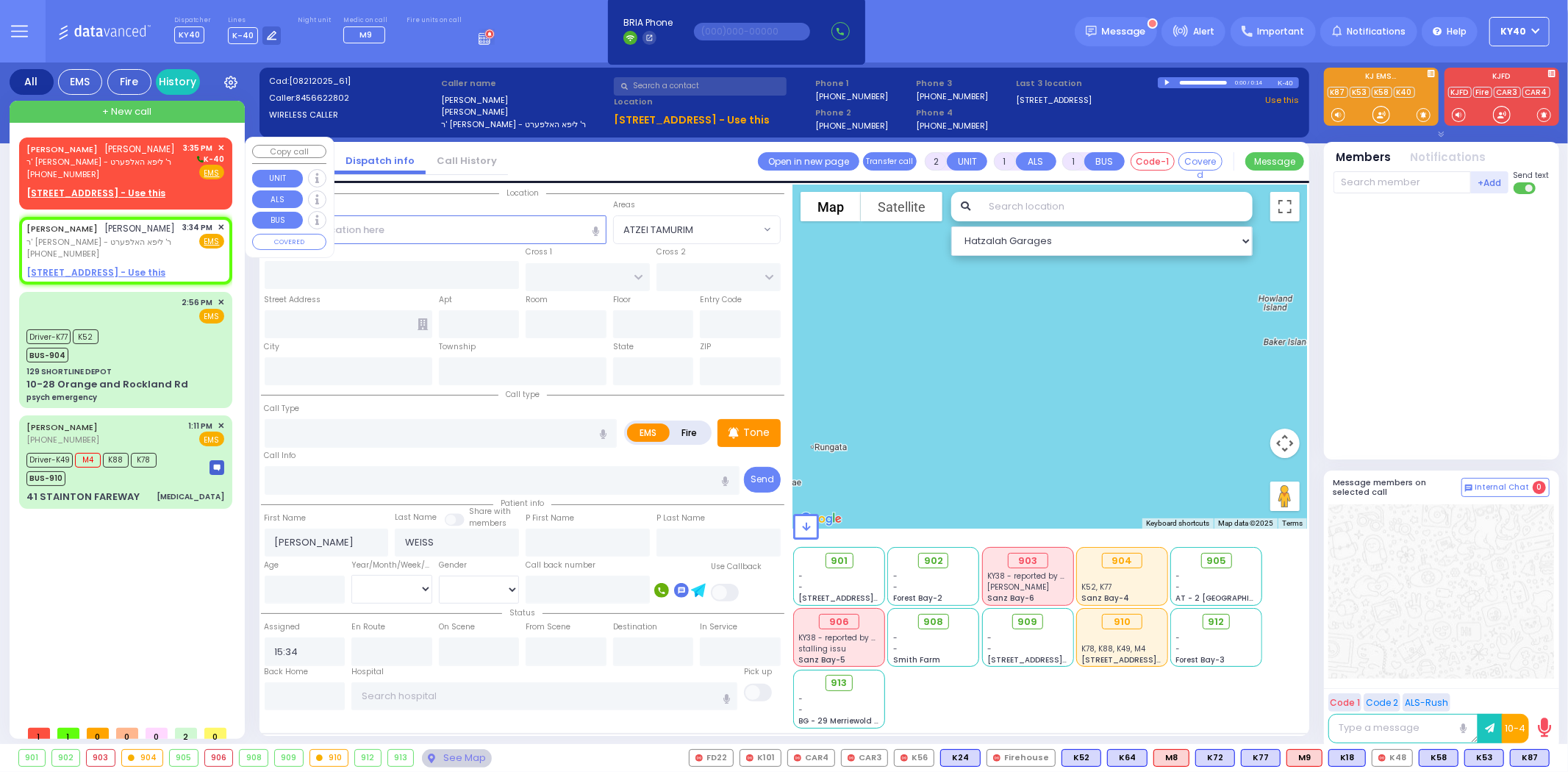
click at [148, 173] on div "[PERSON_NAME] [PERSON_NAME] ר' [PERSON_NAME] - ר' ליפא האלפערט [PHONE_NUMBER] 3…" at bounding box center [125, 162] width 198 height 39
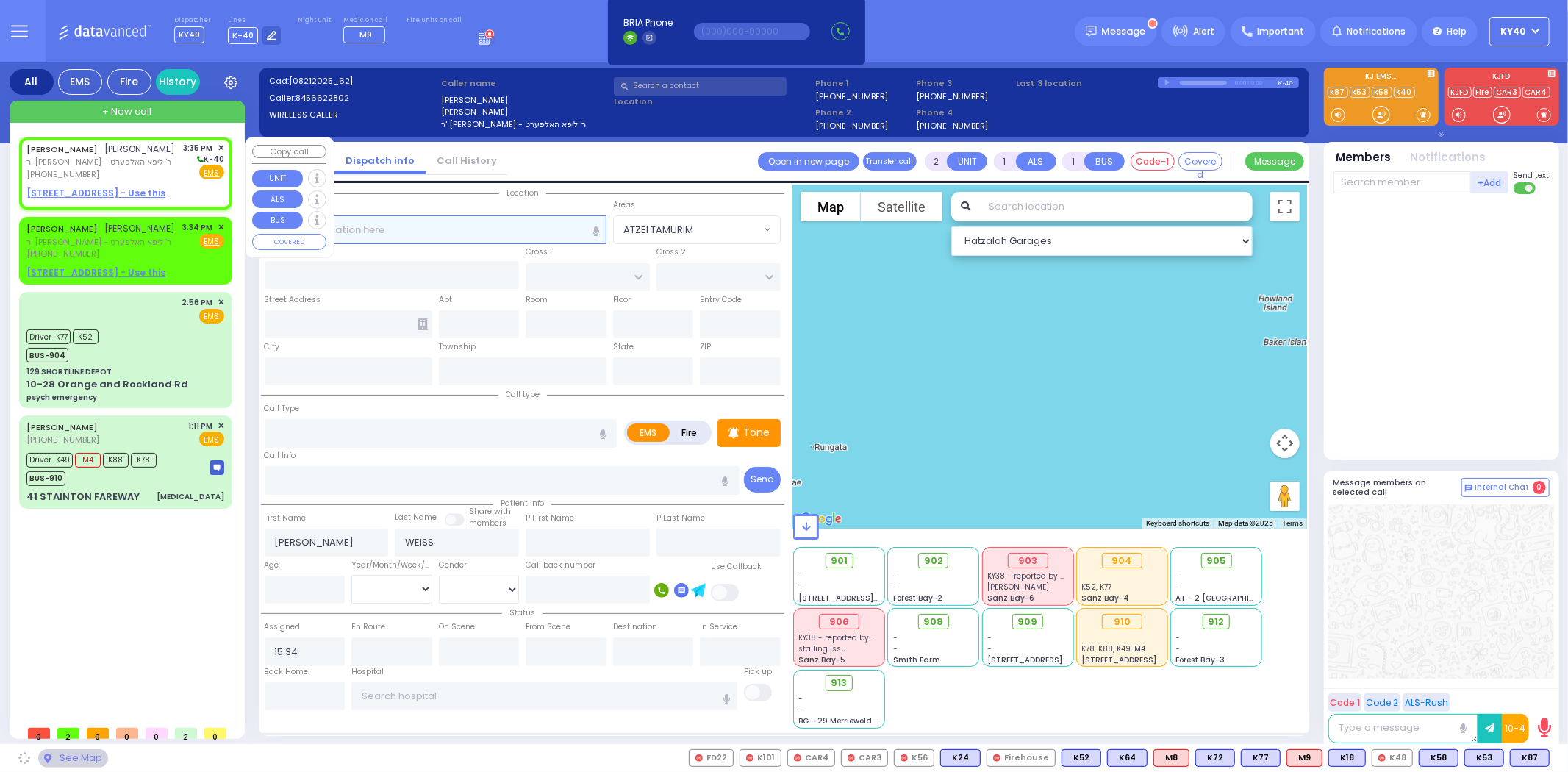
select select
radio input "true"
select select
type input "15:35"
select select "Hatzalah Garages"
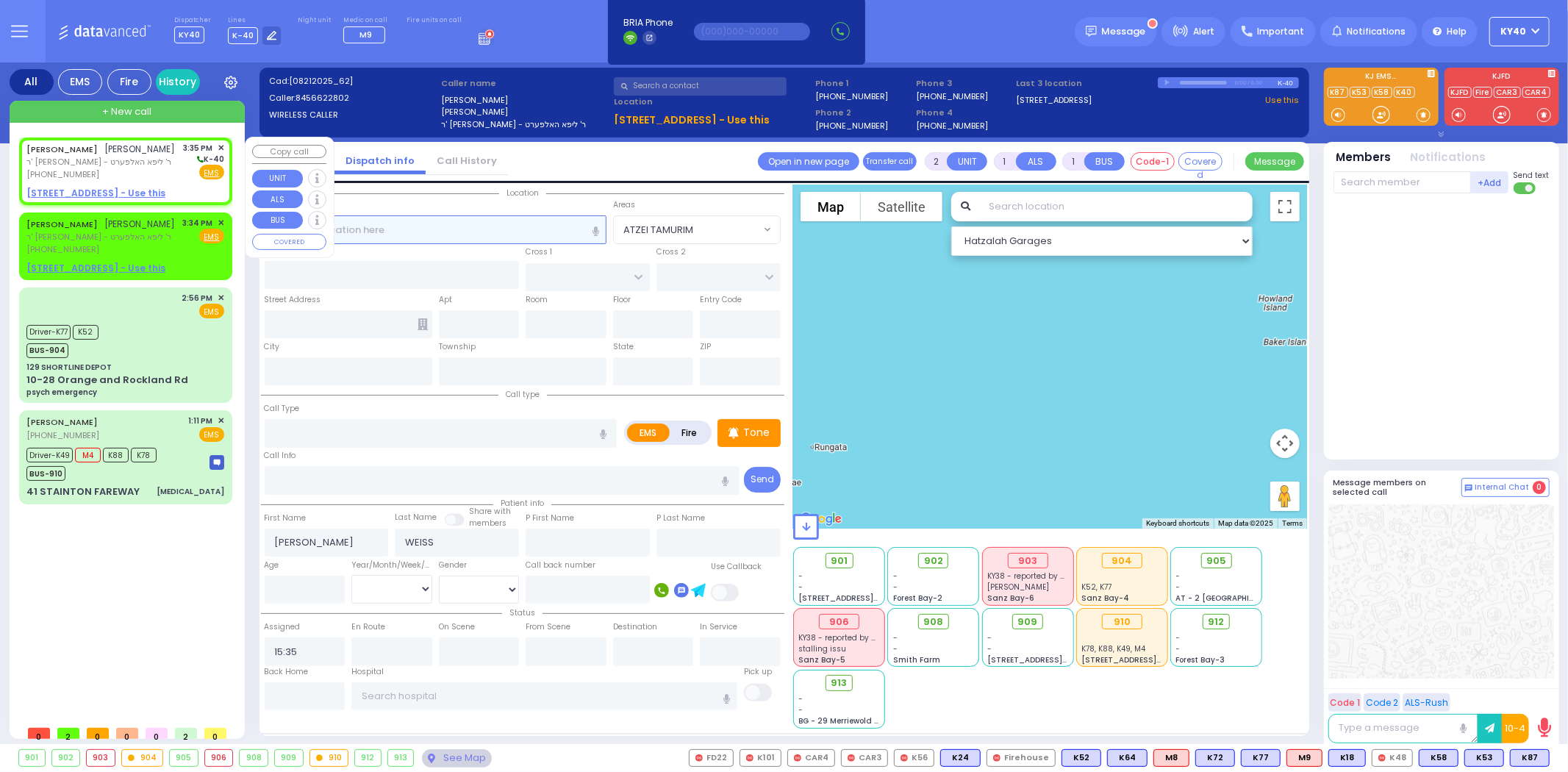
select select
radio input "true"
select select
select select "Hatzalah Garages"
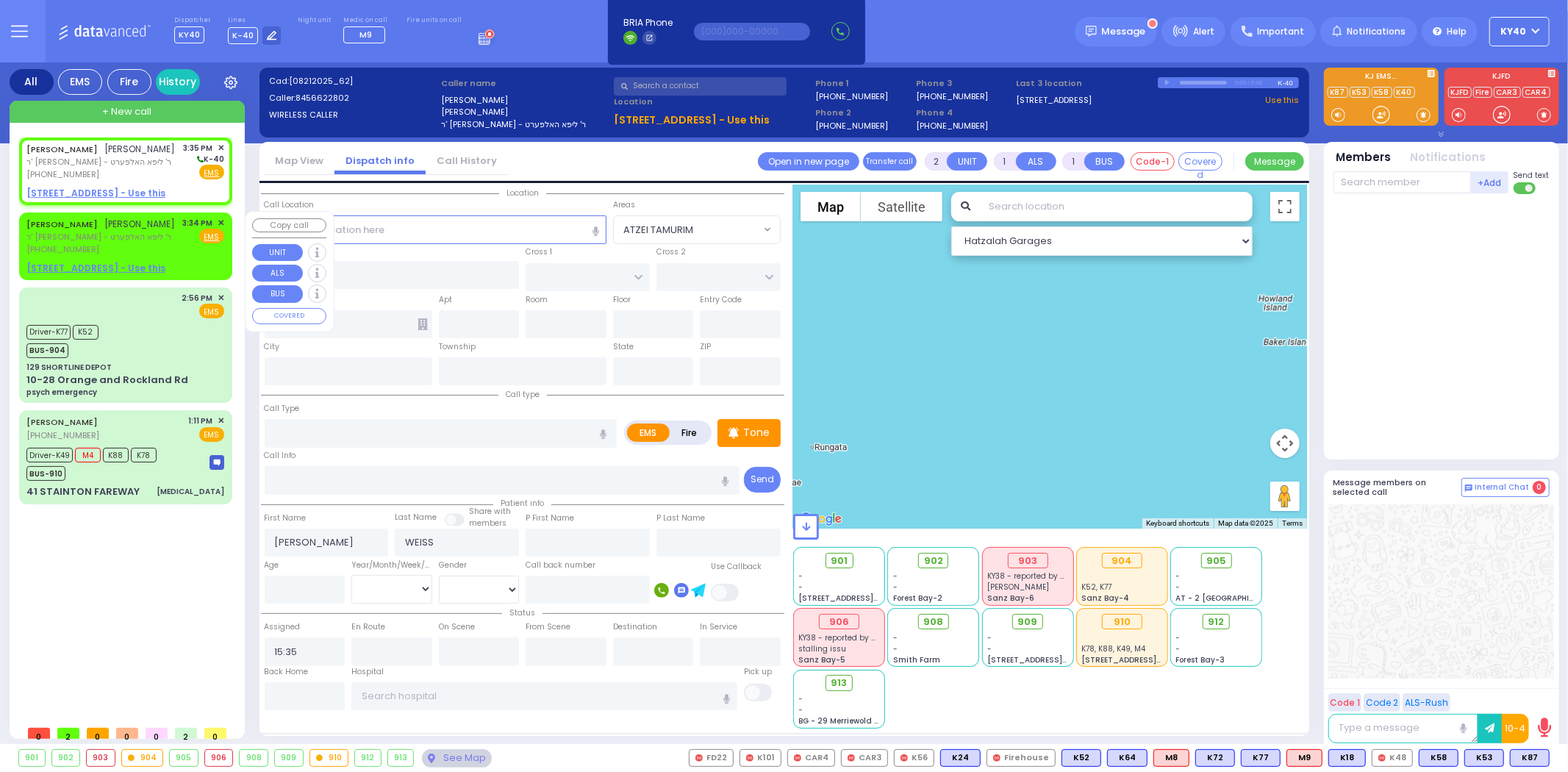
click at [220, 216] on span "✕" at bounding box center [220, 223] width 7 height 13
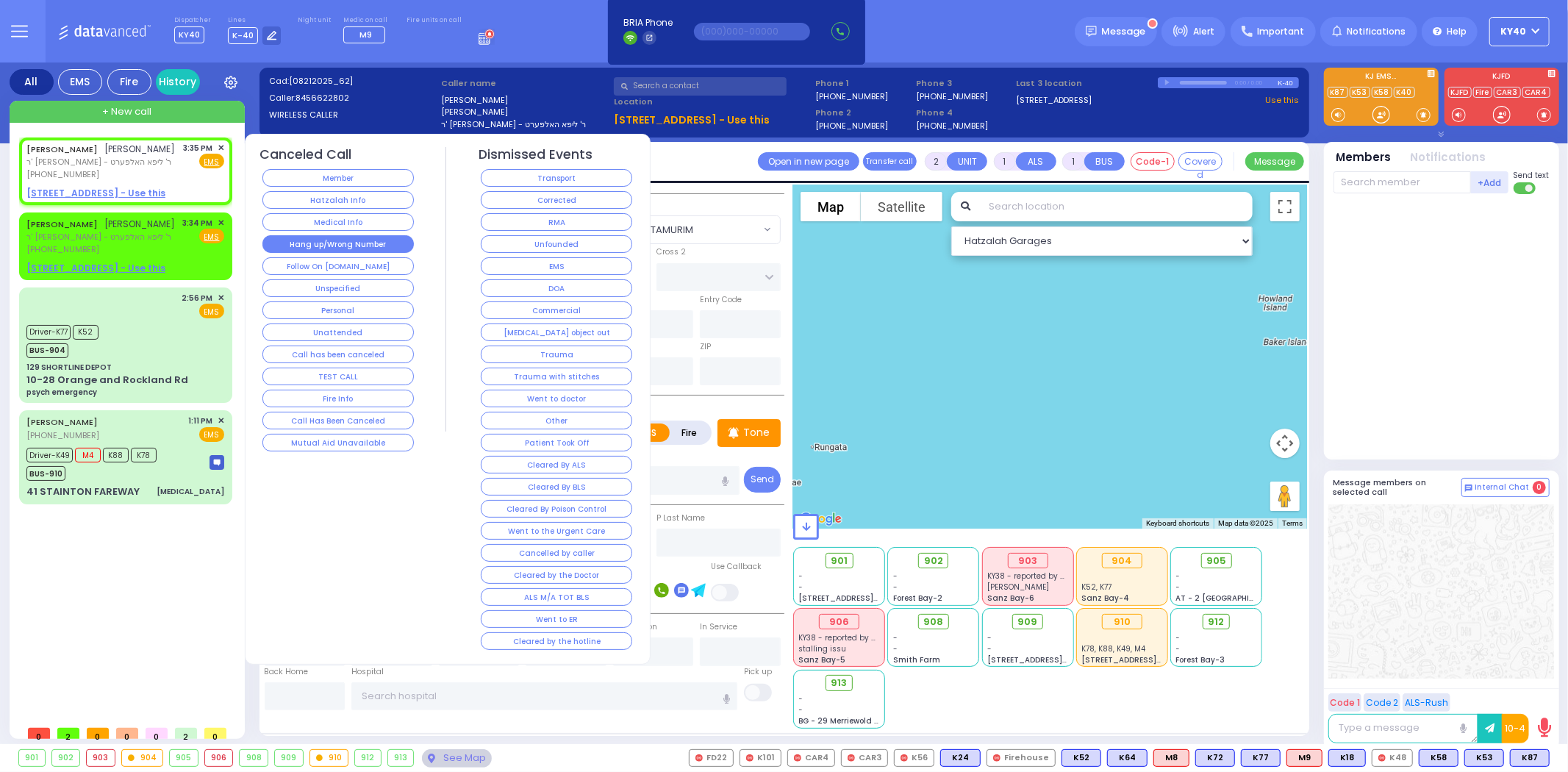
select select
radio input "true"
select select
select select "Hatzalah Garages"
click at [362, 243] on button "Hang up/Wrong Number" at bounding box center [338, 244] width 151 height 17
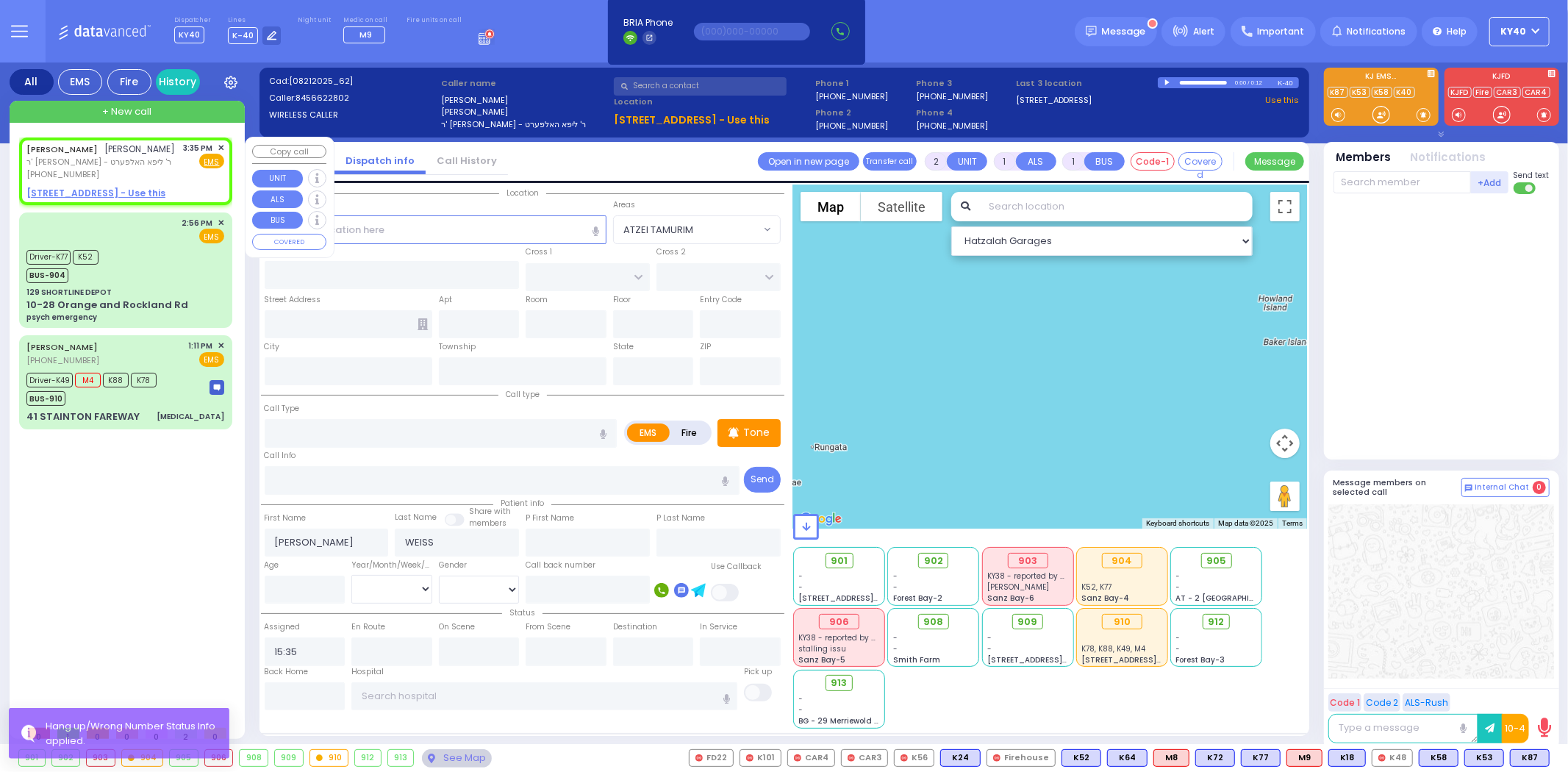
click at [222, 147] on span "✕" at bounding box center [220, 148] width 7 height 13
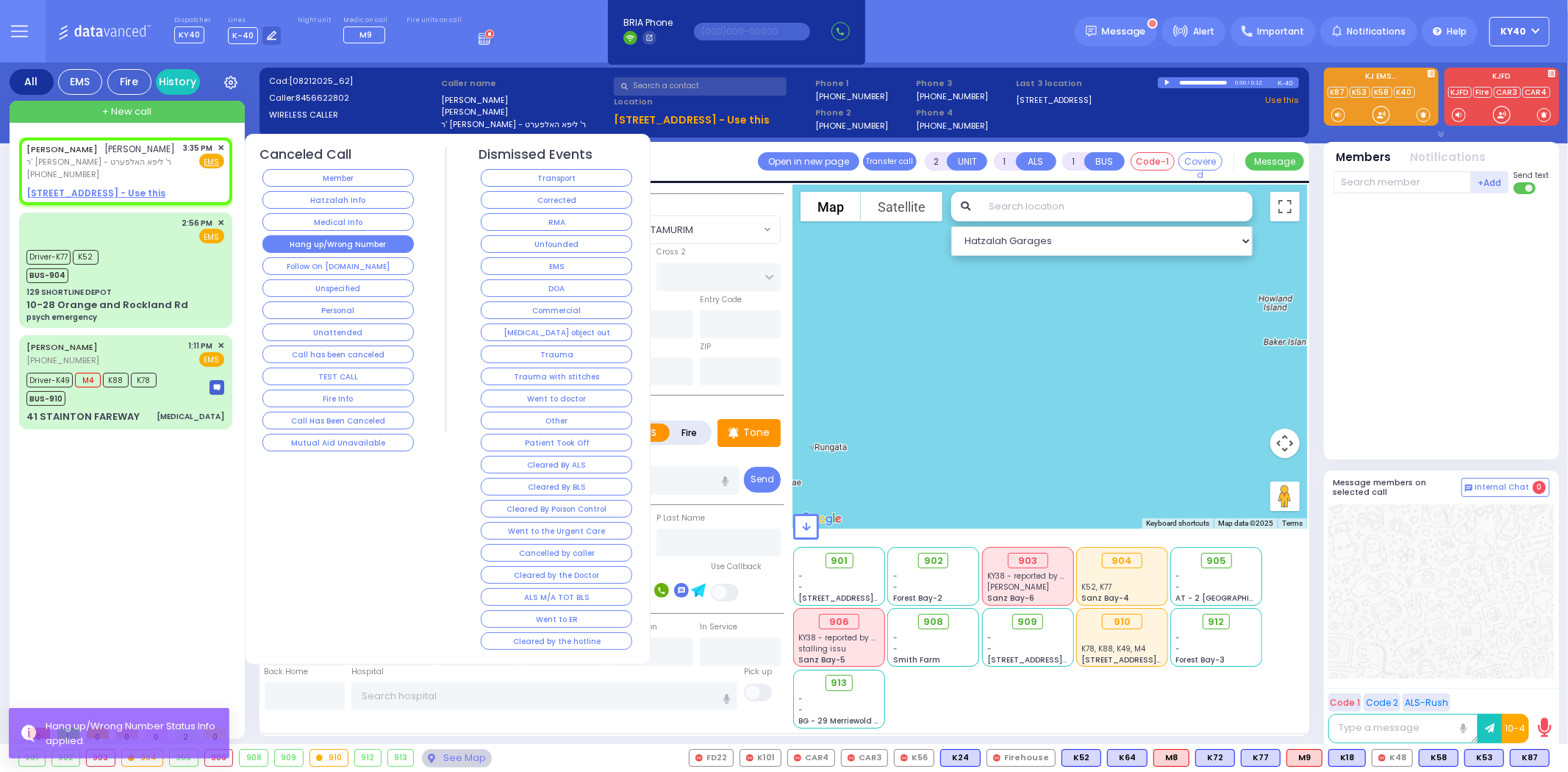
click at [347, 239] on button "Hang up/Wrong Number" at bounding box center [338, 244] width 151 height 17
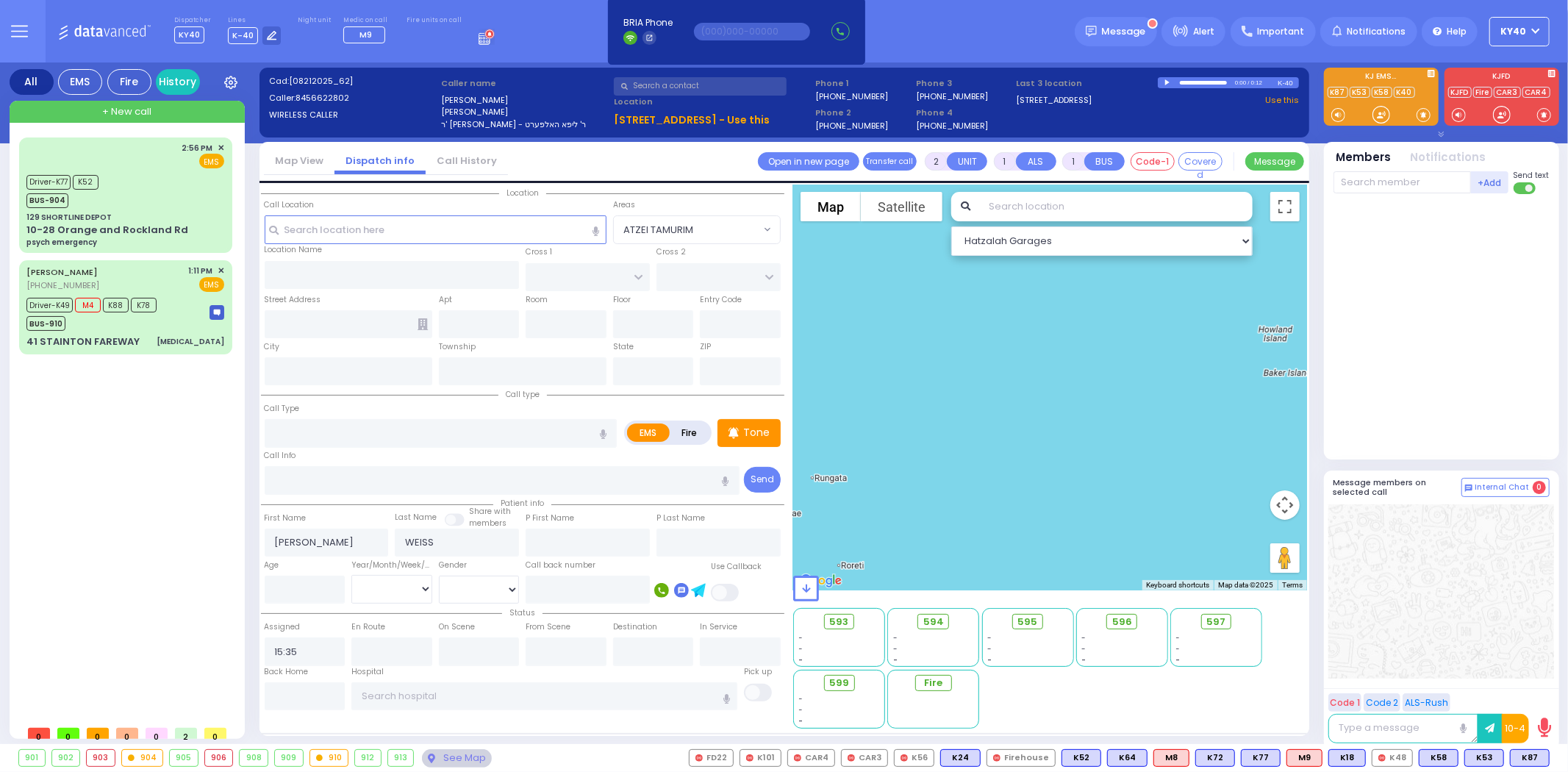
select select
radio input "true"
select select
